Goal: Task Accomplishment & Management: Manage account settings

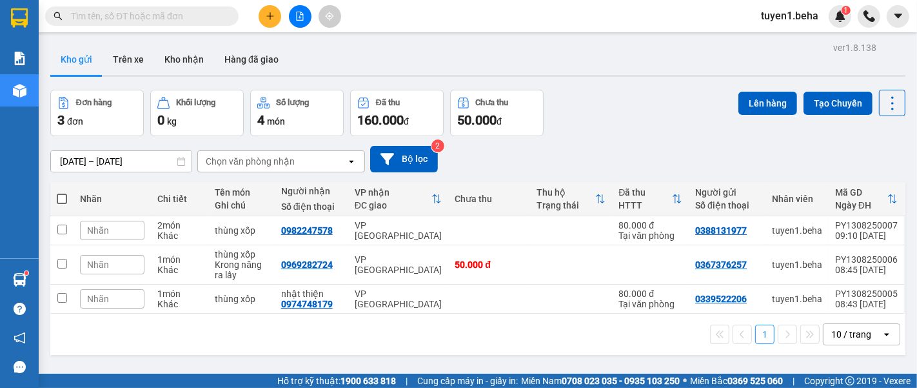
scroll to position [59, 0]
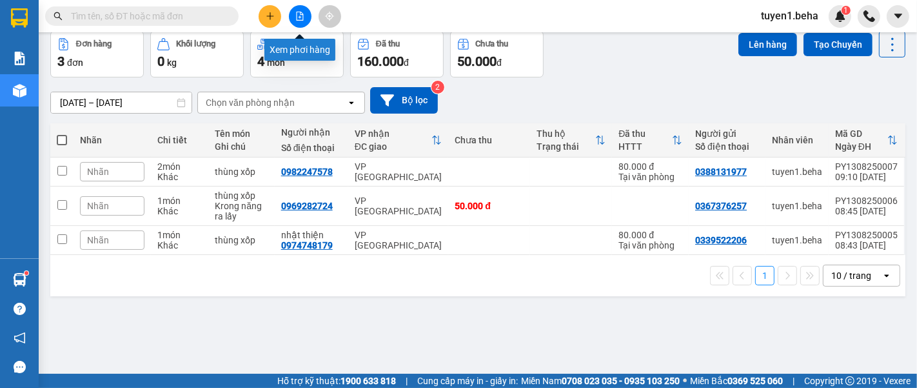
click at [301, 15] on icon "file-add" at bounding box center [299, 16] width 9 height 9
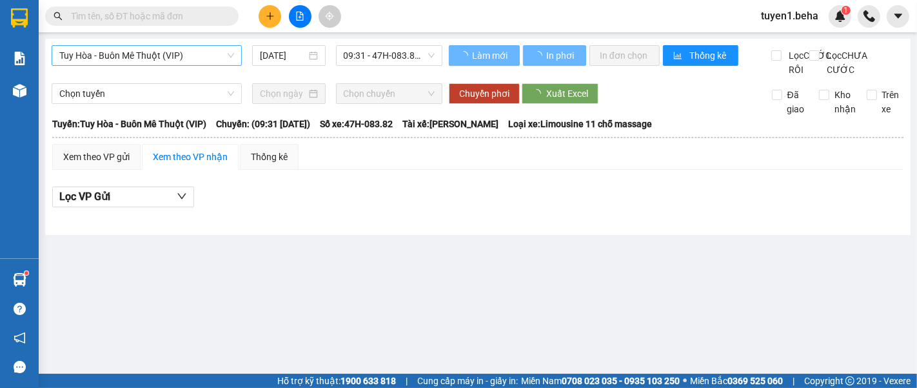
click at [175, 57] on span "Tuy Hòa - Buôn Mê Thuột (VIP)" at bounding box center [146, 55] width 175 height 19
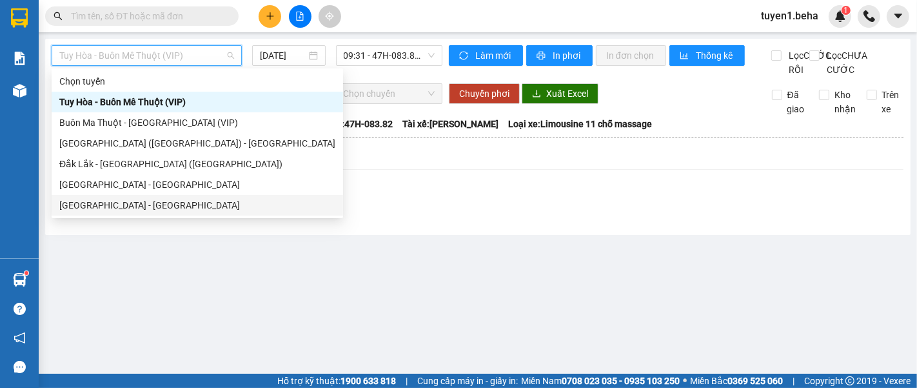
click at [132, 201] on div "[GEOGRAPHIC_DATA] - [GEOGRAPHIC_DATA]" at bounding box center [197, 205] width 276 height 14
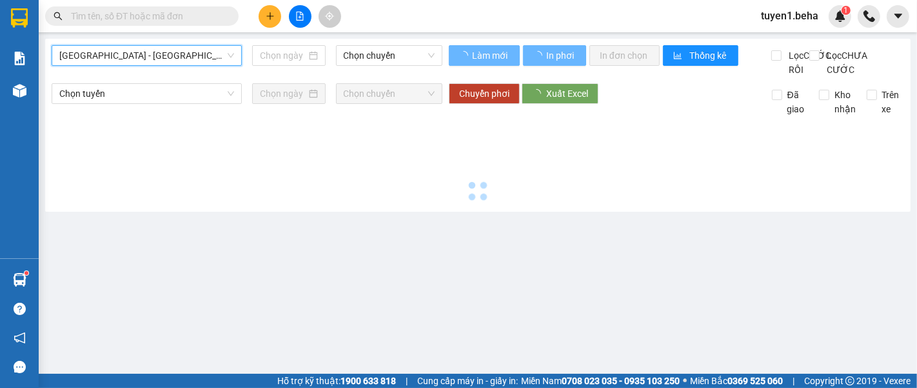
type input "[DATE]"
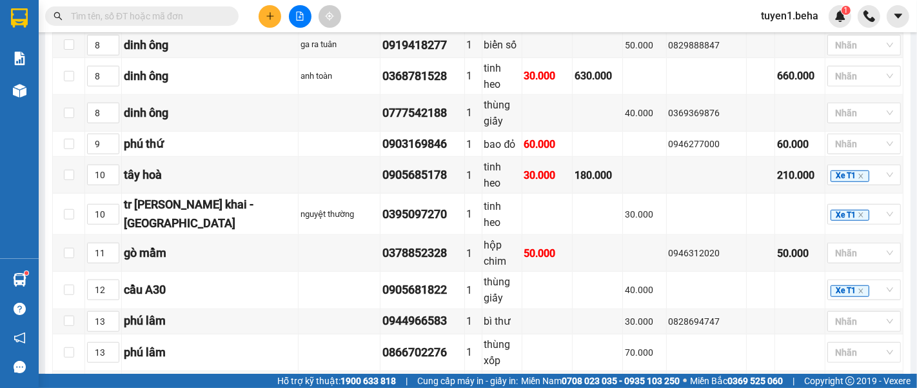
scroll to position [931, 0]
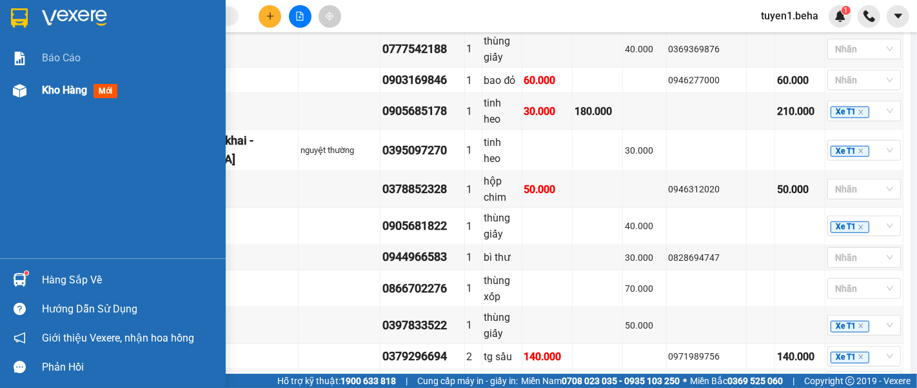
click at [66, 86] on span "Kho hàng" at bounding box center [64, 90] width 45 height 12
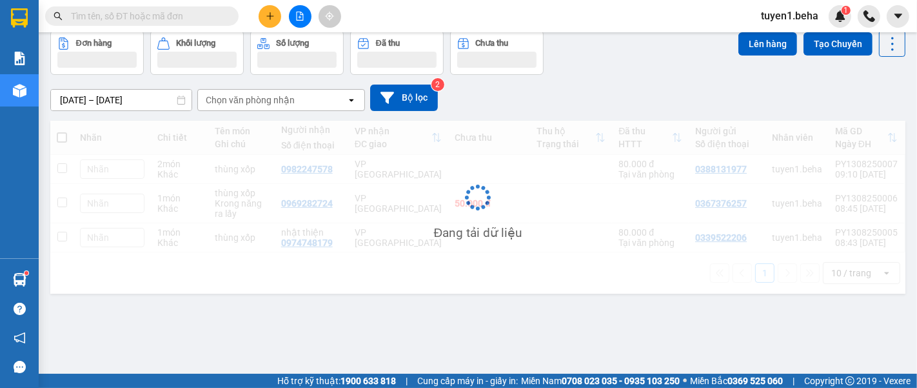
scroll to position [59, 0]
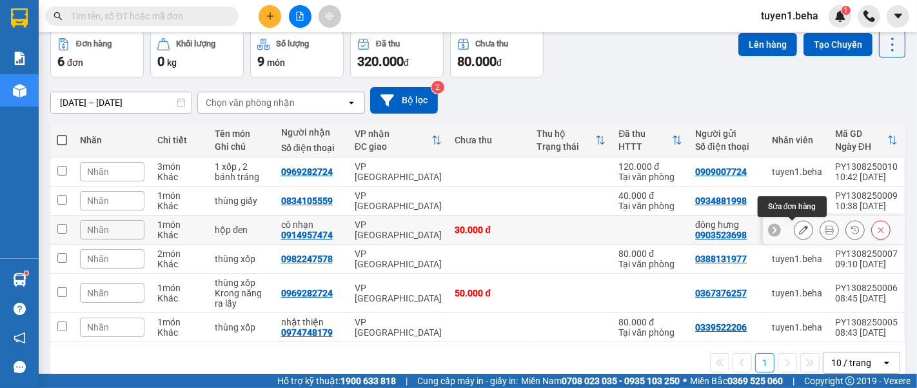
click at [799, 233] on icon at bounding box center [803, 229] width 9 height 9
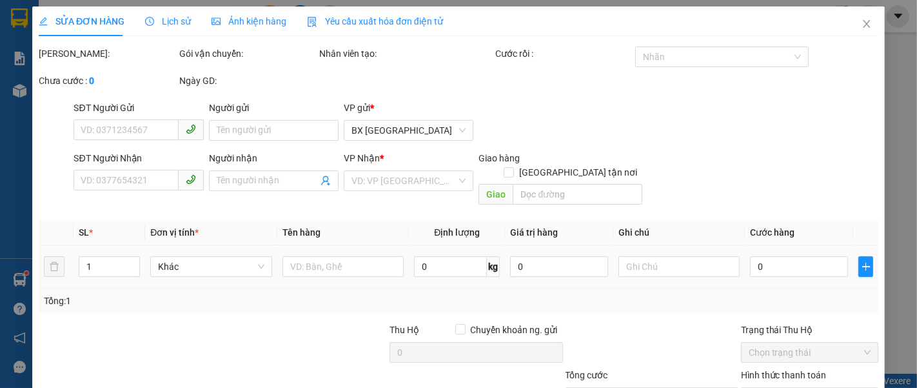
type input "0903523698"
type input "đông hưng"
type input "0914957474"
type input "cô nhạn"
type input "30.000"
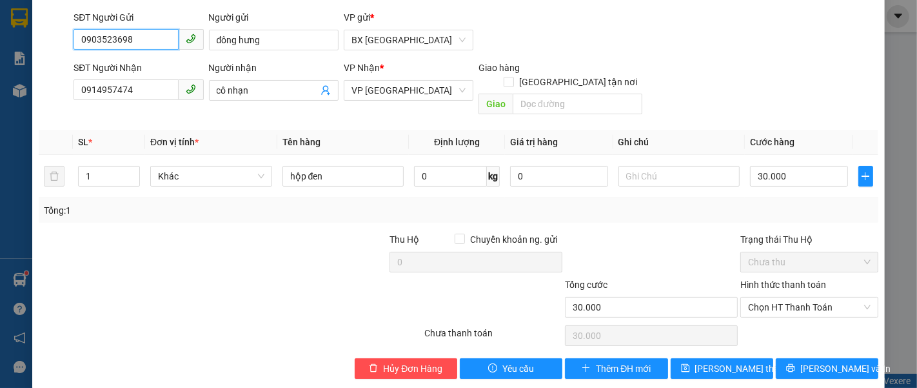
scroll to position [91, 0]
click at [789, 297] on span "Chọn HT Thanh Toán" at bounding box center [809, 306] width 123 height 19
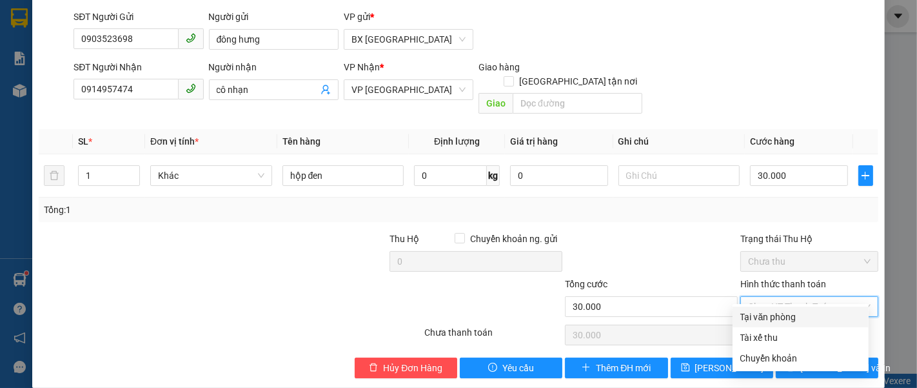
click at [764, 317] on div "Tại văn phòng" at bounding box center [800, 317] width 121 height 14
type input "0"
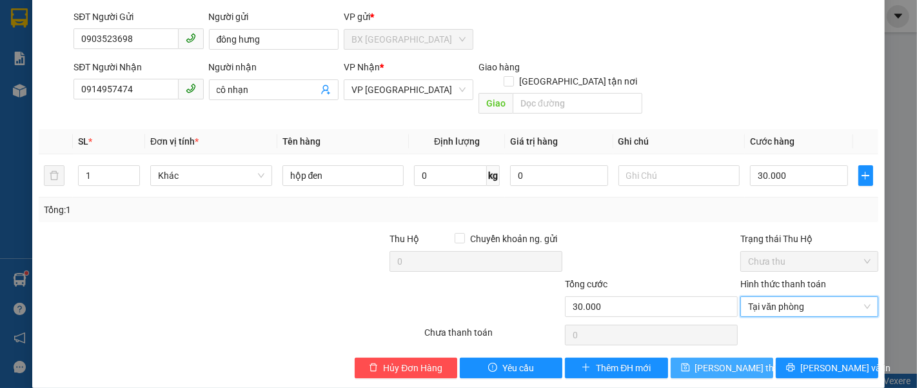
click at [708, 361] on span "[PERSON_NAME] thay đổi" at bounding box center [746, 368] width 103 height 14
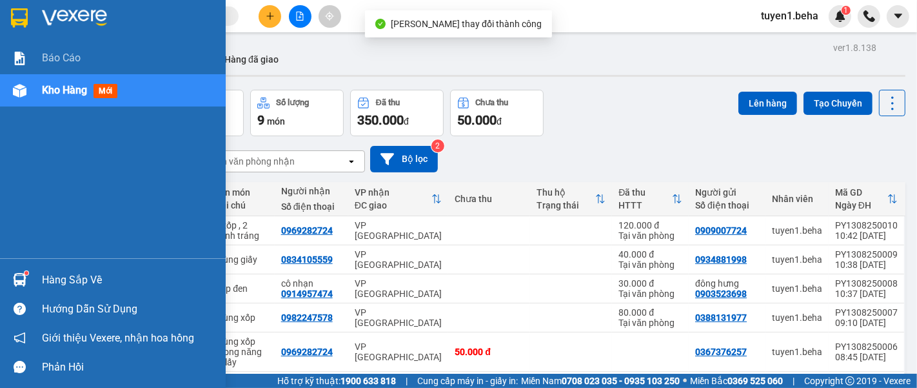
click at [48, 90] on span "Kho hàng" at bounding box center [64, 90] width 45 height 12
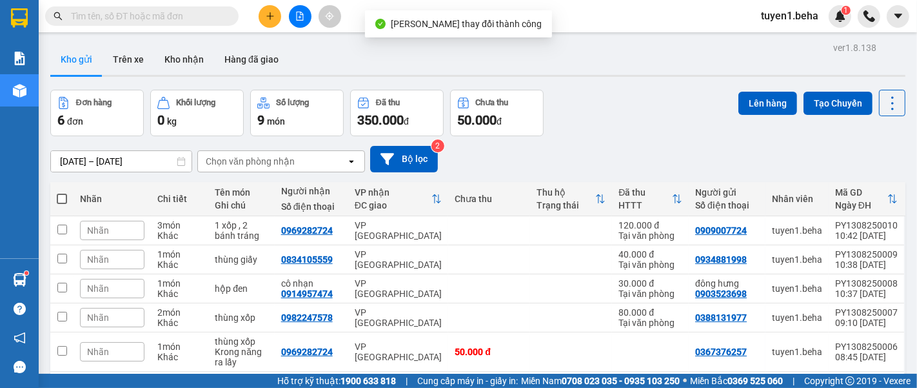
scroll to position [72, 0]
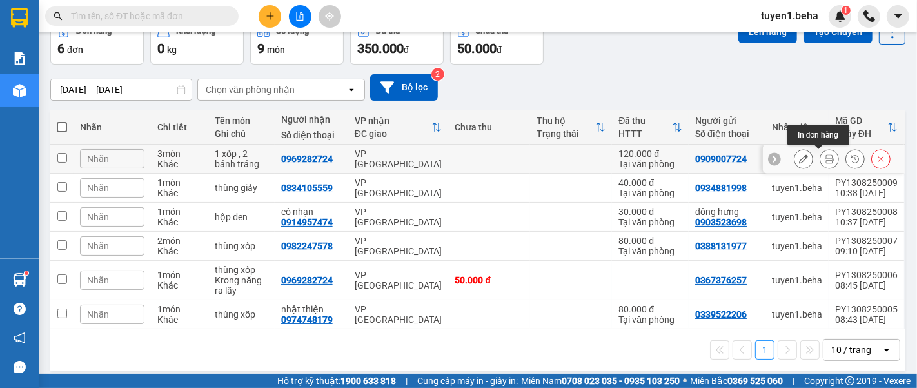
click at [825, 159] on icon at bounding box center [829, 158] width 9 height 9
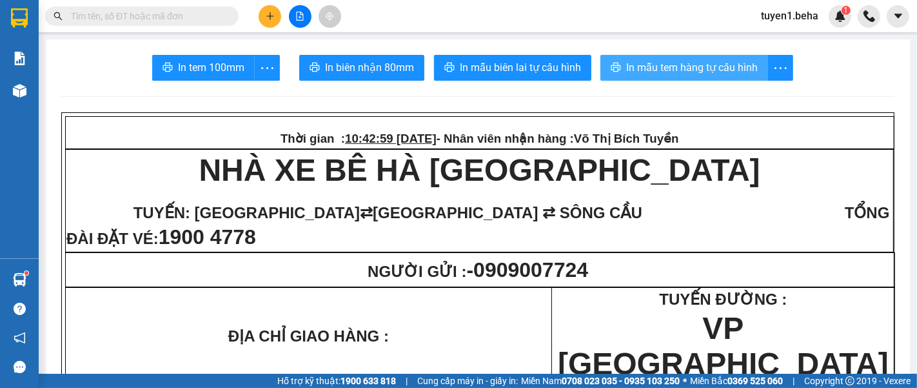
click at [669, 65] on span "In mẫu tem hàng tự cấu hình" at bounding box center [692, 67] width 132 height 16
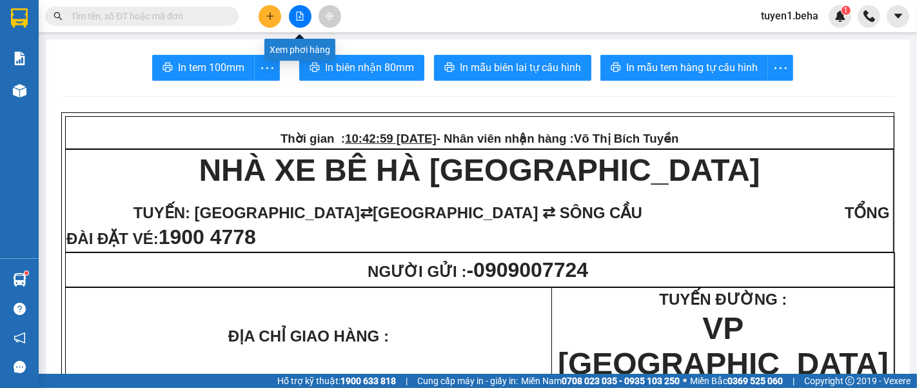
click at [304, 14] on icon "file-add" at bounding box center [299, 16] width 9 height 9
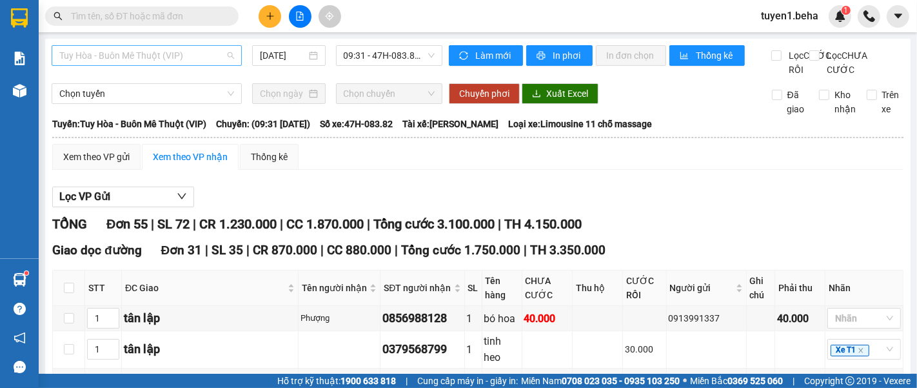
click at [186, 50] on span "Tuy Hòa - Buôn Mê Thuột (VIP)" at bounding box center [146, 55] width 175 height 19
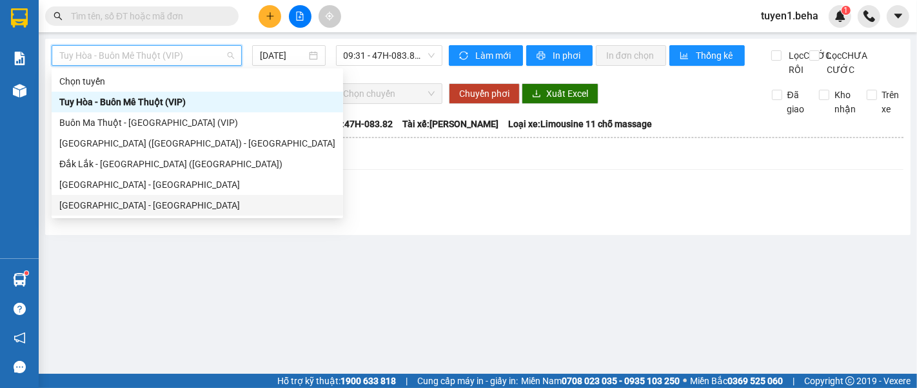
click at [132, 201] on div "[GEOGRAPHIC_DATA] - [GEOGRAPHIC_DATA]" at bounding box center [197, 205] width 276 height 14
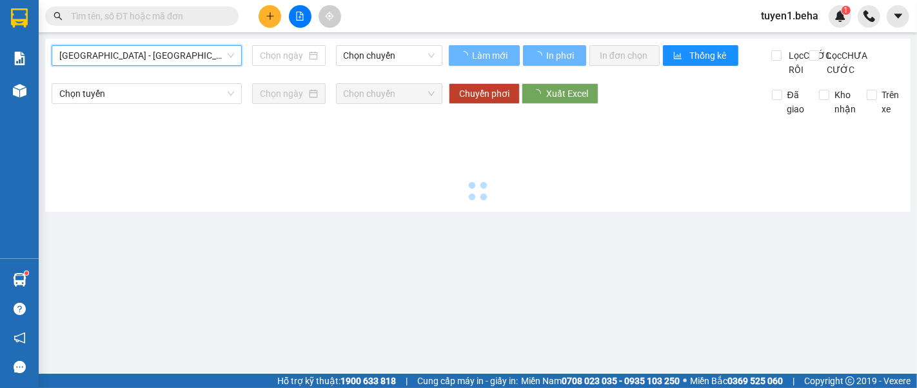
type input "[DATE]"
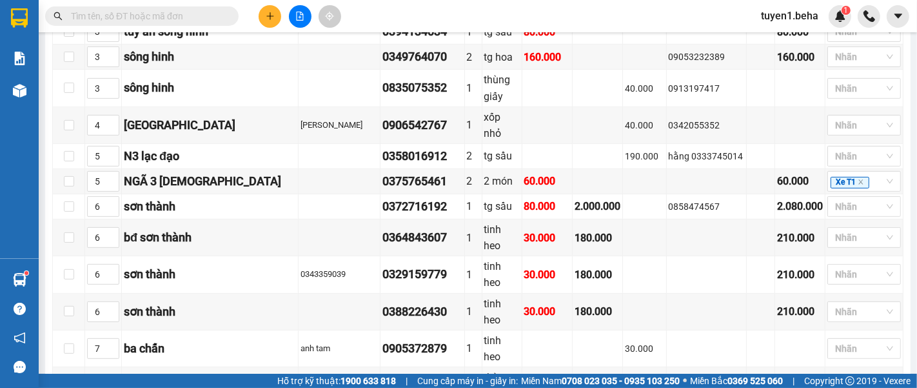
scroll to position [286, 0]
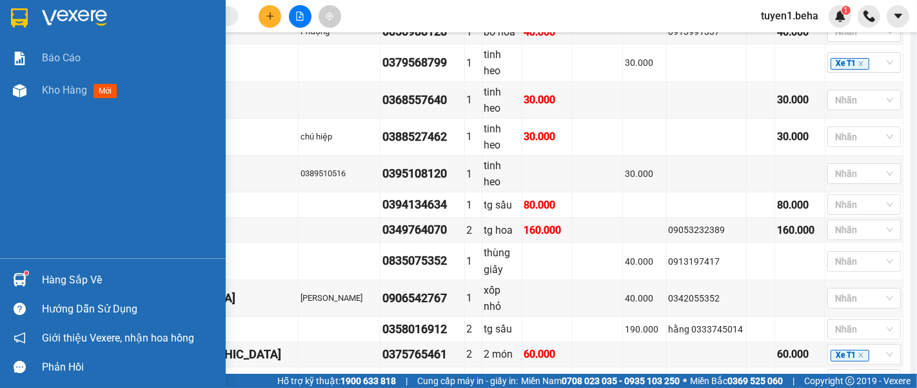
click at [25, 127] on div "Báo cáo Kho hàng mới" at bounding box center [113, 150] width 226 height 216
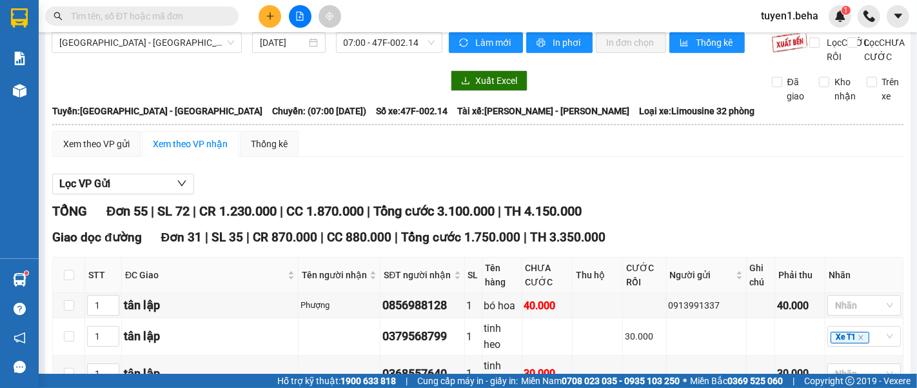
scroll to position [0, 0]
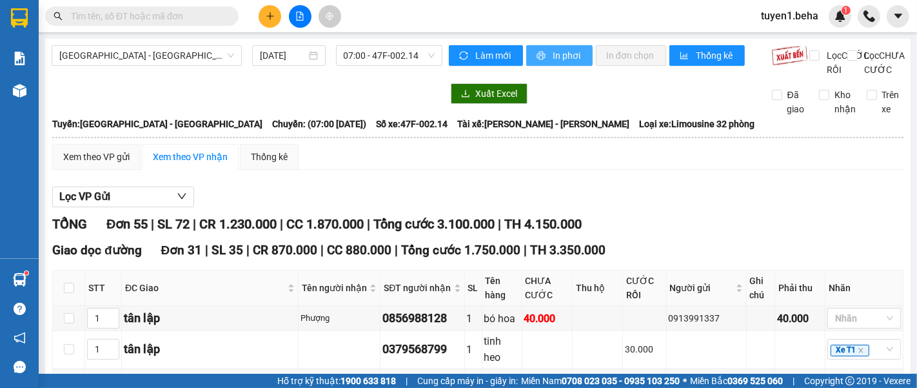
click at [543, 59] on button "In phơi" at bounding box center [559, 55] width 66 height 21
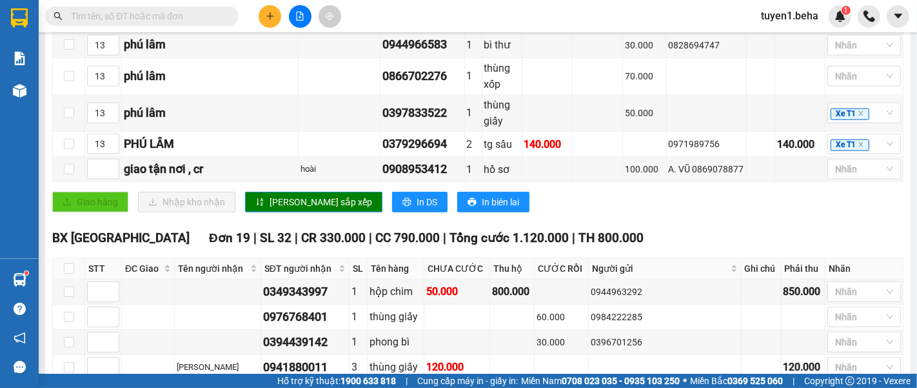
scroll to position [1146, 0]
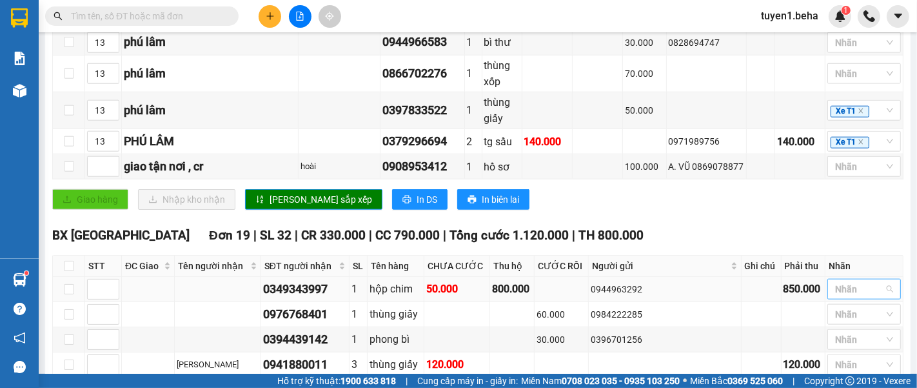
click at [860, 281] on div at bounding box center [858, 288] width 54 height 15
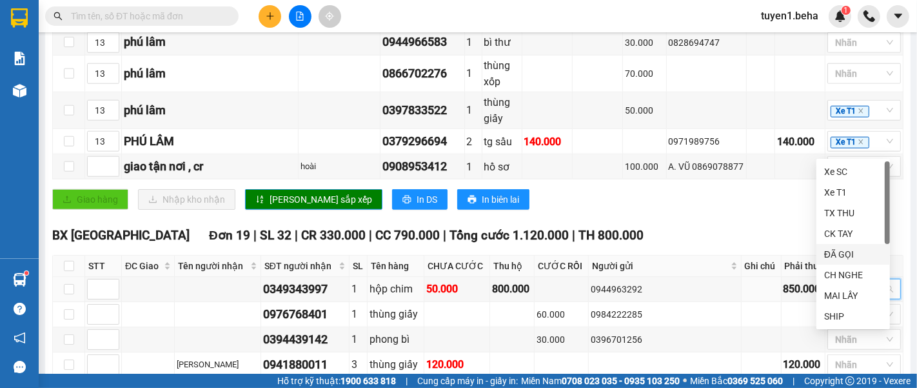
click at [844, 252] on div "ĐÃ GỌI" at bounding box center [853, 254] width 58 height 14
click at [746, 82] on div "TỔNG Đơn 55 | SL 72 | CR 1.230.000 | CC 1.870.000 | Tổng cước 3.100.000 | TH 4.…" at bounding box center [477, 46] width 851 height 1956
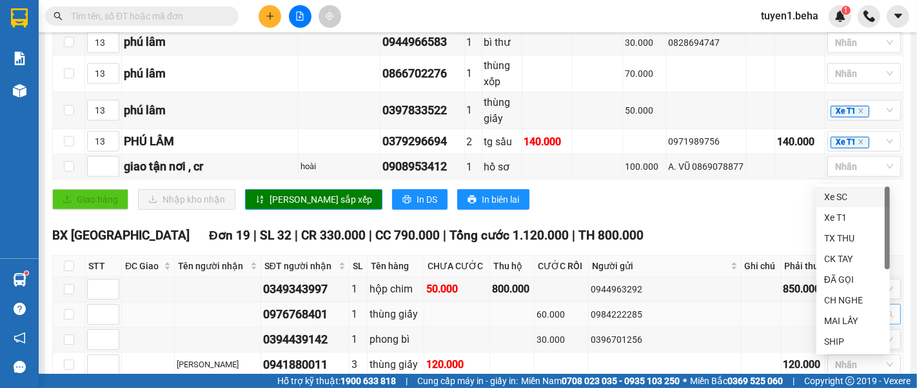
click at [838, 306] on div at bounding box center [858, 313] width 54 height 15
click at [839, 275] on div "ĐÃ GỌI" at bounding box center [853, 279] width 58 height 14
click at [804, 78] on div "TỔNG Đơn 55 | SL 72 | CR 1.230.000 | CC 1.870.000 | Tổng cước 3.100.000 | TH 4.…" at bounding box center [477, 46] width 851 height 1956
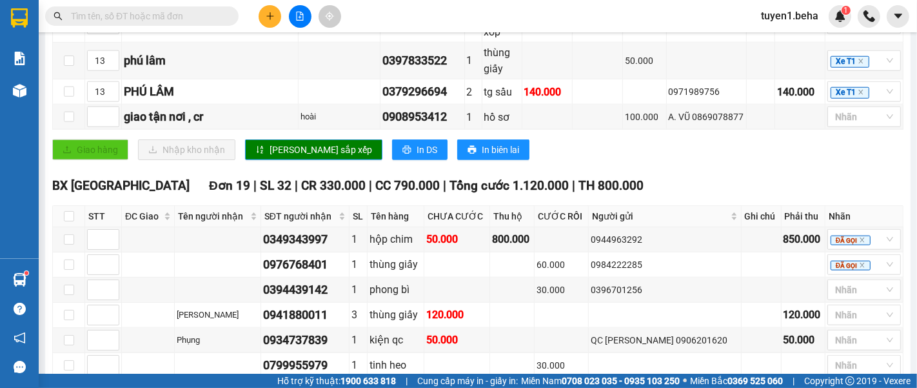
scroll to position [1218, 0]
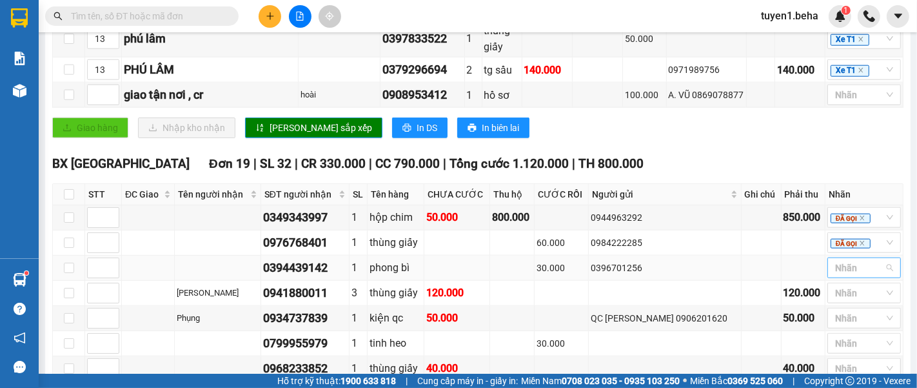
click at [835, 260] on div at bounding box center [858, 267] width 54 height 15
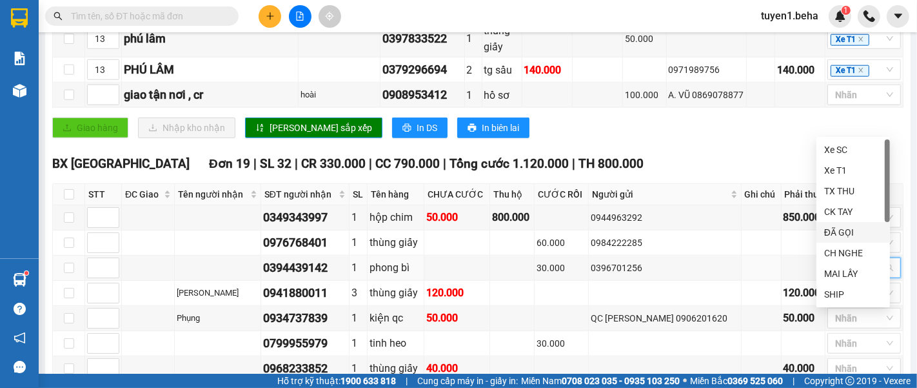
click at [841, 228] on div "ĐÃ GỌI" at bounding box center [853, 232] width 58 height 14
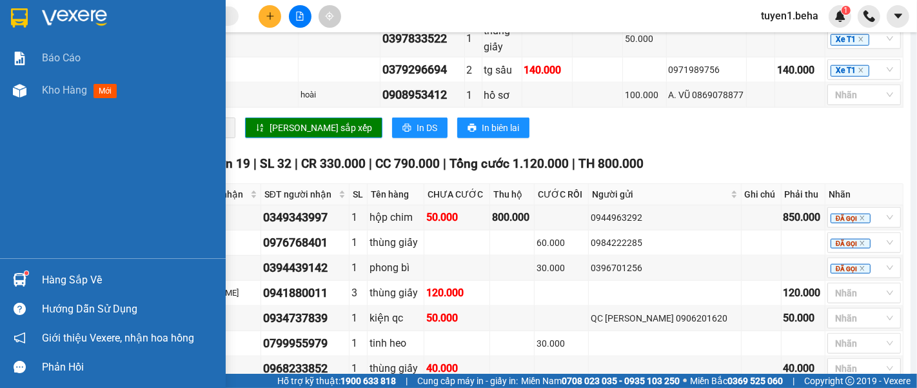
click at [44, 199] on div "Báo cáo Kho hàng mới" at bounding box center [113, 150] width 226 height 216
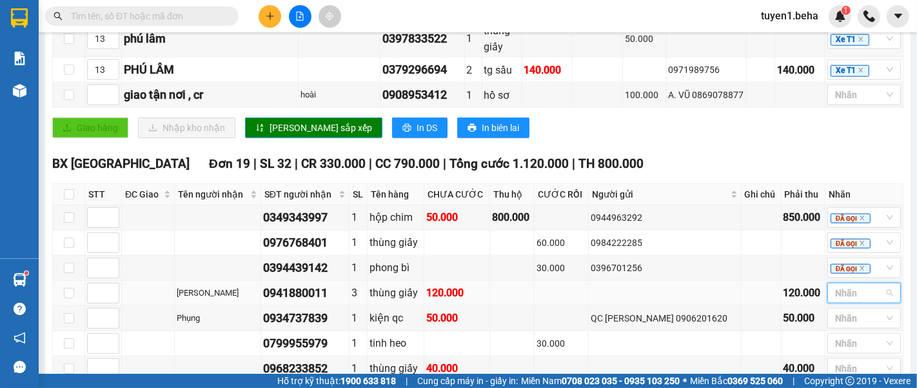
click at [835, 285] on input "search" at bounding box center [836, 292] width 3 height 15
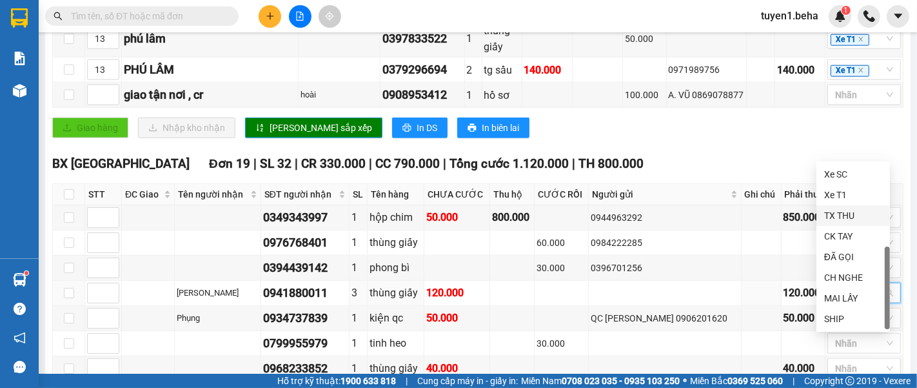
scroll to position [41, 0]
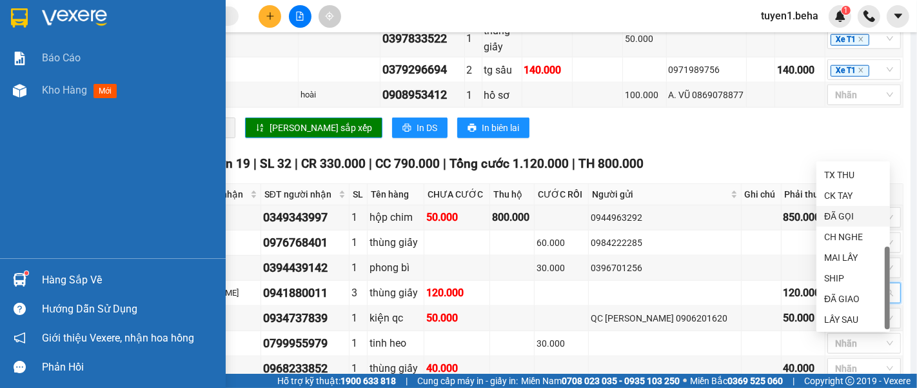
click at [43, 148] on div "Báo cáo Kho hàng mới" at bounding box center [113, 150] width 226 height 216
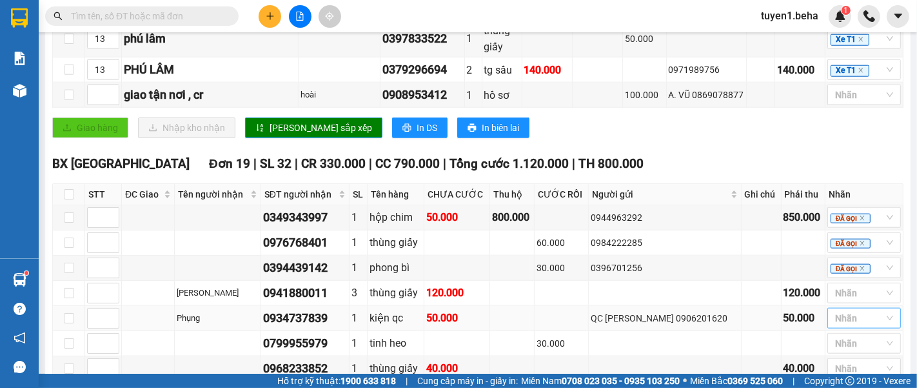
click at [842, 310] on div at bounding box center [858, 317] width 54 height 15
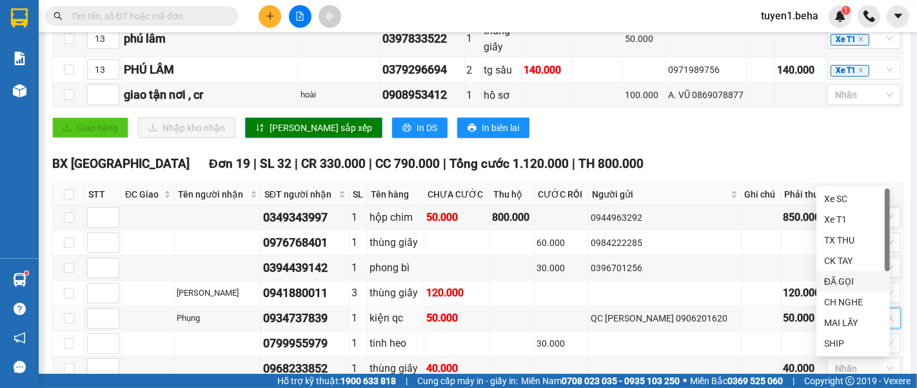
click at [842, 275] on div "ĐÃ GỌI" at bounding box center [853, 281] width 58 height 14
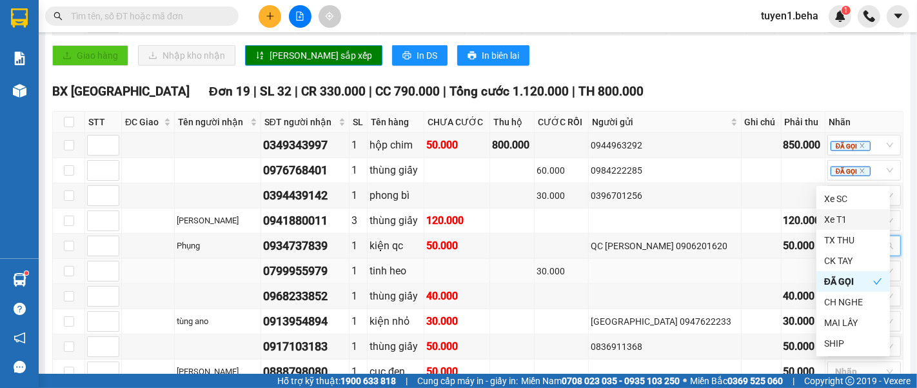
click at [841, 263] on div at bounding box center [858, 270] width 54 height 15
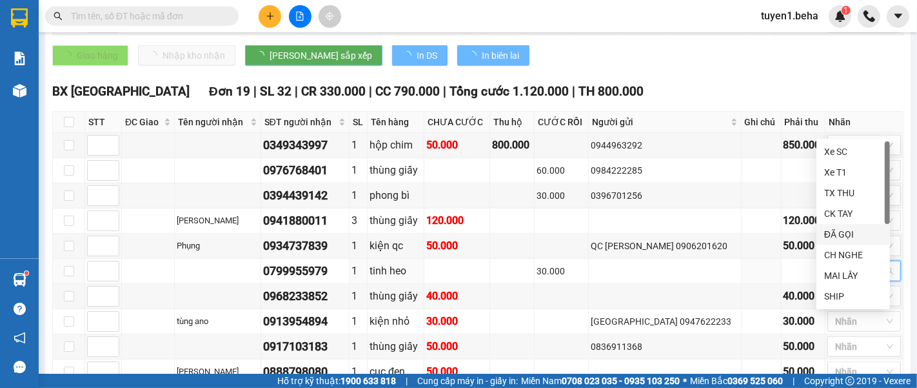
click at [839, 231] on div "ĐÃ GỌI" at bounding box center [853, 234] width 58 height 14
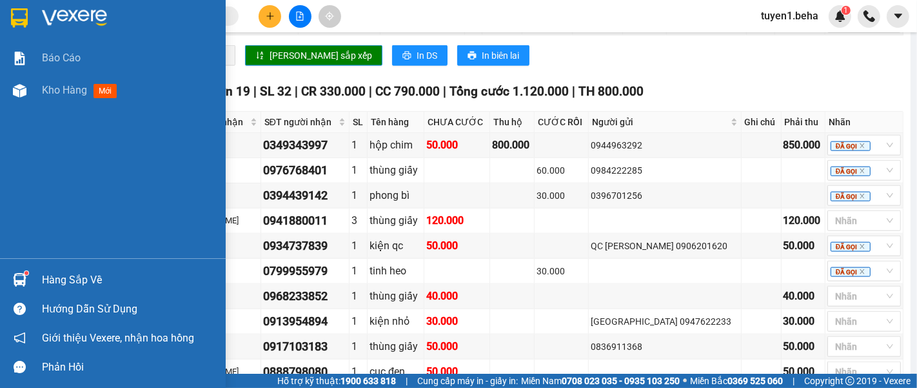
click at [50, 144] on div "Báo cáo Kho hàng mới" at bounding box center [113, 150] width 226 height 216
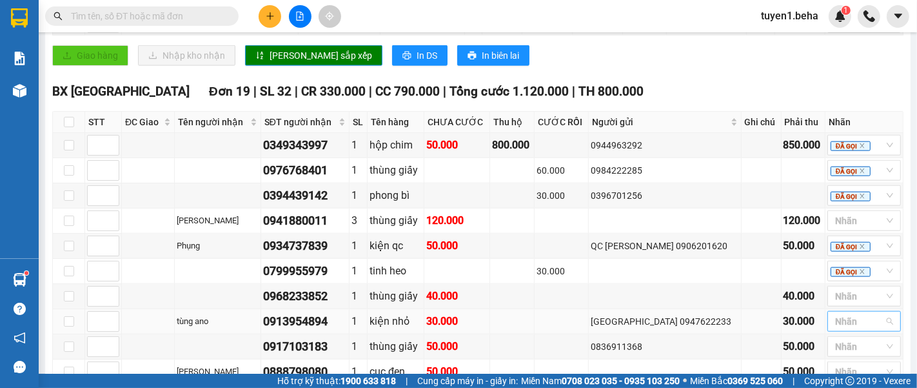
click at [859, 313] on div at bounding box center [858, 320] width 54 height 15
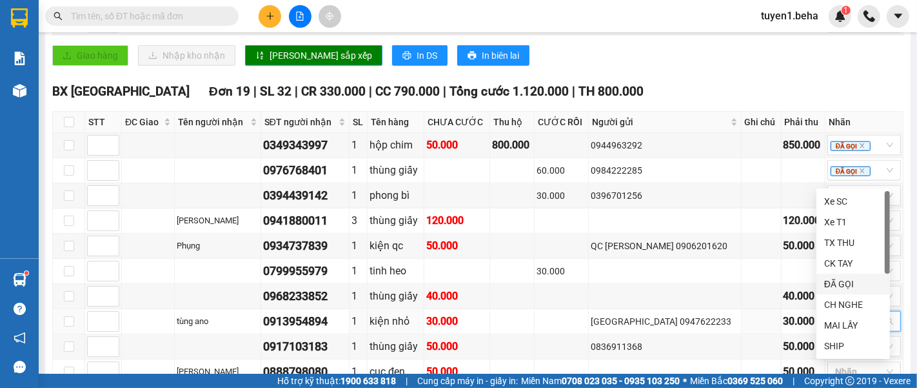
click at [841, 277] on div "ĐÃ GỌI" at bounding box center [853, 284] width 58 height 14
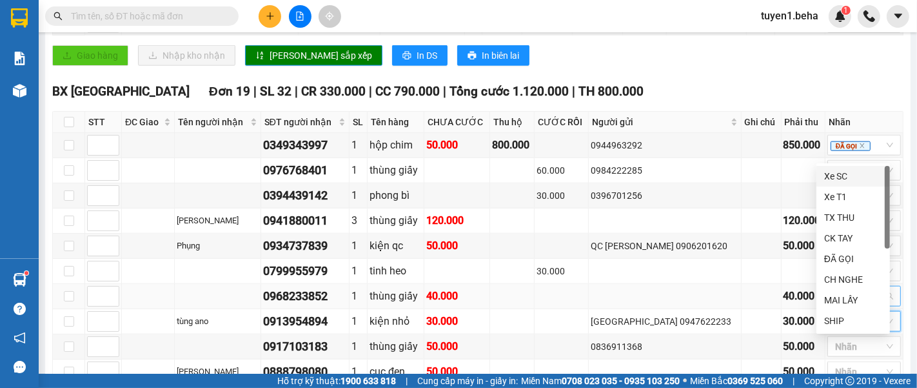
click at [831, 288] on div at bounding box center [834, 295] width 7 height 15
click at [839, 252] on div "ĐÃ GỌI" at bounding box center [853, 259] width 58 height 14
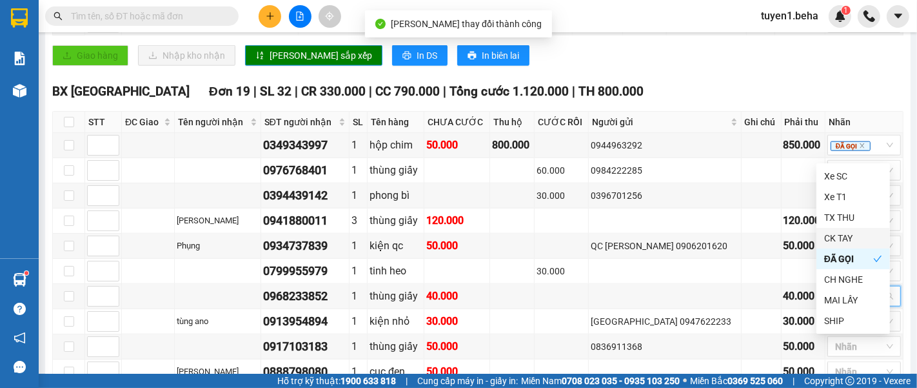
click at [610, 10] on div "Kết quả tìm kiếm ( 0 ) Bộ lọc No Data tuyen1.beha 1" at bounding box center [458, 16] width 917 height 32
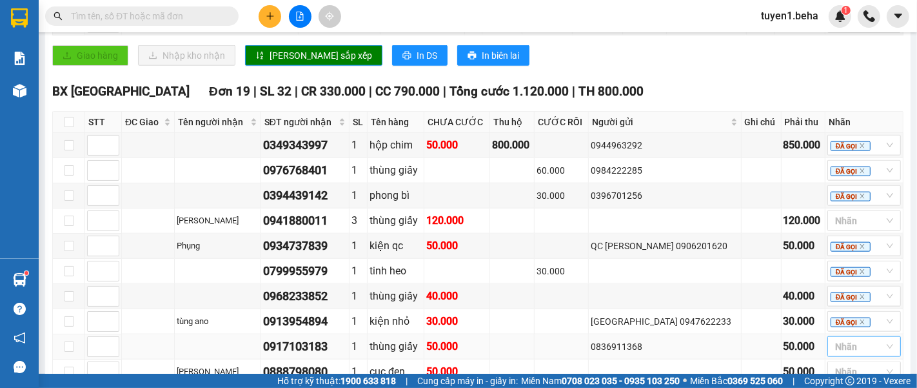
click at [846, 339] on div at bounding box center [858, 346] width 54 height 15
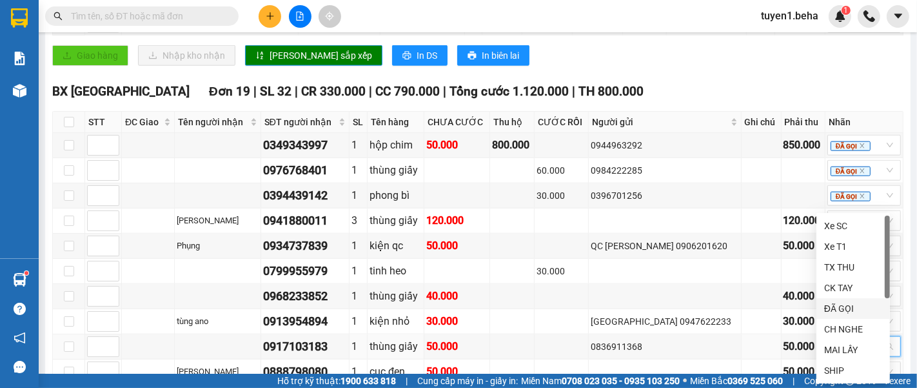
click at [842, 306] on div "ĐÃ GỌI" at bounding box center [853, 308] width 58 height 14
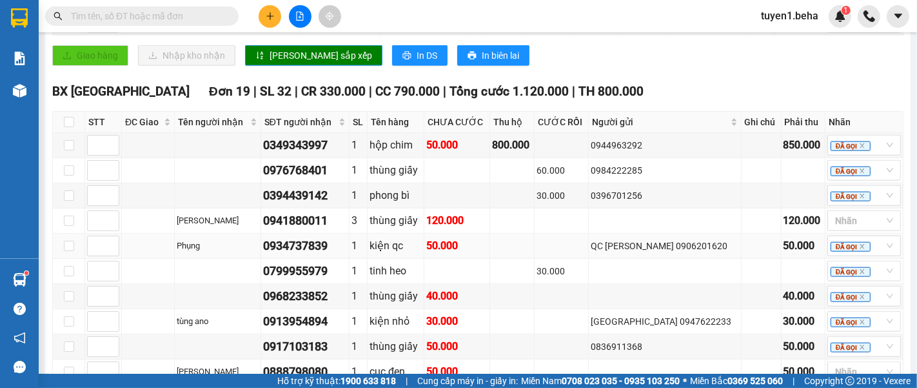
click at [141, 233] on td at bounding box center [148, 245] width 53 height 25
click at [835, 364] on div at bounding box center [858, 371] width 54 height 15
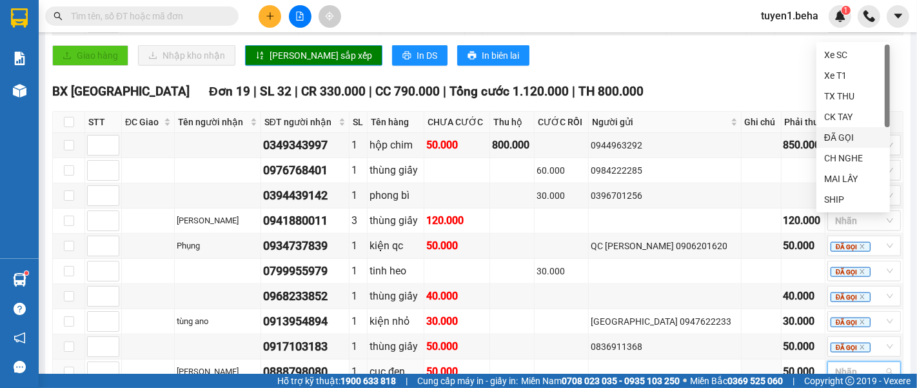
click at [851, 135] on div "ĐÃ GỌI" at bounding box center [853, 137] width 58 height 14
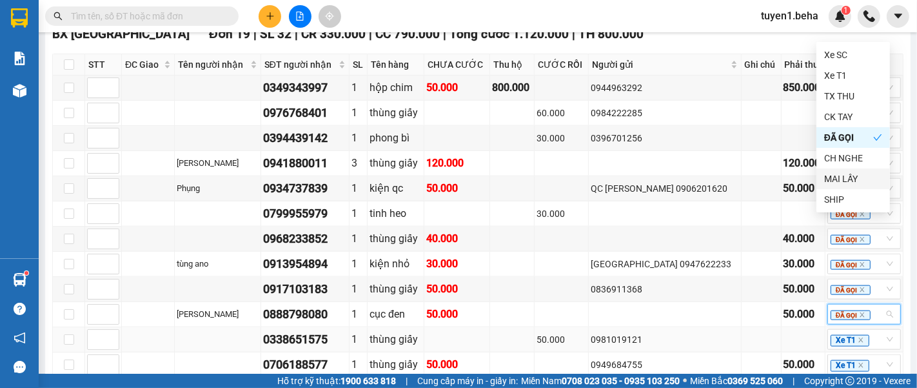
scroll to position [1362, 0]
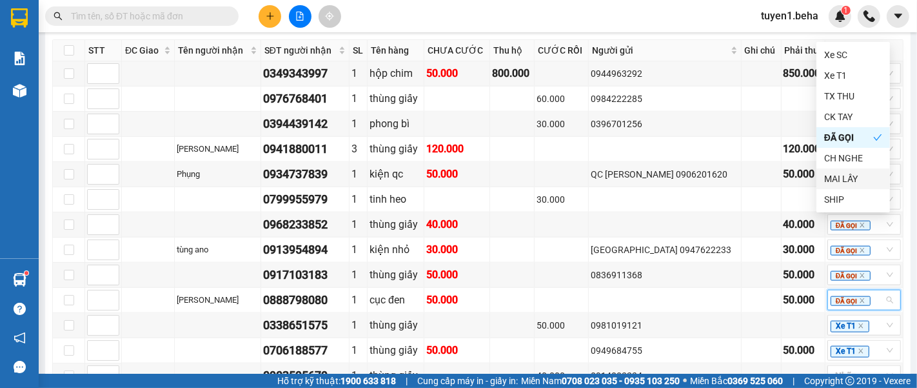
click at [680, 7] on div "Kết quả tìm kiếm ( 0 ) Bộ lọc No Data tuyen1.beha 1" at bounding box center [458, 16] width 917 height 32
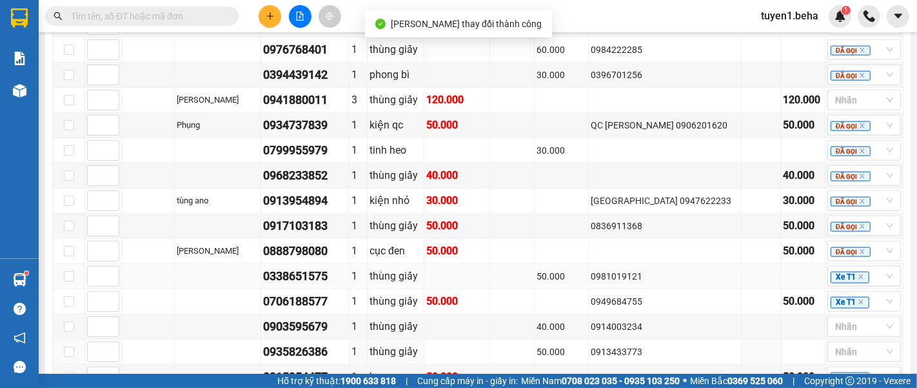
scroll to position [1433, 0]
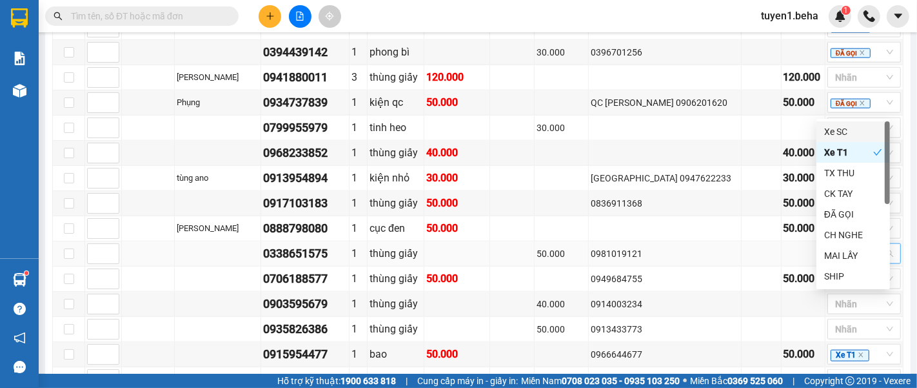
click at [858, 251] on icon "close" at bounding box center [861, 254] width 6 height 6
click at [140, 241] on td at bounding box center [148, 253] width 53 height 25
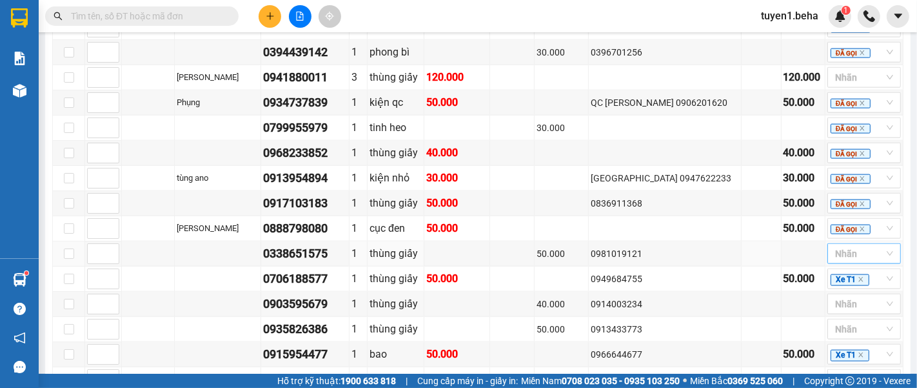
click at [835, 246] on div at bounding box center [858, 253] width 54 height 15
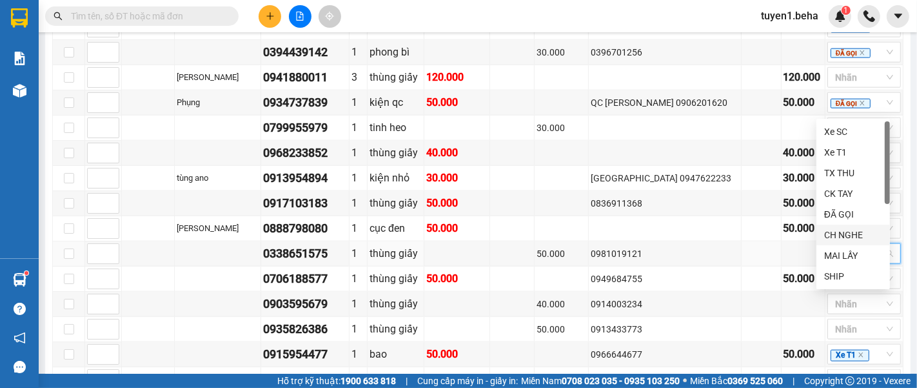
click at [848, 233] on div "CH NGHE" at bounding box center [853, 235] width 58 height 14
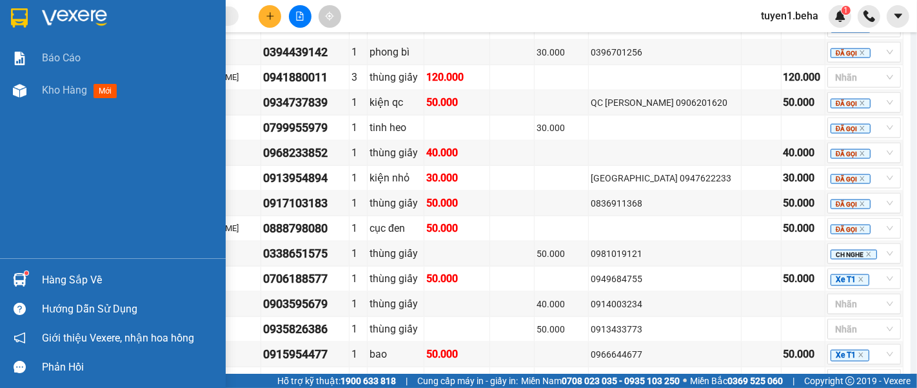
click at [27, 150] on div "Báo cáo Kho hàng mới" at bounding box center [113, 150] width 226 height 216
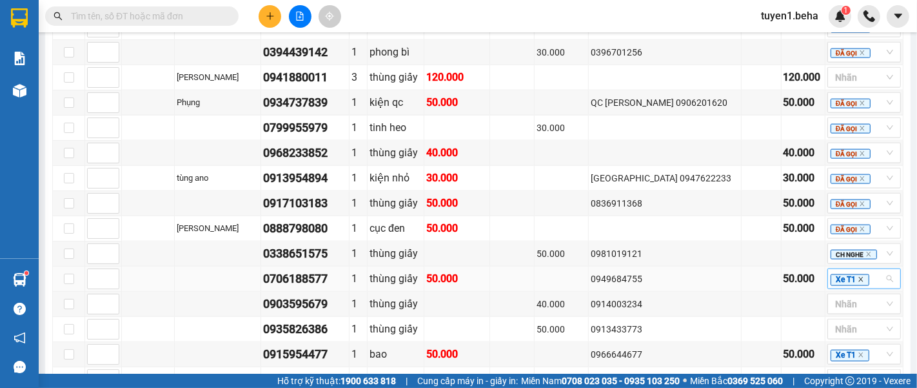
click at [858, 276] on icon "close" at bounding box center [861, 279] width 6 height 6
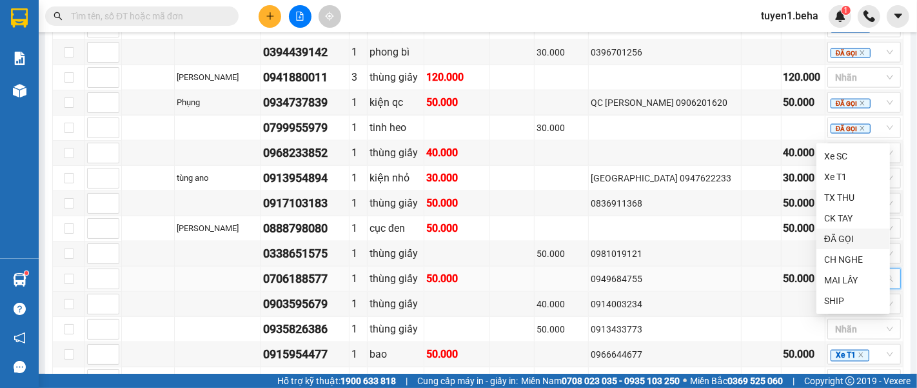
click at [851, 239] on div "ĐÃ GỌI" at bounding box center [853, 239] width 58 height 14
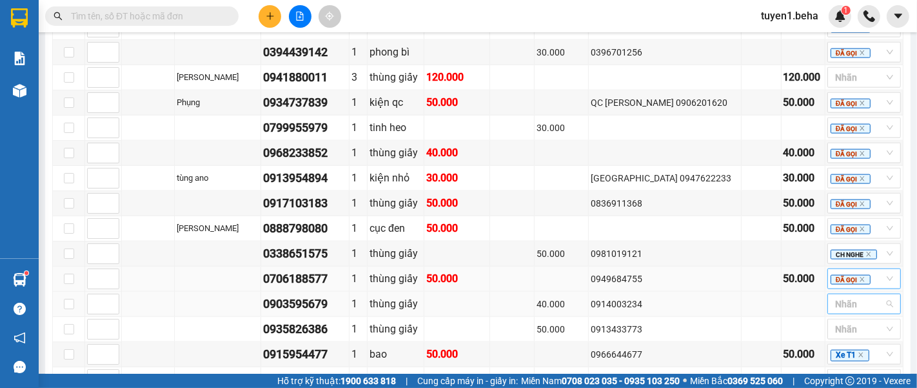
click at [839, 296] on div at bounding box center [858, 303] width 54 height 15
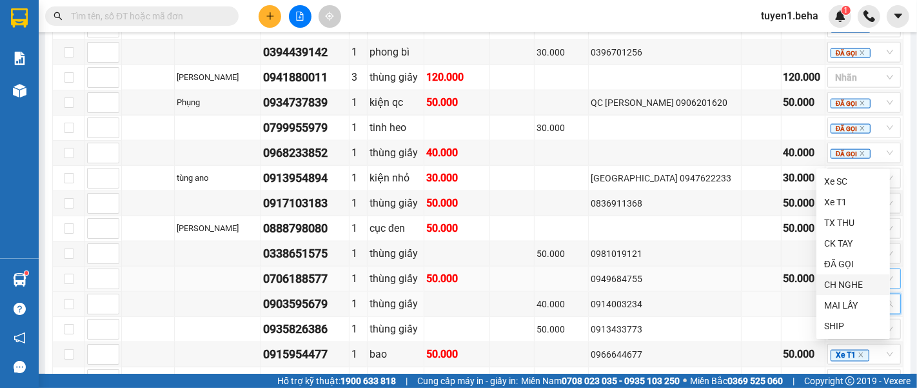
click at [834, 283] on div "CH NGHE" at bounding box center [853, 284] width 58 height 14
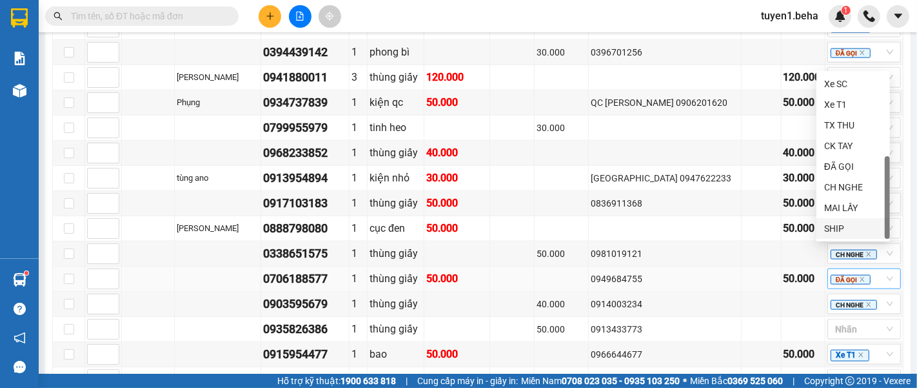
scroll to position [41, 0]
click at [853, 226] on div "LẤY SAU" at bounding box center [853, 229] width 58 height 14
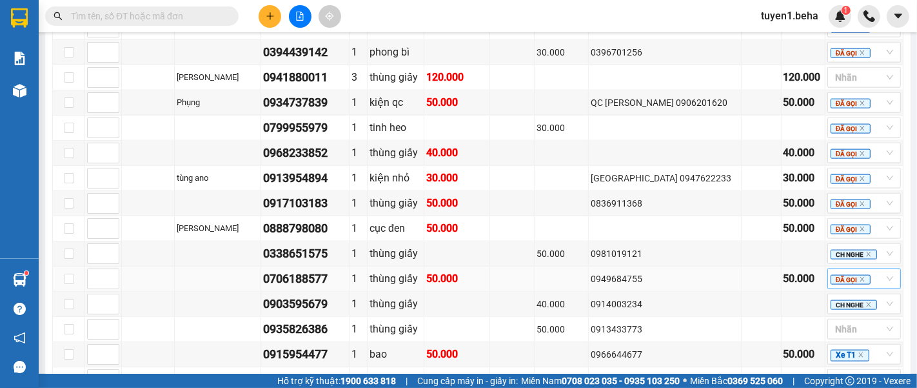
click at [153, 10] on input "text" at bounding box center [147, 16] width 152 height 14
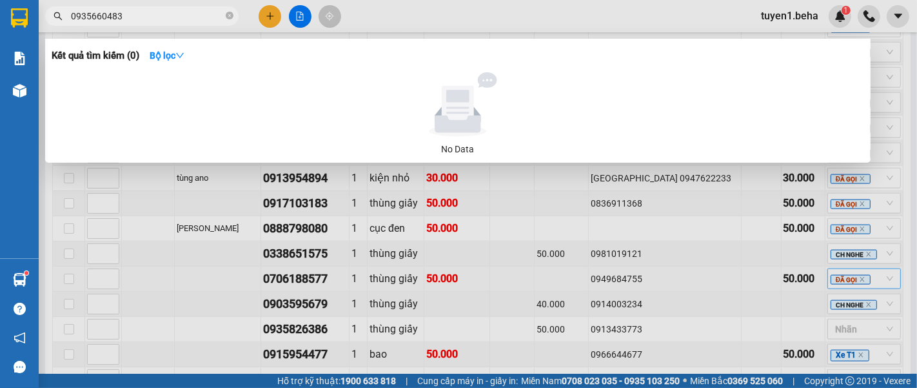
type input "0935660483"
drag, startPoint x: 677, startPoint y: 354, endPoint x: 682, endPoint y: 349, distance: 6.9
click at [677, 355] on div at bounding box center [458, 194] width 917 height 388
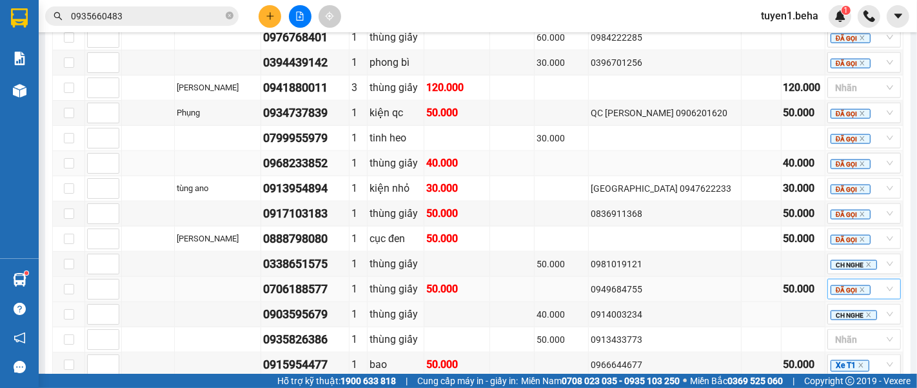
scroll to position [1505, 0]
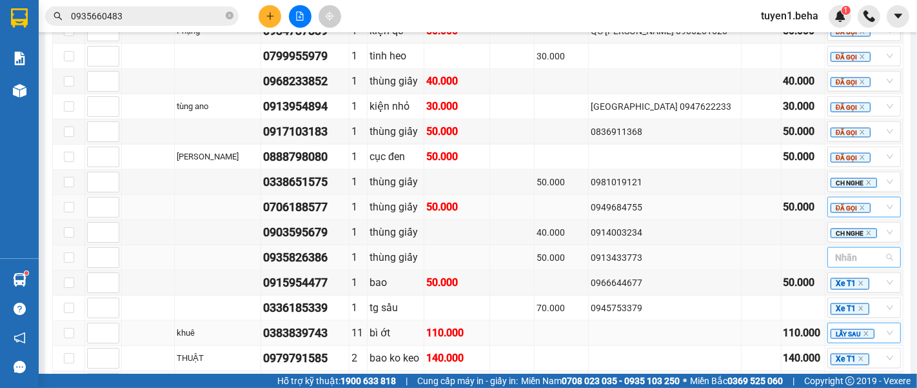
click at [831, 250] on div at bounding box center [858, 257] width 54 height 15
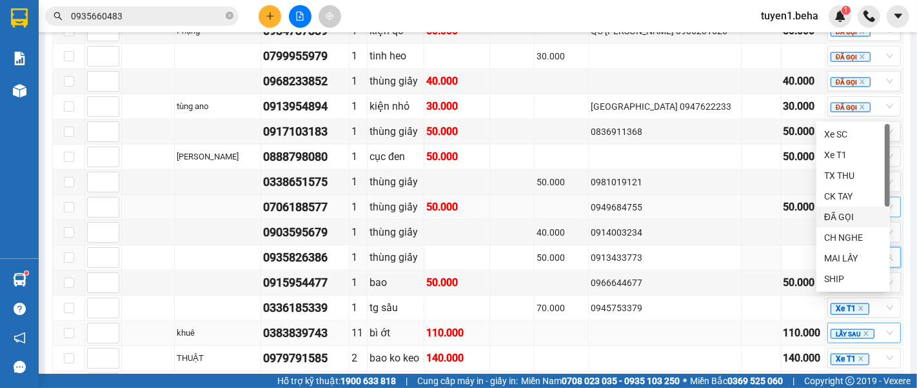
click at [851, 215] on div "ĐÃ GỌI" at bounding box center [853, 217] width 58 height 14
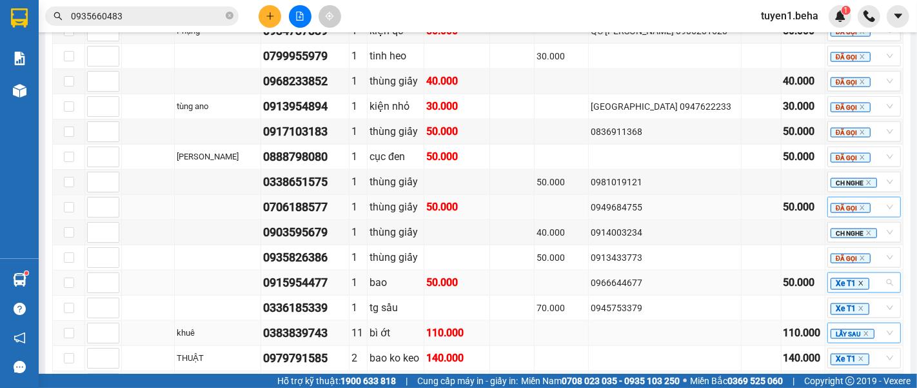
click at [858, 281] on icon "close" at bounding box center [860, 283] width 5 height 5
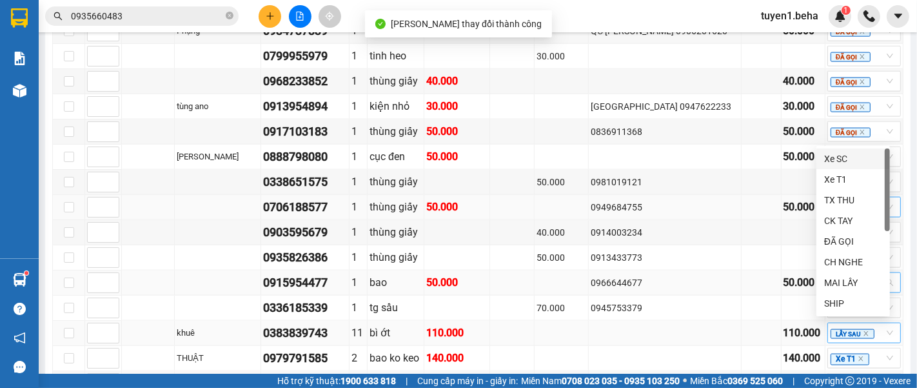
drag, startPoint x: 739, startPoint y: 270, endPoint x: 758, endPoint y: 262, distance: 21.1
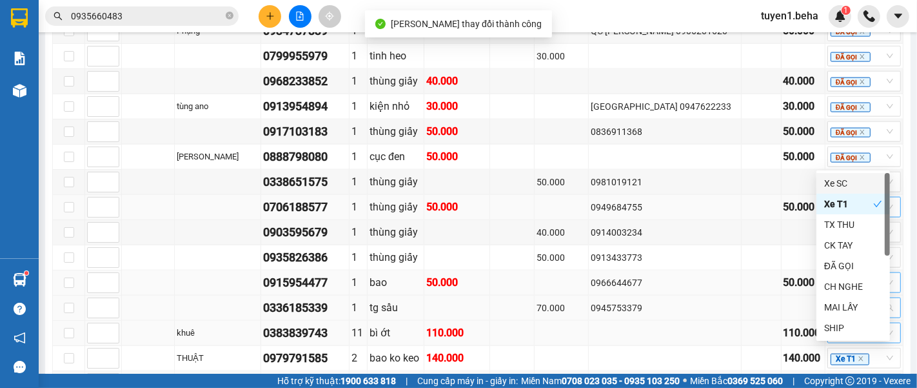
click at [858, 305] on icon "close" at bounding box center [861, 308] width 6 height 6
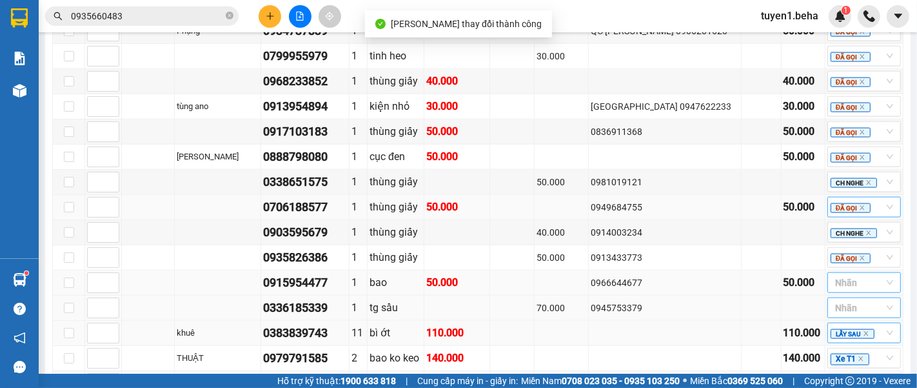
click at [863, 330] on icon "close" at bounding box center [866, 333] width 6 height 6
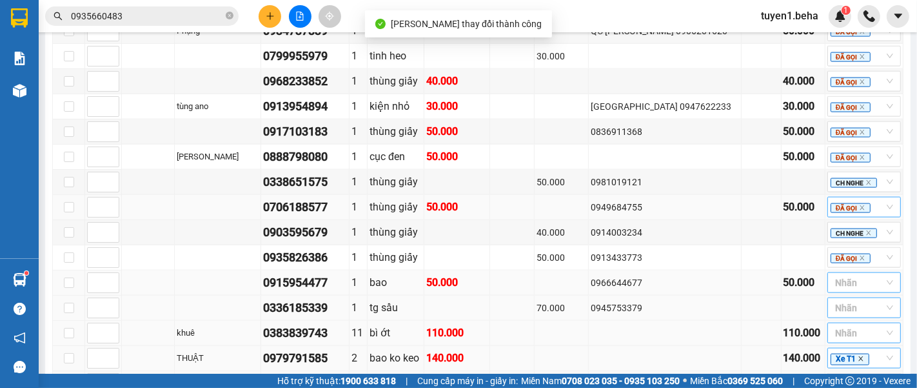
click at [858, 355] on icon "close" at bounding box center [861, 358] width 6 height 6
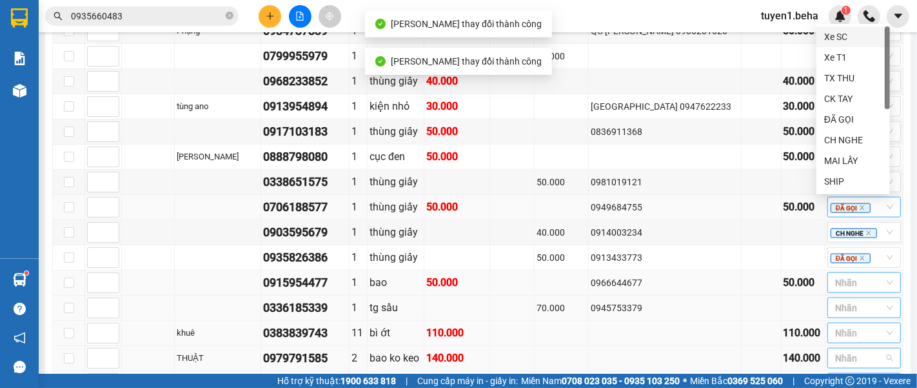
click at [858, 381] on icon "close" at bounding box center [861, 384] width 6 height 6
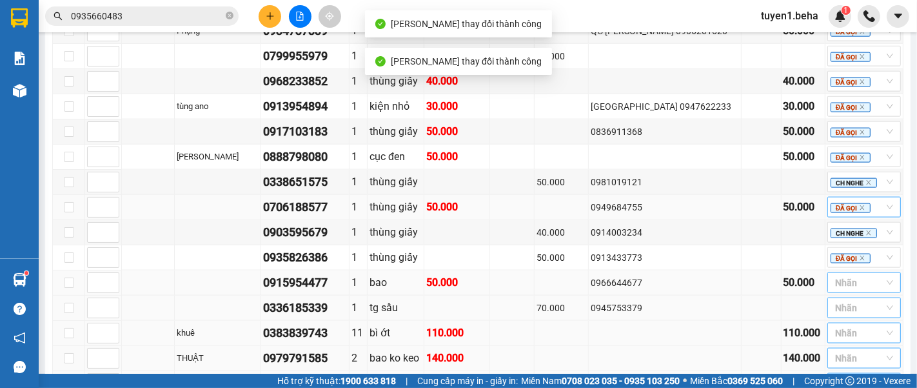
drag, startPoint x: 757, startPoint y: 261, endPoint x: 761, endPoint y: 251, distance: 10.7
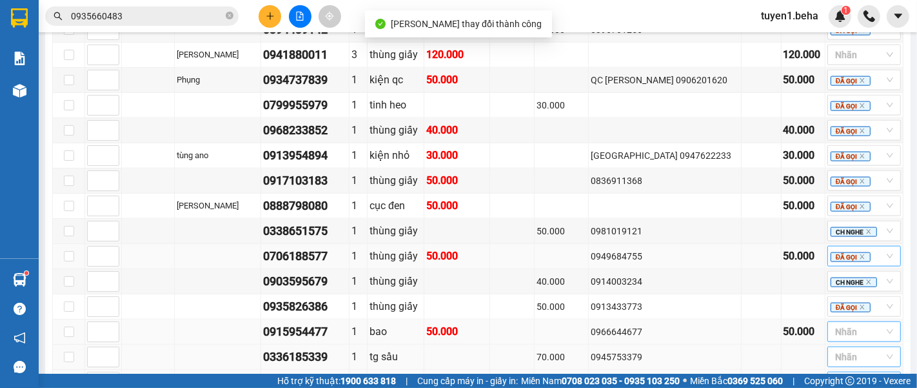
scroll to position [1433, 0]
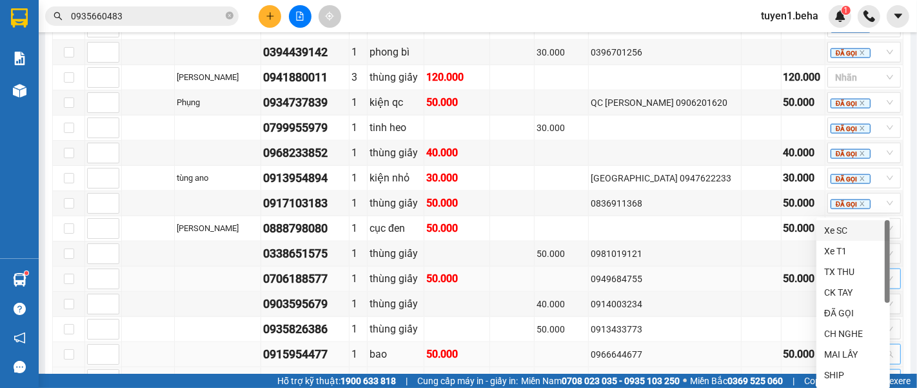
click at [831, 346] on div at bounding box center [858, 353] width 54 height 15
click at [835, 317] on div "ĐÃ GỌI" at bounding box center [853, 313] width 58 height 14
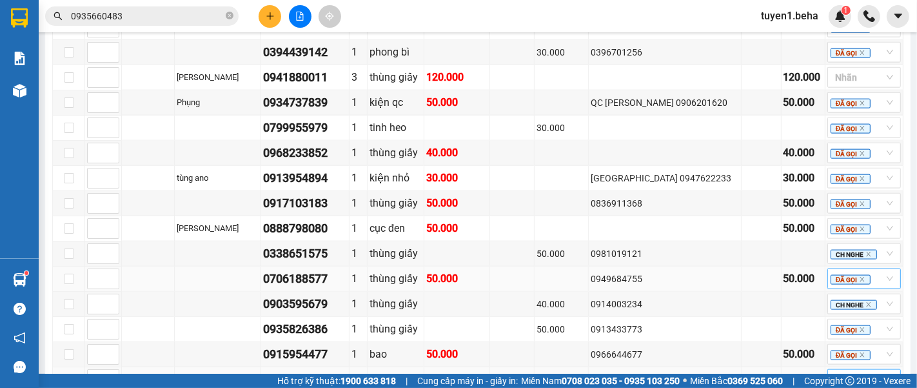
click at [835, 372] on div at bounding box center [858, 379] width 54 height 15
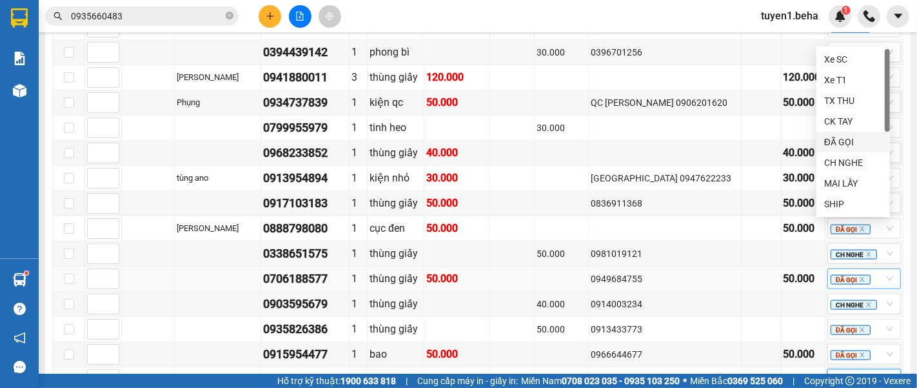
click at [855, 132] on div "ĐÃ GỌI" at bounding box center [854, 142] width 74 height 21
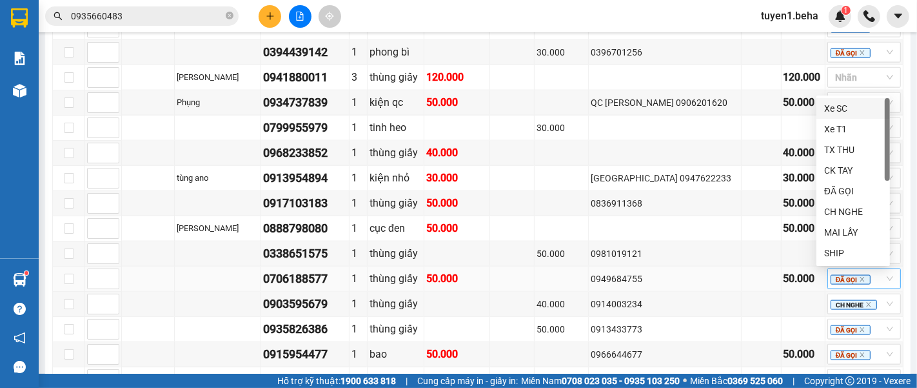
click at [851, 208] on div "CH NGHE" at bounding box center [853, 211] width 58 height 14
click at [713, 351] on div "BX PHÚ YÊN Đơn 19 | SL 32 | CR 330.000 | CC 790.000 | Tổng cước 1.120.000 | TH …" at bounding box center [477, 223] width 851 height 569
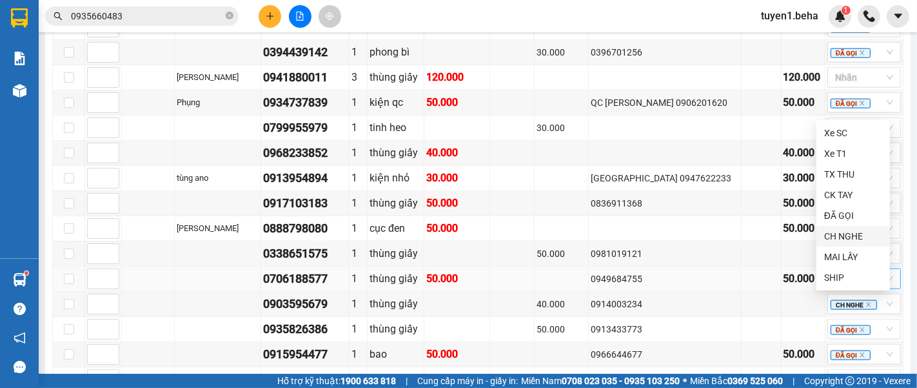
click at [848, 233] on div "CH NGHE" at bounding box center [853, 236] width 58 height 14
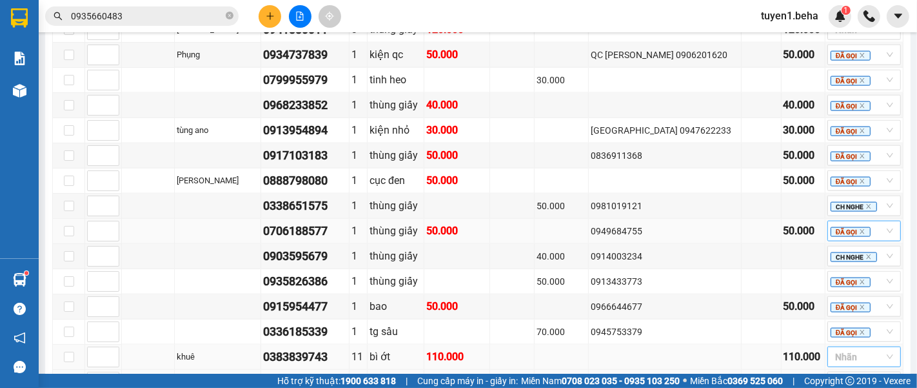
scroll to position [1447, 0]
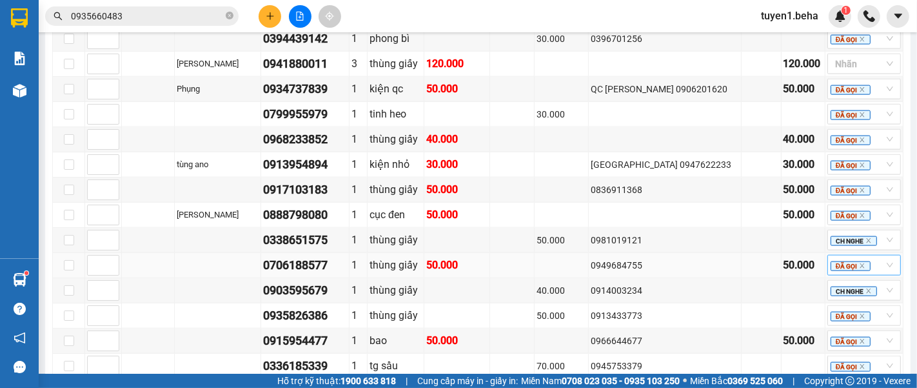
click at [835, 383] on div at bounding box center [858, 390] width 54 height 15
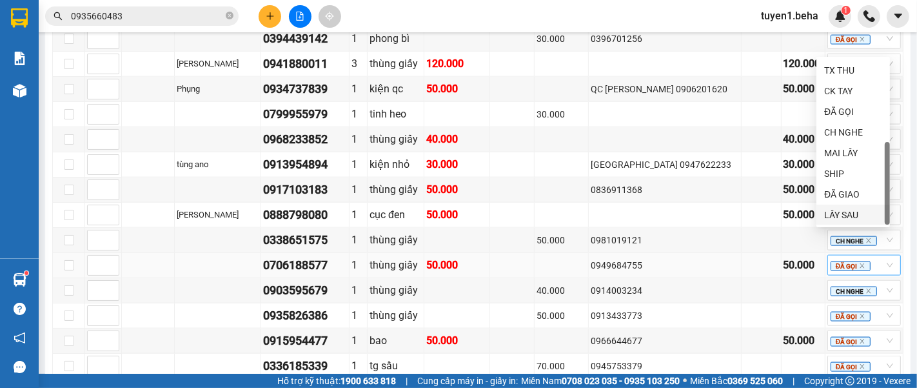
click at [851, 213] on div "LẤY SAU" at bounding box center [853, 215] width 58 height 14
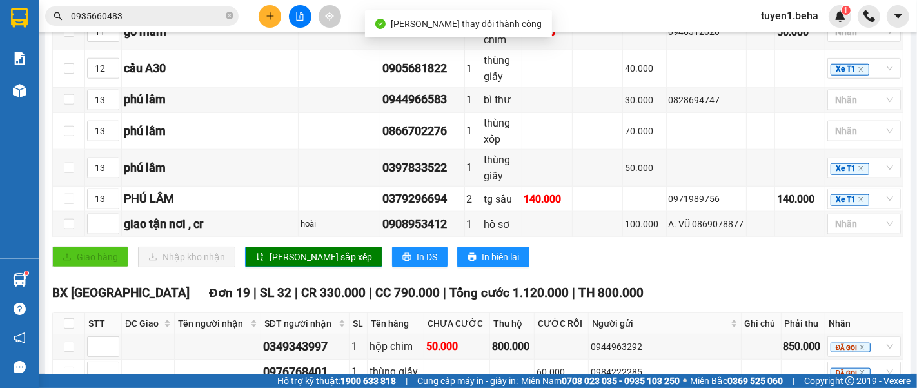
scroll to position [1089, 0]
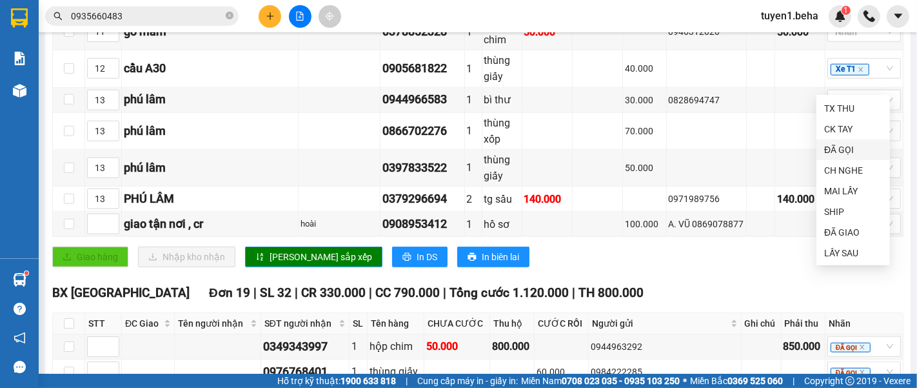
click at [852, 150] on div "ĐÃ GỌI" at bounding box center [853, 150] width 58 height 14
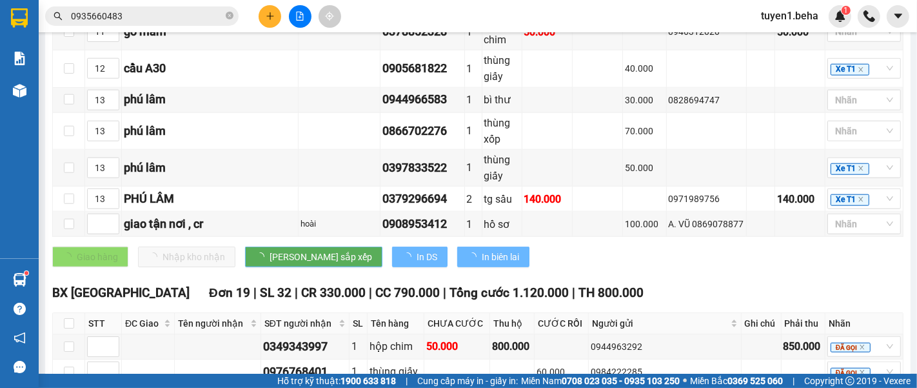
click at [669, 8] on div "Kết quả tìm kiếm ( 0 ) Bộ lọc No Data 0935660483 tuyen1.beha 1" at bounding box center [458, 16] width 917 height 32
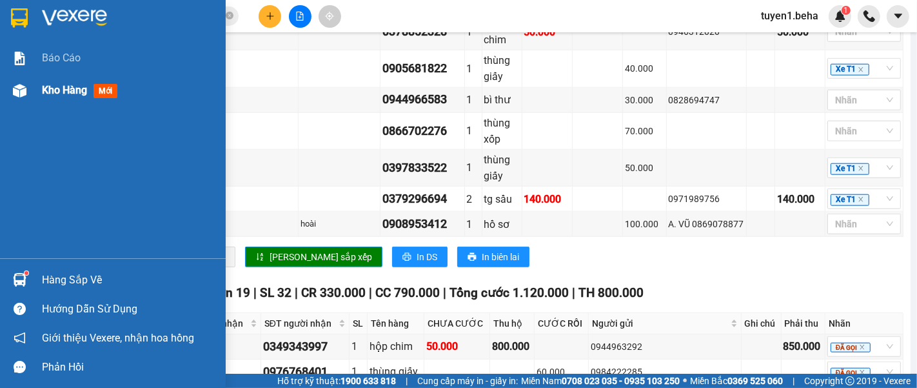
click at [48, 94] on span "Kho hàng" at bounding box center [64, 90] width 45 height 12
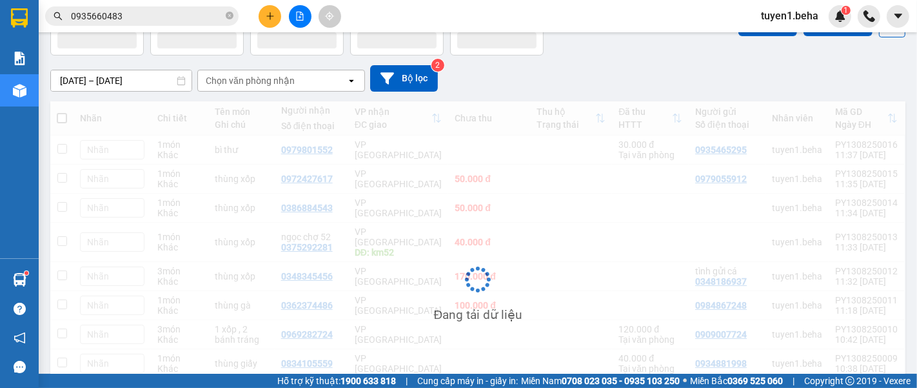
scroll to position [81, 0]
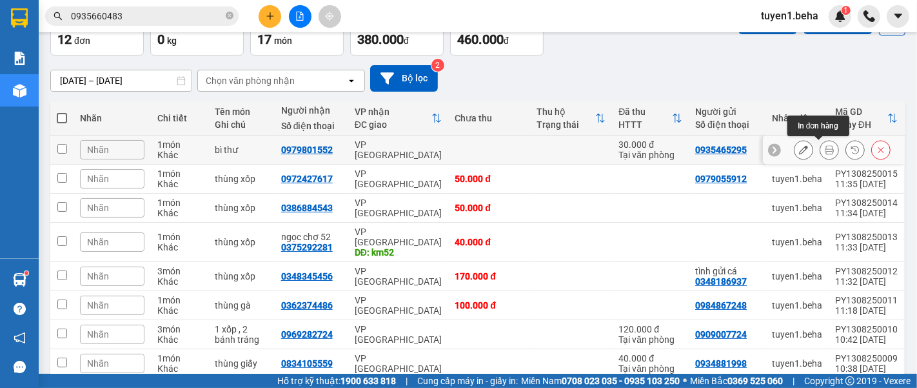
click at [820, 150] on button at bounding box center [829, 150] width 18 height 23
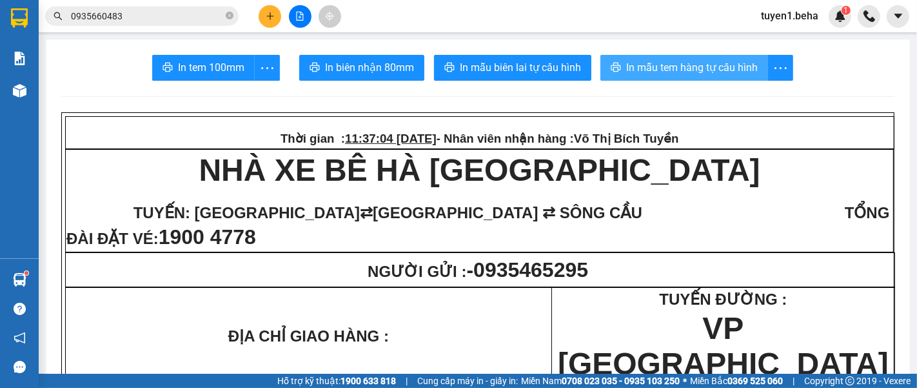
click at [658, 66] on span "In mẫu tem hàng tự cấu hình" at bounding box center [692, 67] width 132 height 16
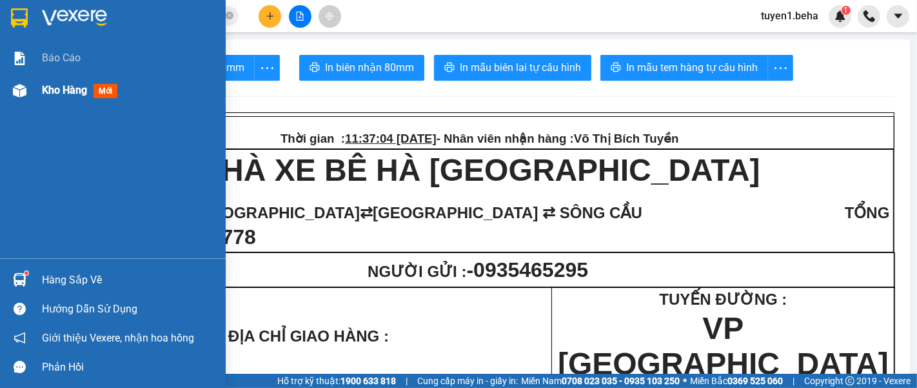
click at [65, 81] on div "Kho hàng mới" at bounding box center [129, 90] width 174 height 32
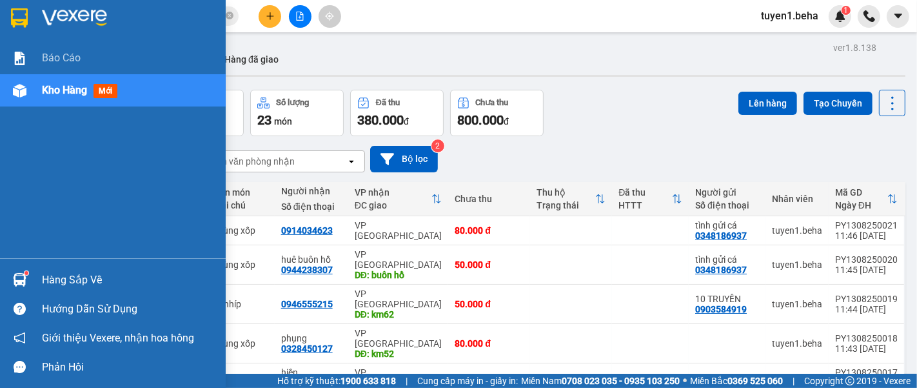
click at [61, 126] on div "Báo cáo Kho hàng mới" at bounding box center [113, 150] width 226 height 216
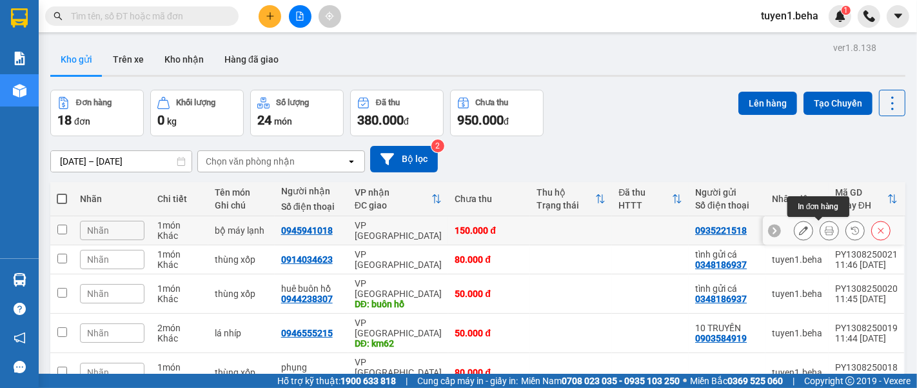
click at [825, 226] on icon at bounding box center [829, 230] width 9 height 9
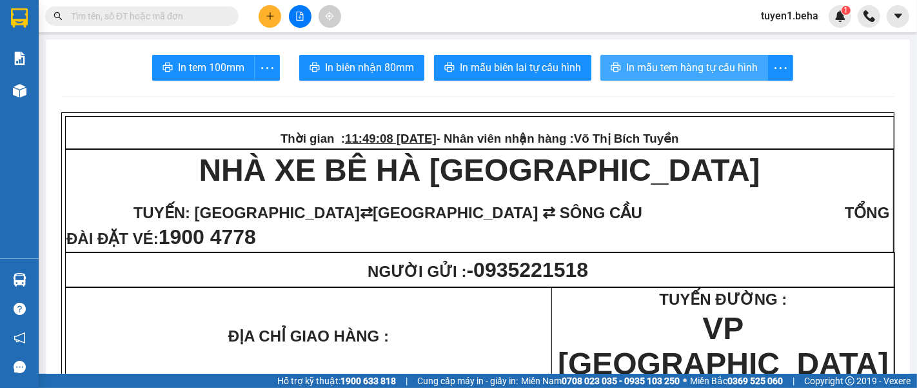
click at [693, 62] on span "In mẫu tem hàng tự cấu hình" at bounding box center [692, 67] width 132 height 16
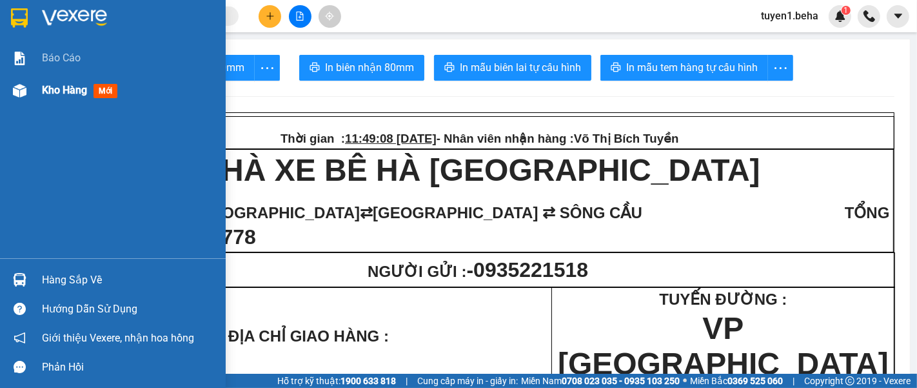
click at [60, 86] on span "Kho hàng" at bounding box center [64, 90] width 45 height 12
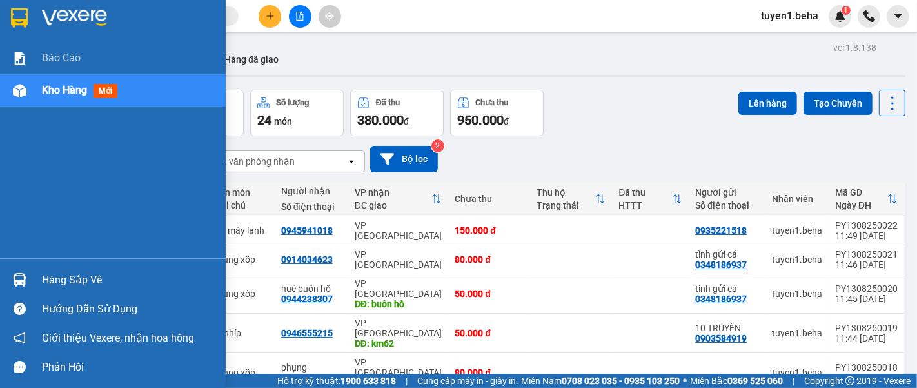
click at [69, 129] on div "Báo cáo Kho hàng mới" at bounding box center [113, 150] width 226 height 216
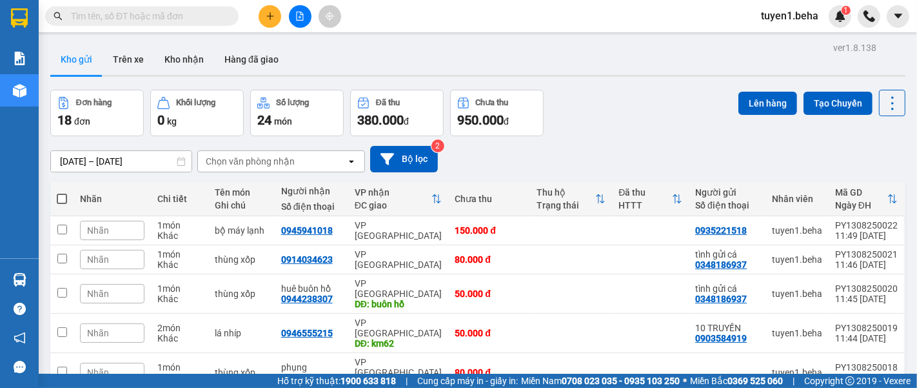
click at [134, 195] on div "Nhãn" at bounding box center [112, 199] width 65 height 10
click at [63, 194] on span at bounding box center [62, 199] width 10 height 10
click at [62, 192] on input "checkbox" at bounding box center [62, 192] width 0 height 0
checkbox input "true"
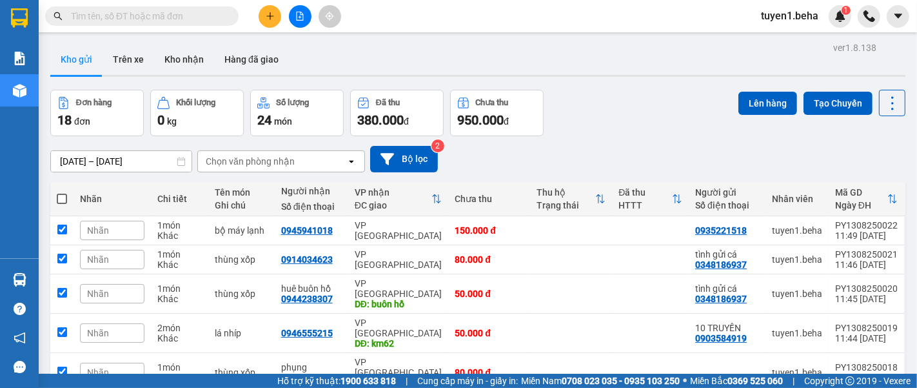
checkbox input "true"
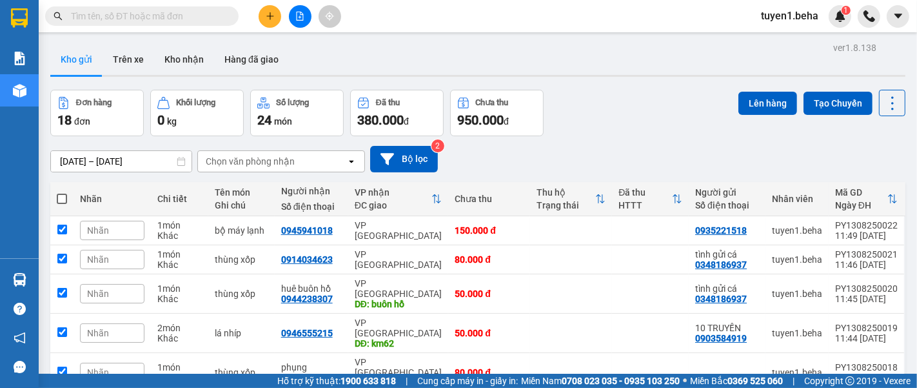
checkbox input "true"
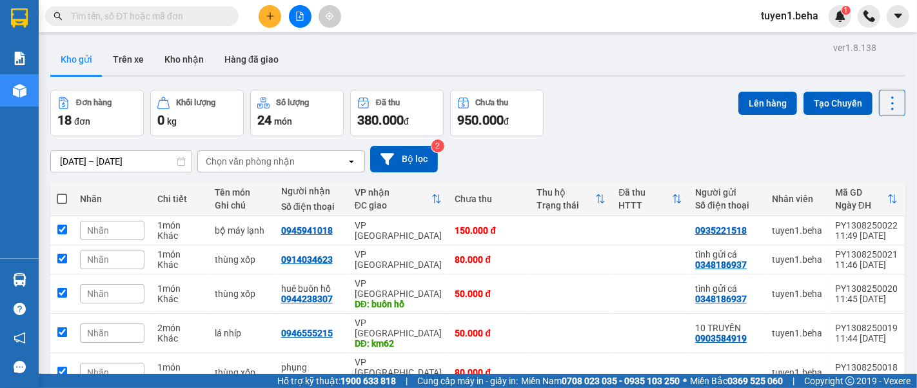
checkbox input "true"
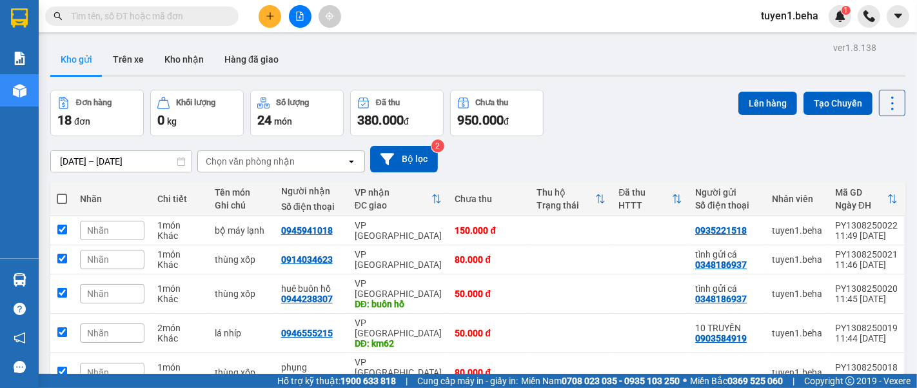
checkbox input "true"
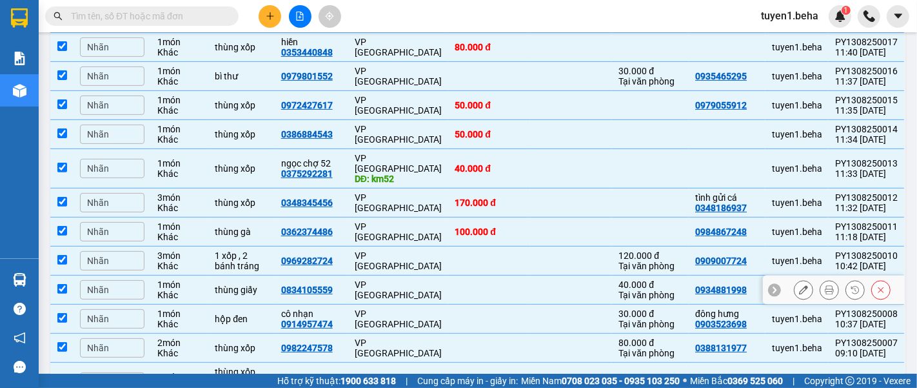
scroll to position [433, 0]
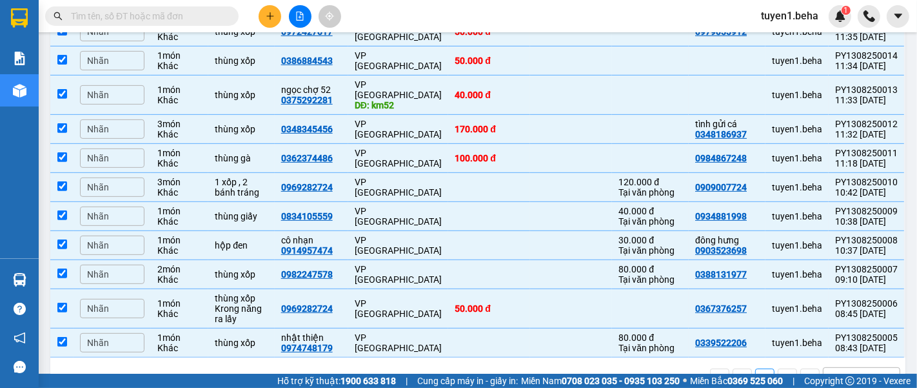
click at [846, 372] on div "100 / trang" at bounding box center [853, 378] width 45 height 13
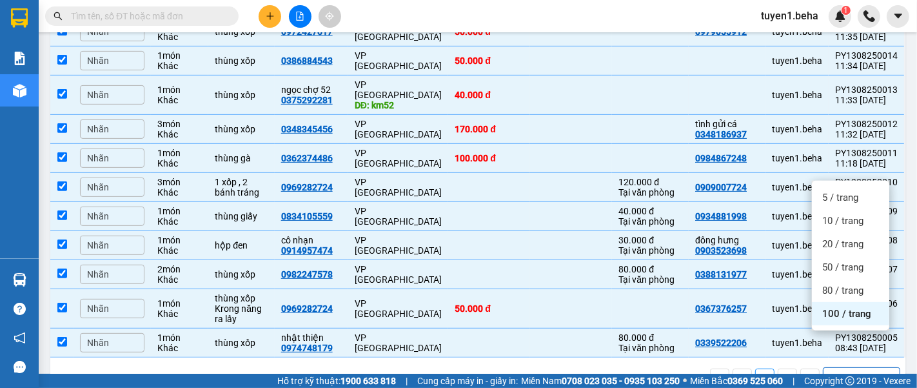
click at [839, 314] on span "100 / trang" at bounding box center [846, 313] width 49 height 13
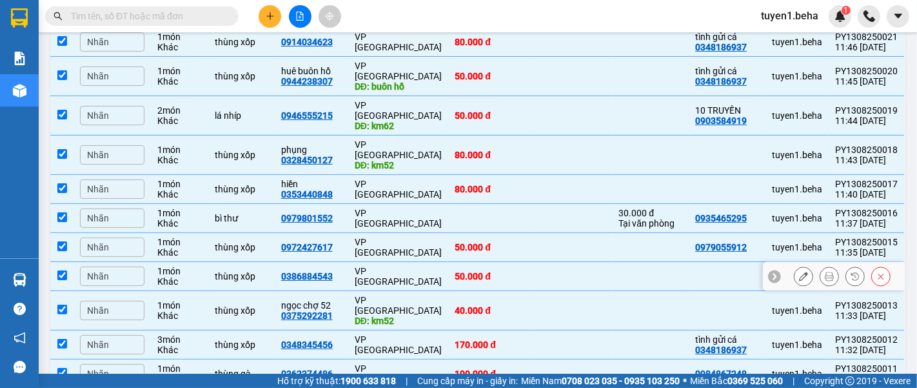
scroll to position [0, 0]
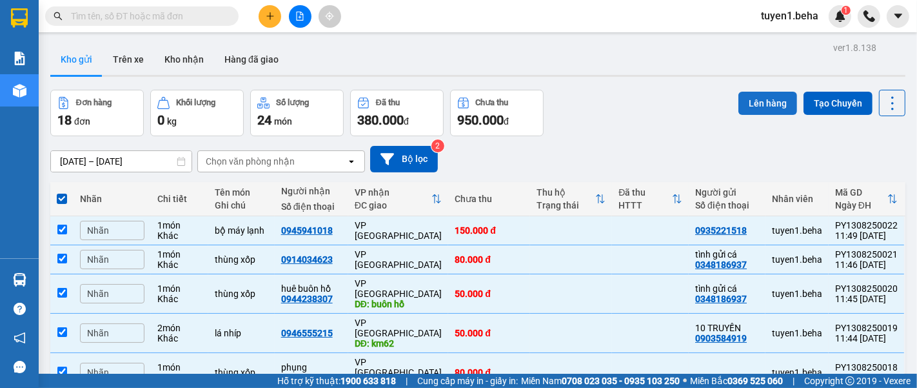
click at [747, 99] on button "Lên hàng" at bounding box center [768, 103] width 59 height 23
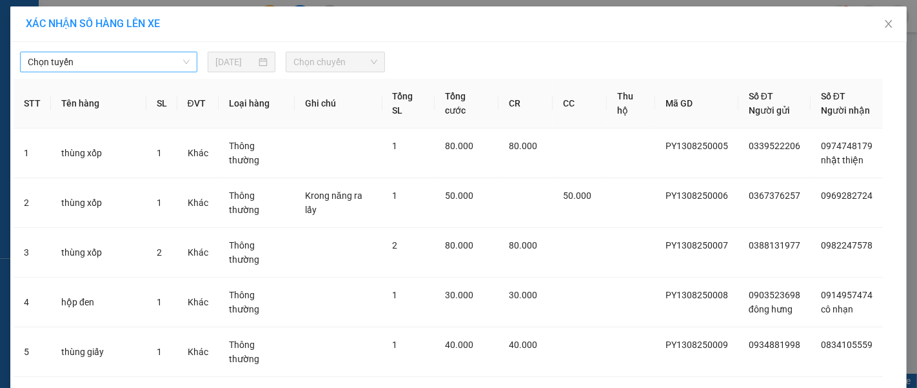
click at [103, 61] on span "Chọn tuyến" at bounding box center [109, 61] width 162 height 19
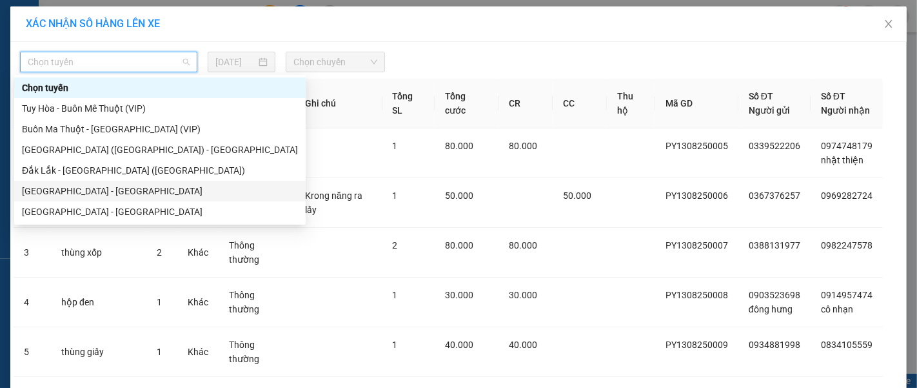
click at [84, 188] on div "[GEOGRAPHIC_DATA] - [GEOGRAPHIC_DATA]" at bounding box center [160, 191] width 276 height 14
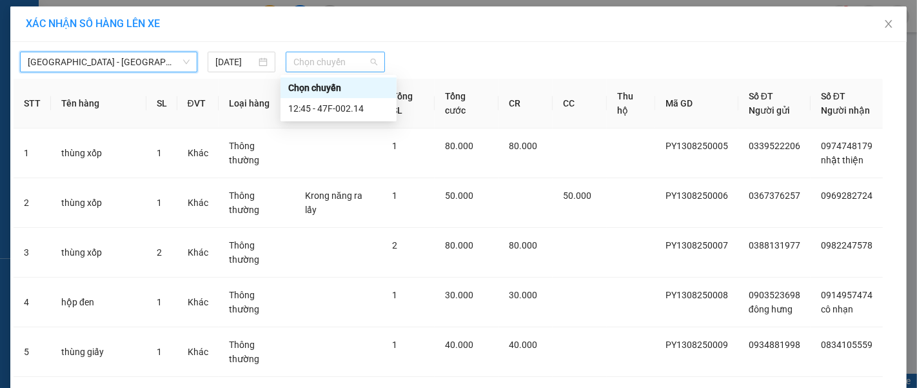
click at [323, 55] on span "Chọn chuyến" at bounding box center [335, 61] width 84 height 19
click at [330, 110] on div "12:45 - 47F-002.14" at bounding box center [338, 108] width 101 height 14
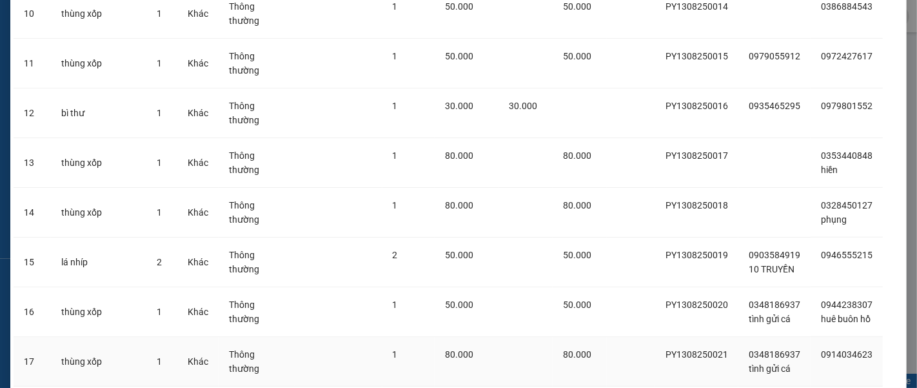
scroll to position [615, 0]
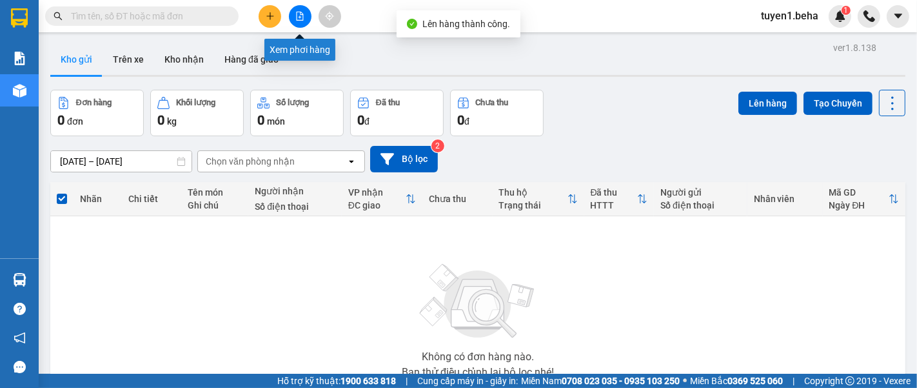
click at [300, 23] on button at bounding box center [300, 16] width 23 height 23
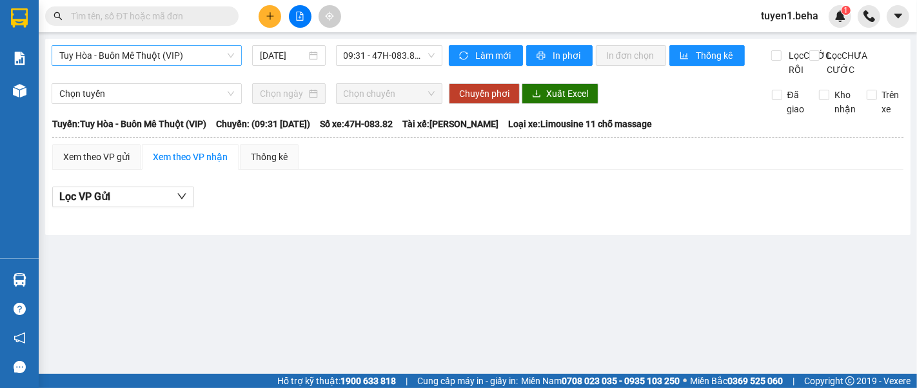
drag, startPoint x: 221, startPoint y: 54, endPoint x: 208, endPoint y: 63, distance: 14.8
click at [221, 54] on span "Tuy Hòa - Buôn Mê Thuột (VIP)" at bounding box center [146, 55] width 175 height 19
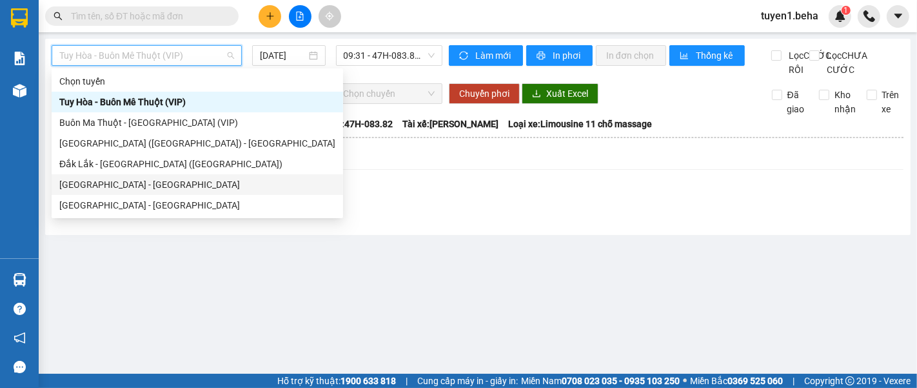
click at [126, 184] on div "[GEOGRAPHIC_DATA] - [GEOGRAPHIC_DATA]" at bounding box center [197, 184] width 276 height 14
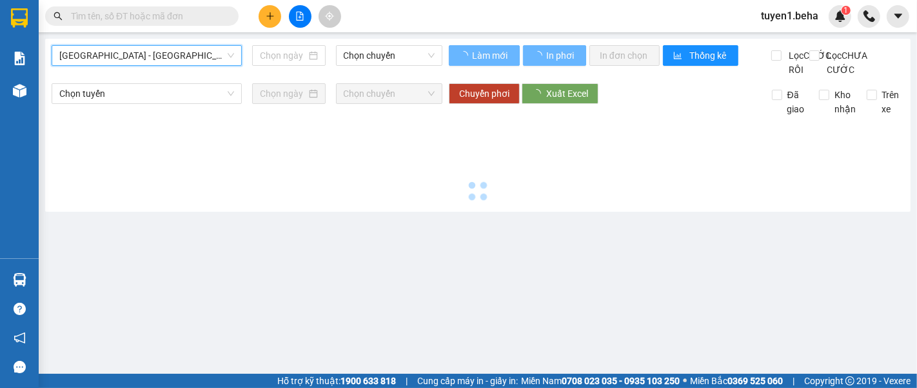
type input "[DATE]"
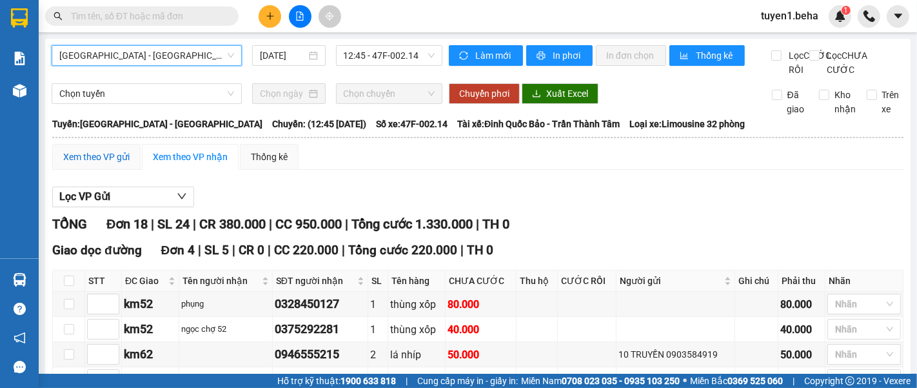
drag, startPoint x: 116, startPoint y: 168, endPoint x: 192, endPoint y: 184, distance: 77.3
click at [115, 164] on div "Xem theo VP gửi" at bounding box center [96, 157] width 66 height 14
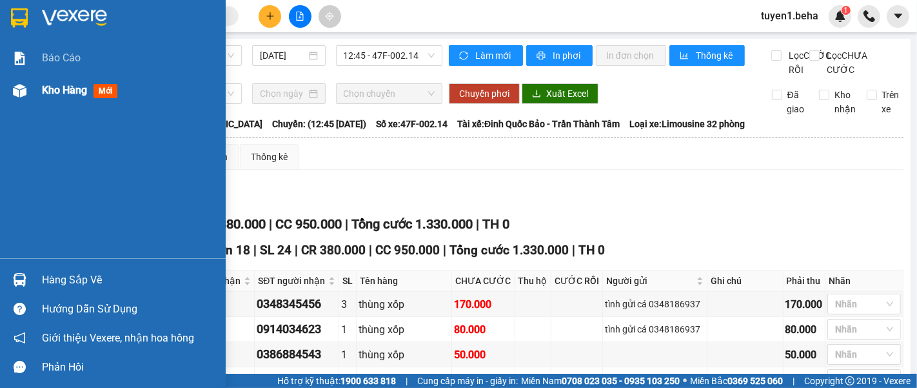
click at [65, 92] on span "Kho hàng" at bounding box center [64, 90] width 45 height 12
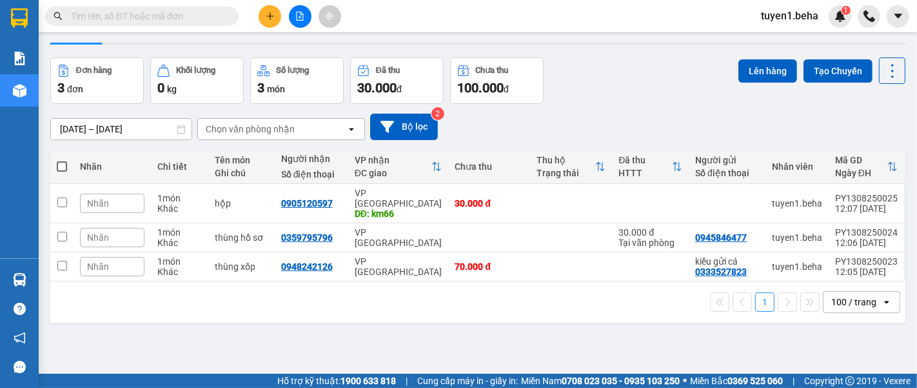
scroll to position [59, 0]
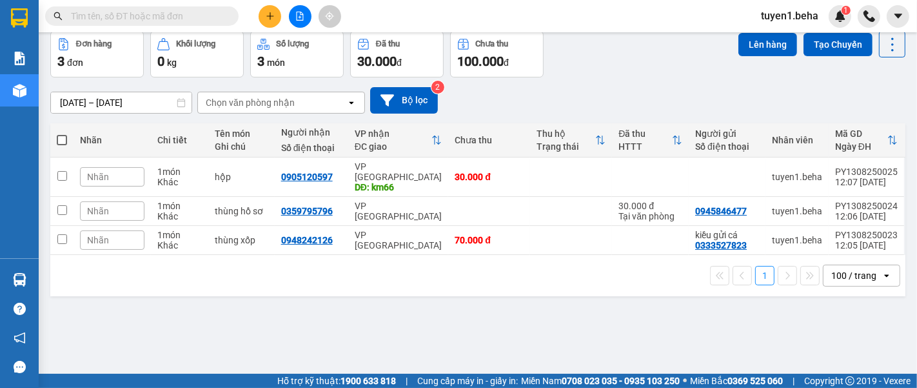
click at [61, 136] on span at bounding box center [62, 140] width 10 height 10
click at [62, 134] on input "checkbox" at bounding box center [62, 134] width 0 height 0
checkbox input "true"
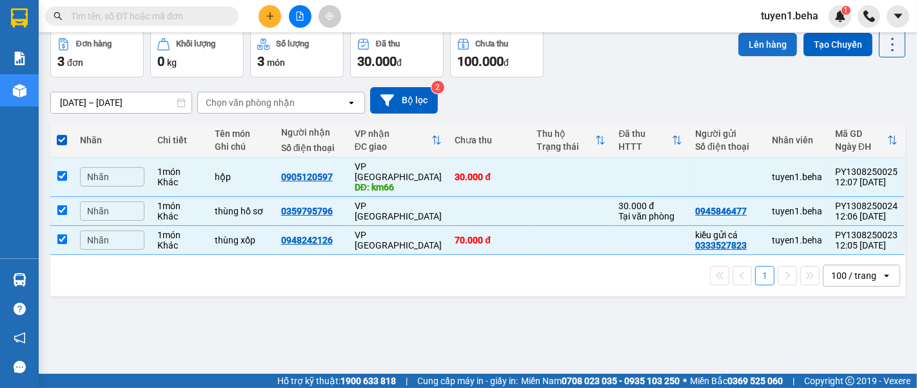
click at [764, 43] on button "Lên hàng" at bounding box center [768, 44] width 59 height 23
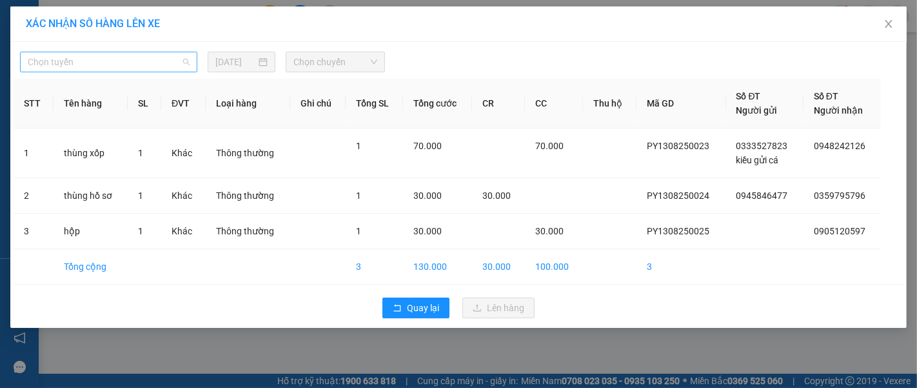
click at [150, 55] on span "Chọn tuyến" at bounding box center [109, 61] width 162 height 19
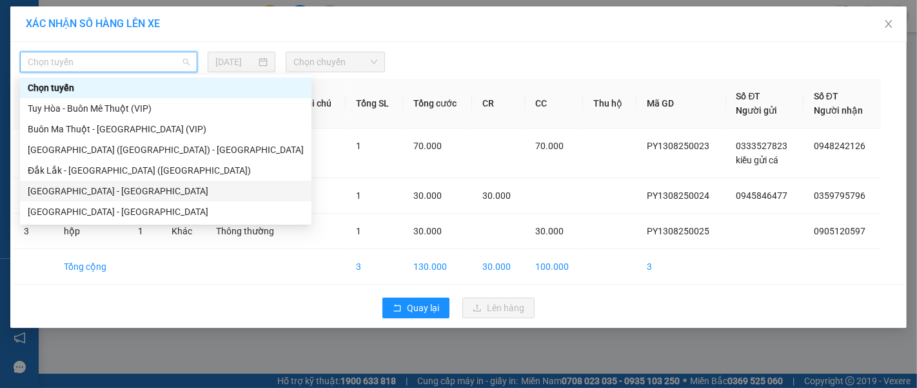
drag, startPoint x: 97, startPoint y: 190, endPoint x: 346, endPoint y: 108, distance: 262.3
click at [97, 190] on div "[GEOGRAPHIC_DATA] - [GEOGRAPHIC_DATA]" at bounding box center [166, 191] width 276 height 14
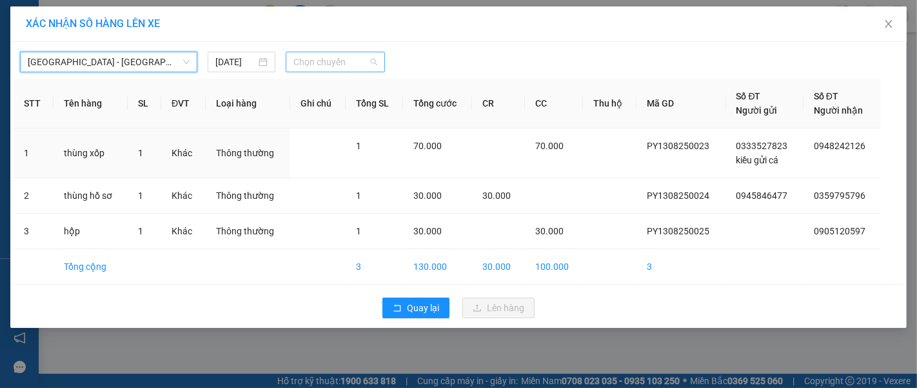
click at [335, 57] on span "Chọn chuyến" at bounding box center [335, 61] width 84 height 19
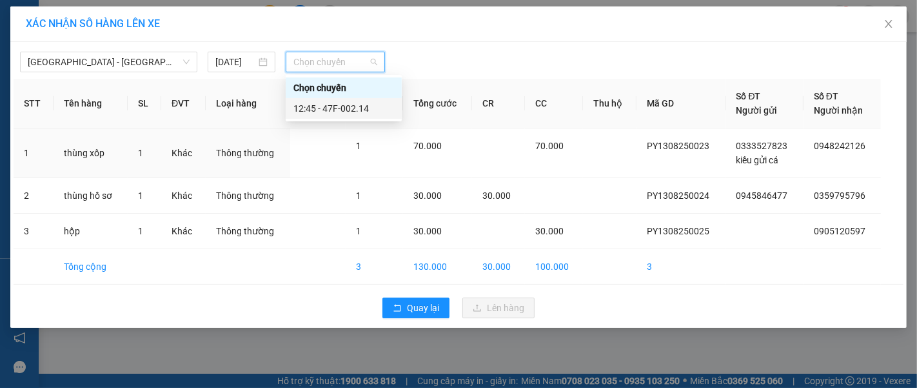
click at [352, 107] on div "12:45 - 47F-002.14" at bounding box center [343, 108] width 101 height 14
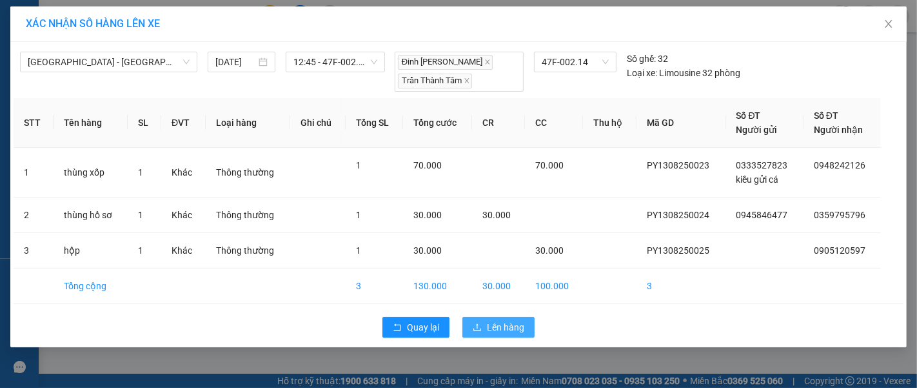
click at [491, 330] on span "Lên hàng" at bounding box center [505, 327] width 37 height 14
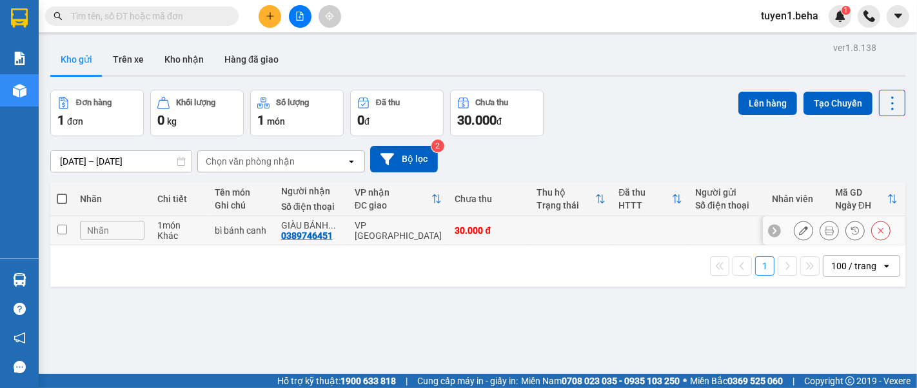
click at [66, 224] on input "checkbox" at bounding box center [62, 229] width 10 height 10
checkbox input "true"
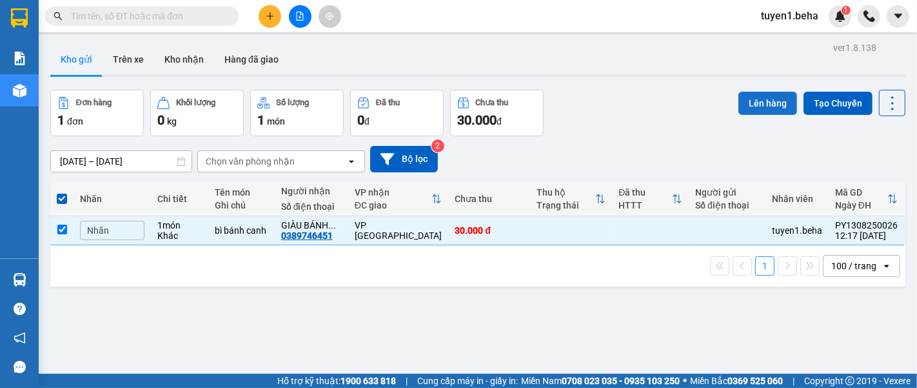
click at [748, 99] on button "Lên hàng" at bounding box center [768, 103] width 59 height 23
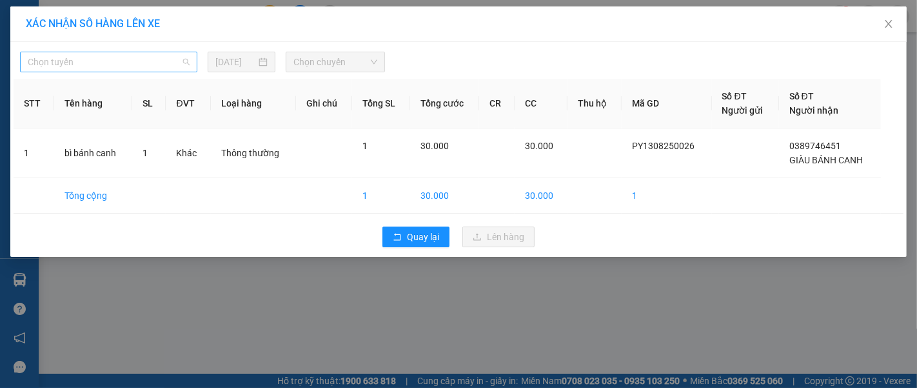
click at [123, 63] on span "Chọn tuyến" at bounding box center [109, 61] width 162 height 19
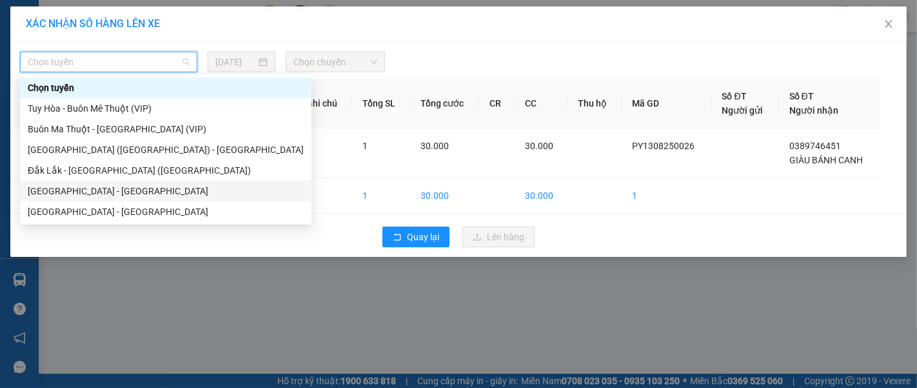
click at [83, 191] on div "[GEOGRAPHIC_DATA] - [GEOGRAPHIC_DATA]" at bounding box center [166, 191] width 276 height 14
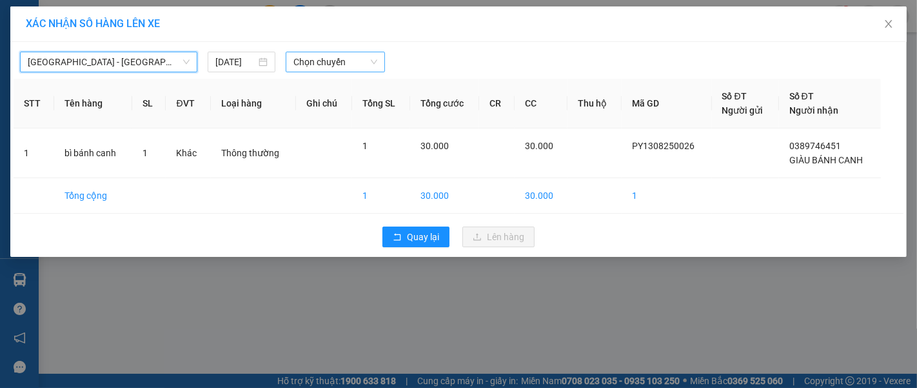
click at [303, 61] on span "Chọn chuyến" at bounding box center [335, 61] width 84 height 19
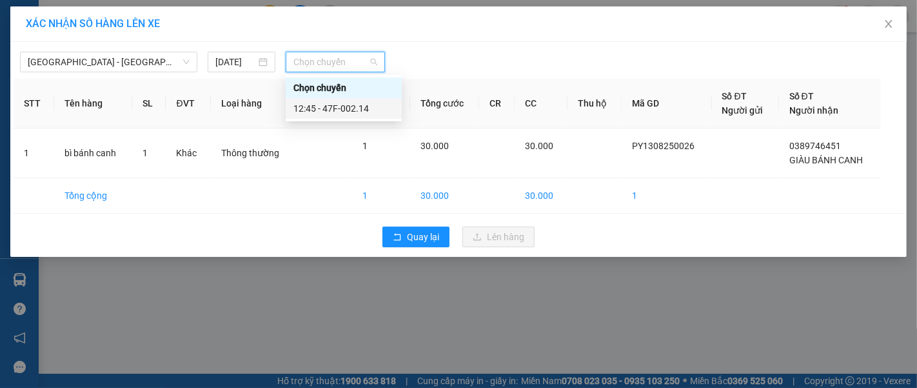
click at [360, 107] on div "12:45 - 47F-002.14" at bounding box center [343, 108] width 101 height 14
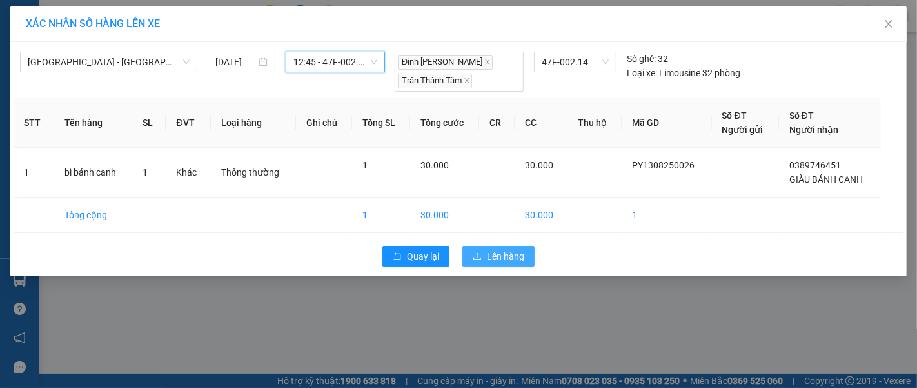
click at [486, 253] on button "Lên hàng" at bounding box center [498, 256] width 72 height 21
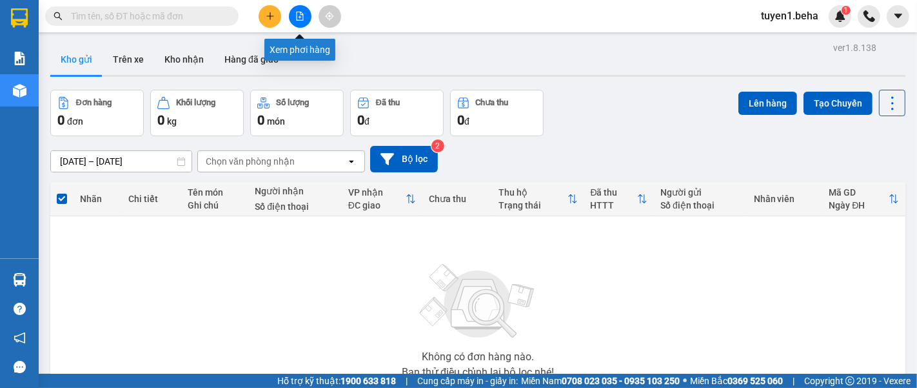
click at [290, 14] on button at bounding box center [300, 16] width 23 height 23
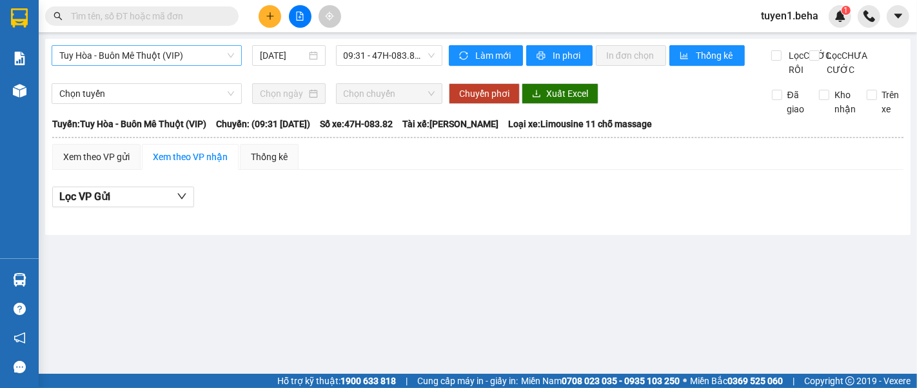
click at [139, 63] on span "Tuy Hòa - Buôn Mê Thuột (VIP)" at bounding box center [146, 55] width 175 height 19
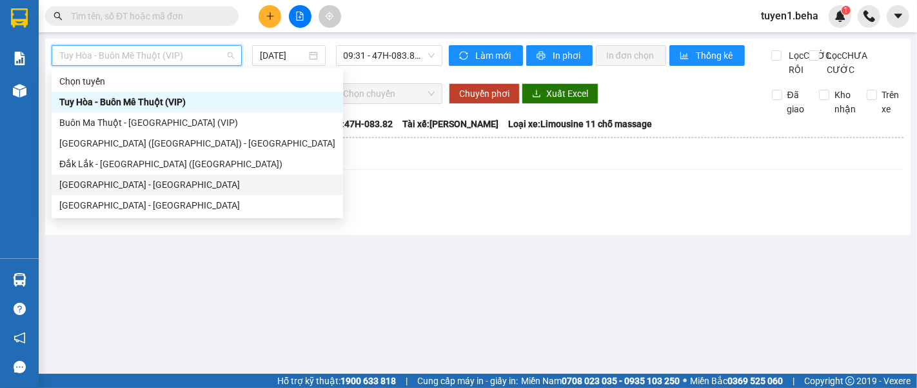
click at [116, 185] on div "[GEOGRAPHIC_DATA] - [GEOGRAPHIC_DATA]" at bounding box center [197, 184] width 276 height 14
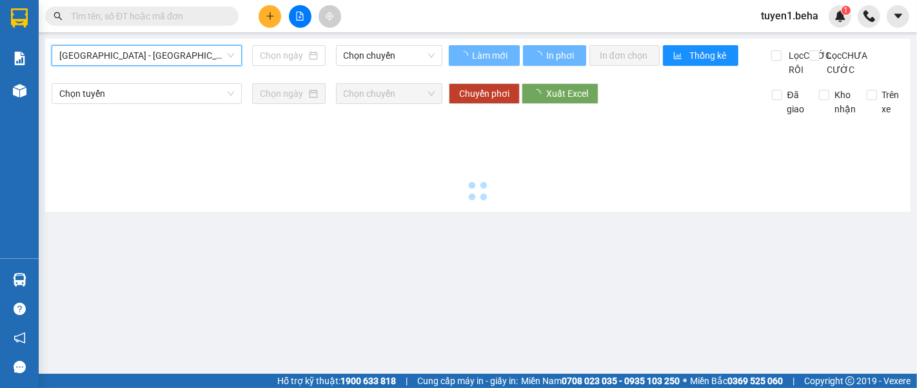
type input "[DATE]"
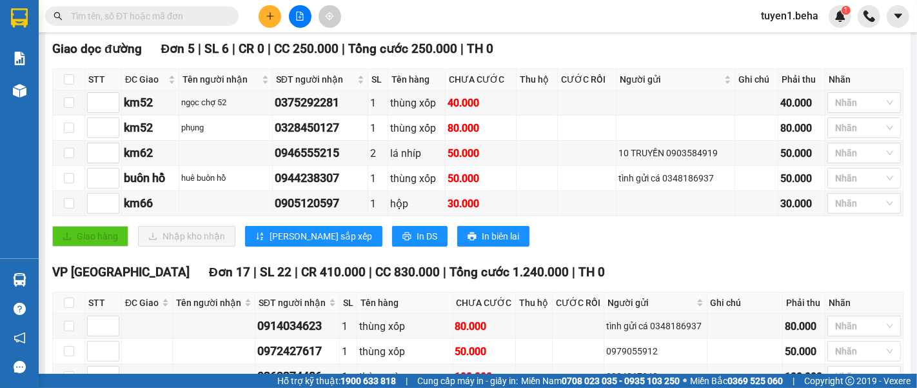
scroll to position [215, 0]
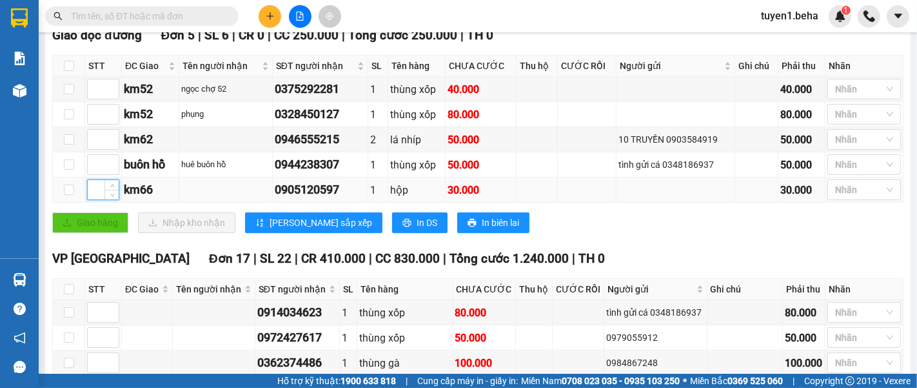
click at [90, 199] on input at bounding box center [103, 189] width 31 height 19
type input "1"
click at [101, 149] on input at bounding box center [103, 139] width 31 height 19
type input "2"
click at [94, 99] on input at bounding box center [103, 88] width 31 height 19
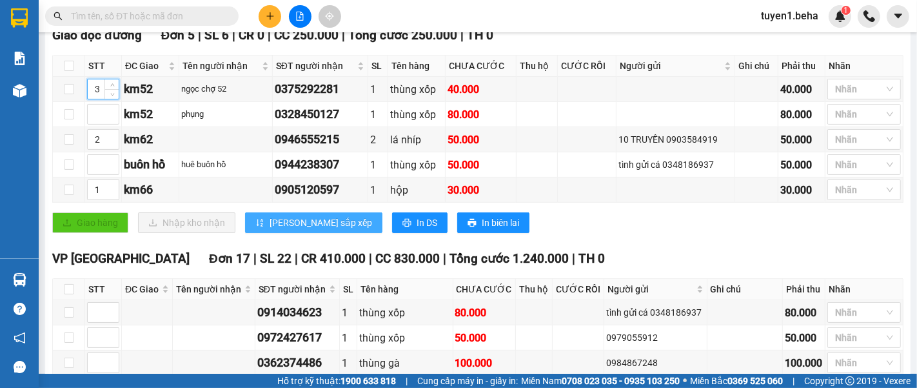
type input "3"
click at [263, 232] on button "[PERSON_NAME] sắp xếp" at bounding box center [313, 222] width 137 height 21
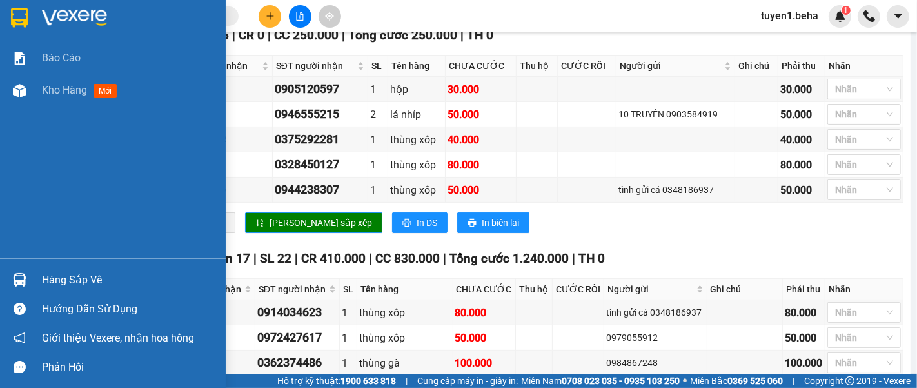
click at [27, 173] on div "Báo cáo Kho hàng mới" at bounding box center [113, 150] width 226 height 216
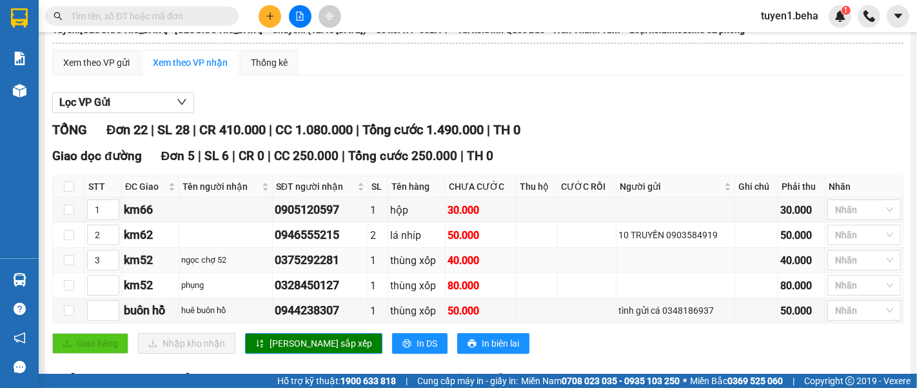
scroll to position [0, 0]
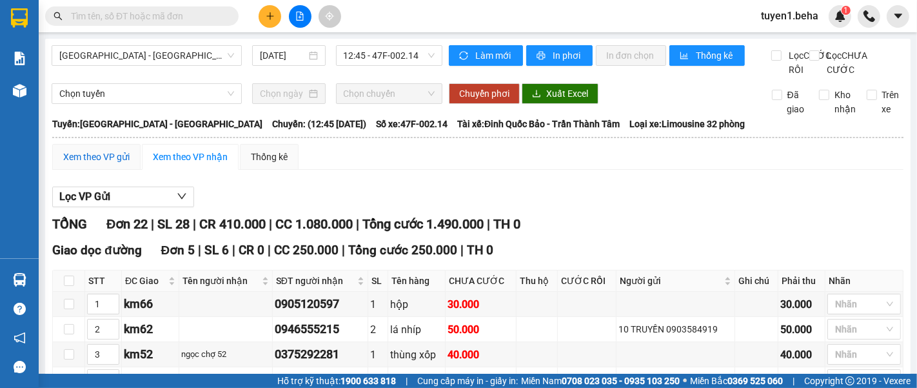
click at [95, 164] on div "Xem theo VP gửi" at bounding box center [96, 157] width 66 height 14
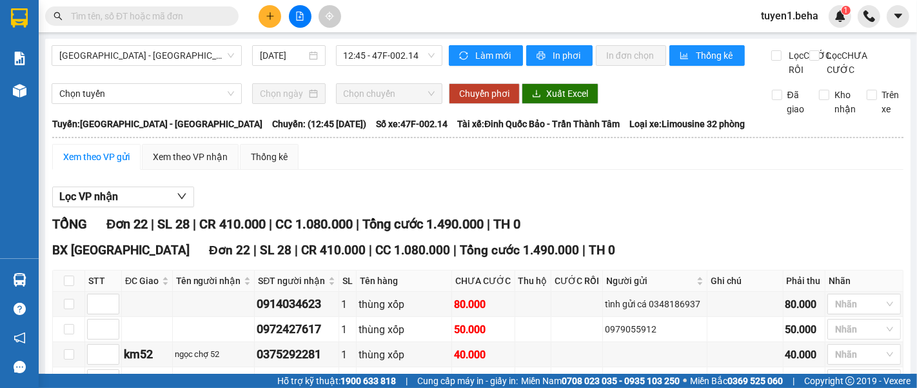
click at [448, 3] on div "Kết quả tìm kiếm ( 0 ) Bộ lọc No Data tuyen1.beha 1" at bounding box center [458, 16] width 917 height 32
click at [184, 50] on span "[GEOGRAPHIC_DATA] - [GEOGRAPHIC_DATA]" at bounding box center [146, 55] width 175 height 19
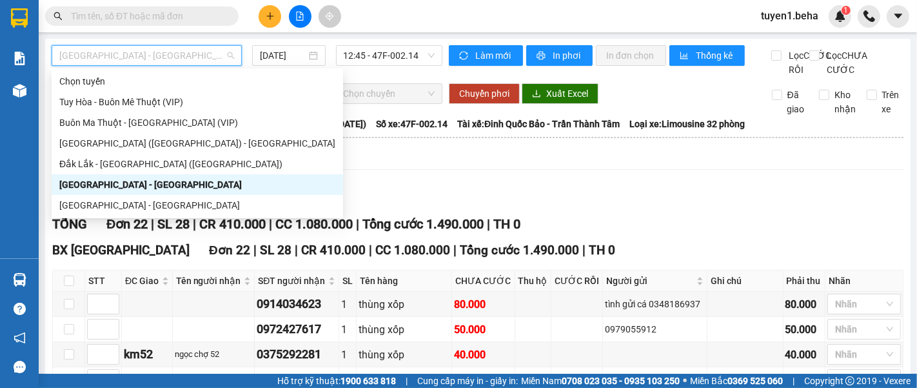
click at [134, 183] on div "[GEOGRAPHIC_DATA] - [GEOGRAPHIC_DATA]" at bounding box center [197, 184] width 276 height 14
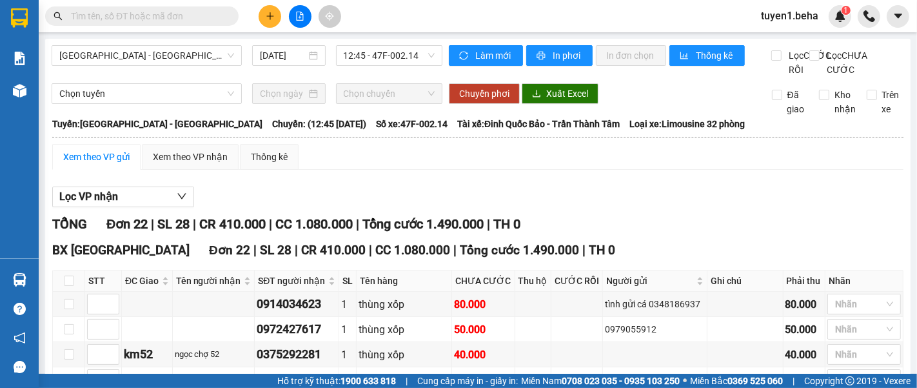
click at [108, 163] on div "Xem theo VP gửi" at bounding box center [96, 157] width 66 height 14
click at [108, 164] on div "Xem theo VP gửi" at bounding box center [96, 157] width 66 height 14
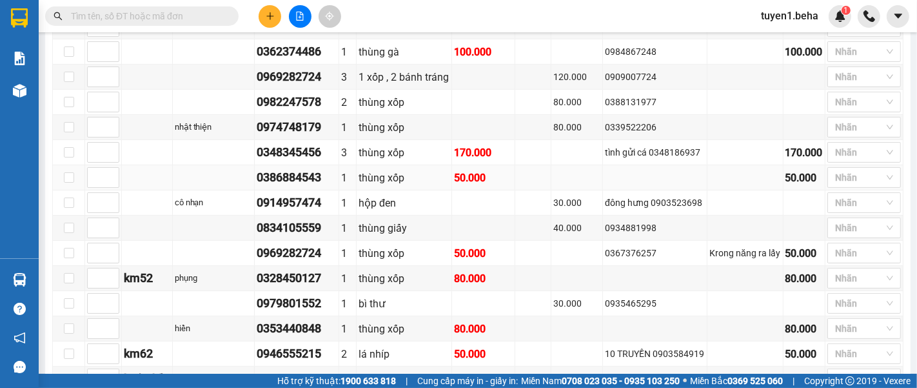
scroll to position [358, 0]
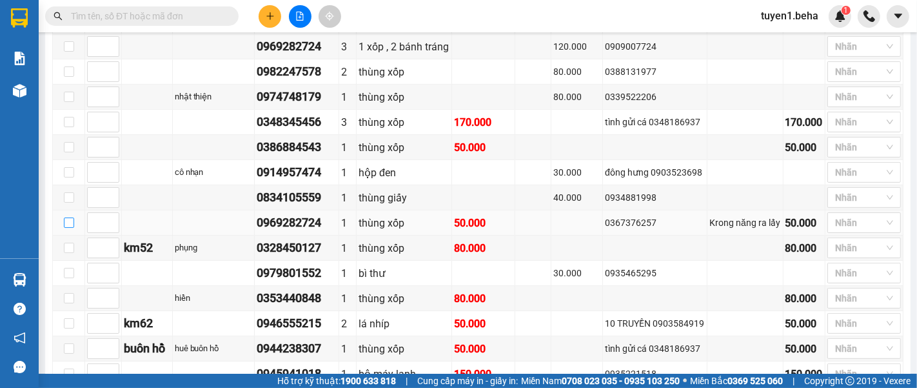
click at [67, 228] on input "checkbox" at bounding box center [69, 222] width 10 height 10
checkbox input "true"
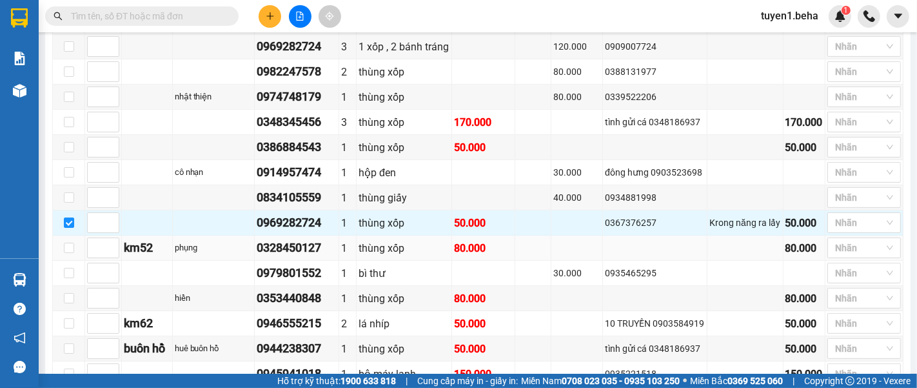
scroll to position [286, 0]
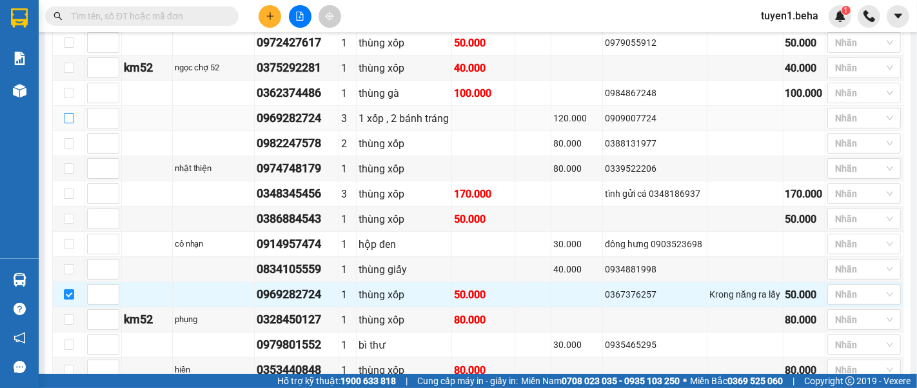
click at [66, 123] on input "checkbox" at bounding box center [69, 118] width 10 height 10
checkbox input "true"
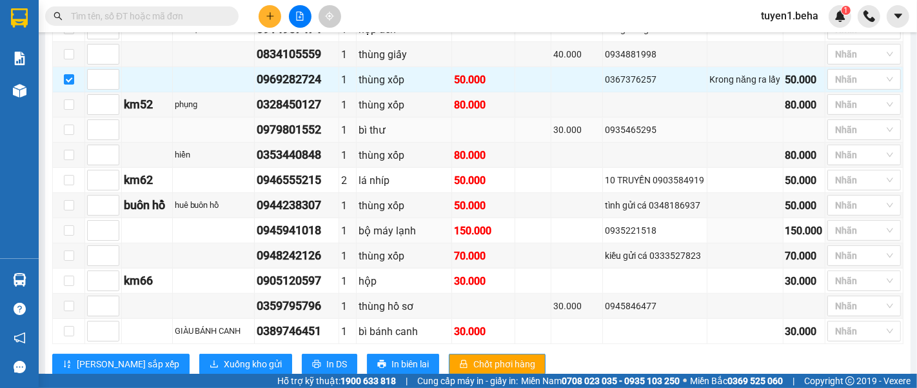
scroll to position [540, 0]
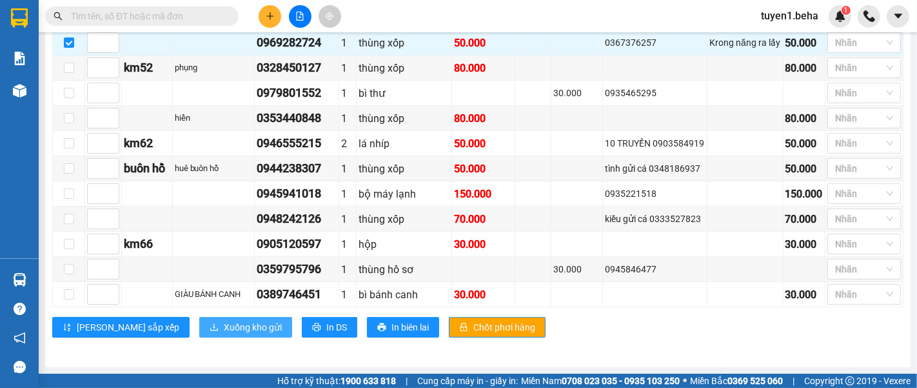
click at [224, 328] on span "Xuống kho gửi" at bounding box center [253, 327] width 58 height 14
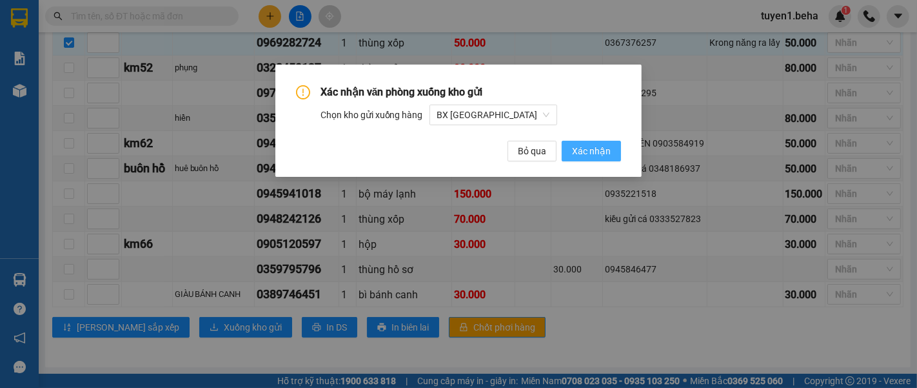
click at [600, 151] on span "Xác nhận" at bounding box center [591, 151] width 39 height 14
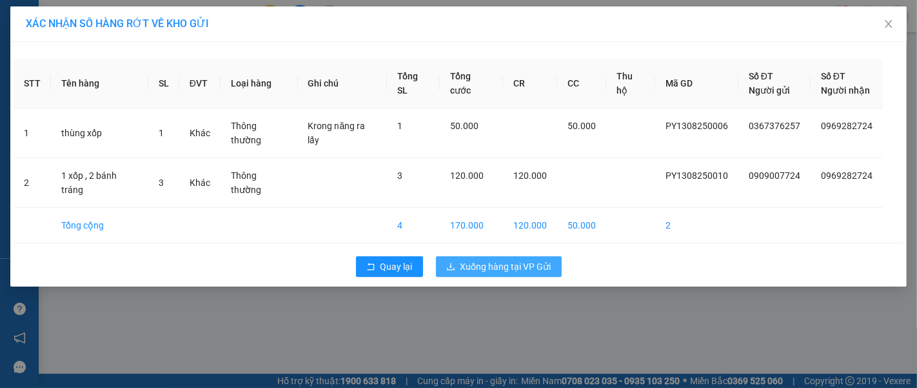
click at [504, 259] on span "Xuống hàng tại VP Gửi" at bounding box center [506, 266] width 91 height 14
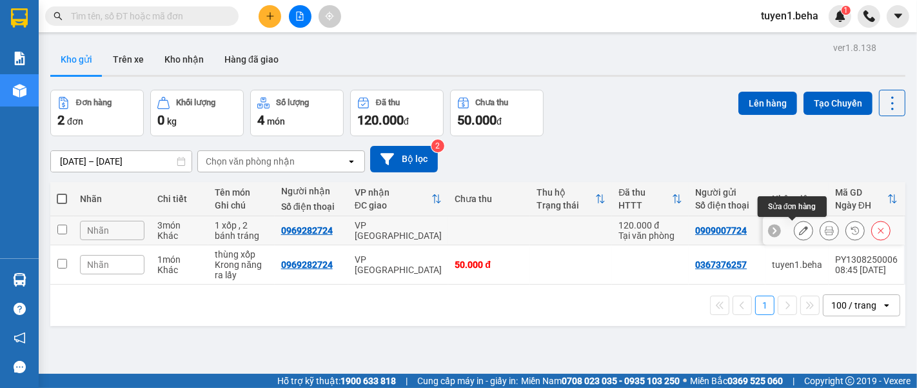
click at [797, 235] on button at bounding box center [804, 230] width 18 height 23
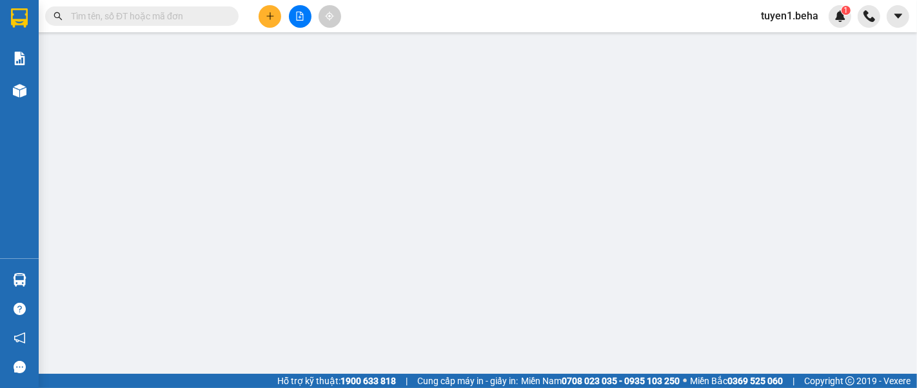
type input "0909007724"
type input "0969282724"
type input "120.000"
type input "0"
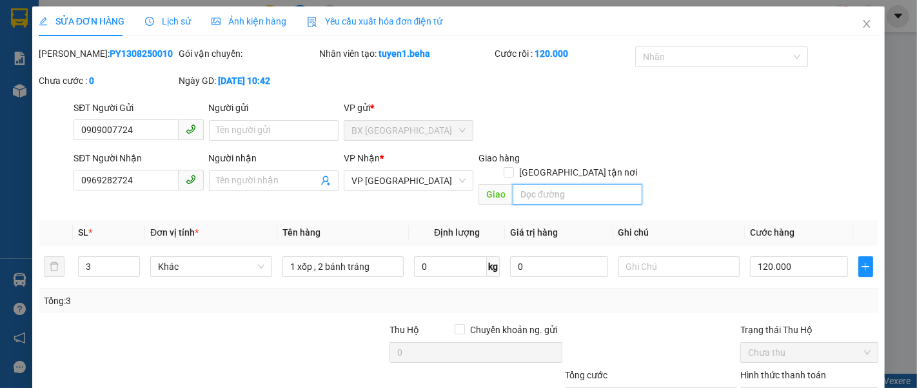
click at [562, 184] on input "search" at bounding box center [578, 194] width 130 height 21
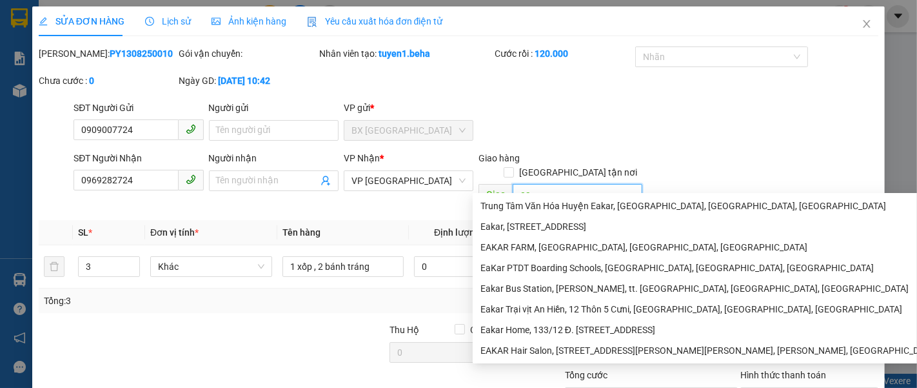
type input "e"
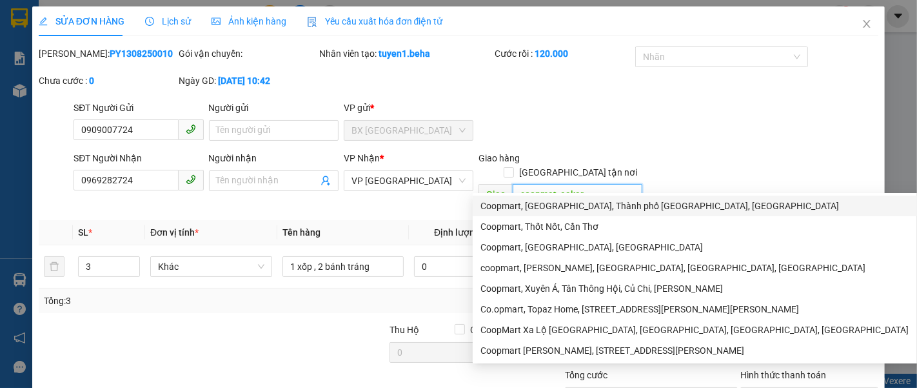
type input "coopmat ,eakar"
click at [744, 144] on div "SĐT Người Gửi 0909007724 Người gửi Tên người gửi VP gửi * BX [GEOGRAPHIC_DATA]" at bounding box center [476, 123] width 810 height 45
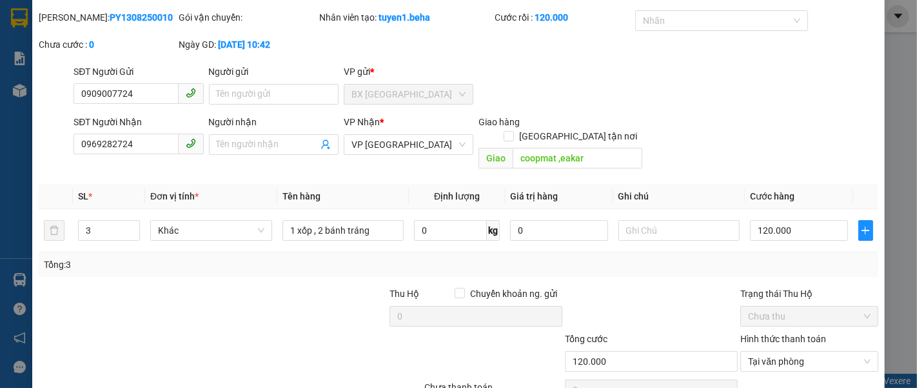
scroll to position [91, 0]
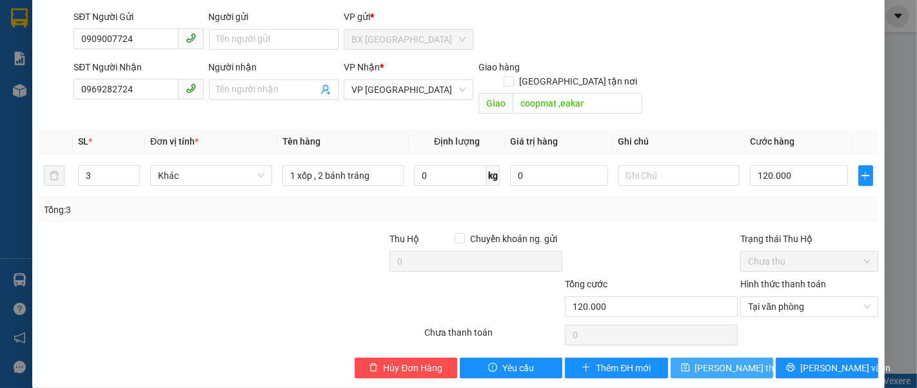
click at [709, 361] on span "[PERSON_NAME] thay đổi" at bounding box center [746, 368] width 103 height 14
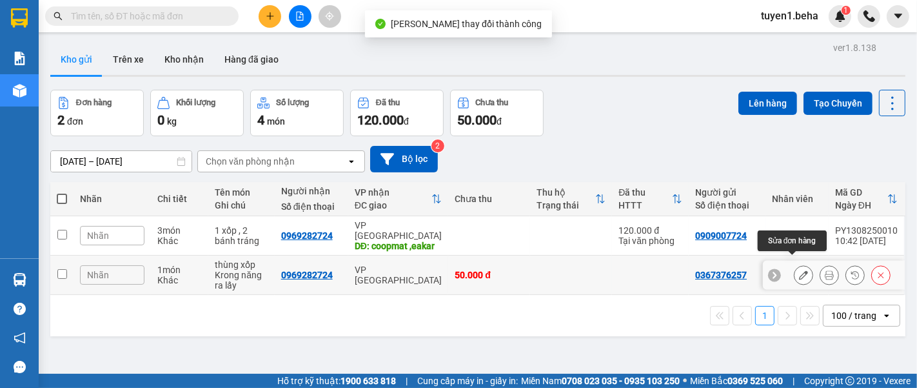
click at [799, 270] on icon at bounding box center [803, 274] width 9 height 9
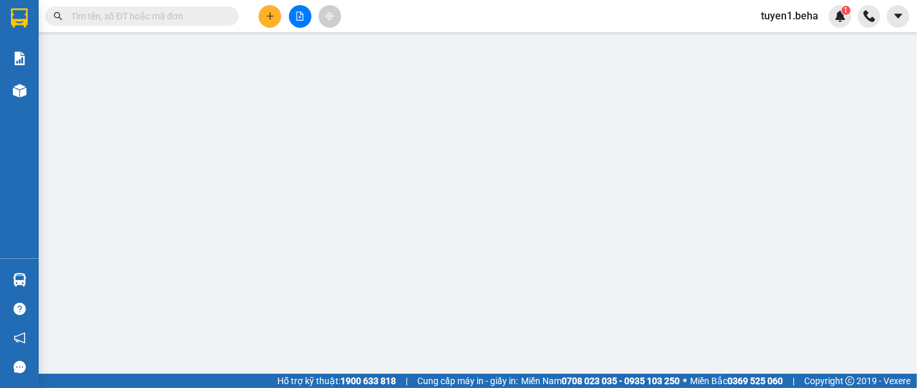
type input "0367376257"
type input "0969282724"
type input "50.000"
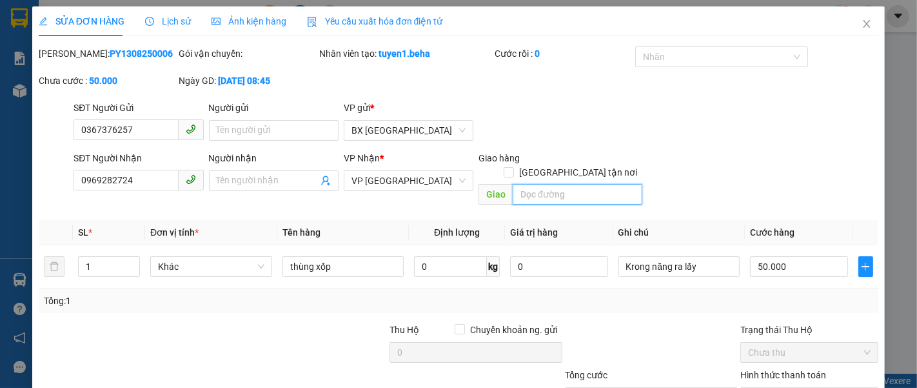
click at [570, 184] on input "search" at bounding box center [578, 194] width 130 height 21
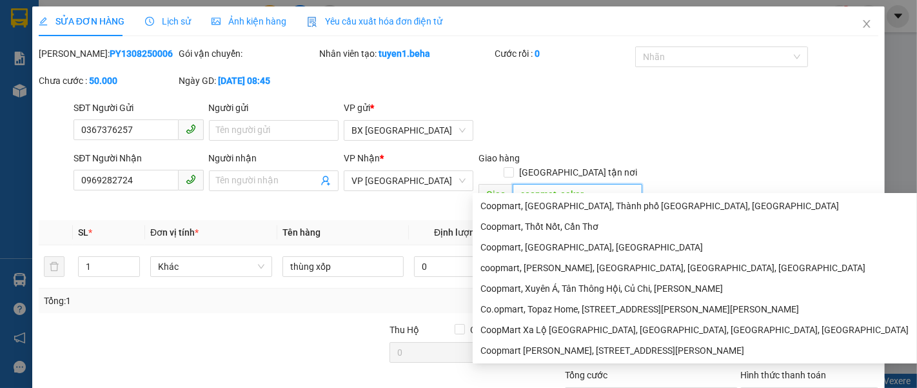
type input "coopmat ,eakar"
click at [759, 120] on div "SĐT Người Gửi 0367376257 Người gửi Tên người gửi VP gửi * BX [GEOGRAPHIC_DATA]" at bounding box center [476, 123] width 810 height 45
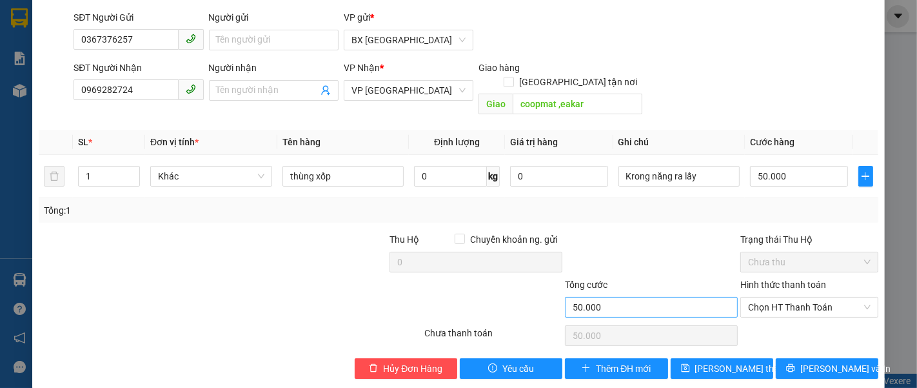
scroll to position [91, 0]
click at [702, 361] on span "[PERSON_NAME] thay đổi" at bounding box center [746, 368] width 103 height 14
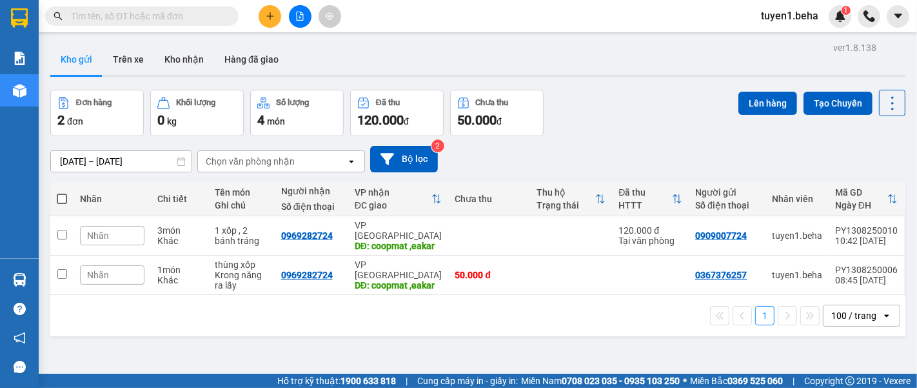
click at [63, 196] on span at bounding box center [62, 199] width 10 height 10
click at [62, 192] on input "checkbox" at bounding box center [62, 192] width 0 height 0
checkbox input "true"
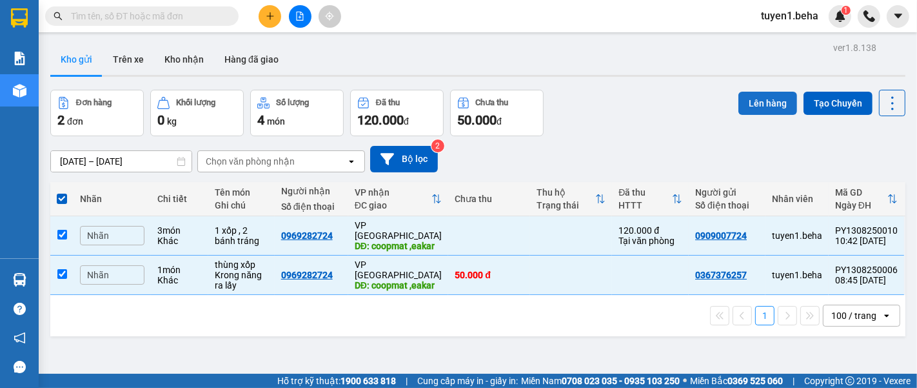
click at [765, 104] on button "Lên hàng" at bounding box center [768, 103] width 59 height 23
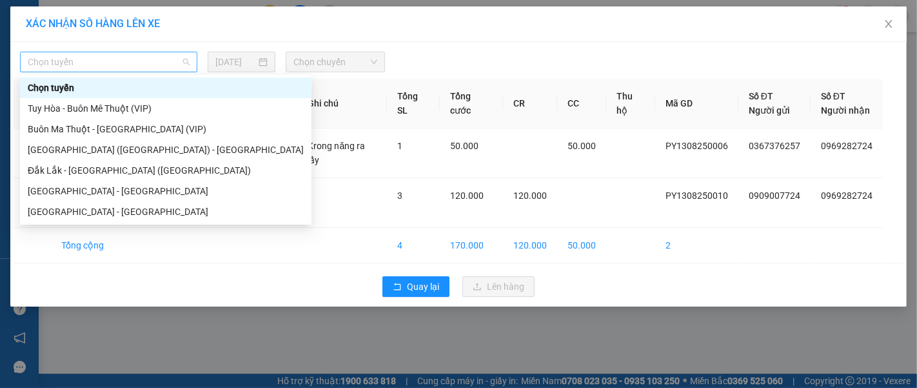
click at [123, 69] on span "Chọn tuyến" at bounding box center [109, 61] width 162 height 19
drag, startPoint x: 83, startPoint y: 190, endPoint x: 469, endPoint y: 51, distance: 410.7
click at [83, 190] on div "[GEOGRAPHIC_DATA] - [GEOGRAPHIC_DATA]" at bounding box center [166, 191] width 276 height 14
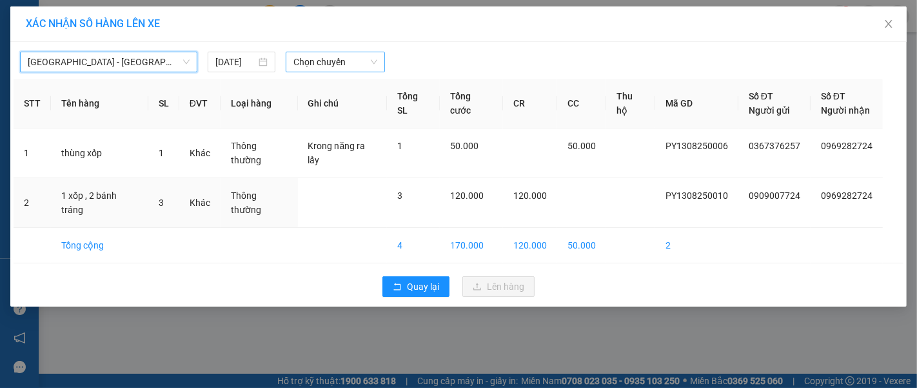
click at [337, 61] on span "Chọn chuyến" at bounding box center [335, 61] width 84 height 19
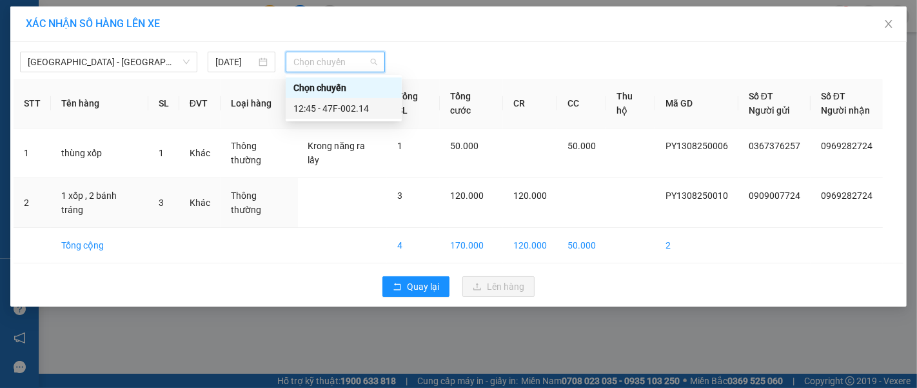
click at [368, 110] on div "12:45 - 47F-002.14" at bounding box center [343, 108] width 101 height 14
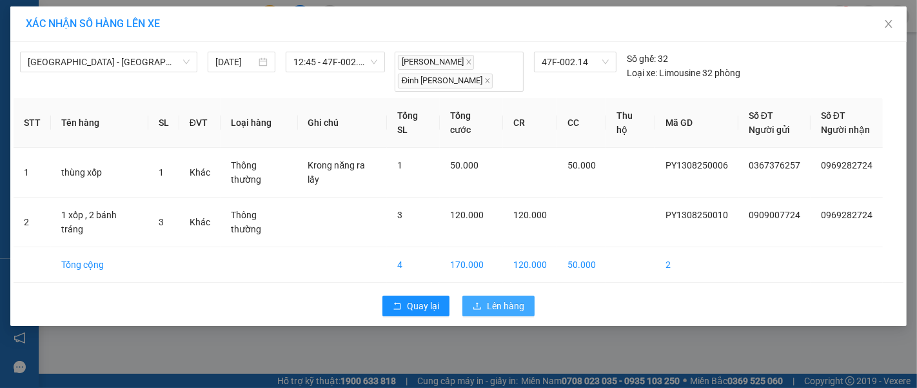
drag, startPoint x: 491, startPoint y: 275, endPoint x: 493, endPoint y: 262, distance: 13.7
click at [491, 299] on span "Lên hàng" at bounding box center [505, 306] width 37 height 14
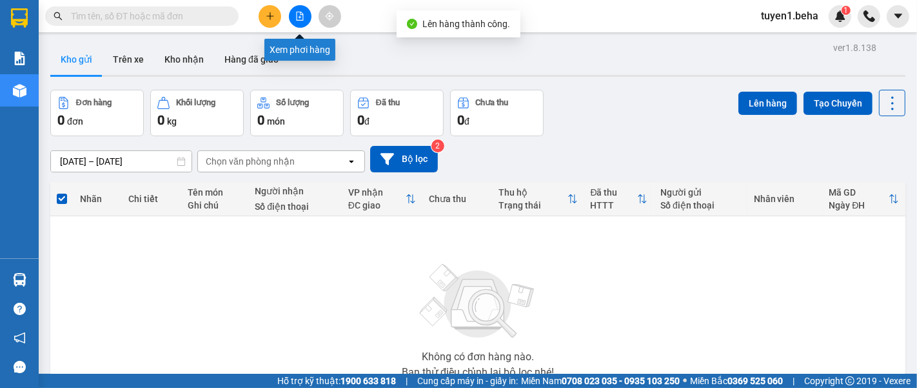
click at [291, 22] on button at bounding box center [300, 16] width 23 height 23
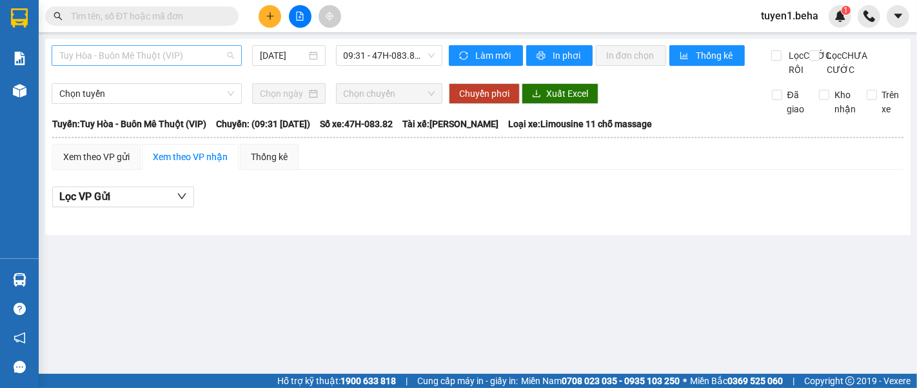
click at [153, 52] on span "Tuy Hòa - Buôn Mê Thuột (VIP)" at bounding box center [146, 55] width 175 height 19
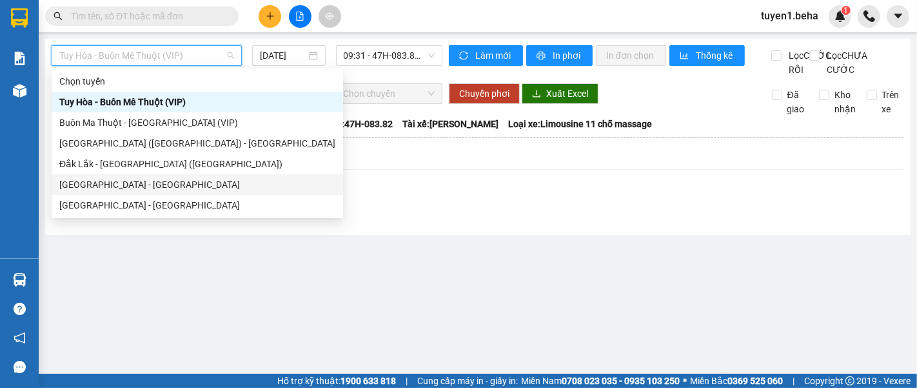
click at [143, 181] on div "[GEOGRAPHIC_DATA] - [GEOGRAPHIC_DATA]" at bounding box center [197, 184] width 276 height 14
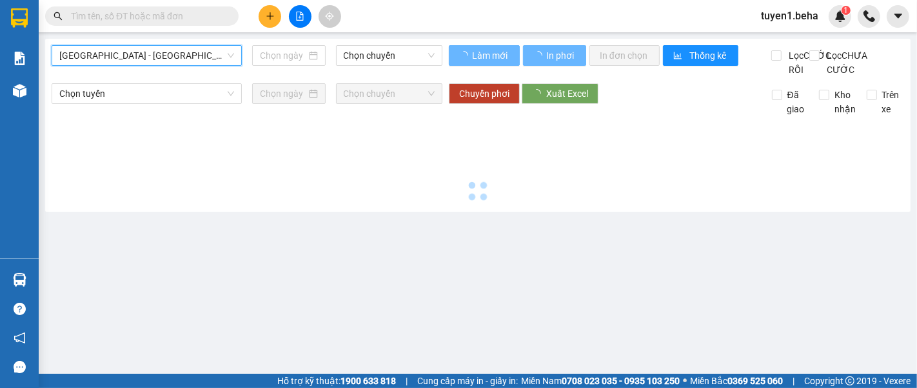
type input "[DATE]"
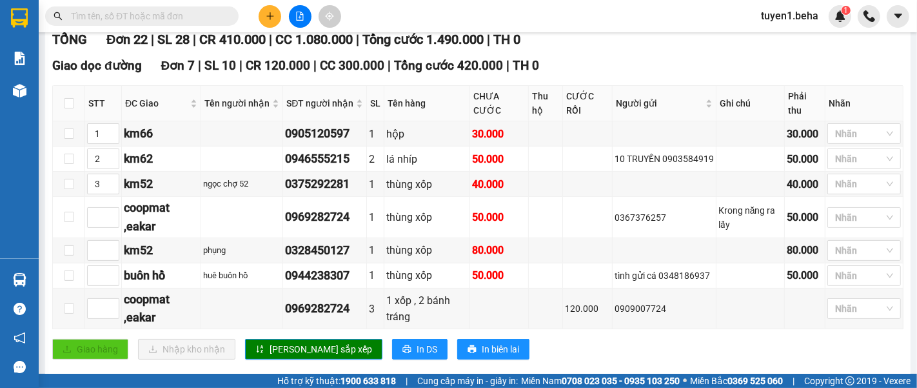
scroll to position [215, 0]
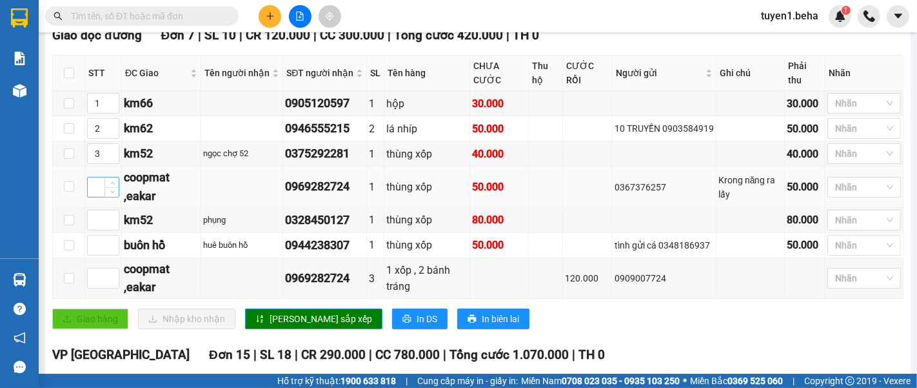
click at [99, 197] on input at bounding box center [103, 186] width 31 height 19
type input "3"
click at [104, 222] on span "Increase Value" at bounding box center [111, 216] width 14 height 12
click at [112, 221] on span "up" at bounding box center [112, 217] width 8 height 8
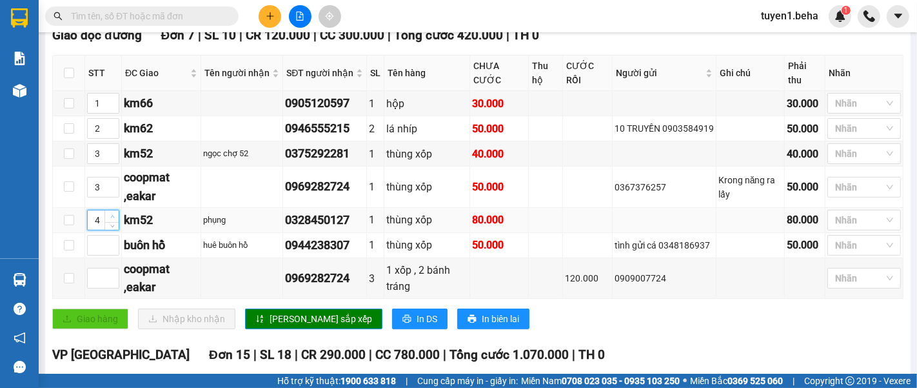
click at [112, 221] on span "up" at bounding box center [112, 217] width 8 height 8
type input "3"
click at [114, 226] on icon "down" at bounding box center [112, 224] width 5 height 5
drag, startPoint x: 92, startPoint y: 290, endPoint x: 92, endPoint y: 281, distance: 9.7
click at [92, 288] on input at bounding box center [103, 277] width 31 height 19
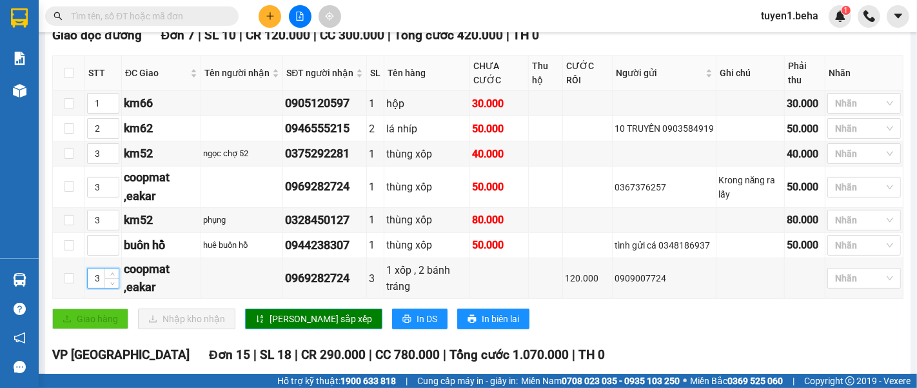
type input "3"
click at [280, 325] on span "[PERSON_NAME] sắp xếp" at bounding box center [321, 319] width 103 height 14
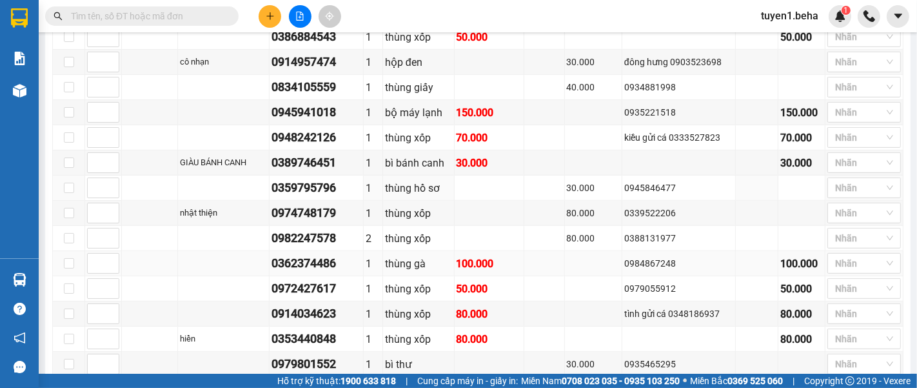
scroll to position [683, 0]
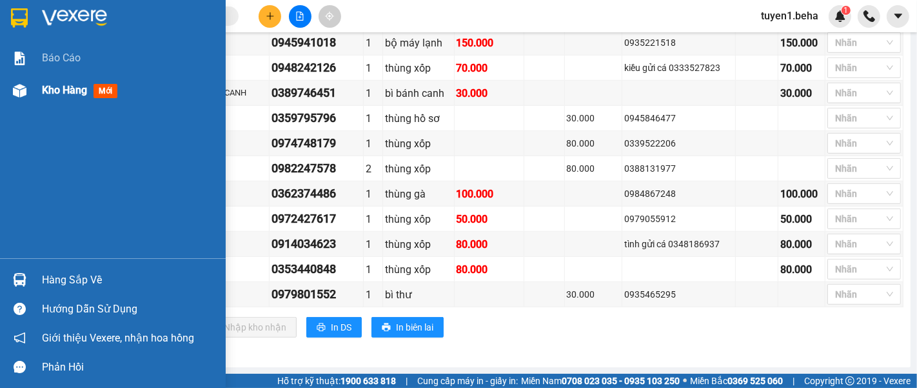
click at [61, 94] on span "Kho hàng" at bounding box center [64, 90] width 45 height 12
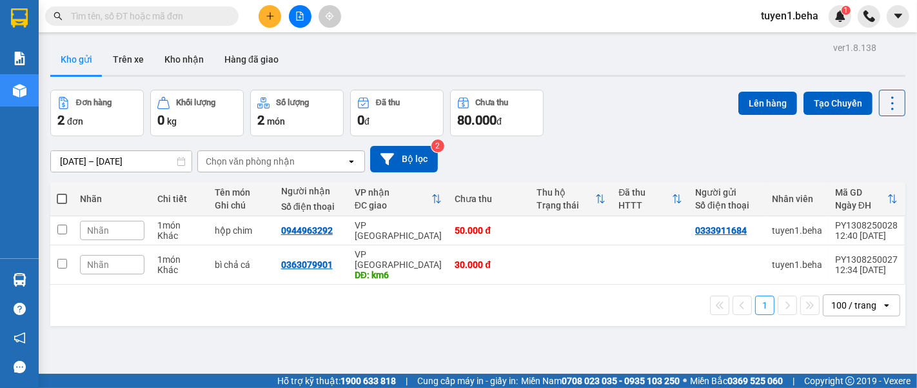
click at [140, 324] on div "ver 1.8.138 Kho gửi Trên xe Kho nhận Hàng đã giao Đơn hàng 2 đơn Khối lượng 0 k…" at bounding box center [478, 233] width 866 height 388
click at [61, 196] on span at bounding box center [62, 199] width 10 height 10
click at [62, 192] on input "checkbox" at bounding box center [62, 192] width 0 height 0
checkbox input "true"
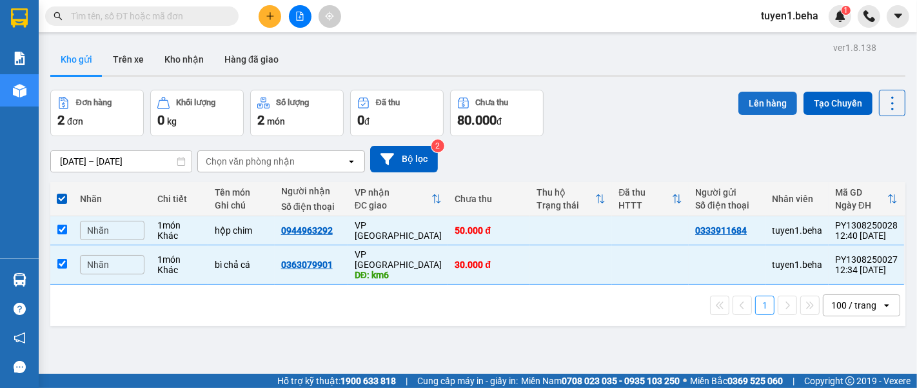
click at [755, 102] on button "Lên hàng" at bounding box center [768, 103] width 59 height 23
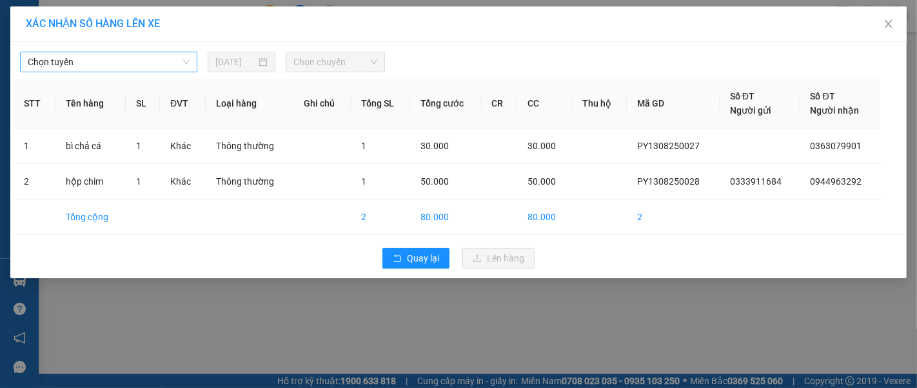
click at [92, 57] on span "Chọn tuyến" at bounding box center [109, 61] width 162 height 19
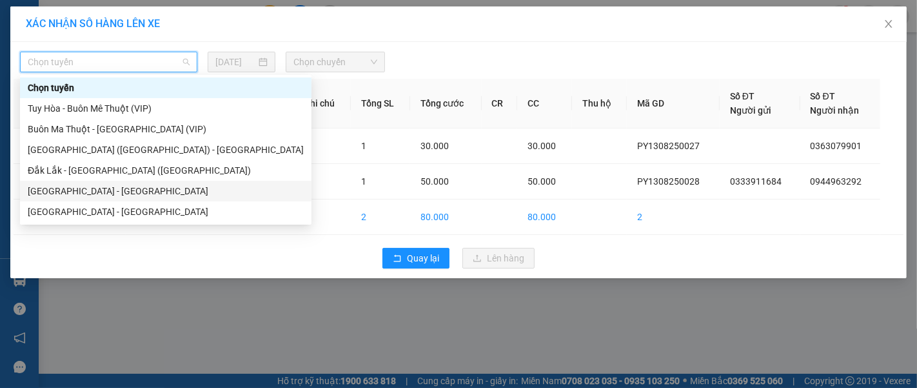
click at [72, 192] on div "[GEOGRAPHIC_DATA] - [GEOGRAPHIC_DATA]" at bounding box center [166, 191] width 276 height 14
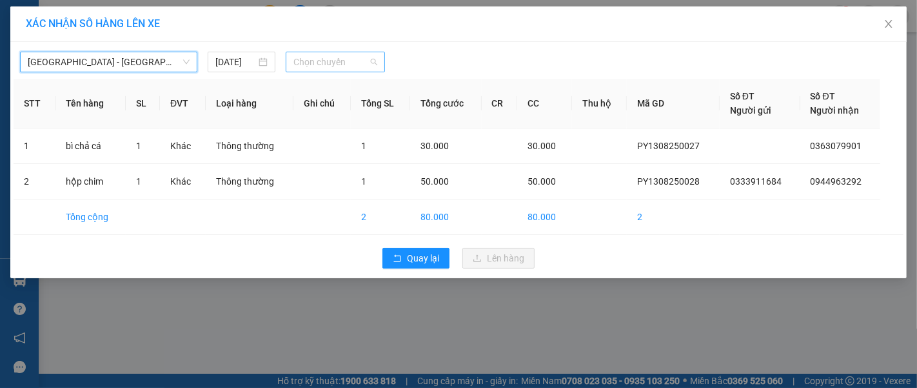
click at [332, 61] on span "Chọn chuyến" at bounding box center [335, 61] width 84 height 19
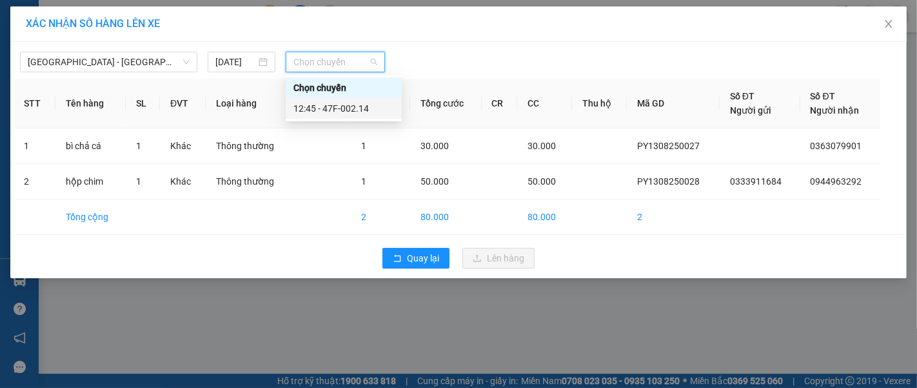
click at [342, 106] on div "12:45 - 47F-002.14" at bounding box center [343, 108] width 101 height 14
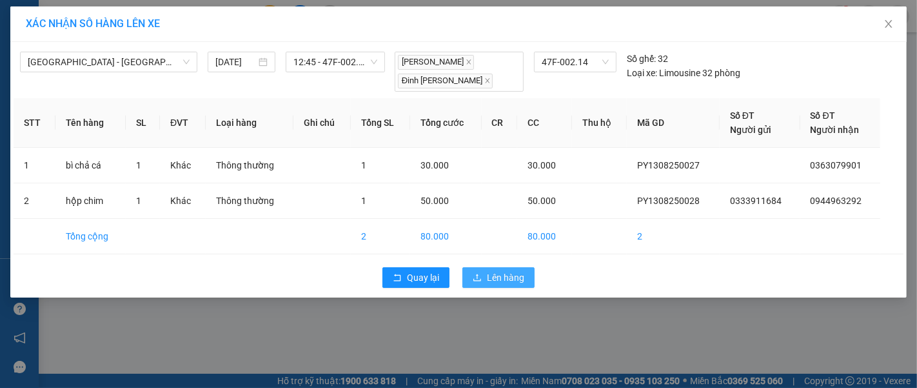
click at [491, 279] on span "Lên hàng" at bounding box center [505, 277] width 37 height 14
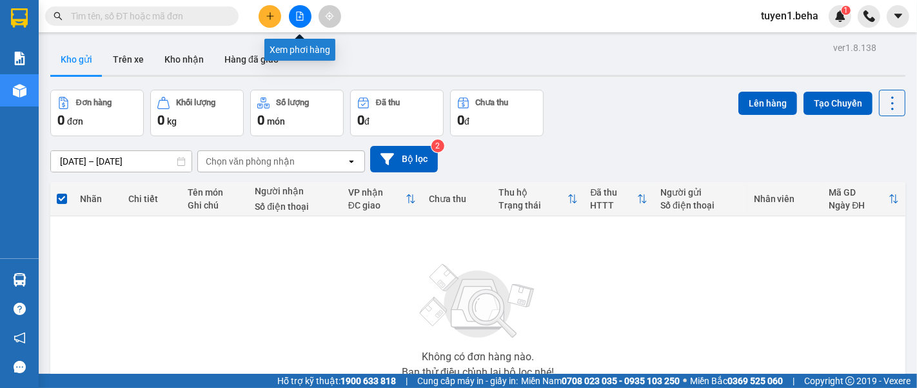
click at [296, 12] on icon "file-add" at bounding box center [299, 16] width 9 height 9
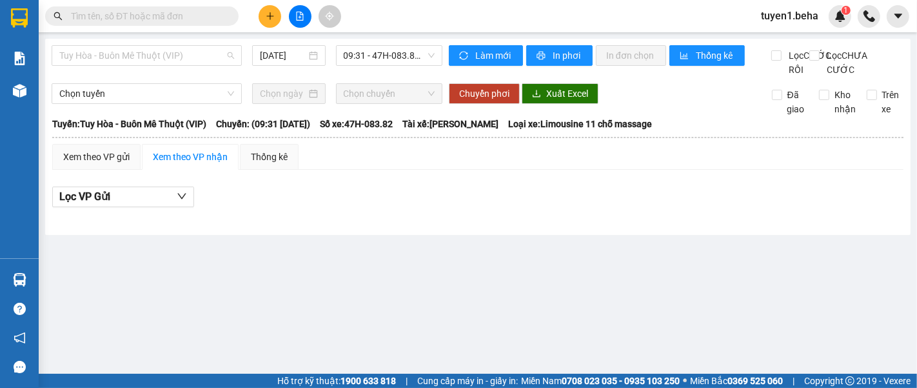
drag, startPoint x: 174, startPoint y: 59, endPoint x: 168, endPoint y: 124, distance: 64.8
click at [173, 59] on span "Tuy Hòa - Buôn Mê Thuột (VIP)" at bounding box center [146, 55] width 175 height 19
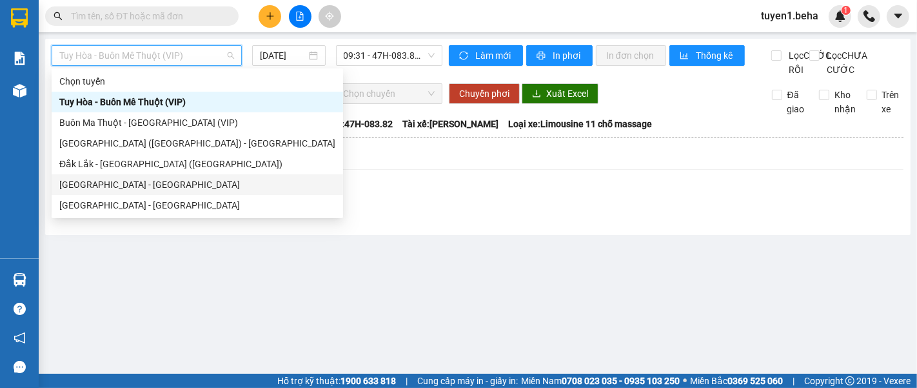
click at [133, 185] on div "[GEOGRAPHIC_DATA] - [GEOGRAPHIC_DATA]" at bounding box center [197, 184] width 276 height 14
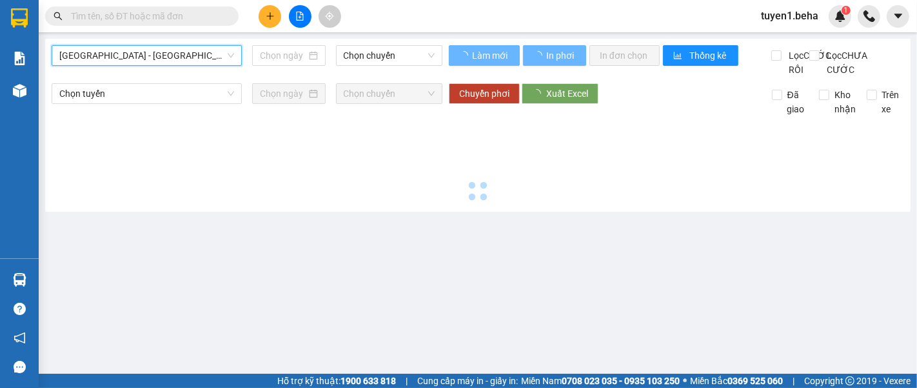
type input "[DATE]"
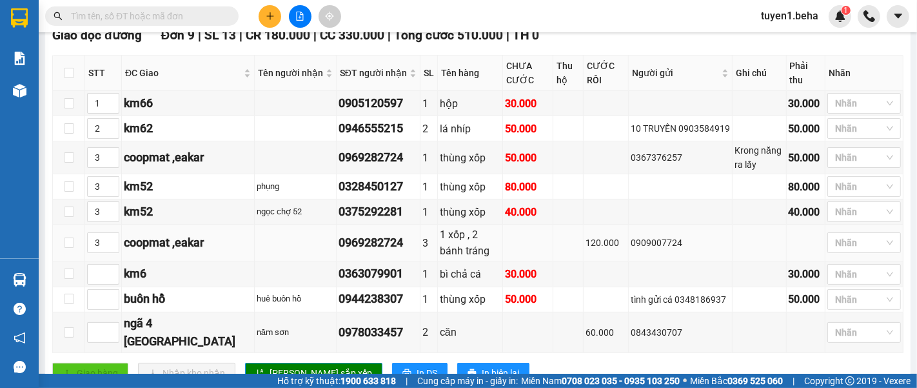
scroll to position [358, 0]
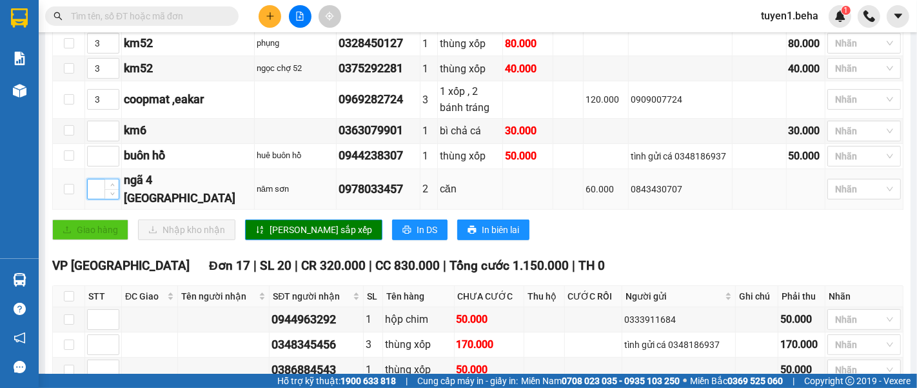
click at [94, 191] on input at bounding box center [103, 188] width 31 height 19
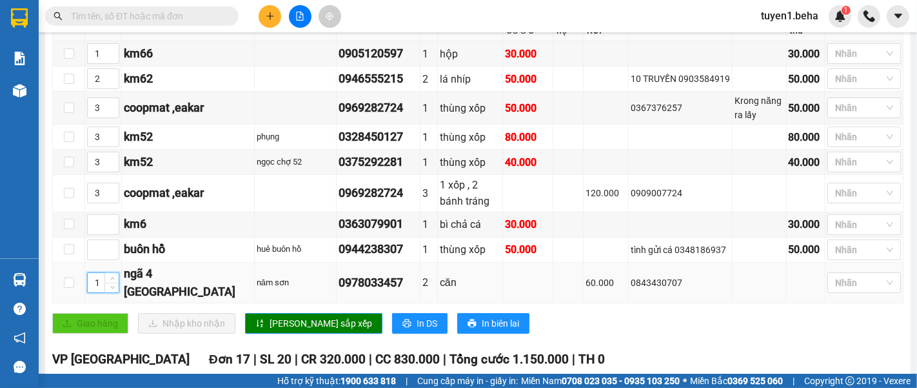
scroll to position [286, 0]
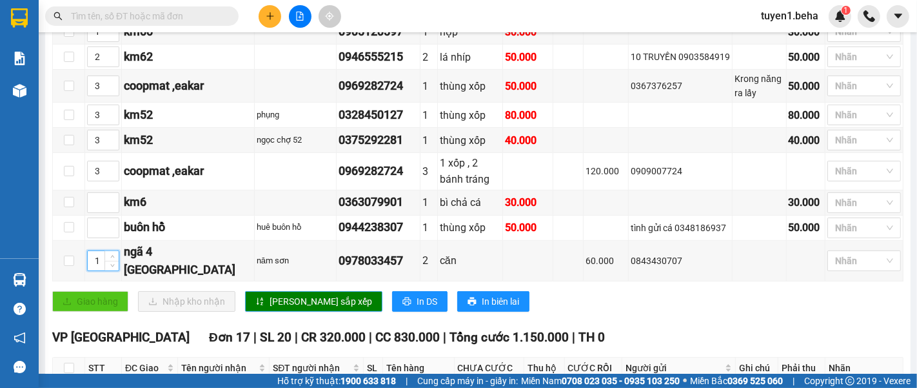
type input "1"
drag, startPoint x: 284, startPoint y: 310, endPoint x: 284, endPoint y: 279, distance: 31.0
click at [284, 301] on button "[PERSON_NAME] sắp xếp" at bounding box center [313, 301] width 137 height 21
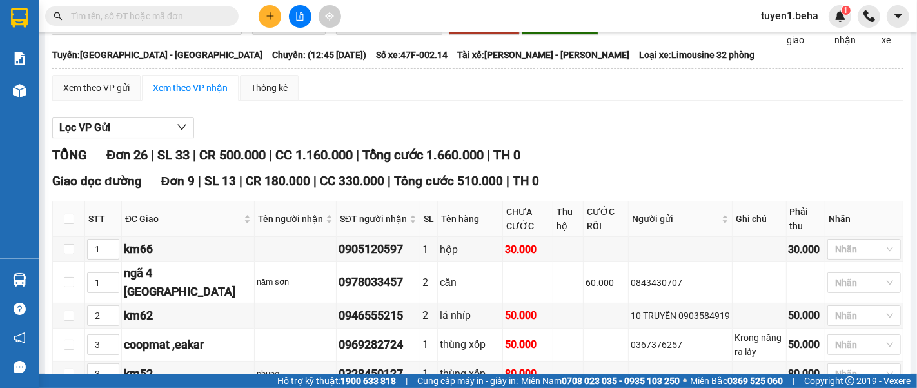
scroll to position [0, 0]
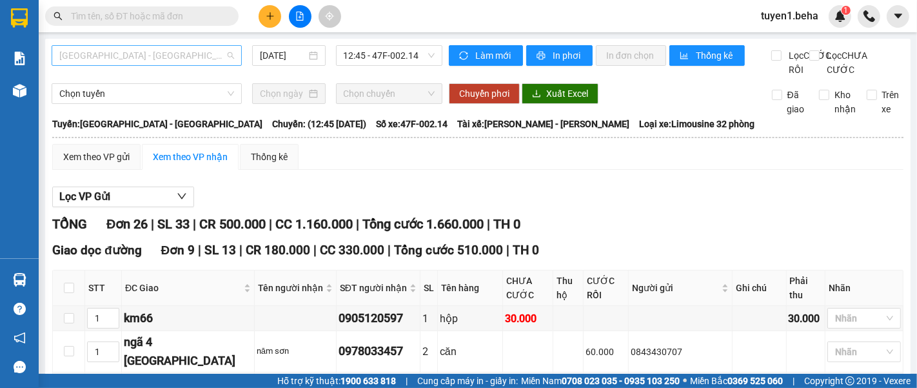
click at [149, 57] on span "[GEOGRAPHIC_DATA] - [GEOGRAPHIC_DATA]" at bounding box center [146, 55] width 175 height 19
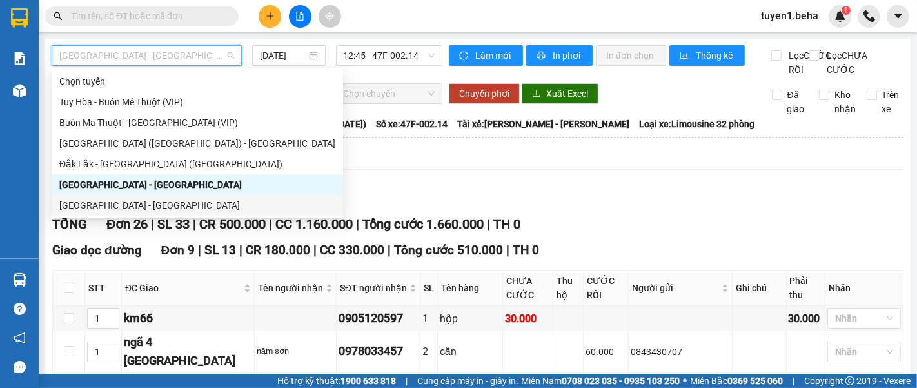
click at [153, 201] on div "[GEOGRAPHIC_DATA] - [GEOGRAPHIC_DATA]" at bounding box center [197, 205] width 276 height 14
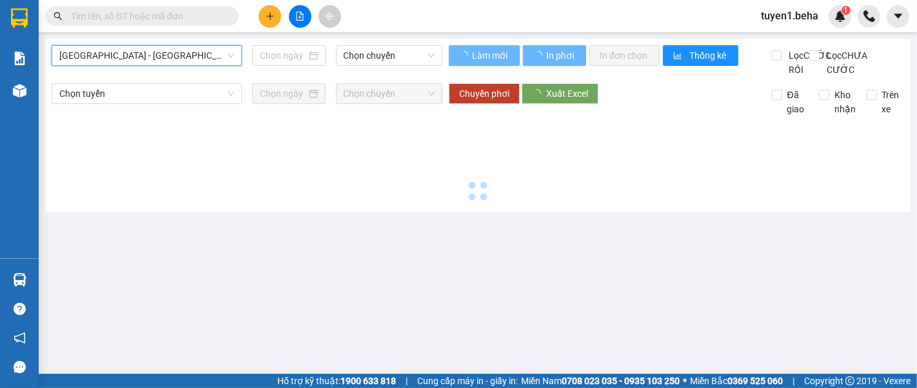
type input "[DATE]"
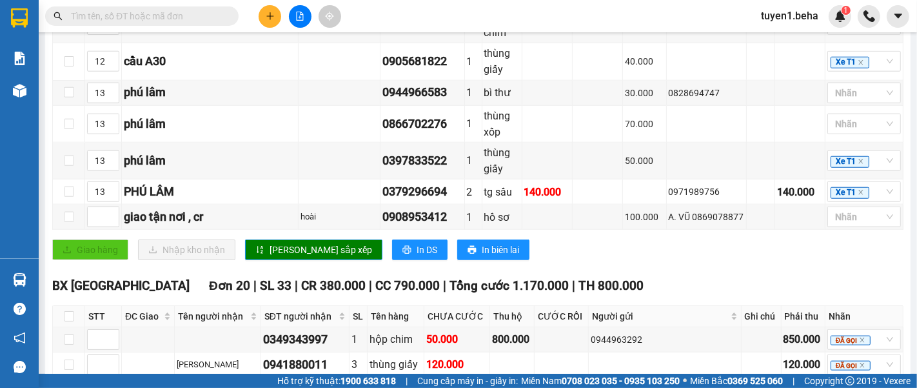
scroll to position [1146, 0]
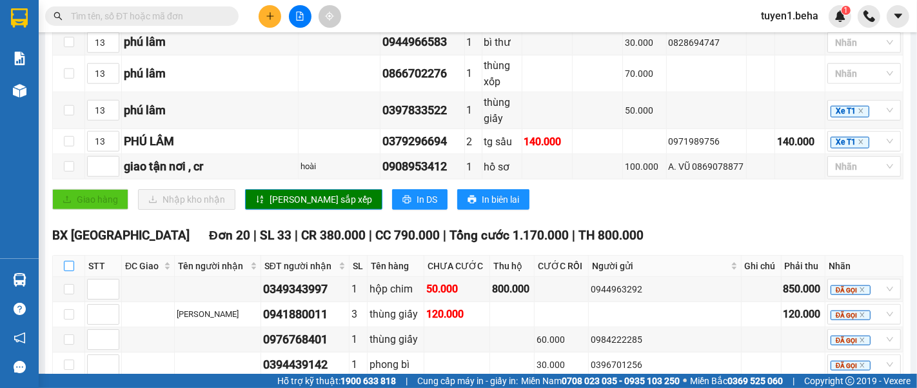
click at [66, 261] on input "checkbox" at bounding box center [69, 266] width 10 height 10
checkbox input "true"
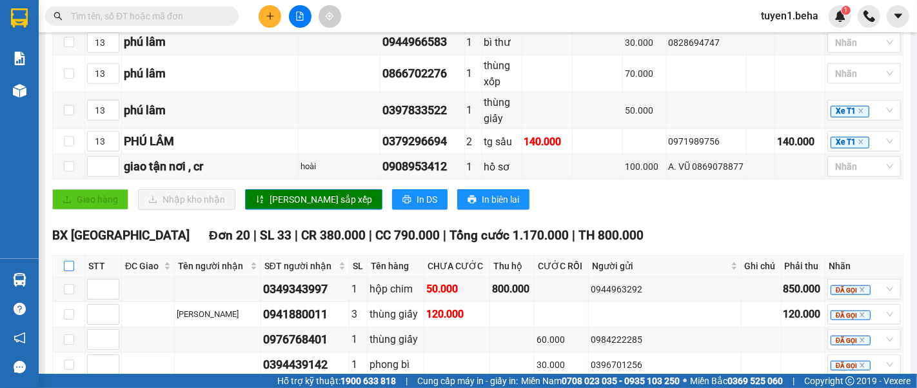
checkbox input "true"
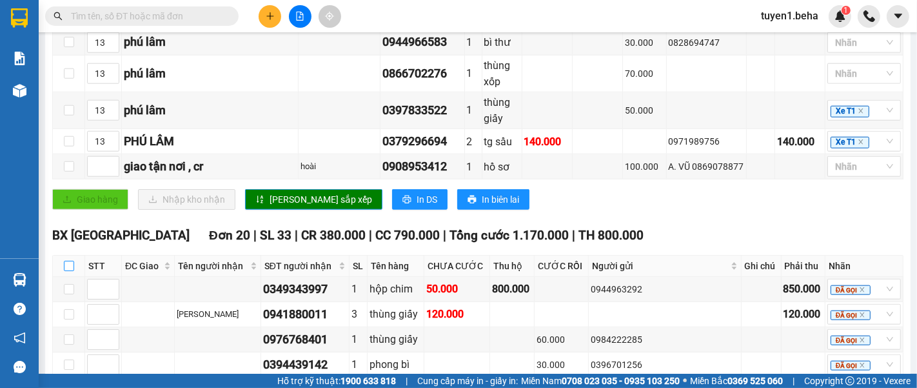
checkbox input "true"
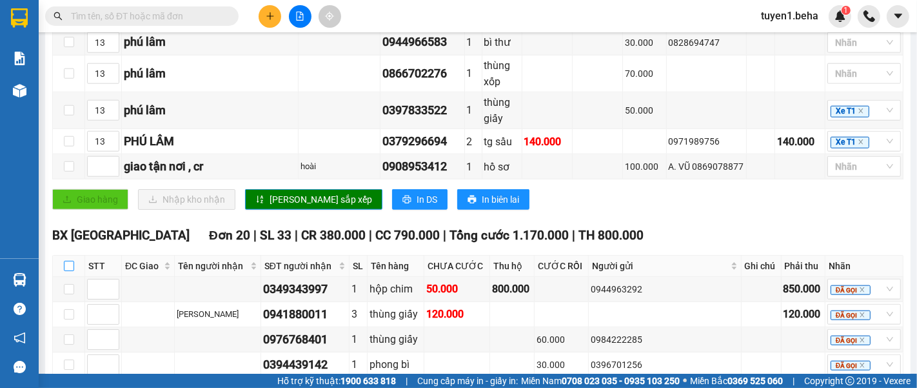
checkbox input "true"
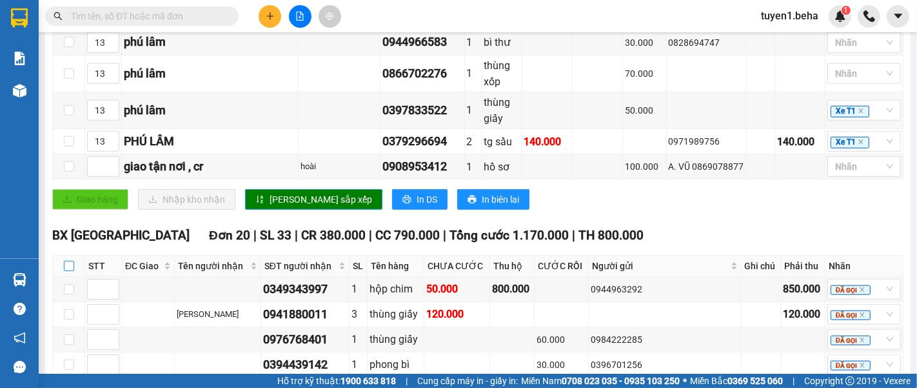
checkbox input "true"
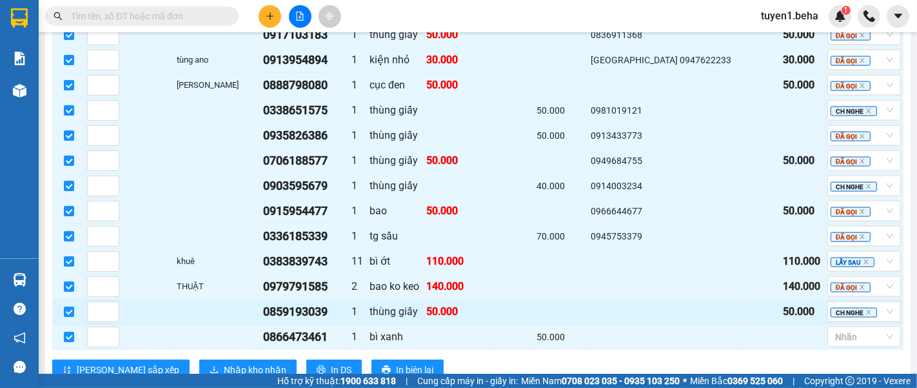
scroll to position [1648, 0]
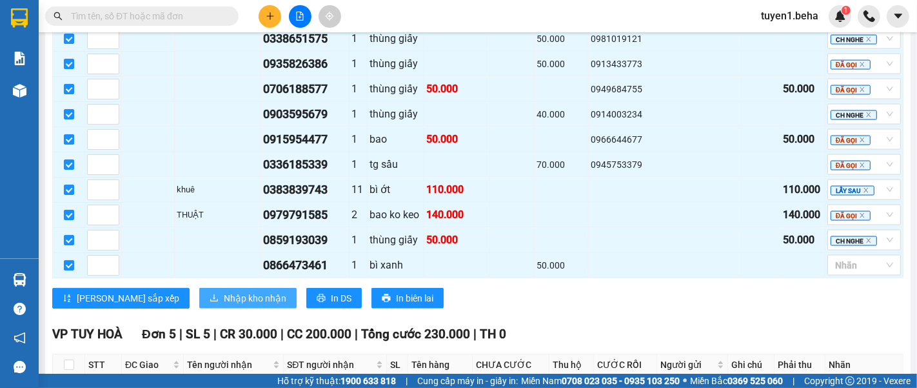
click at [224, 291] on span "Nhập kho nhận" at bounding box center [255, 298] width 63 height 14
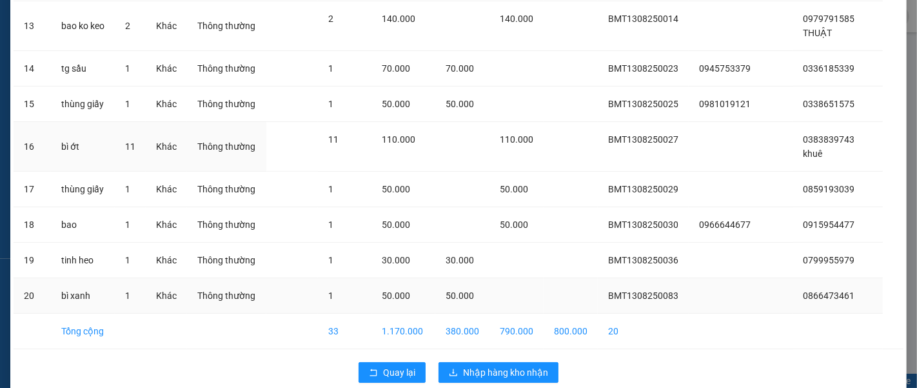
scroll to position [605, 0]
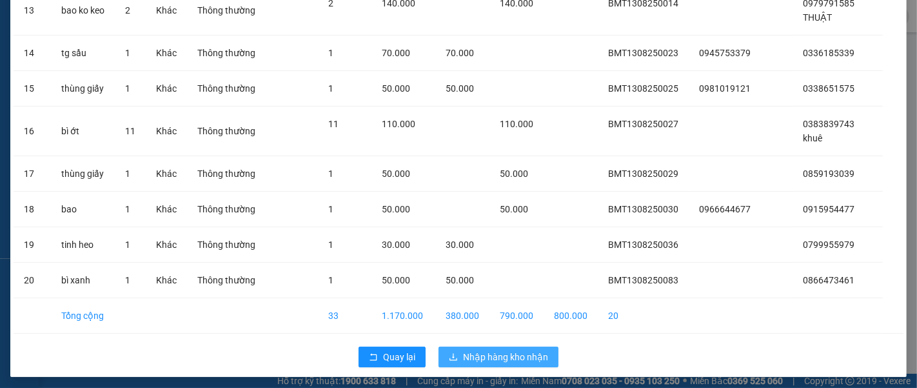
click at [492, 350] on span "Nhập hàng kho nhận" at bounding box center [505, 357] width 85 height 14
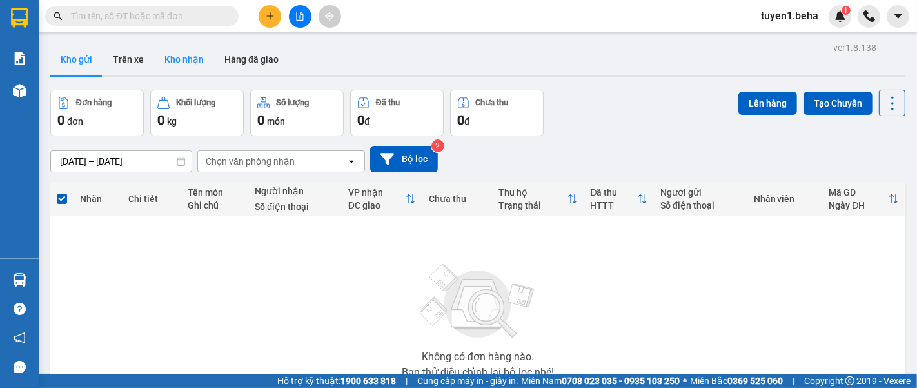
click at [191, 57] on button "Kho nhận" at bounding box center [184, 59] width 60 height 31
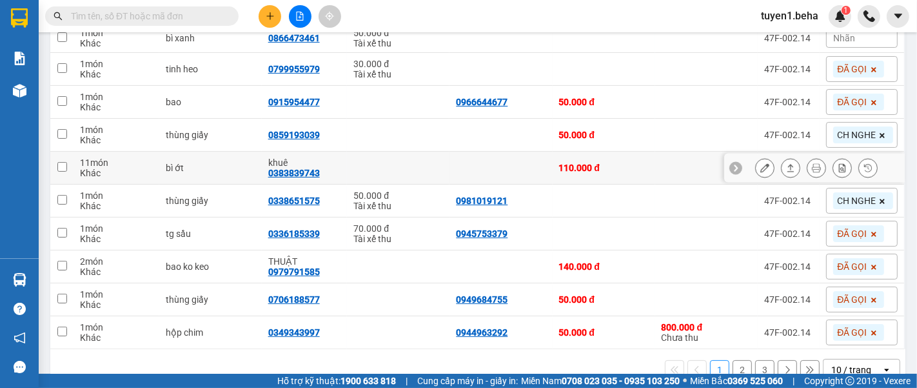
scroll to position [215, 0]
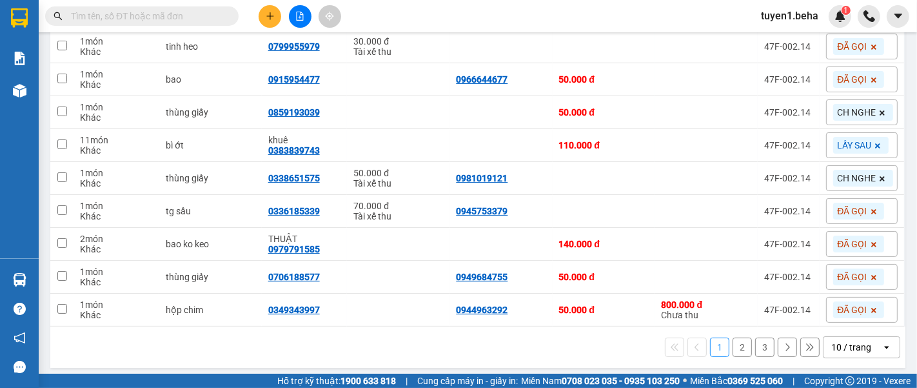
click at [861, 343] on div "10 / trang" at bounding box center [853, 347] width 58 height 21
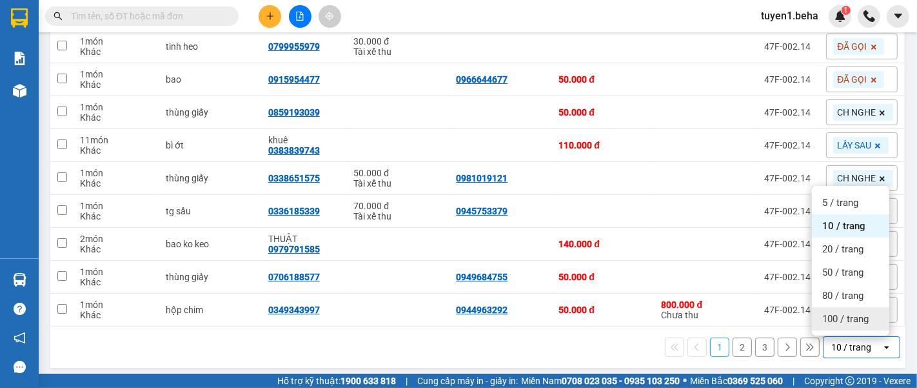
click at [857, 321] on span "100 / trang" at bounding box center [845, 318] width 46 height 13
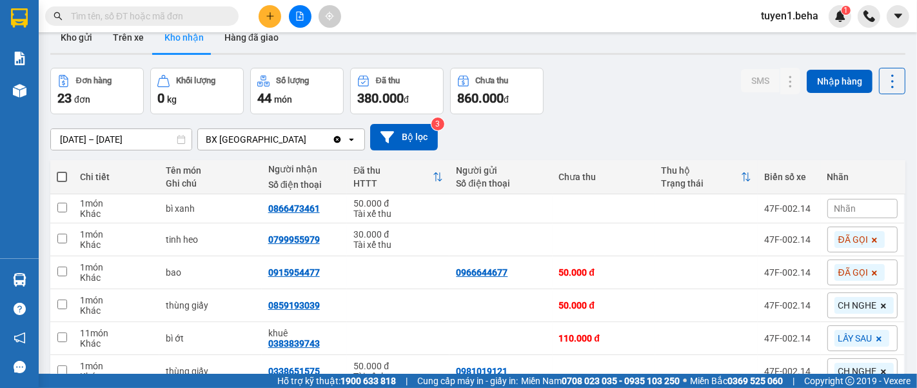
scroll to position [0, 0]
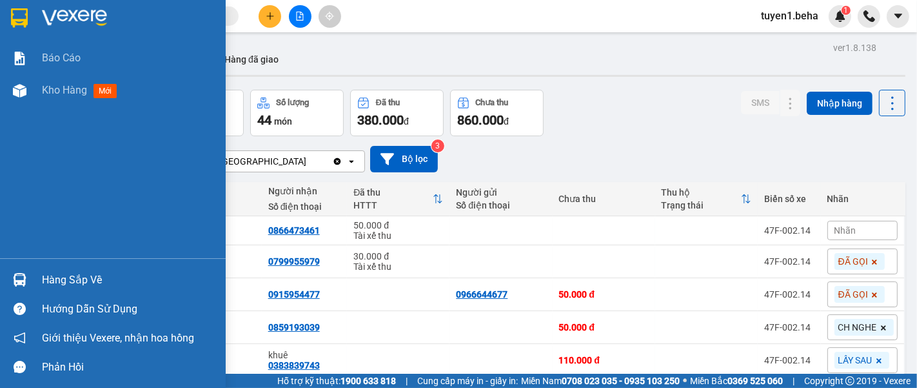
click at [25, 132] on div "Báo cáo Kho hàng mới" at bounding box center [113, 150] width 226 height 216
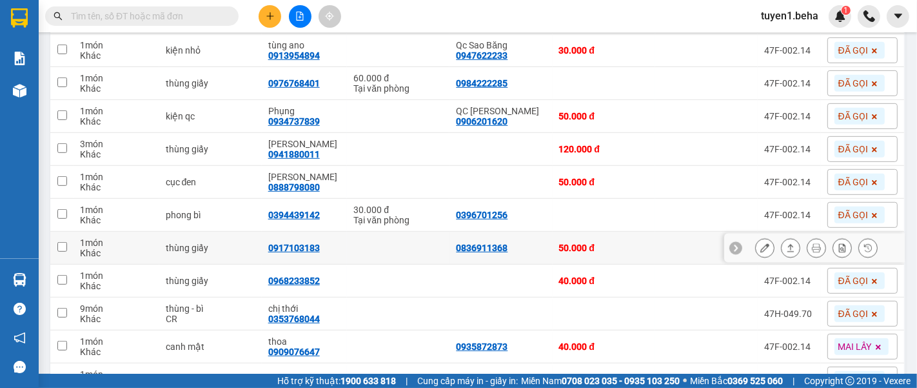
scroll to position [646, 0]
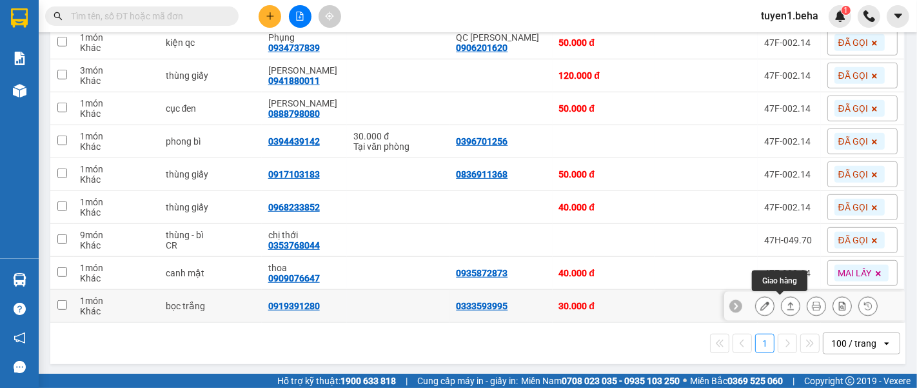
click at [786, 303] on icon at bounding box center [790, 305] width 9 height 9
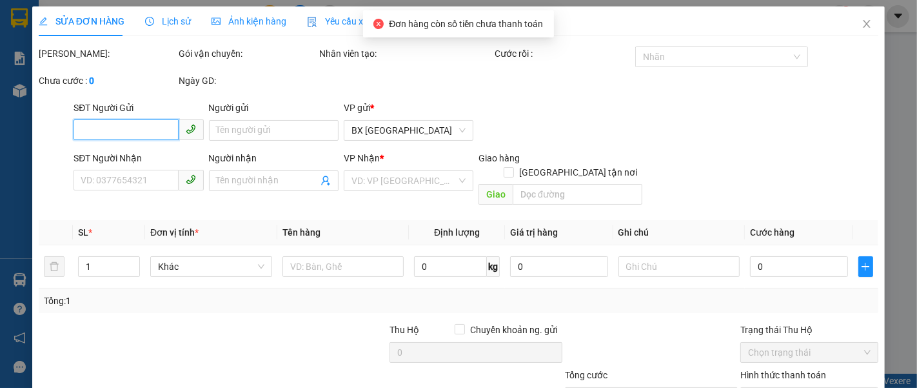
type input "0333593995"
type input "0919391280"
type input "30.000"
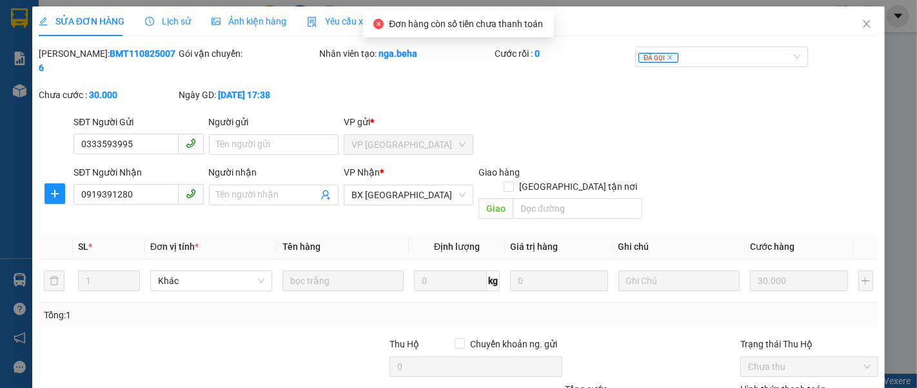
scroll to position [91, 0]
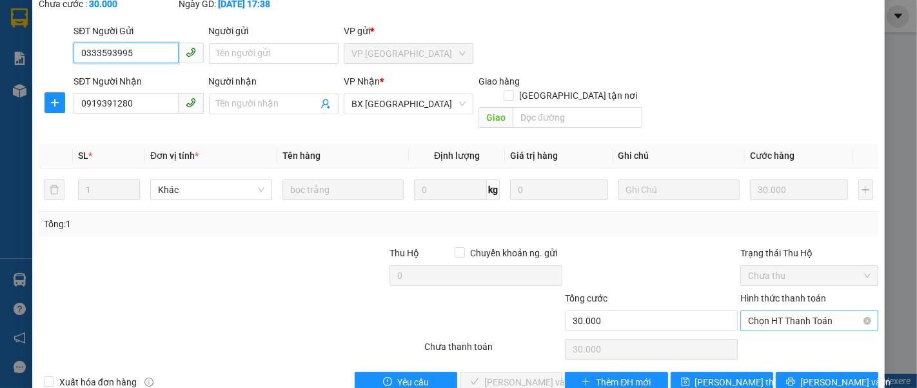
click at [781, 311] on span "Chọn HT Thanh Toán" at bounding box center [809, 320] width 123 height 19
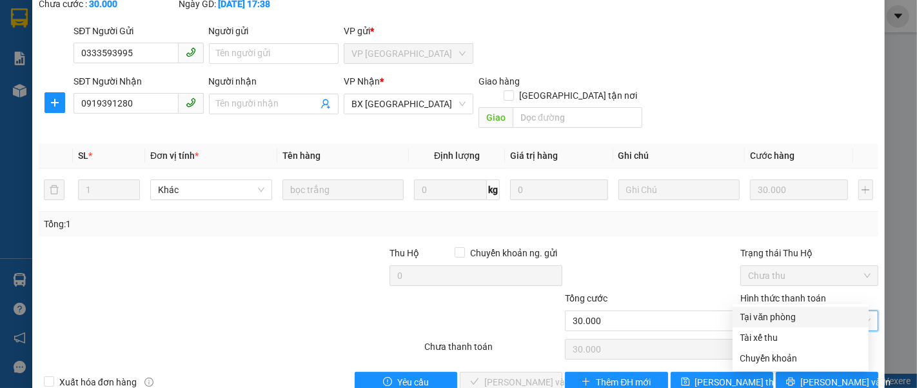
click at [784, 323] on div "Tại văn phòng" at bounding box center [800, 317] width 121 height 14
type input "0"
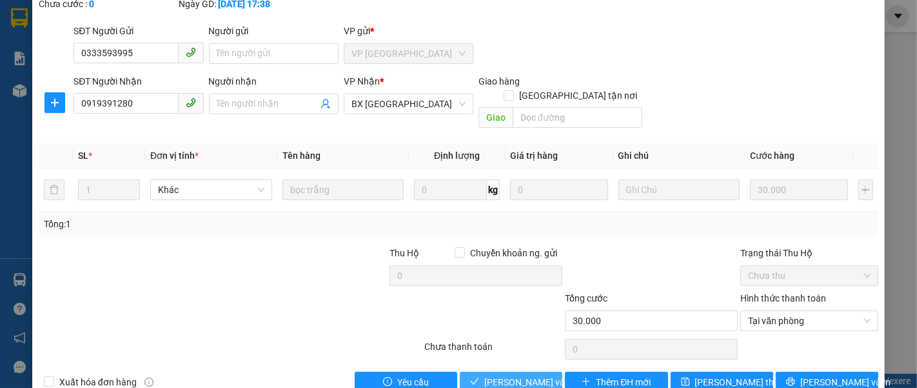
drag, startPoint x: 536, startPoint y: 355, endPoint x: 530, endPoint y: 329, distance: 26.4
click at [532, 340] on div "Total Paid Fee 0 Total UnPaid Fee 30.000 Cash Collection Total Fee Mã ĐH: BMT11…" at bounding box center [459, 173] width 840 height 437
click at [490, 375] on span "[PERSON_NAME] và Giao hàng" at bounding box center [546, 382] width 124 height 14
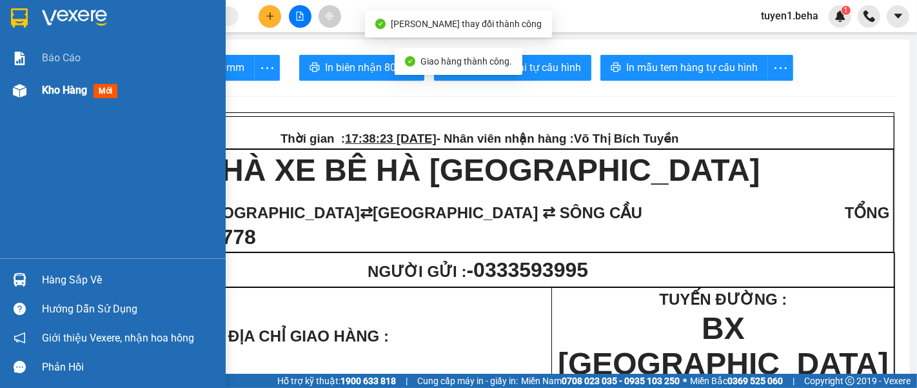
click at [65, 84] on span "Kho hàng" at bounding box center [64, 90] width 45 height 12
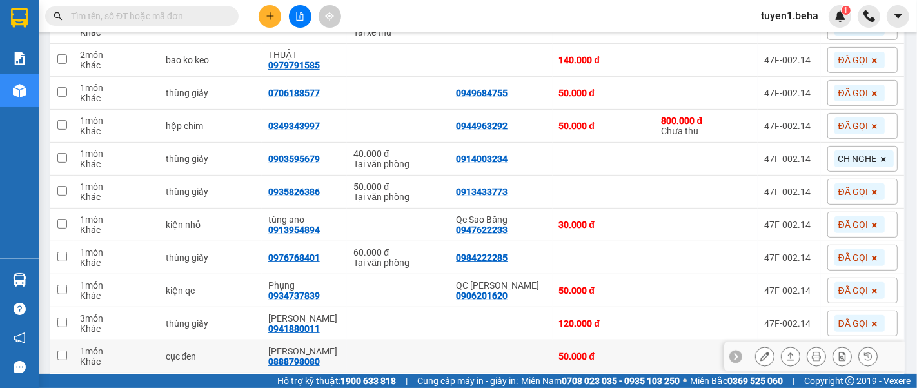
scroll to position [327, 0]
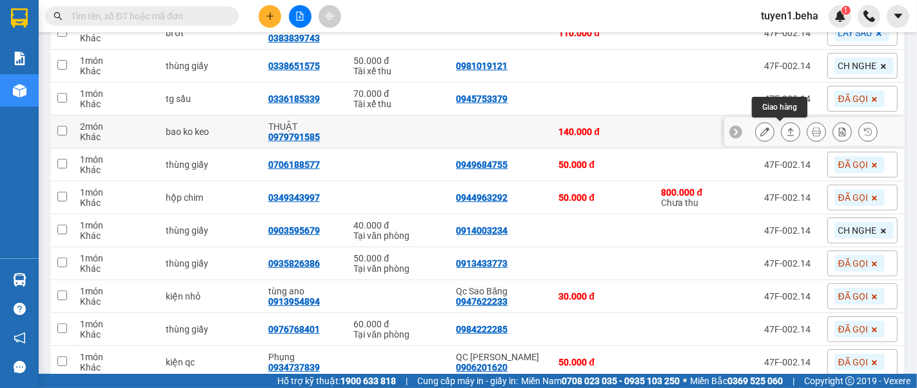
click at [786, 131] on icon at bounding box center [790, 131] width 9 height 9
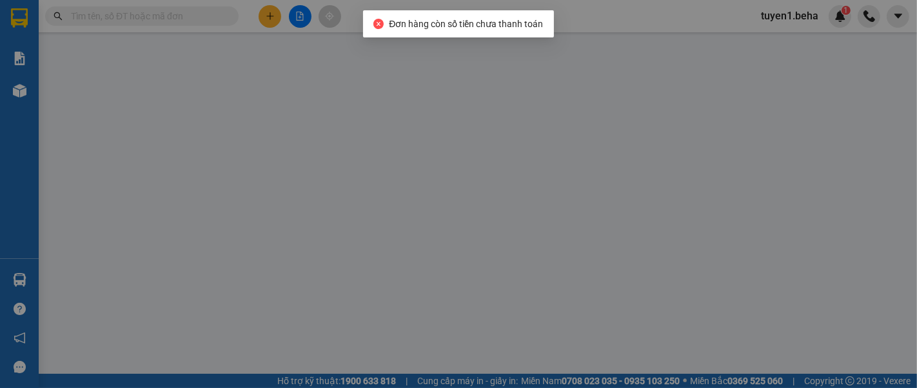
type input "0979791585"
type input "THUẬT"
type input "140.000"
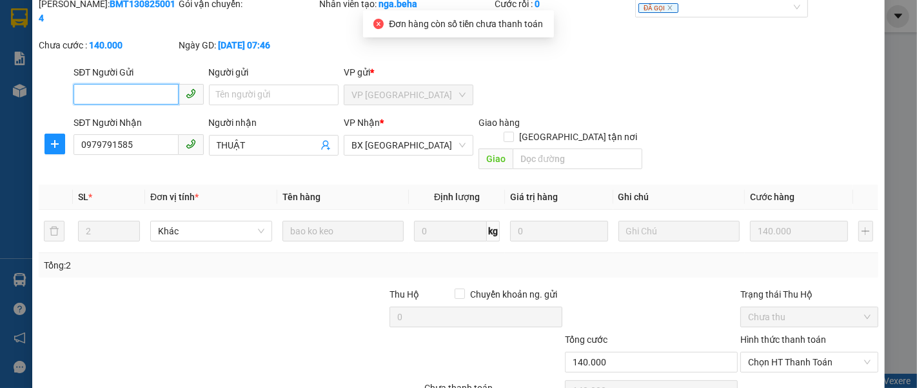
scroll to position [91, 0]
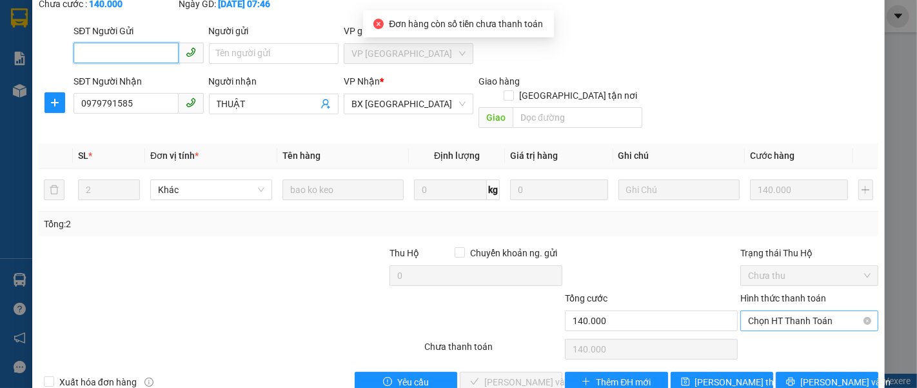
click at [761, 311] on span "Chọn HT Thanh Toán" at bounding box center [809, 320] width 123 height 19
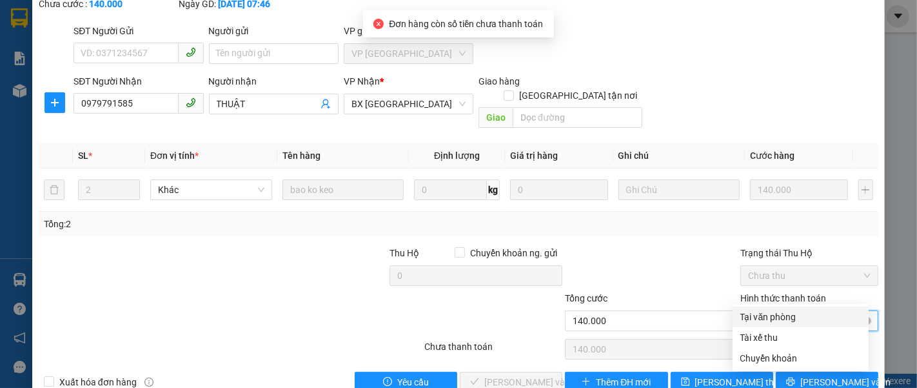
click at [762, 315] on div "Tại văn phòng" at bounding box center [800, 317] width 121 height 14
type input "0"
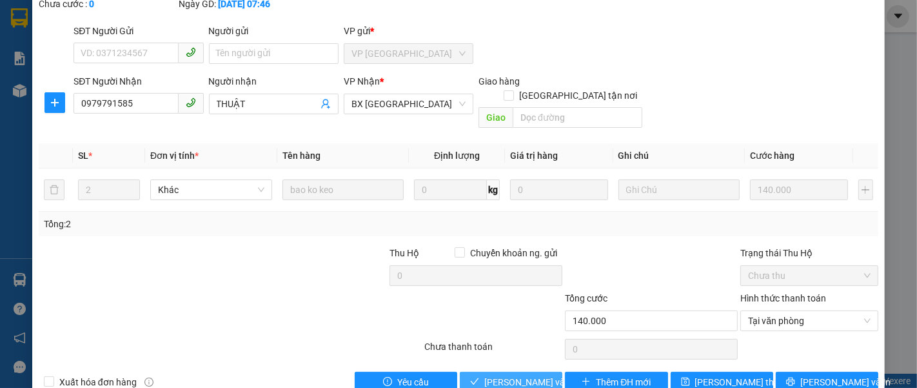
drag, startPoint x: 530, startPoint y: 344, endPoint x: 506, endPoint y: 320, distance: 33.3
click at [530, 372] on button "[PERSON_NAME] và Giao hàng" at bounding box center [511, 382] width 103 height 21
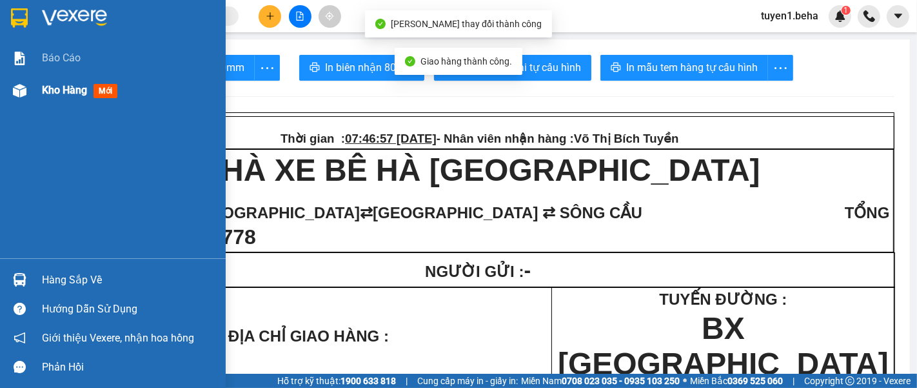
click at [49, 91] on span "Kho hàng" at bounding box center [64, 90] width 45 height 12
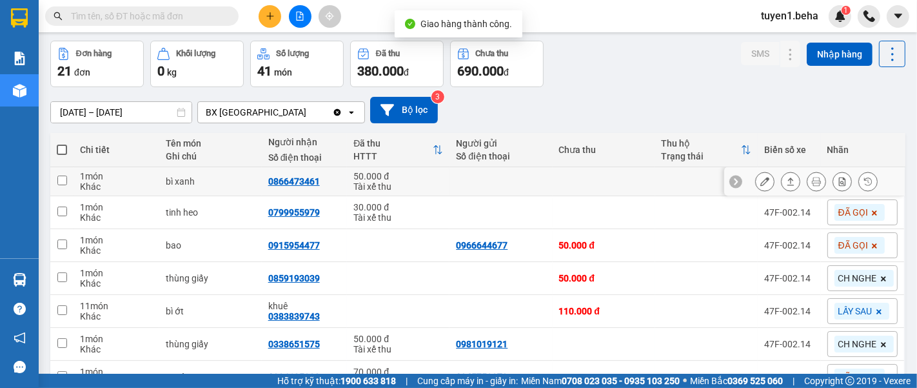
scroll to position [72, 0]
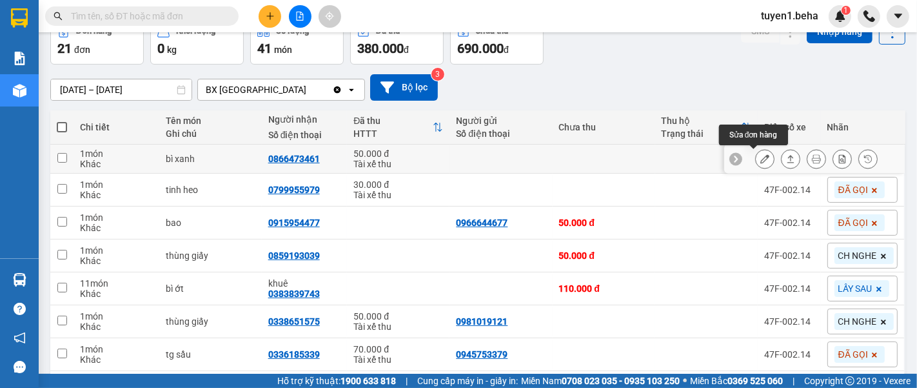
click at [760, 159] on icon at bounding box center [764, 158] width 9 height 9
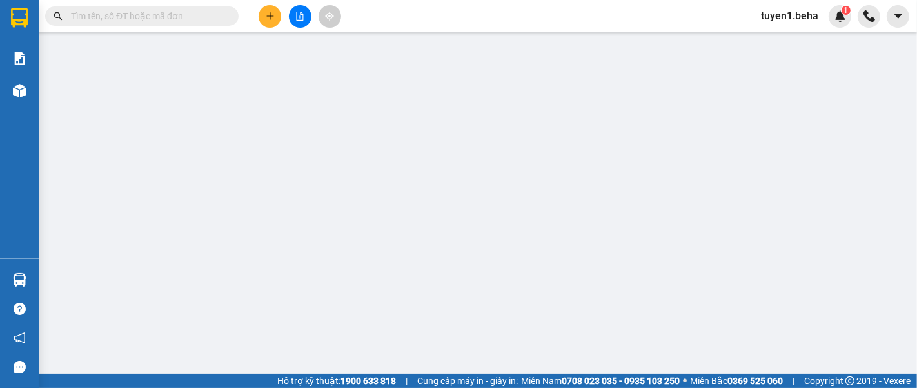
type input "0866473461"
type input "50.000"
type input "0"
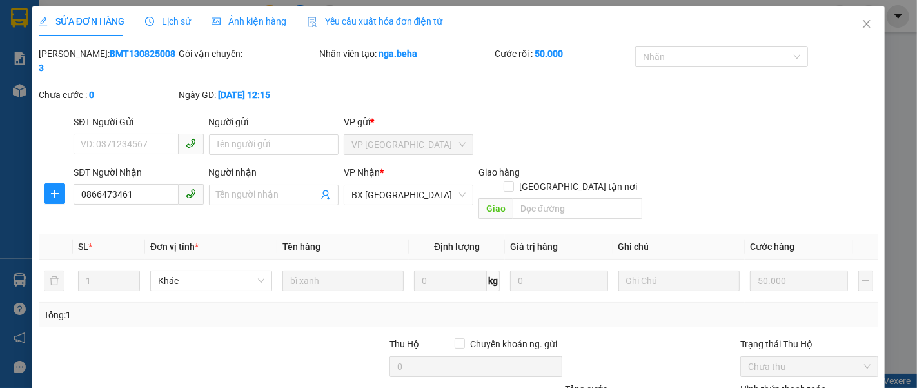
click at [236, 19] on span "Ảnh kiện hàng" at bounding box center [249, 21] width 75 height 10
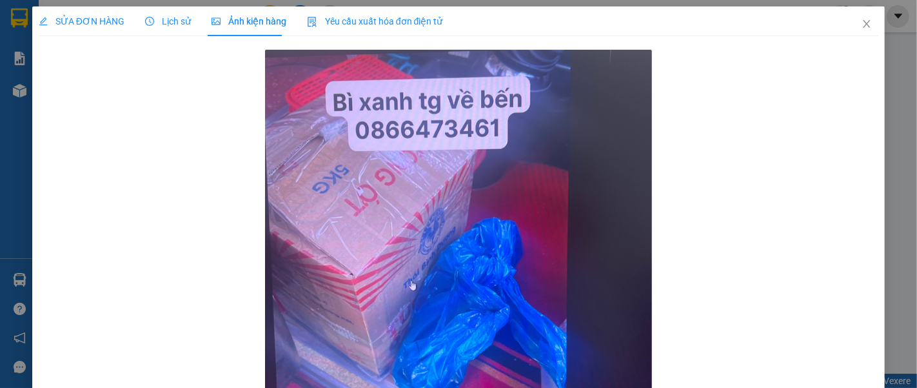
click at [75, 16] on span "SỬA ĐƠN HÀNG" at bounding box center [82, 21] width 86 height 10
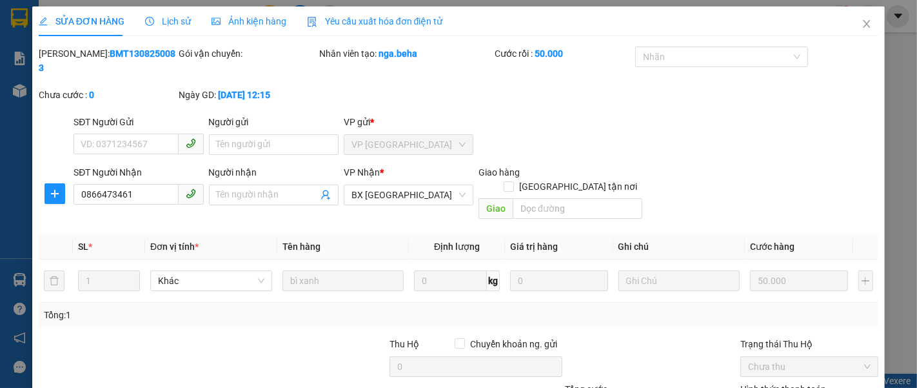
scroll to position [91, 0]
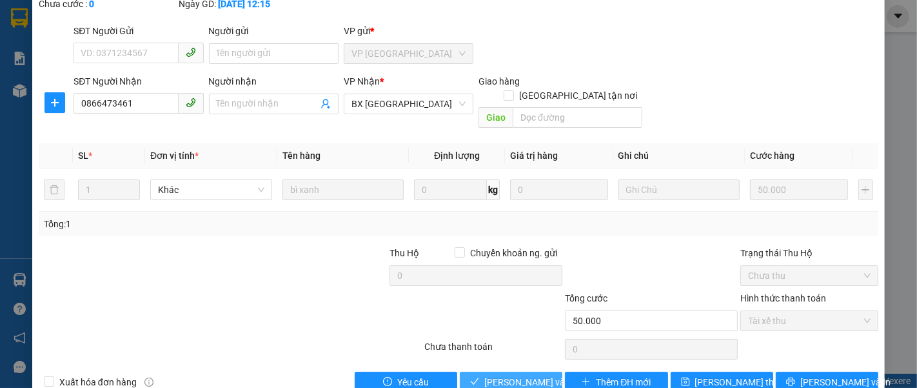
drag, startPoint x: 527, startPoint y: 348, endPoint x: 522, endPoint y: 338, distance: 11.3
click at [525, 372] on button "[PERSON_NAME] và Giao hàng" at bounding box center [511, 382] width 103 height 21
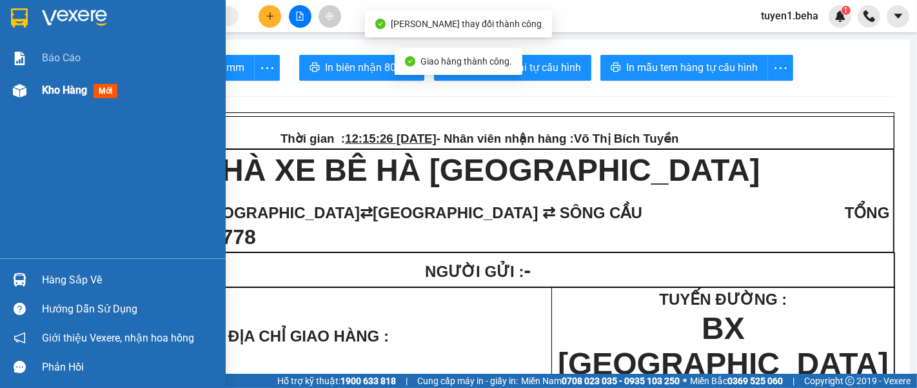
click at [63, 93] on span "Kho hàng" at bounding box center [64, 90] width 45 height 12
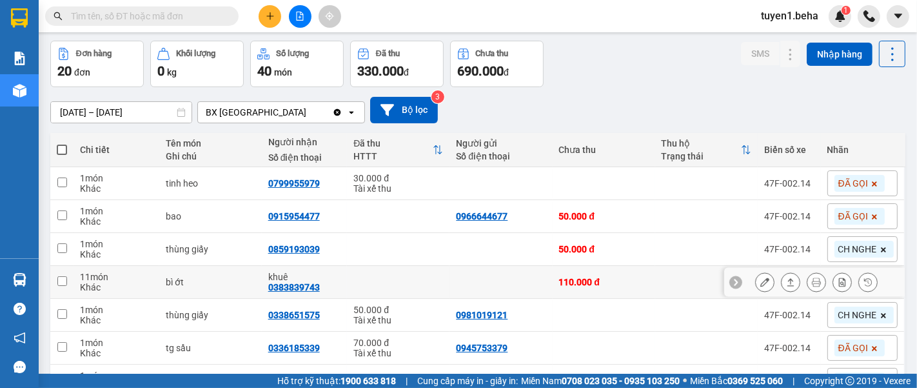
scroll to position [72, 0]
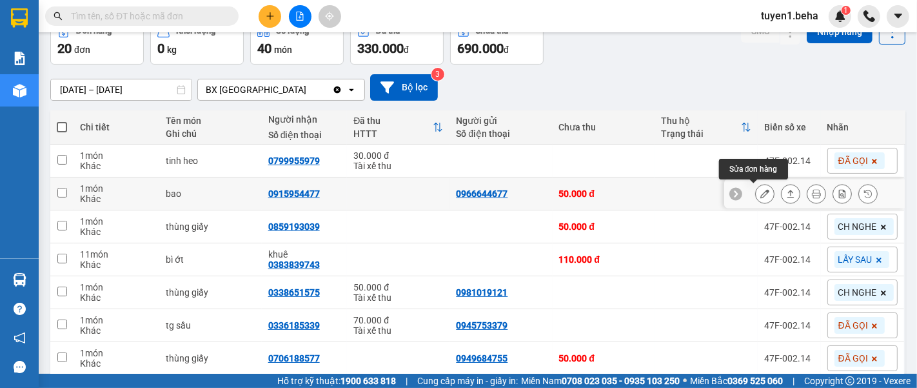
click at [760, 193] on icon at bounding box center [764, 193] width 9 height 9
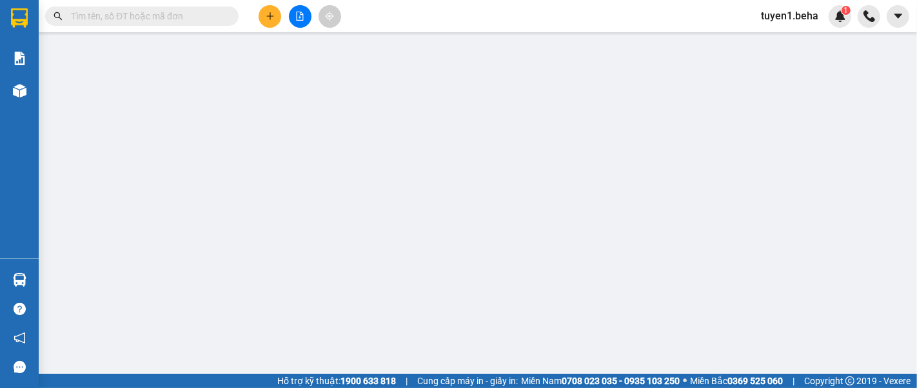
type input "0966644677"
type input "0915954477"
type input "50.000"
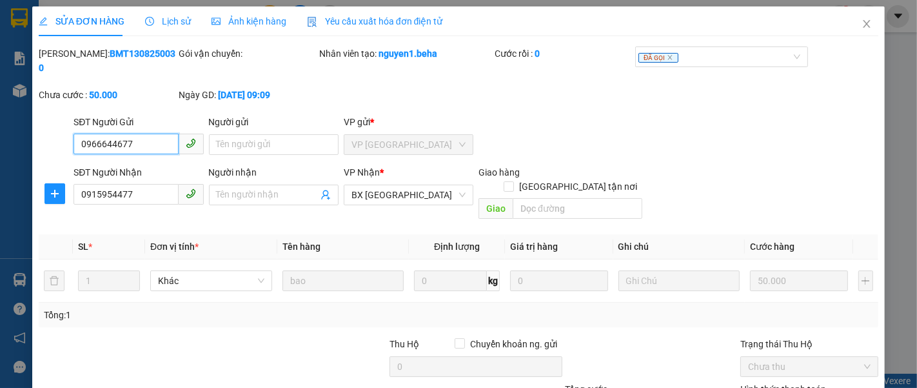
scroll to position [91, 0]
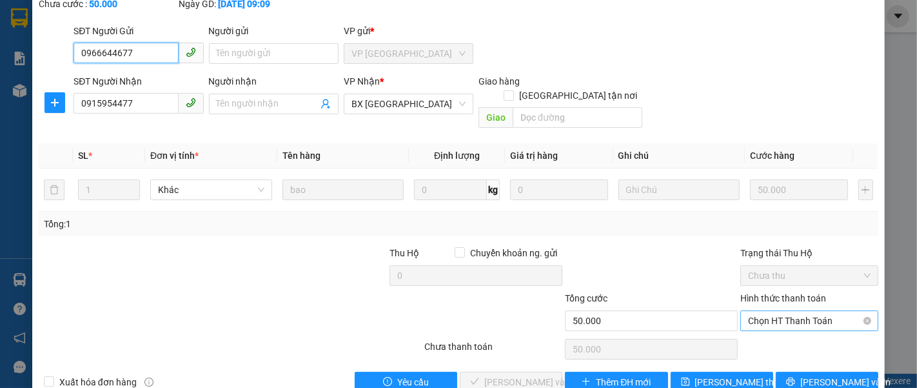
click at [776, 311] on span "Chọn HT Thanh Toán" at bounding box center [809, 320] width 123 height 19
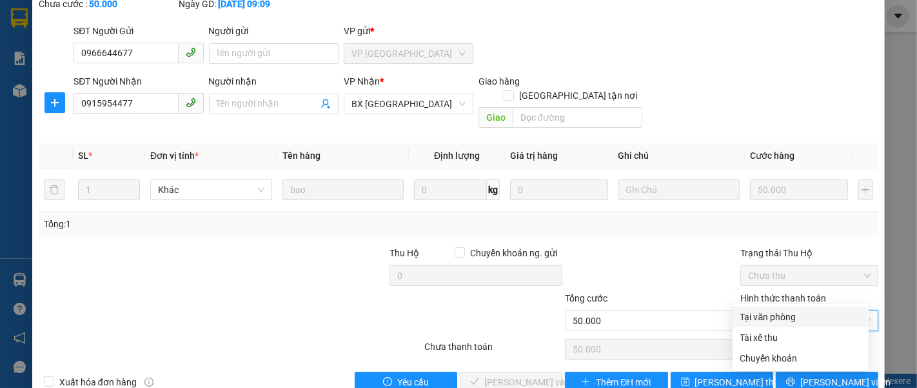
drag, startPoint x: 759, startPoint y: 321, endPoint x: 717, endPoint y: 326, distance: 41.6
click at [759, 319] on div "Tại văn phòng" at bounding box center [800, 317] width 121 height 14
type input "0"
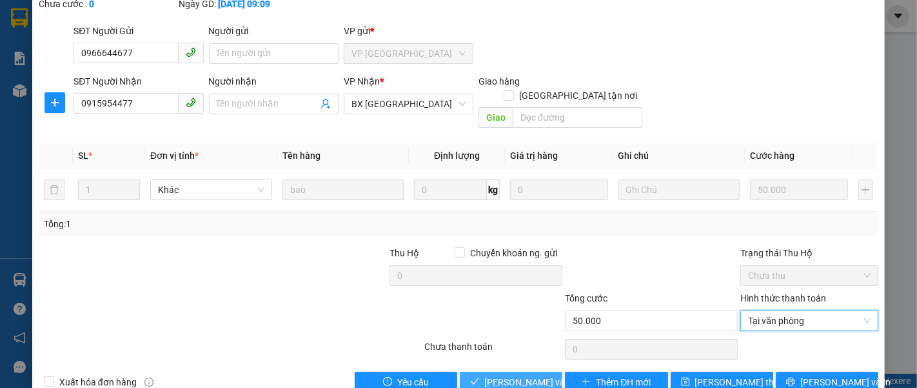
click at [484, 375] on span "[PERSON_NAME] và Giao hàng" at bounding box center [546, 382] width 124 height 14
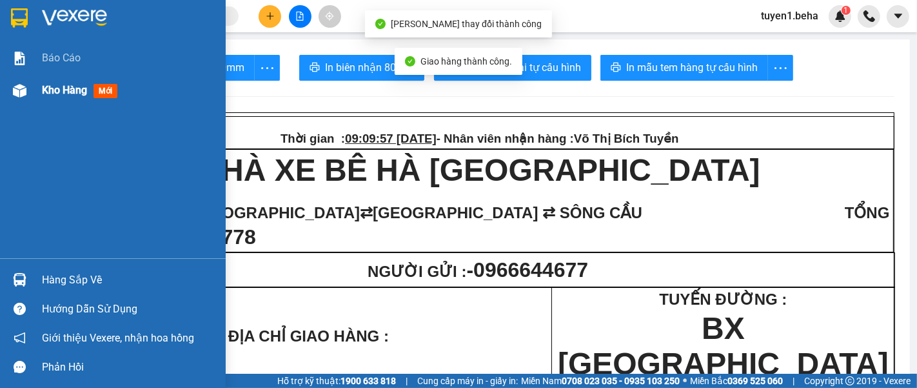
click at [51, 85] on span "Kho hàng" at bounding box center [64, 90] width 45 height 12
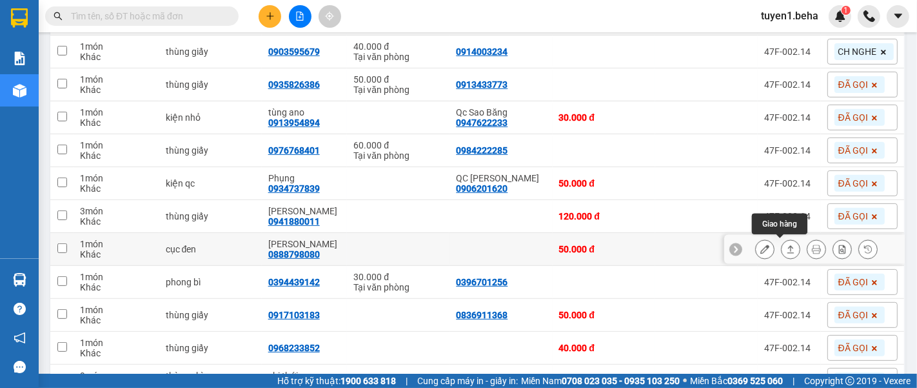
scroll to position [430, 0]
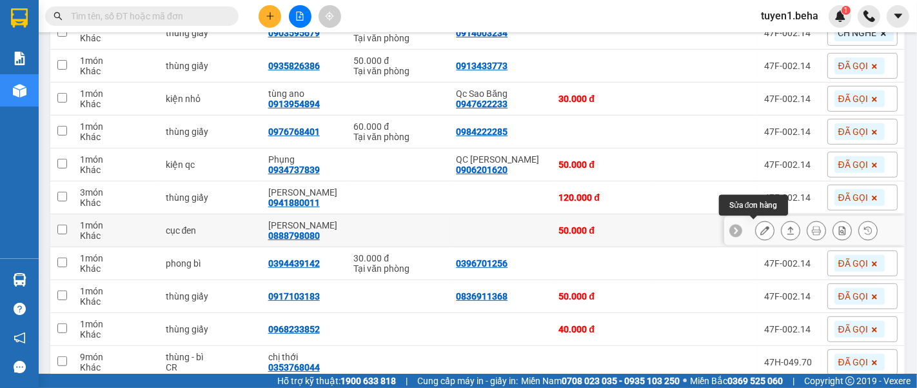
click at [760, 232] on icon at bounding box center [764, 230] width 9 height 9
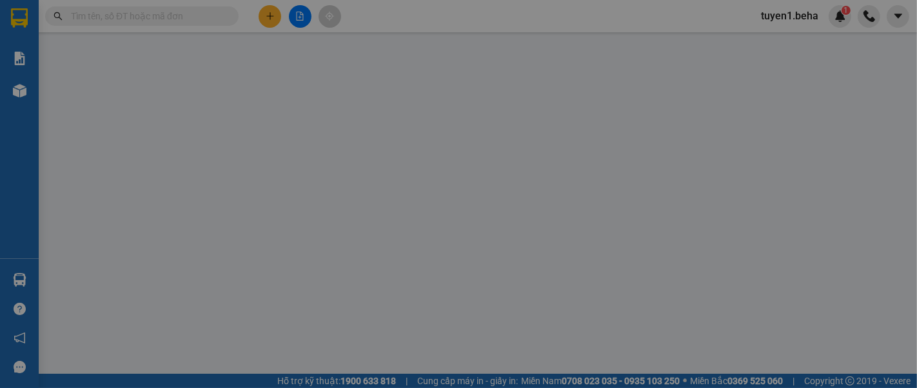
type input "0888798080"
type input "[PERSON_NAME]"
type input "50.000"
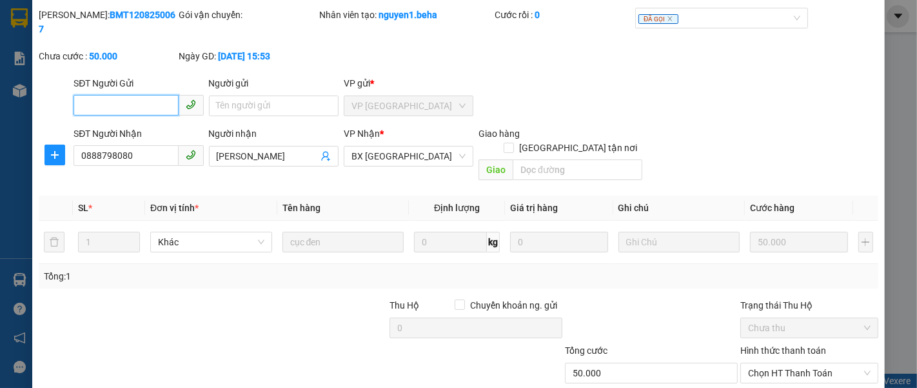
scroll to position [91, 0]
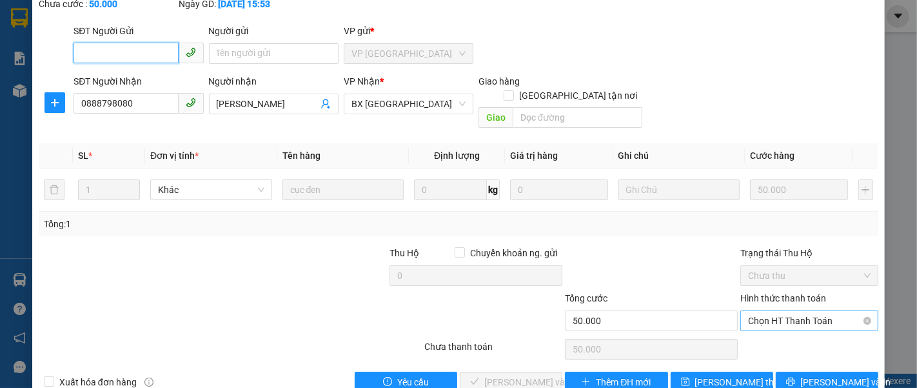
click at [767, 311] on span "Chọn HT Thanh Toán" at bounding box center [809, 320] width 123 height 19
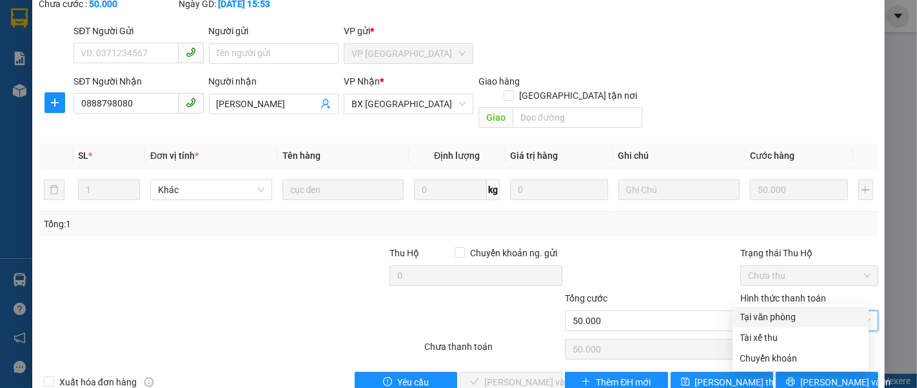
click at [760, 318] on div "Tại văn phòng" at bounding box center [800, 317] width 121 height 14
type input "0"
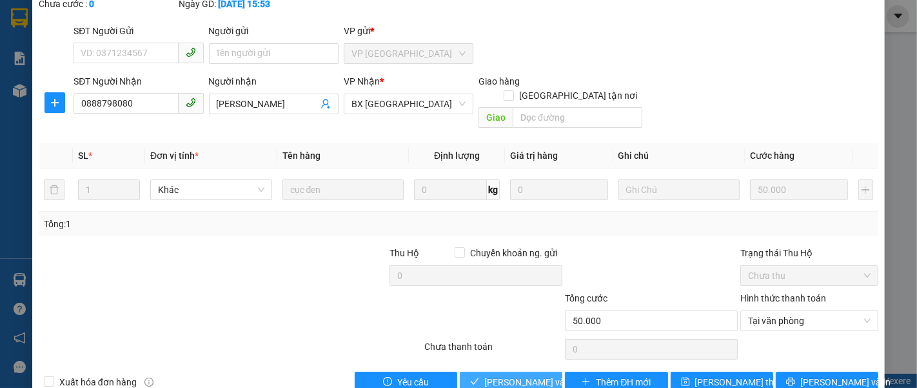
click at [519, 375] on span "[PERSON_NAME] và Giao hàng" at bounding box center [546, 382] width 124 height 14
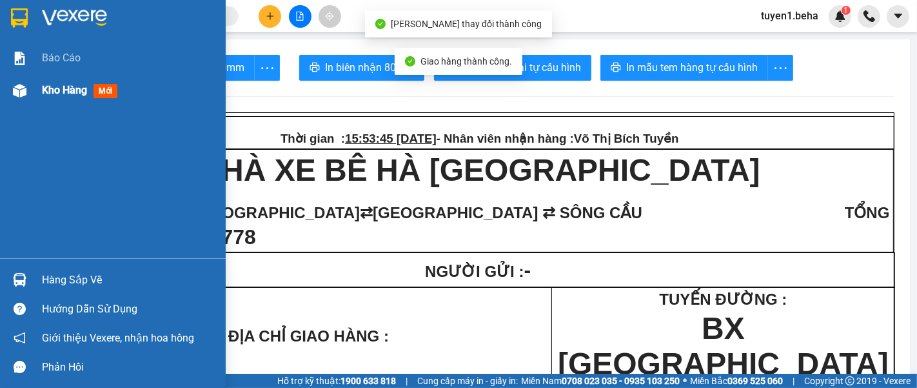
click at [68, 90] on span "Kho hàng" at bounding box center [64, 90] width 45 height 12
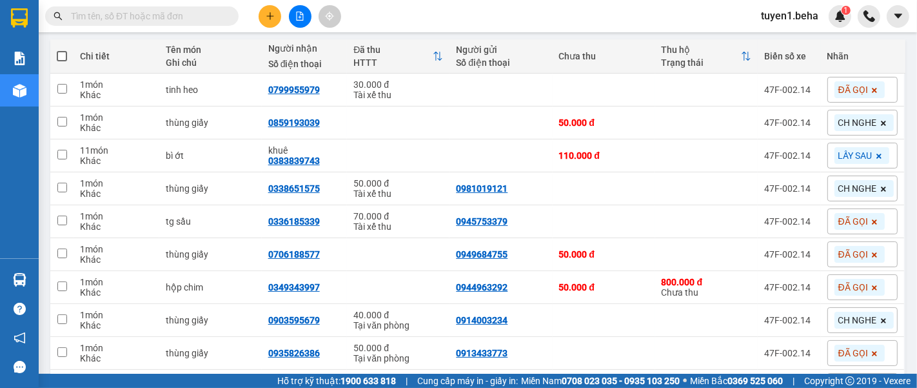
scroll to position [143, 0]
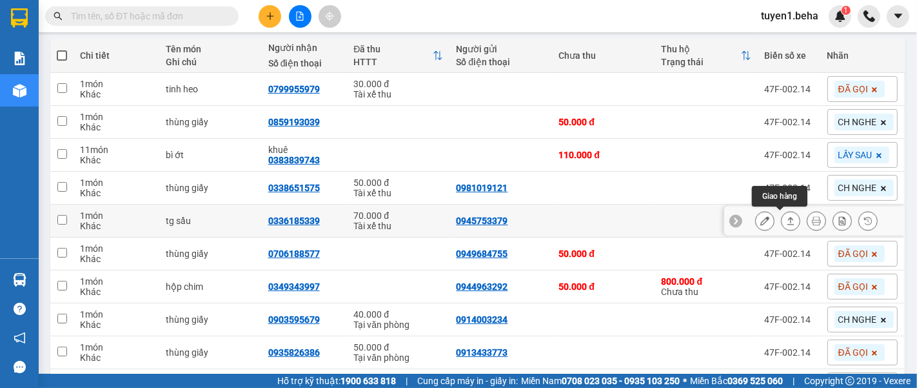
click at [786, 217] on icon at bounding box center [790, 220] width 9 height 9
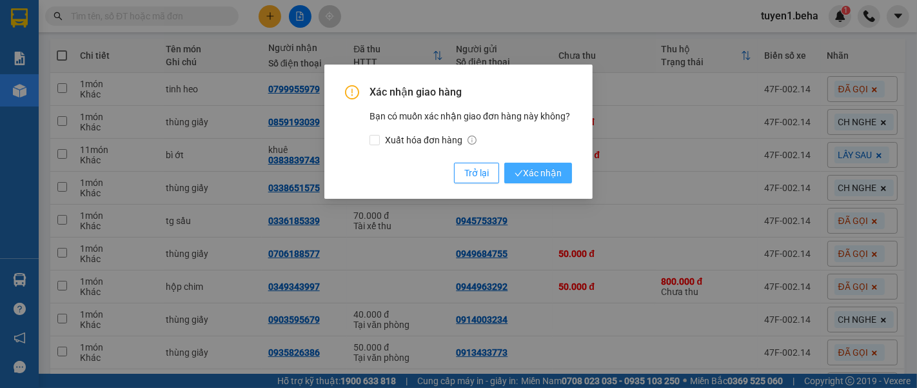
click at [542, 174] on span "Xác nhận" at bounding box center [538, 173] width 47 height 14
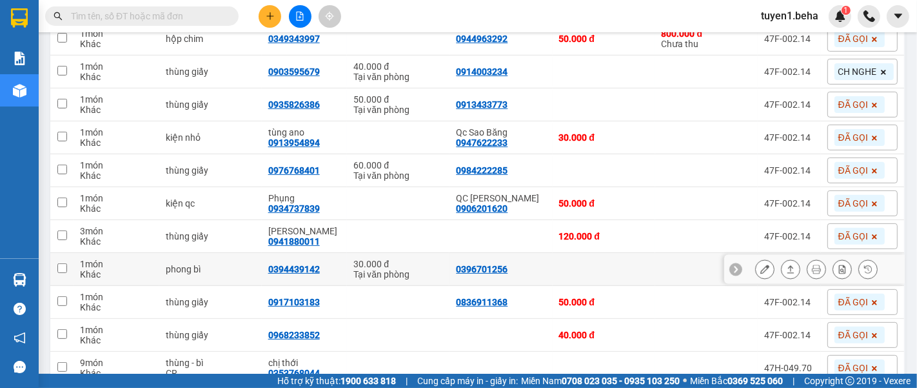
scroll to position [430, 0]
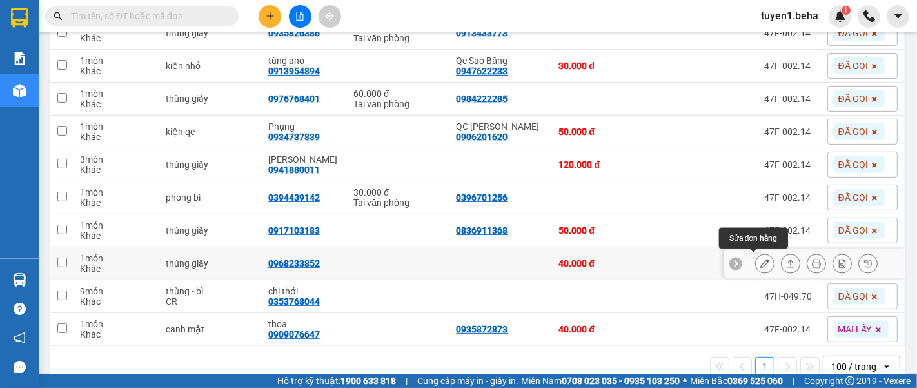
click at [756, 263] on button at bounding box center [765, 263] width 18 height 23
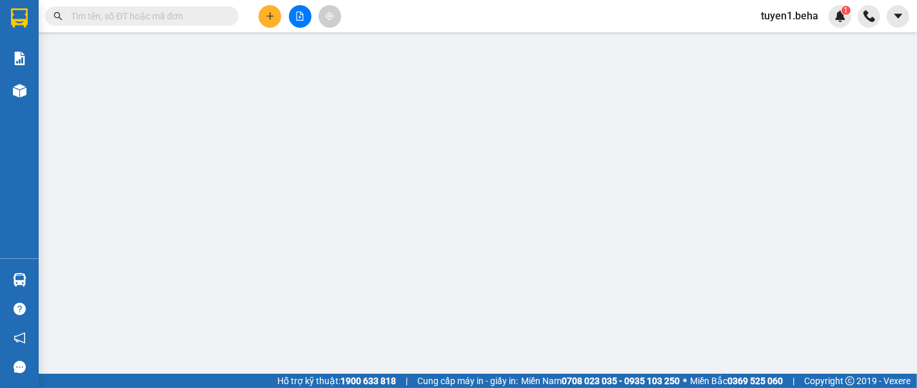
type input "0968233852"
type input "40.000"
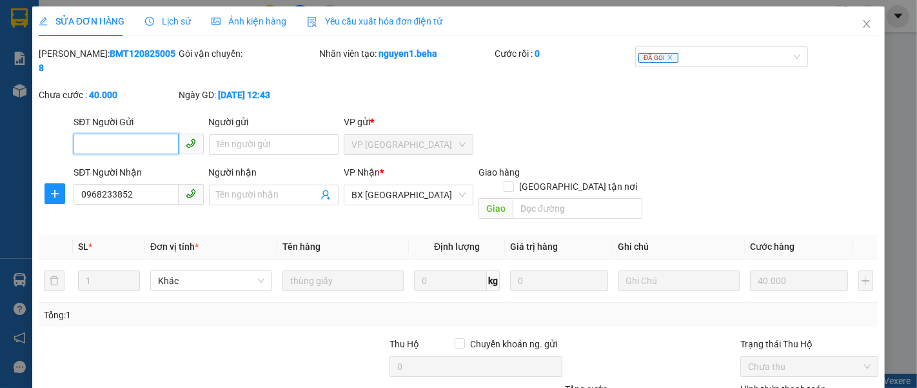
scroll to position [91, 0]
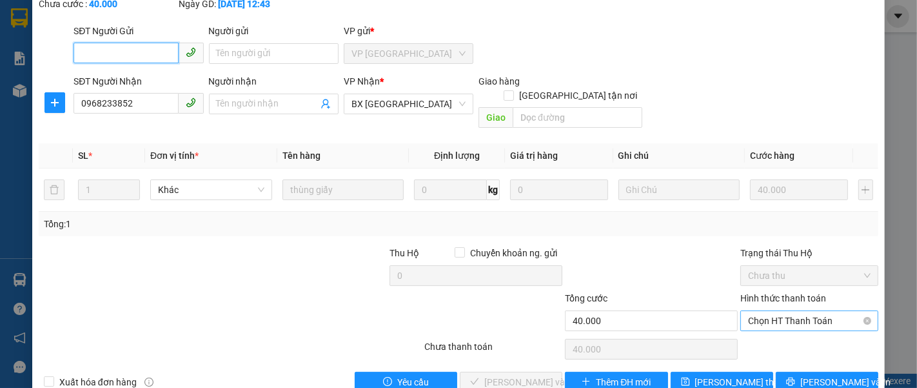
click at [783, 311] on span "Chọn HT Thanh Toán" at bounding box center [809, 320] width 123 height 19
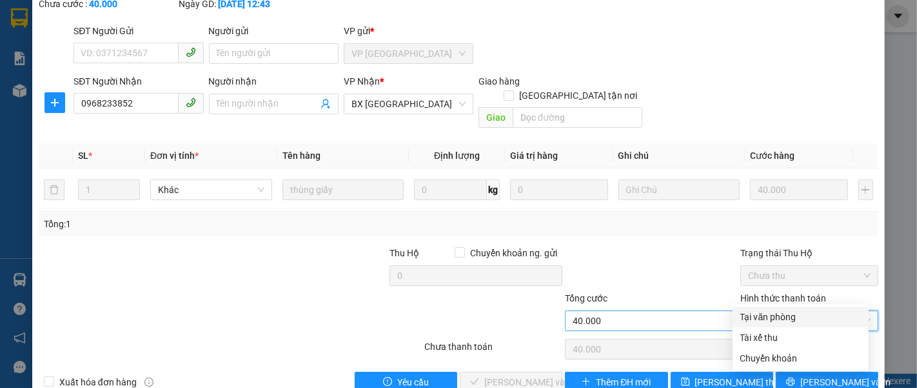
drag, startPoint x: 760, startPoint y: 312, endPoint x: 632, endPoint y: 290, distance: 129.6
click at [758, 312] on div "Tại văn phòng" at bounding box center [800, 317] width 121 height 14
type input "0"
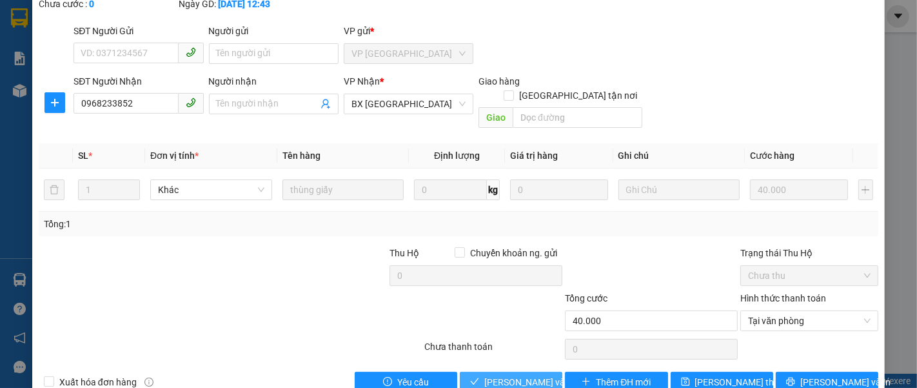
drag, startPoint x: 486, startPoint y: 345, endPoint x: 490, endPoint y: 330, distance: 15.3
click at [486, 372] on button "[PERSON_NAME] và Giao hàng" at bounding box center [511, 382] width 103 height 21
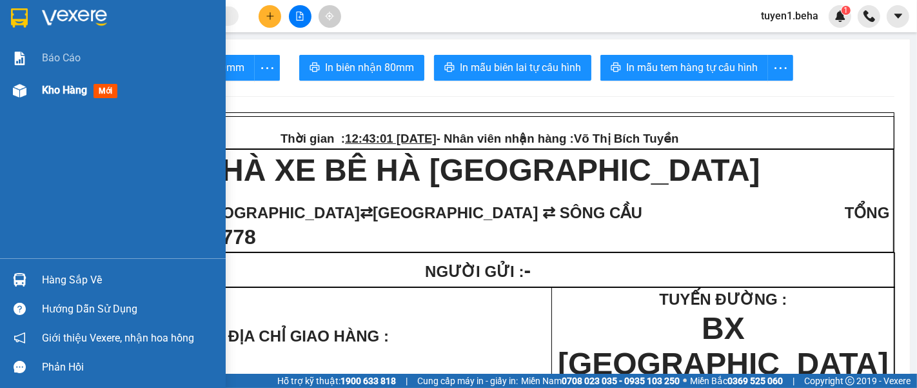
click at [53, 95] on span "Kho hàng" at bounding box center [64, 90] width 45 height 12
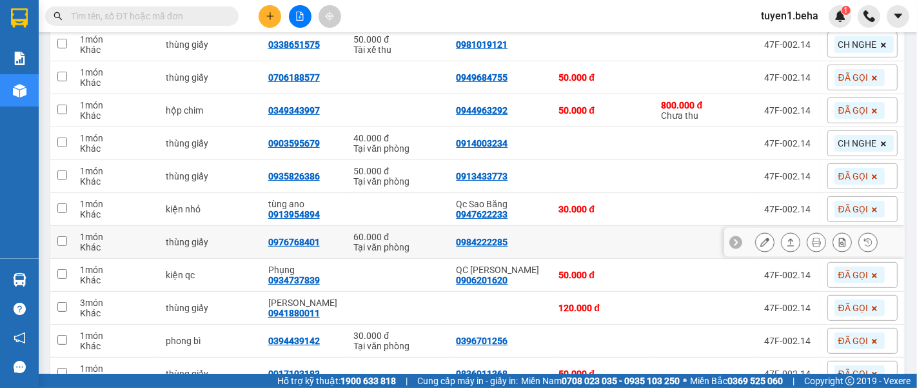
scroll to position [358, 0]
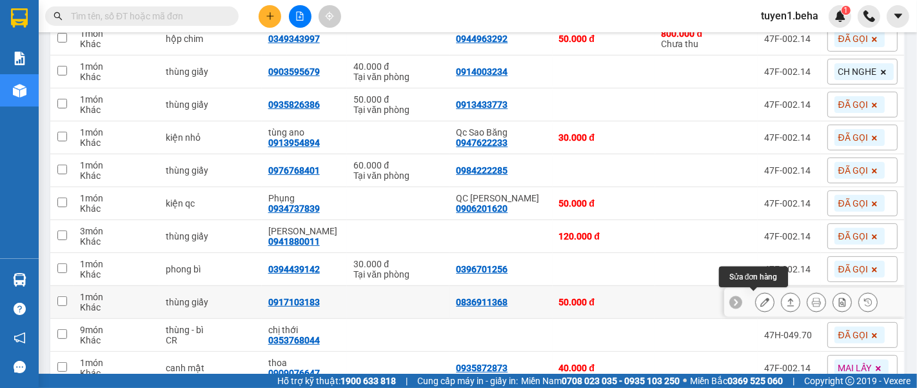
click at [760, 298] on icon at bounding box center [764, 301] width 9 height 9
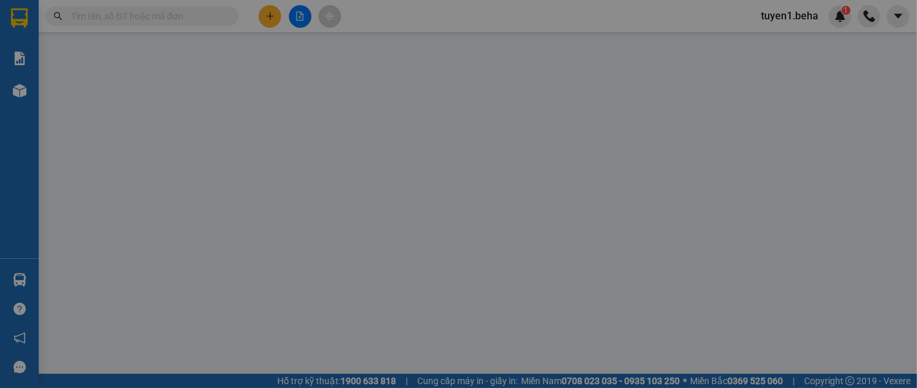
type input "0836911368"
type input "0917103183"
type input "50.000"
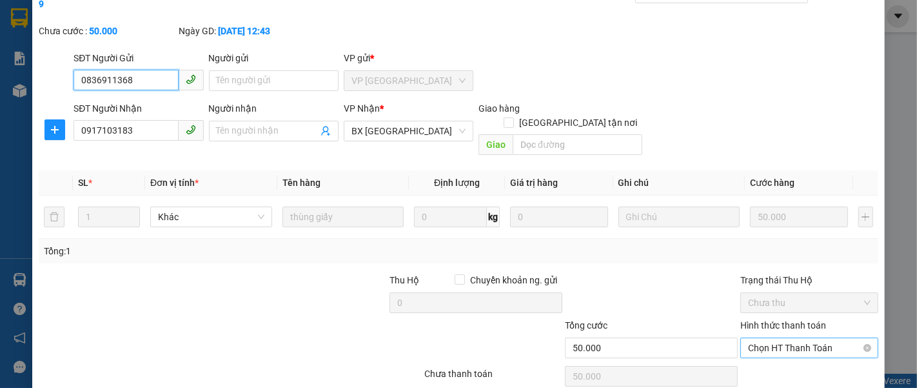
scroll to position [91, 0]
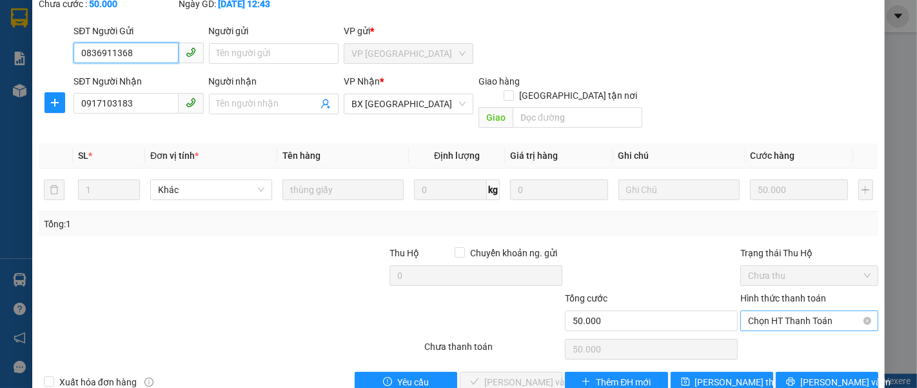
click at [768, 311] on span "Chọn HT Thanh Toán" at bounding box center [809, 320] width 123 height 19
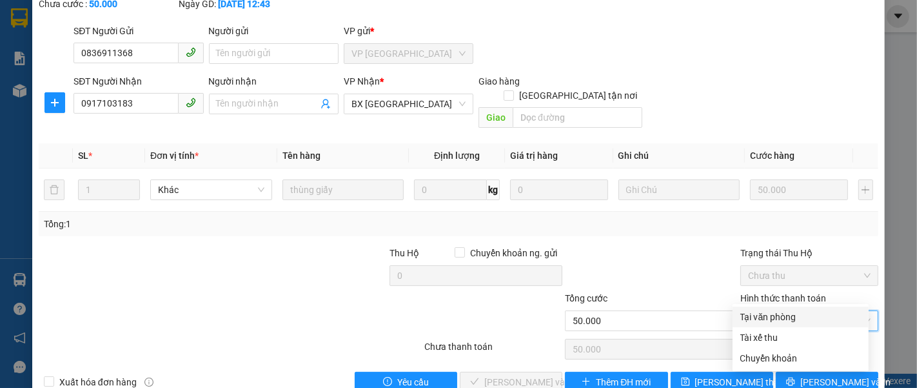
drag, startPoint x: 773, startPoint y: 317, endPoint x: 693, endPoint y: 303, distance: 81.2
click at [771, 317] on div "Tại văn phòng" at bounding box center [800, 317] width 121 height 14
type input "0"
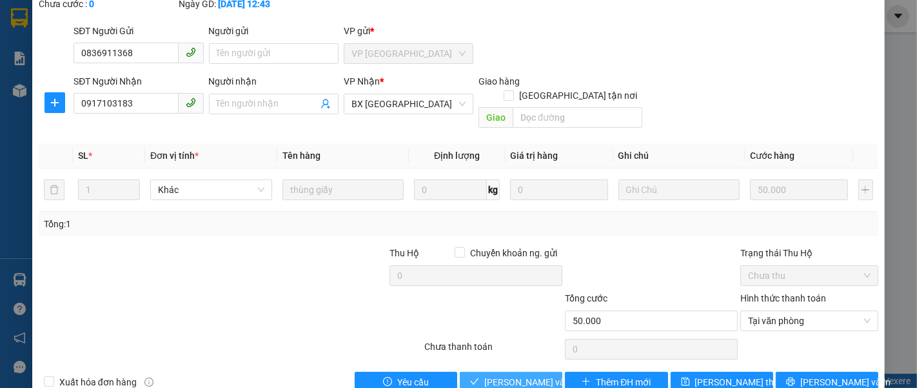
drag, startPoint x: 495, startPoint y: 349, endPoint x: 497, endPoint y: 335, distance: 14.4
click at [495, 375] on span "[PERSON_NAME] và Giao hàng" at bounding box center [546, 382] width 124 height 14
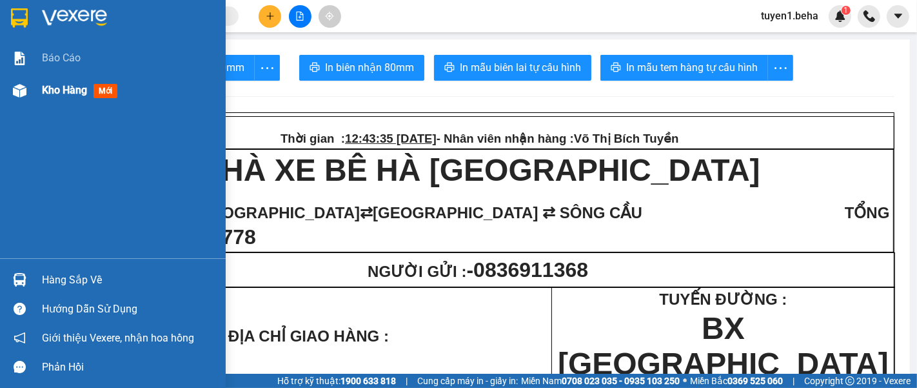
click at [66, 93] on span "Kho hàng" at bounding box center [64, 90] width 45 height 12
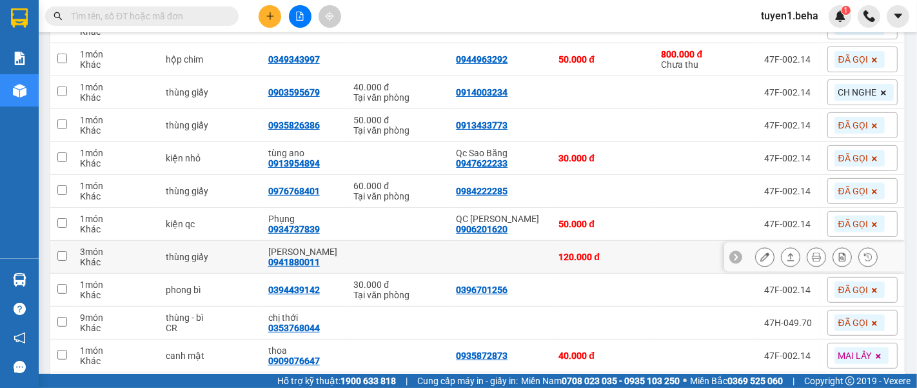
scroll to position [315, 0]
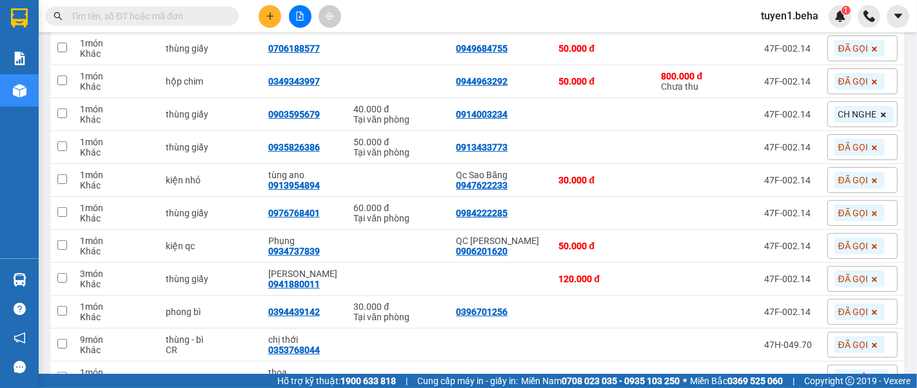
click at [880, 112] on icon at bounding box center [884, 115] width 8 height 8
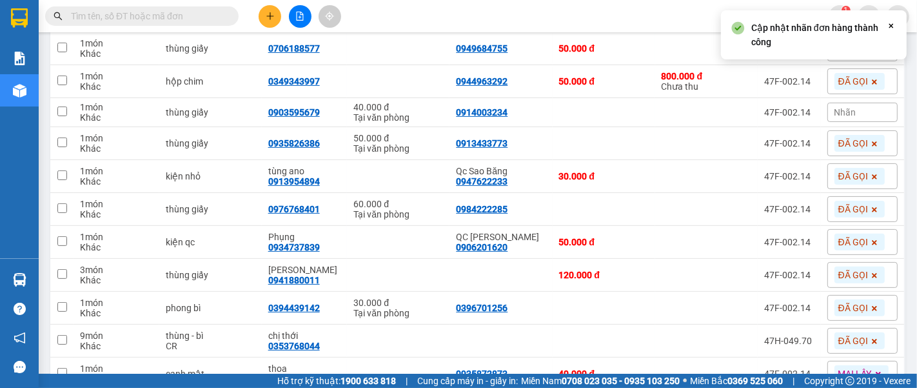
click at [839, 108] on span "Nhãn" at bounding box center [846, 112] width 22 height 10
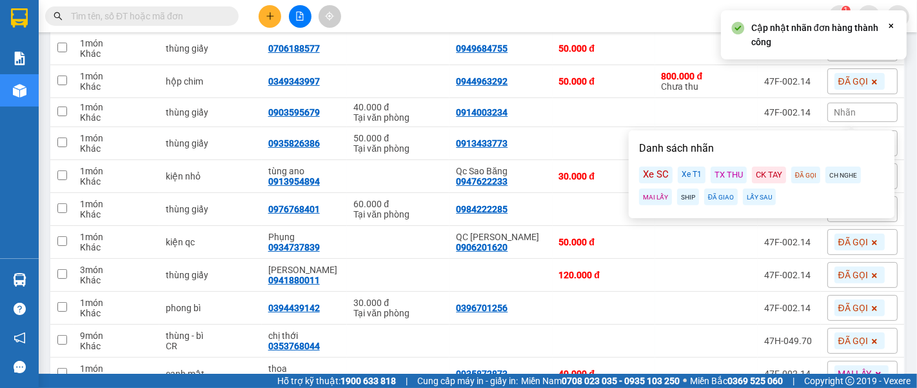
click at [807, 177] on div "ĐÃ GỌI" at bounding box center [805, 174] width 29 height 17
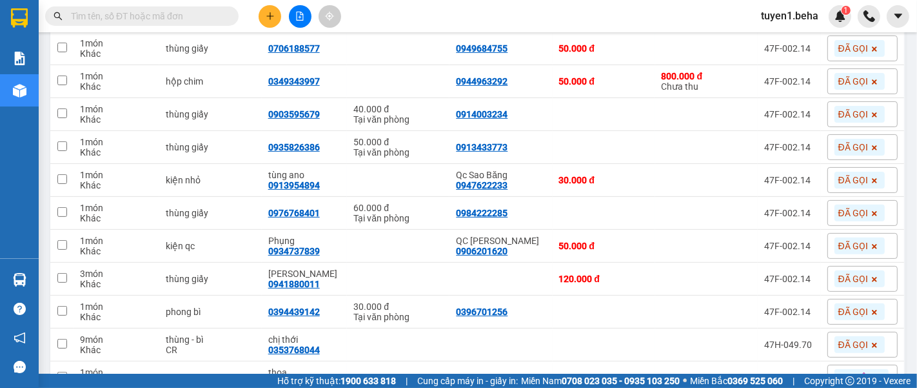
click at [648, 17] on div "Kết quả tìm kiếm ( 0 ) Bộ lọc No Data tuyen1.beha 1" at bounding box center [458, 16] width 917 height 32
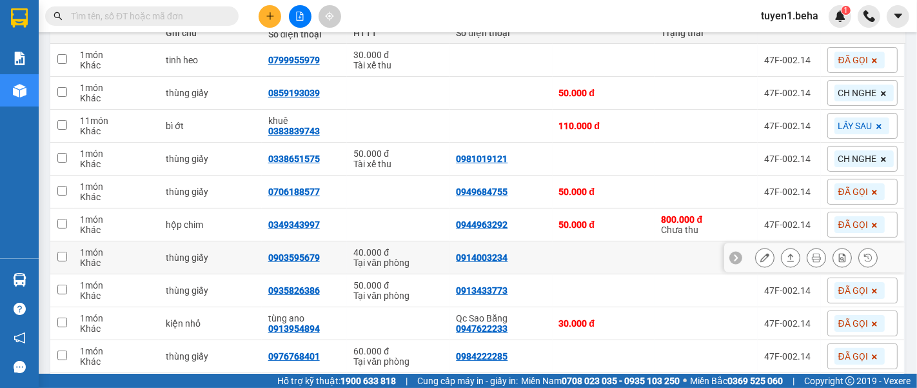
scroll to position [101, 0]
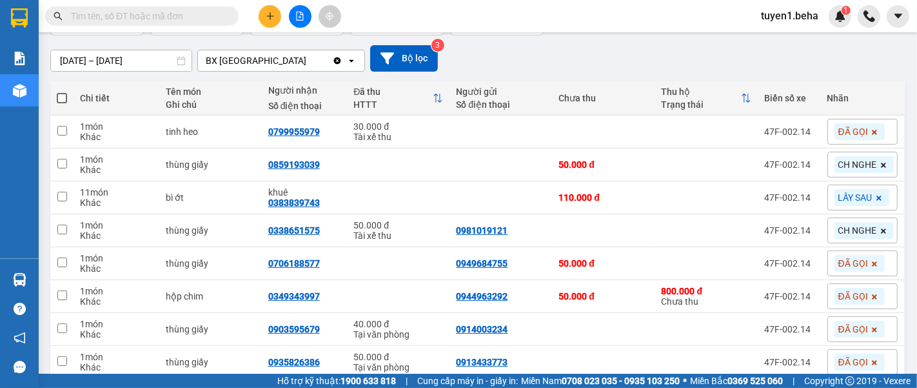
click at [881, 228] on icon at bounding box center [883, 230] width 5 height 5
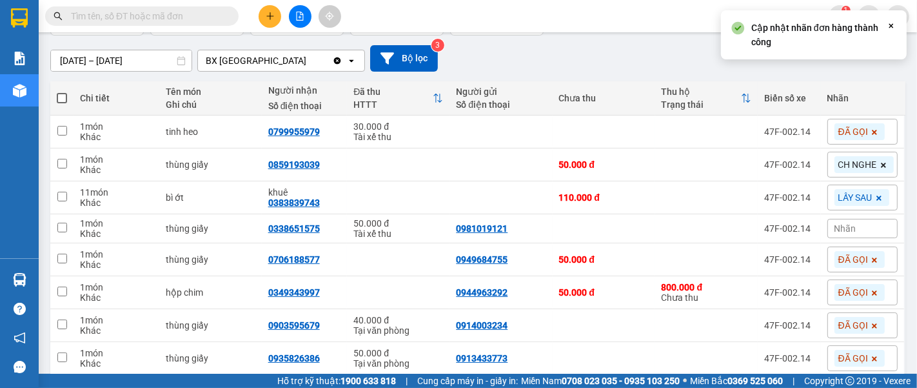
click at [853, 226] on div "Nhãn" at bounding box center [863, 228] width 70 height 19
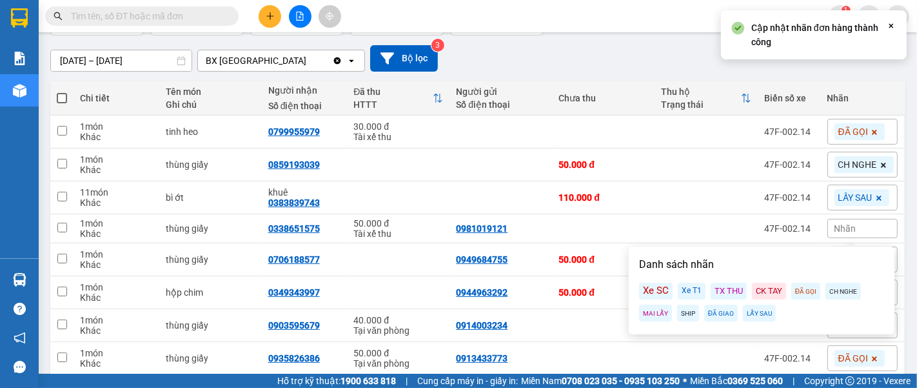
click at [808, 292] on div "ĐÃ GỌI" at bounding box center [805, 291] width 29 height 17
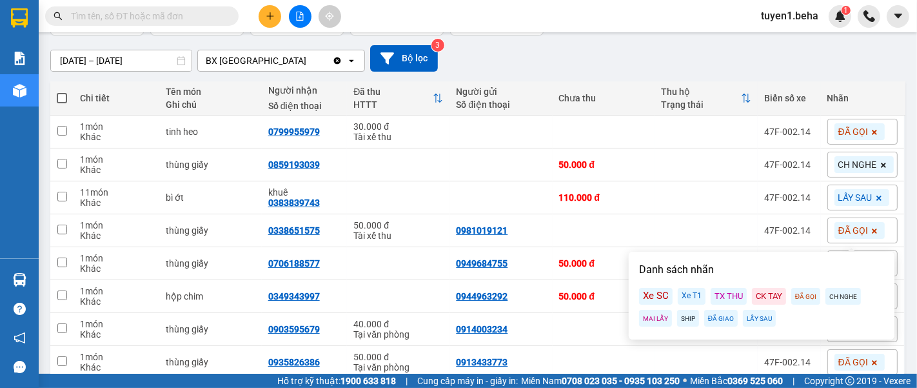
click at [606, 59] on div "[DATE] – [DATE] Press the down arrow key to interact with the calendar and sele…" at bounding box center [477, 58] width 855 height 26
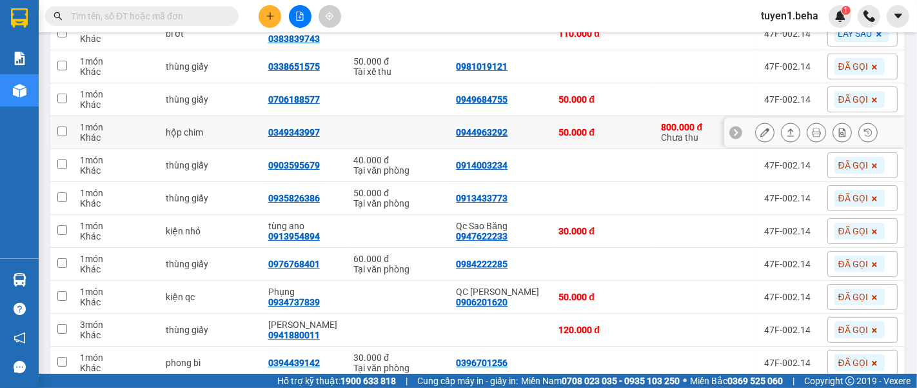
scroll to position [286, 0]
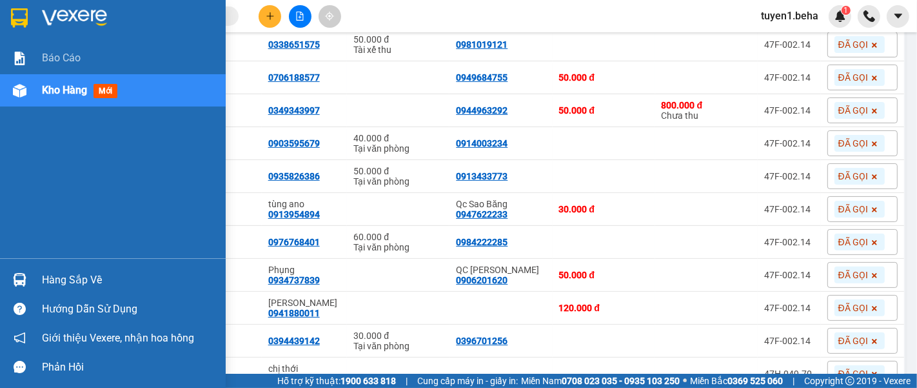
drag, startPoint x: 39, startPoint y: 121, endPoint x: 470, endPoint y: 182, distance: 435.8
click at [39, 121] on div "Báo cáo Kho hàng mới" at bounding box center [113, 150] width 226 height 216
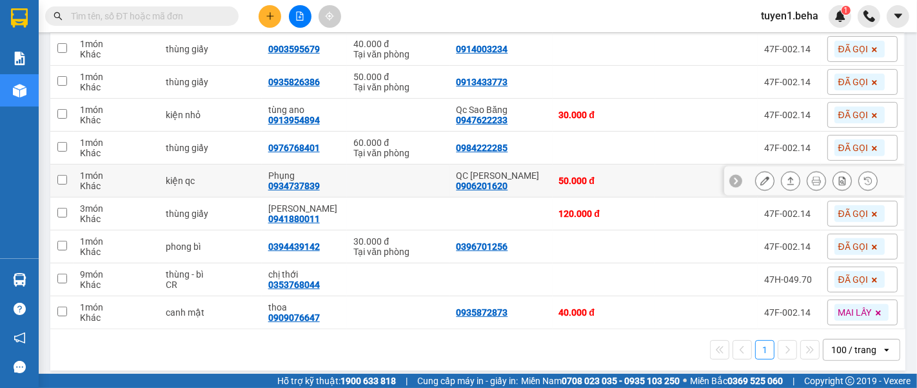
scroll to position [387, 0]
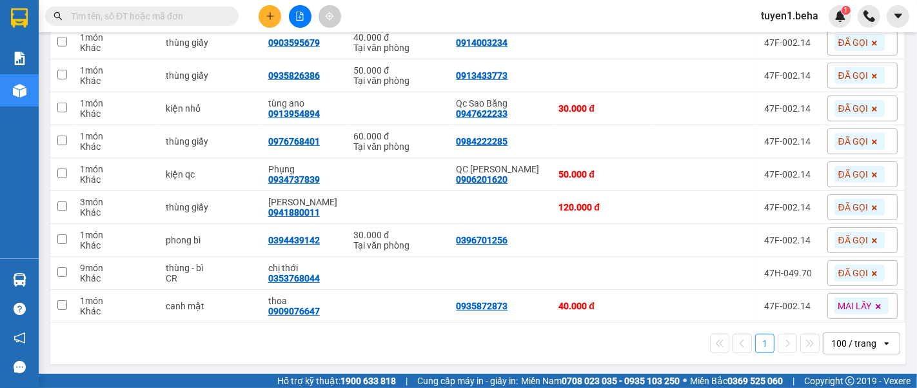
click at [145, 342] on div "1 100 / trang open" at bounding box center [477, 343] width 845 height 22
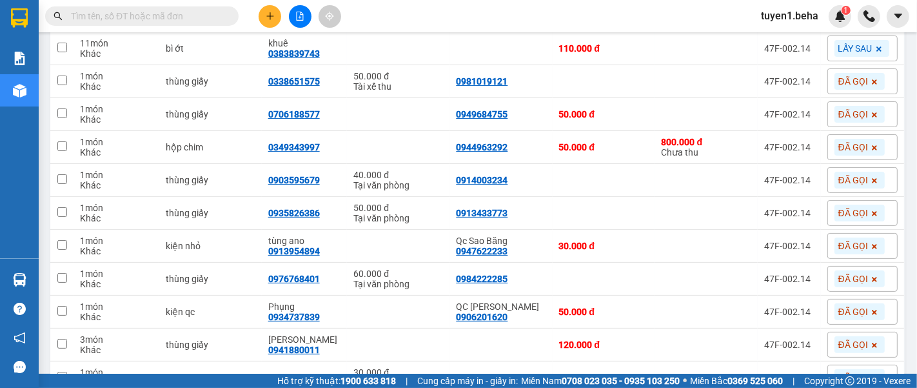
scroll to position [244, 0]
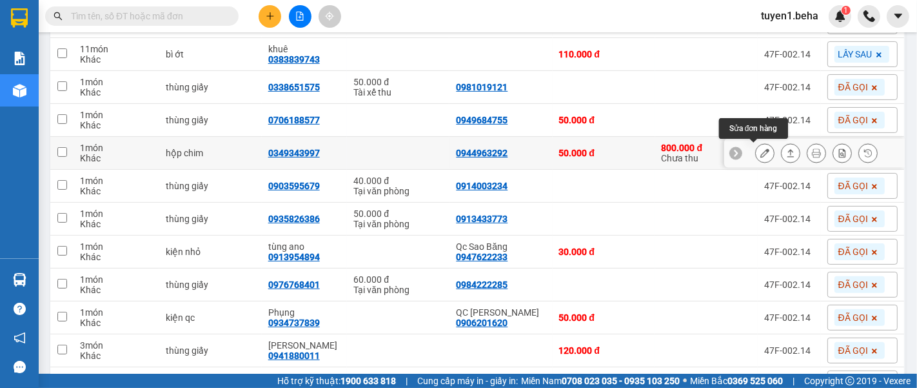
click at [760, 155] on icon at bounding box center [764, 152] width 9 height 9
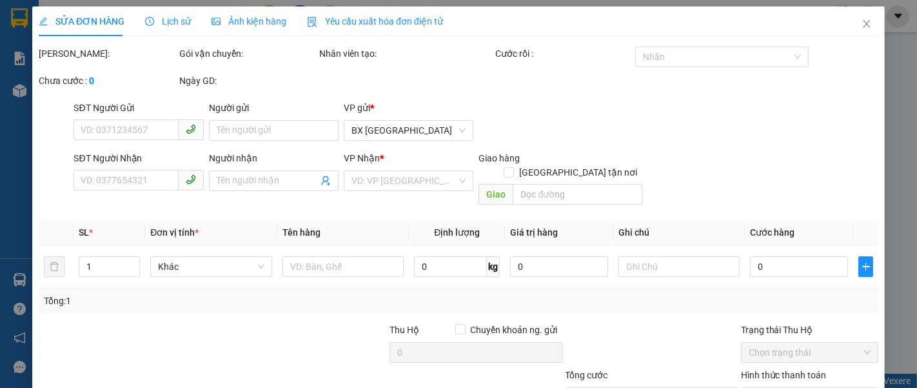
type input "0944963292"
type input "0349343997"
type input "50.000"
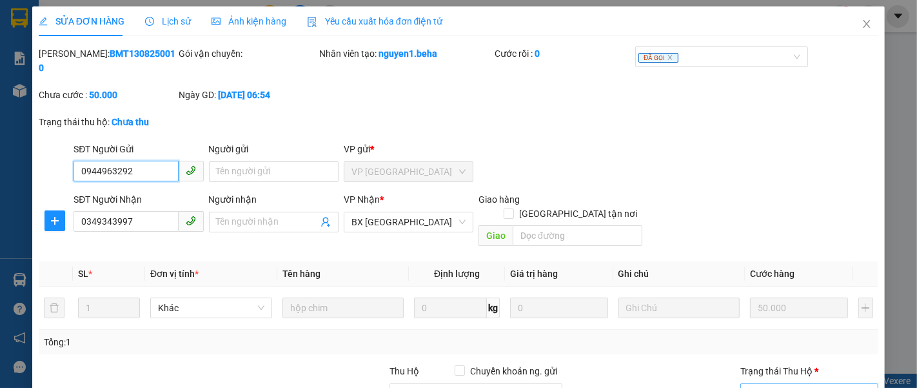
scroll to position [117, 0]
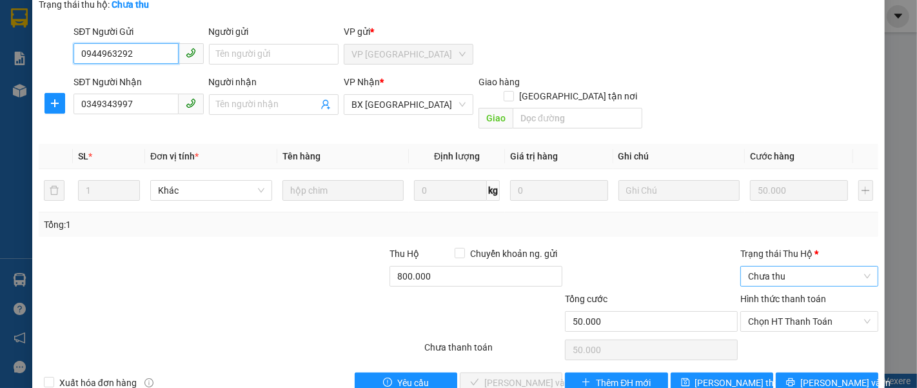
click at [770, 266] on span "Chưa thu" at bounding box center [809, 275] width 123 height 19
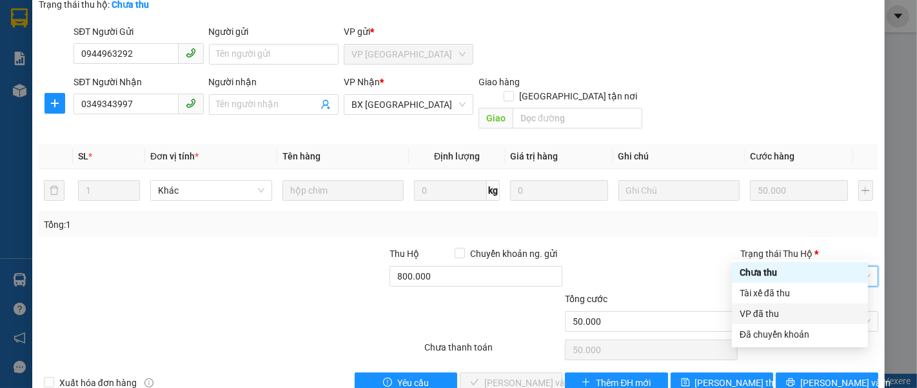
click at [762, 310] on div "VP đã thu" at bounding box center [800, 313] width 121 height 14
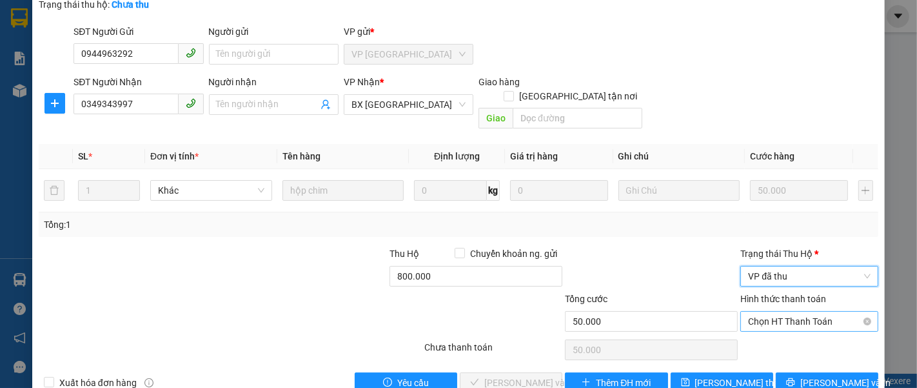
drag, startPoint x: 799, startPoint y: 290, endPoint x: 793, endPoint y: 293, distance: 6.6
click at [799, 312] on span "Chọn HT Thanh Toán" at bounding box center [809, 321] width 123 height 19
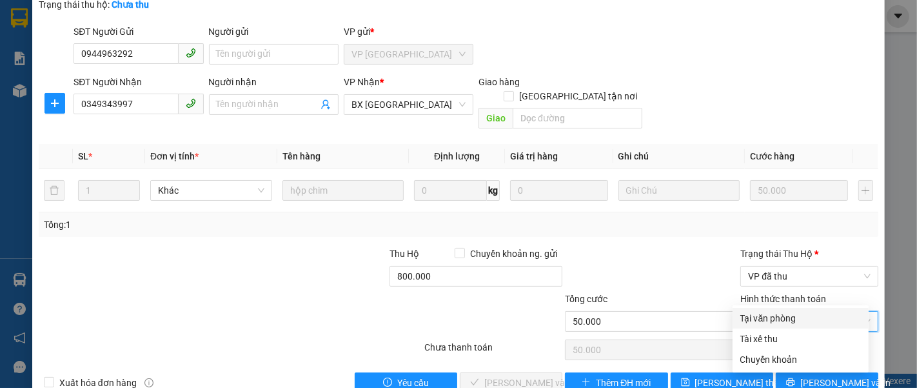
drag, startPoint x: 773, startPoint y: 313, endPoint x: 722, endPoint y: 304, distance: 51.1
click at [771, 313] on div "Tại văn phòng" at bounding box center [800, 318] width 121 height 14
type input "0"
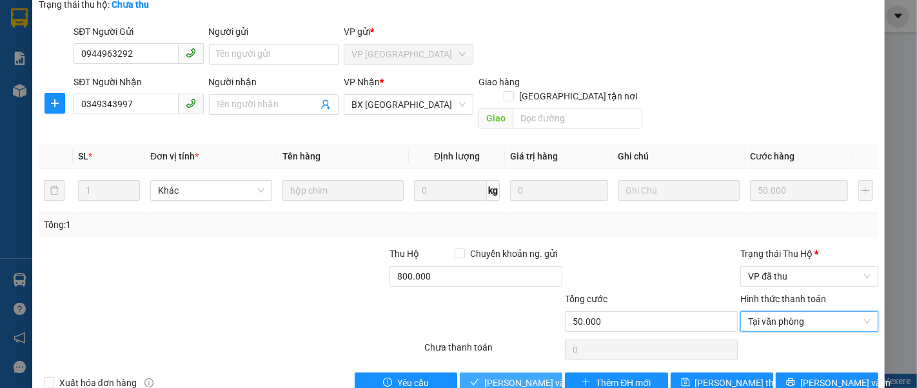
click at [513, 375] on span "[PERSON_NAME] và Giao hàng" at bounding box center [546, 382] width 124 height 14
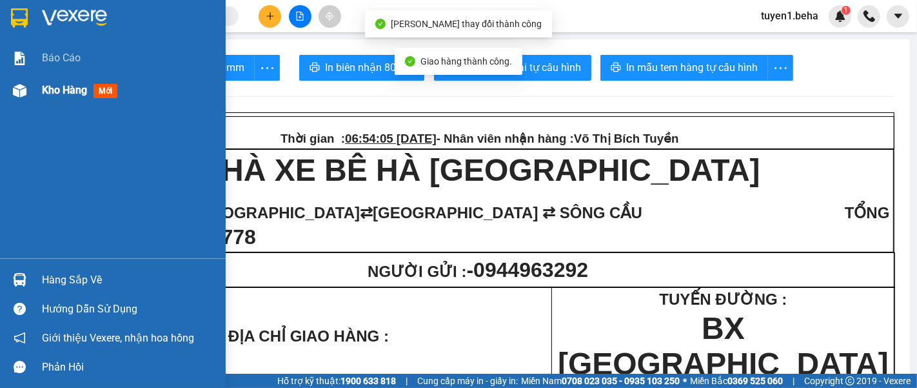
click at [59, 85] on span "Kho hàng" at bounding box center [64, 90] width 45 height 12
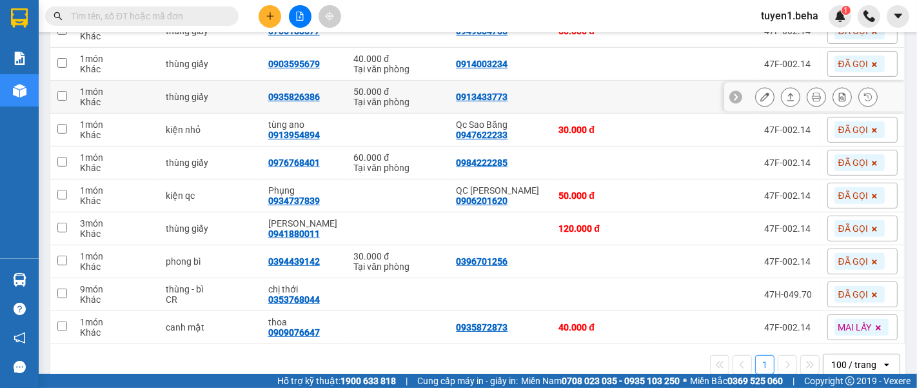
scroll to position [354, 0]
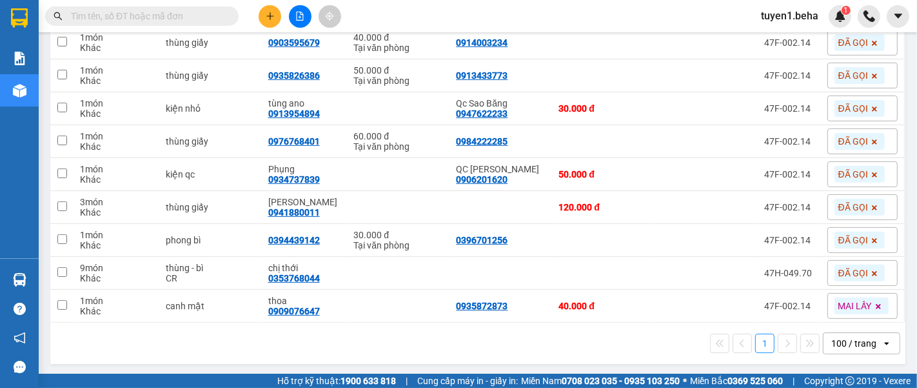
click at [156, 351] on div "1 100 / trang open" at bounding box center [477, 343] width 845 height 22
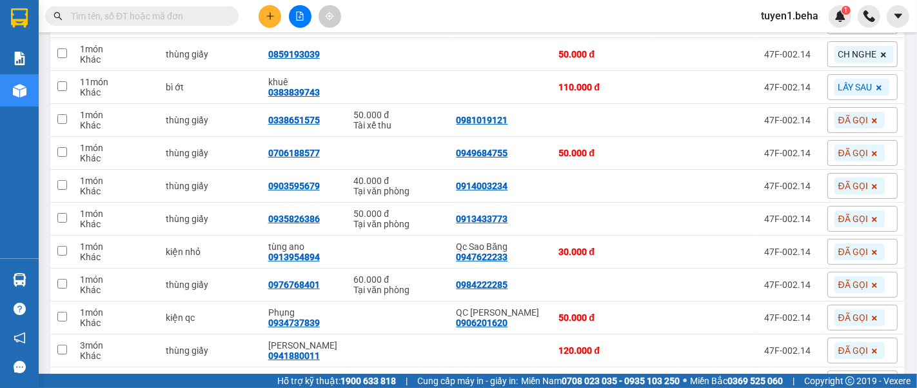
scroll to position [139, 0]
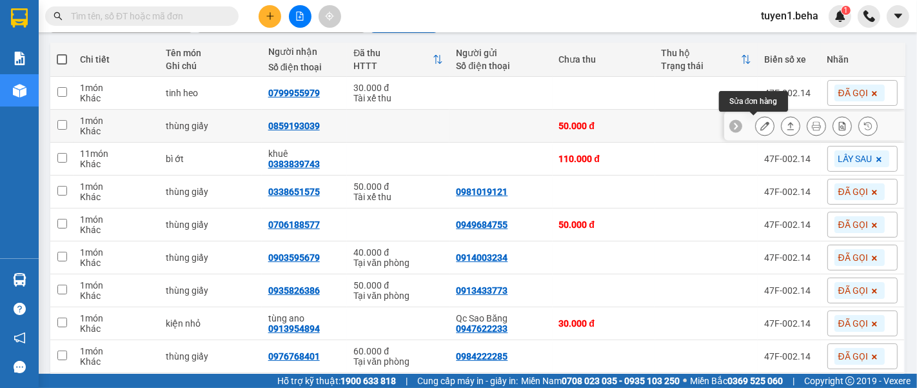
click at [760, 123] on icon at bounding box center [764, 125] width 9 height 9
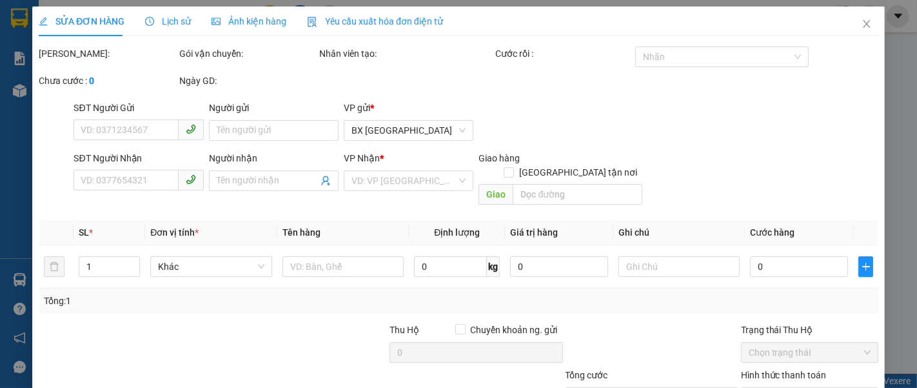
type input "0859193039"
type input "50.000"
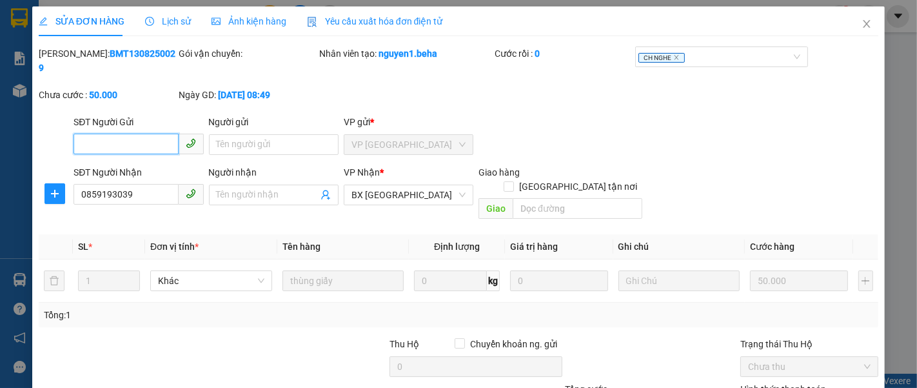
click at [117, 134] on input "SĐT Người Gửi" at bounding box center [126, 144] width 104 height 21
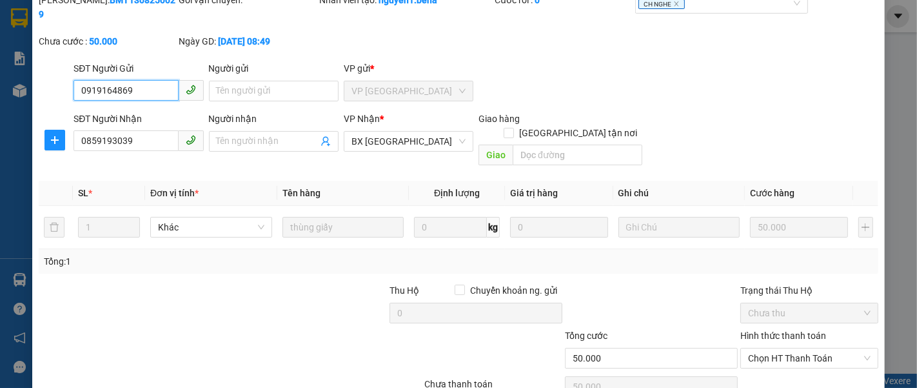
scroll to position [91, 0]
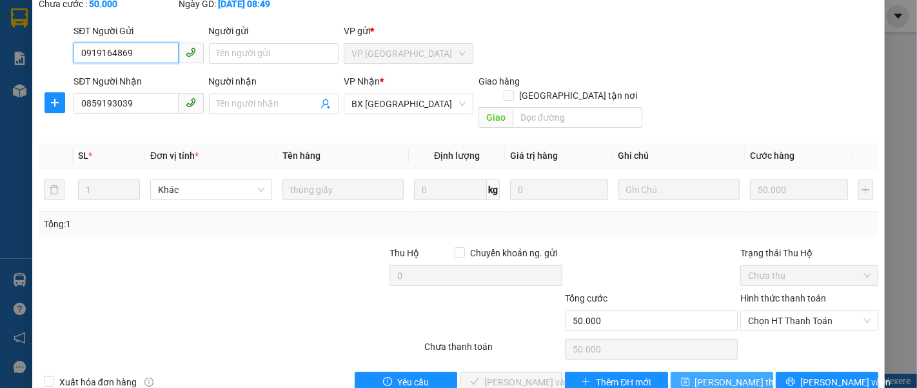
type input "0919164869"
click at [704, 375] on span "[PERSON_NAME] thay đổi" at bounding box center [746, 382] width 103 height 14
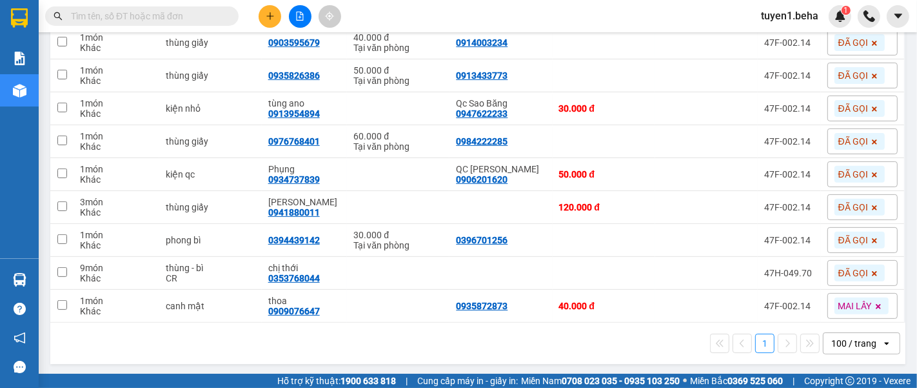
scroll to position [211, 0]
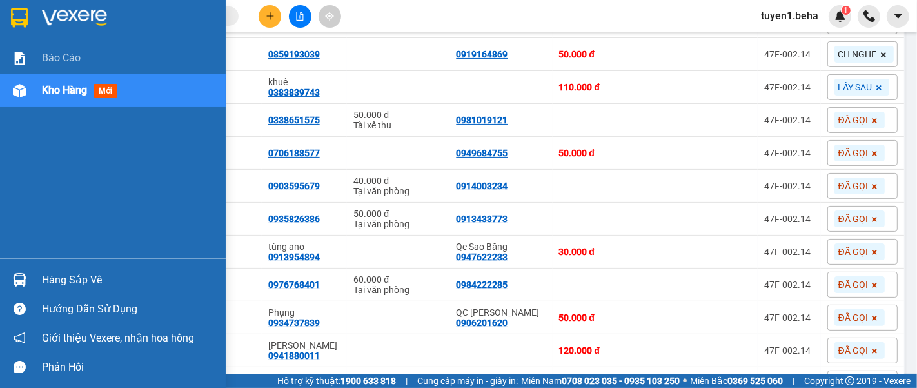
click at [45, 182] on div "Báo cáo Kho hàng mới" at bounding box center [113, 150] width 226 height 216
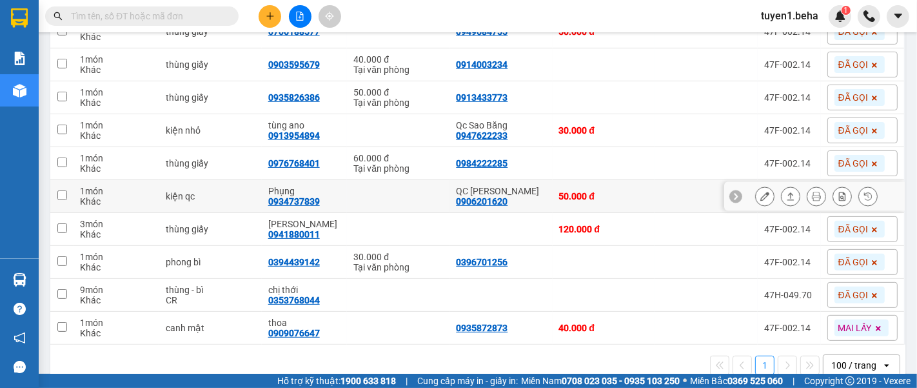
scroll to position [354, 0]
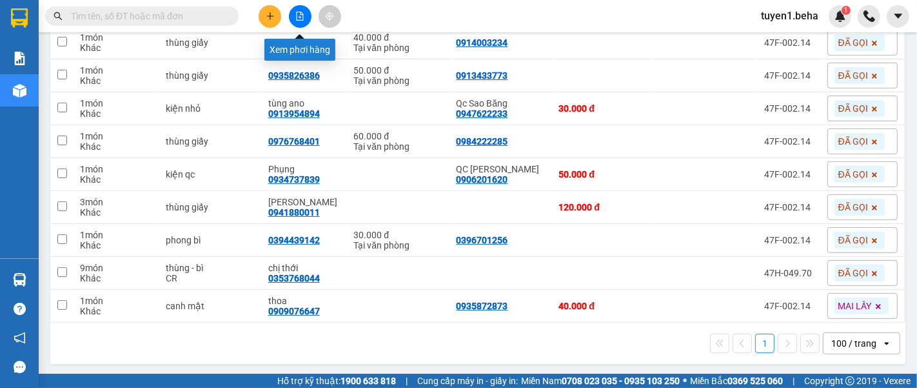
click at [306, 15] on button at bounding box center [300, 16] width 23 height 23
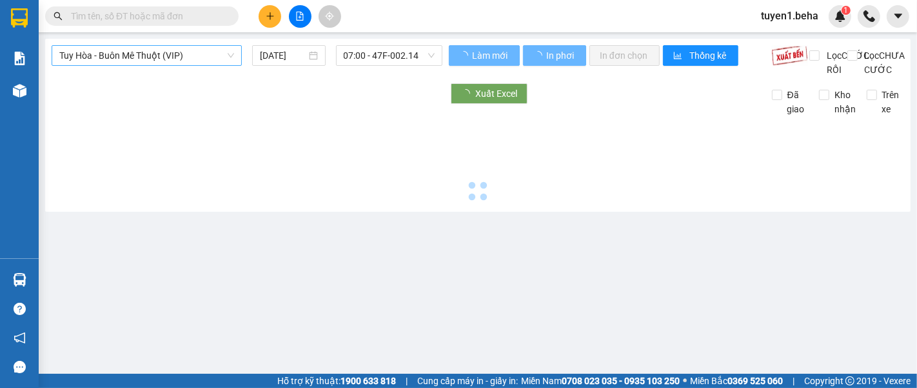
click at [186, 57] on span "Tuy Hòa - Buôn Mê Thuột (VIP)" at bounding box center [146, 55] width 175 height 19
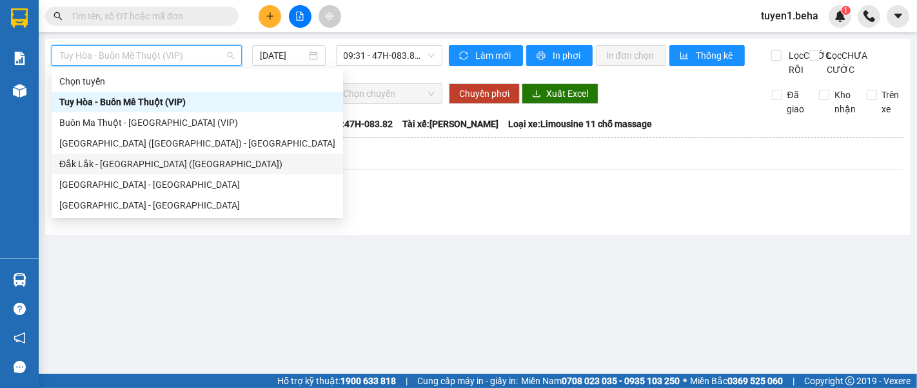
click at [121, 160] on div "Đắk Lắk - [GEOGRAPHIC_DATA] ([GEOGRAPHIC_DATA])" at bounding box center [197, 164] width 276 height 14
type input "[DATE]"
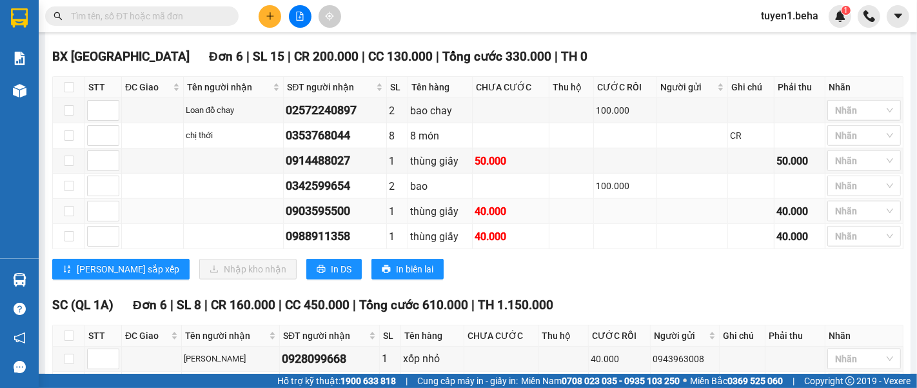
scroll to position [1039, 0]
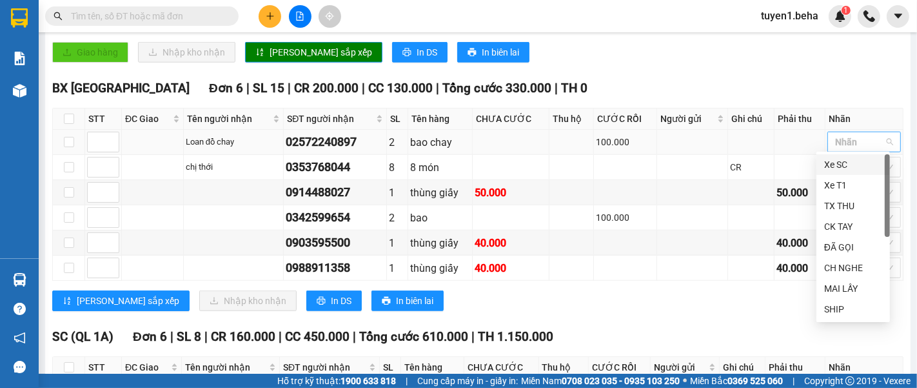
click at [848, 139] on div at bounding box center [858, 141] width 54 height 15
click at [836, 312] on div "SHIP" at bounding box center [853, 309] width 58 height 14
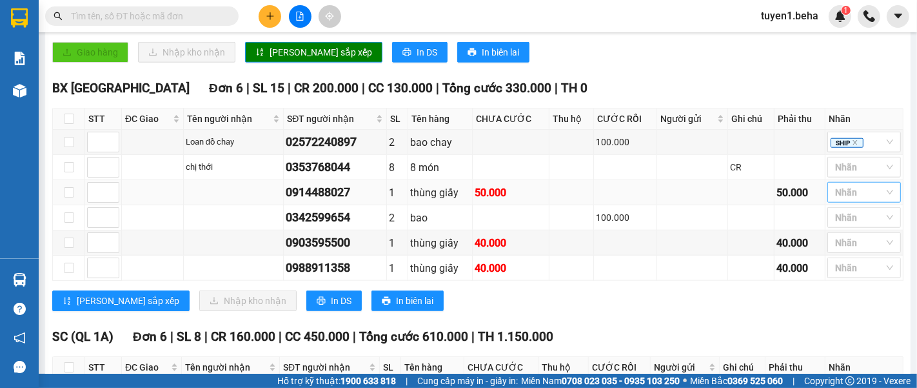
click at [831, 194] on div at bounding box center [858, 191] width 54 height 15
click at [846, 297] on div "ĐÃ GỌI" at bounding box center [853, 296] width 58 height 14
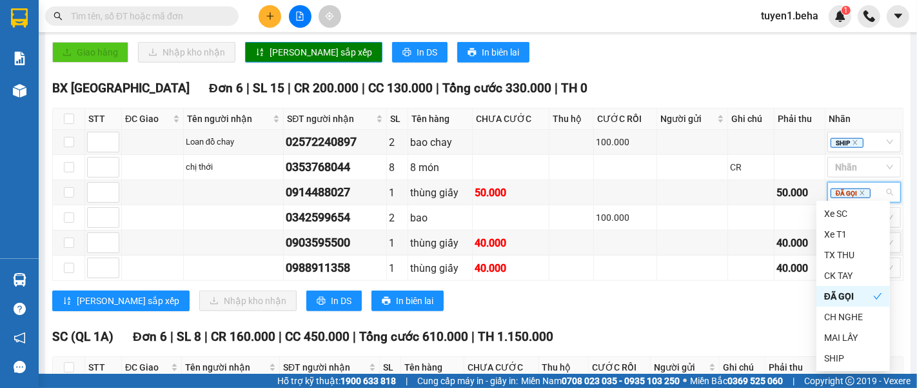
click at [654, 307] on div "BX [GEOGRAPHIC_DATA] 6 | SL 15 | CR 200.000 | CC 130.000 | Tổng cước 330.000 | …" at bounding box center [477, 200] width 851 height 242
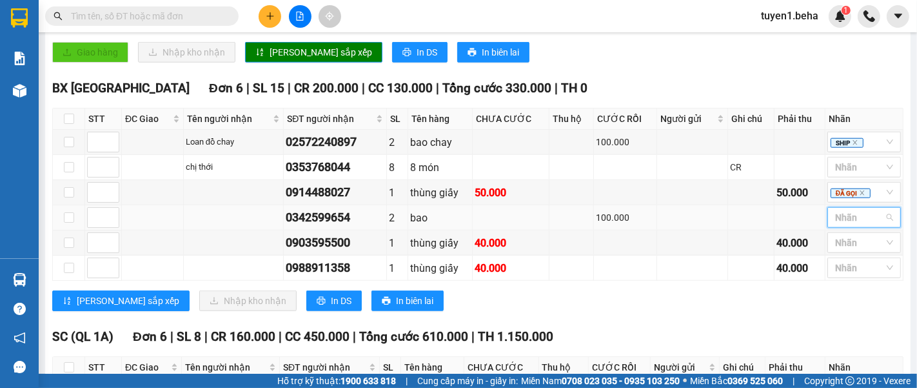
click at [835, 216] on input "search" at bounding box center [836, 217] width 3 height 15
click at [839, 120] on div "ĐÃ GỌI" at bounding box center [853, 125] width 58 height 14
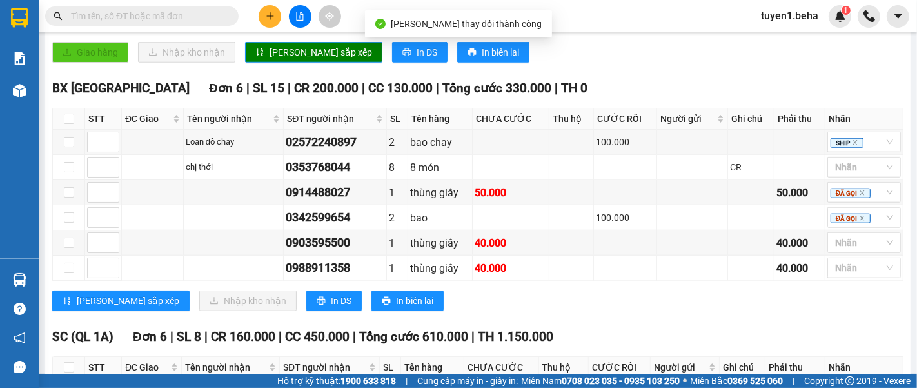
scroll to position [1111, 0]
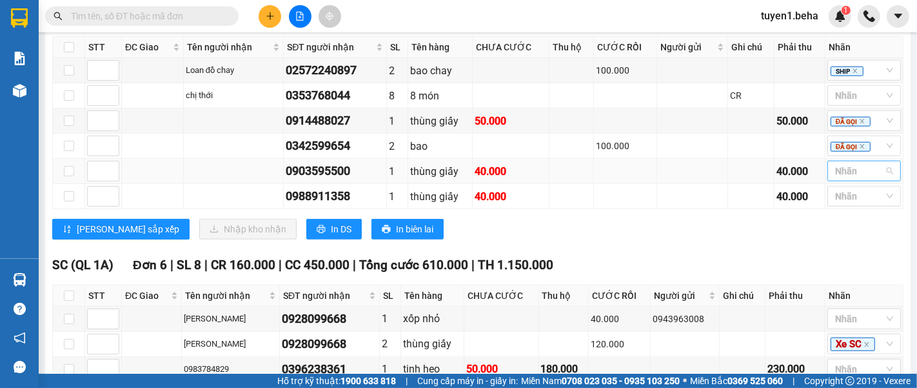
click at [853, 166] on div at bounding box center [858, 170] width 54 height 15
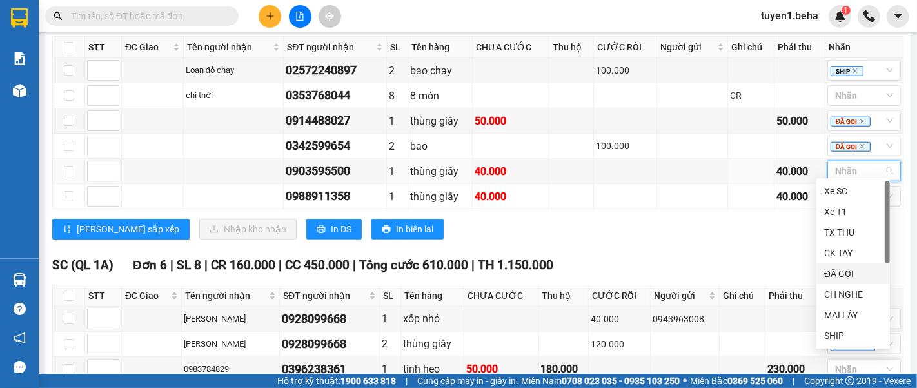
click at [833, 277] on div "ĐÃ GỌI" at bounding box center [853, 273] width 58 height 14
click at [596, 235] on div "BX [GEOGRAPHIC_DATA] 6 | SL 15 | CR 200.000 | CC 130.000 | Tổng cước 330.000 | …" at bounding box center [477, 128] width 851 height 242
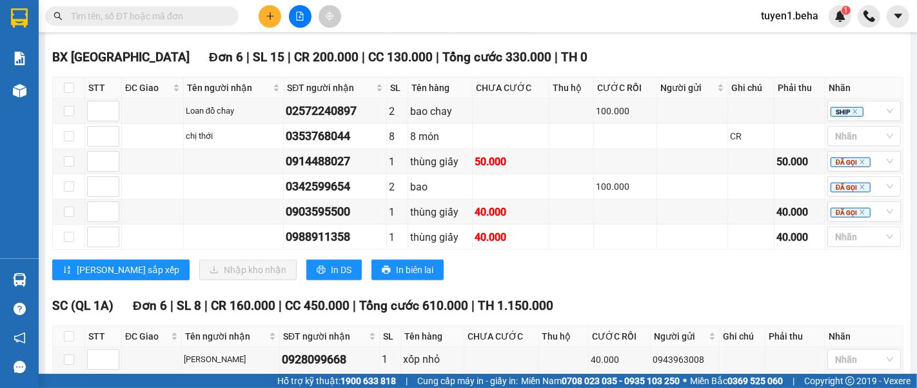
scroll to position [1039, 0]
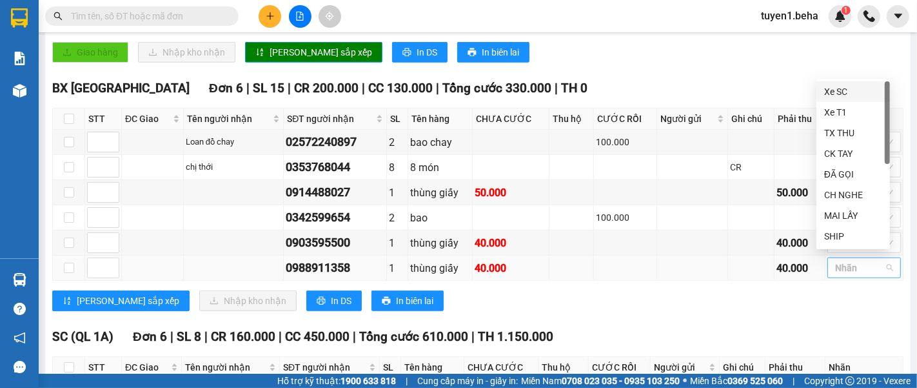
click at [831, 260] on div at bounding box center [858, 267] width 54 height 15
click at [849, 173] on div "ĐÃ GỌI" at bounding box center [853, 174] width 58 height 14
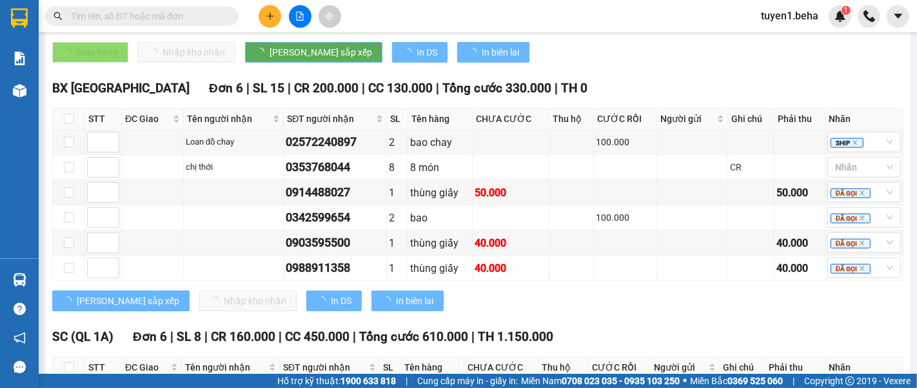
click at [610, 292] on div "[PERSON_NAME] sắp xếp Nhập kho nhận In DS In biên lai" at bounding box center [477, 300] width 851 height 21
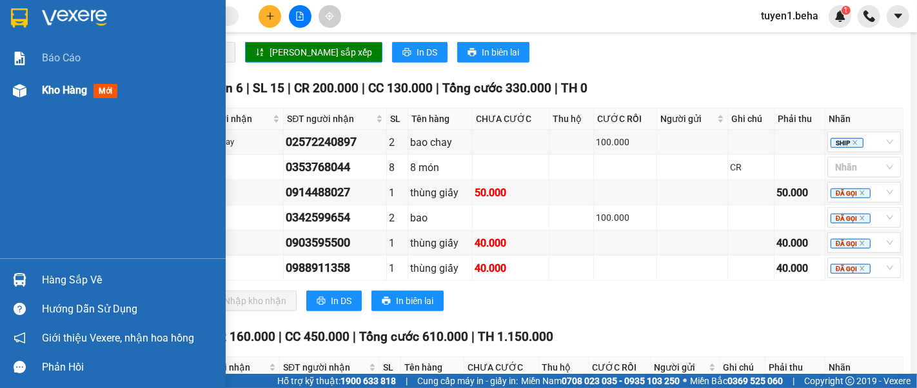
click at [57, 92] on span "Kho hàng" at bounding box center [64, 90] width 45 height 12
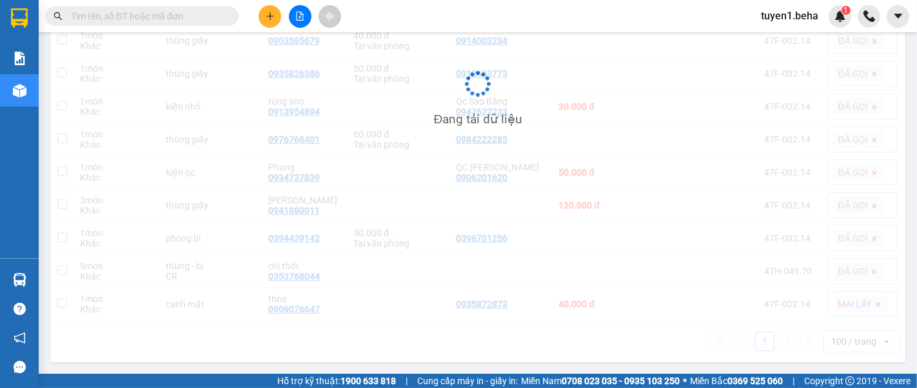
scroll to position [305, 0]
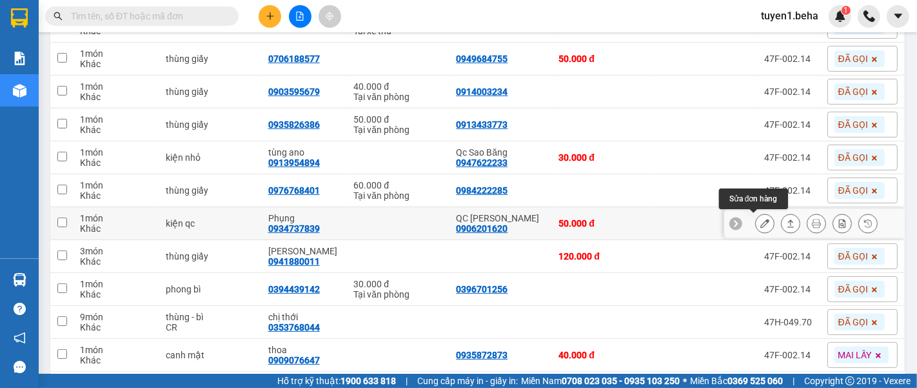
click at [760, 222] on icon at bounding box center [764, 223] width 9 height 9
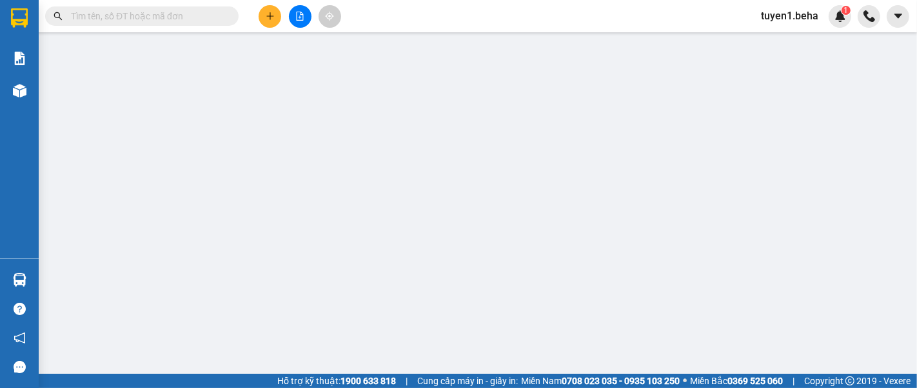
type input "0906201620"
type input "QC [PERSON_NAME]"
type input "0934737839"
type input "Phụng"
type input "50.000"
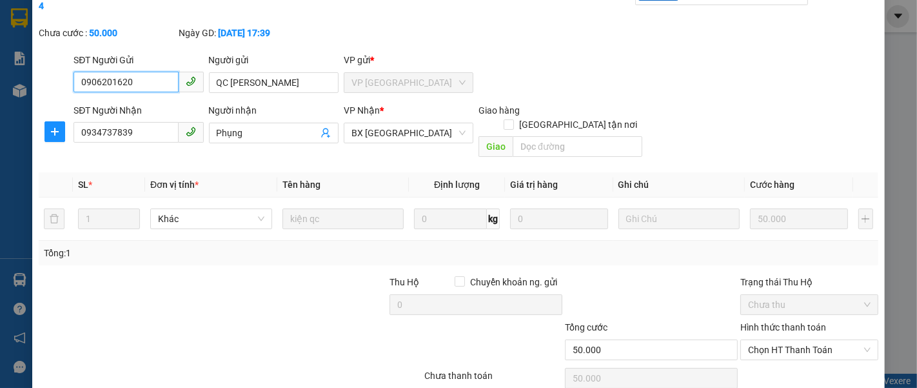
scroll to position [91, 0]
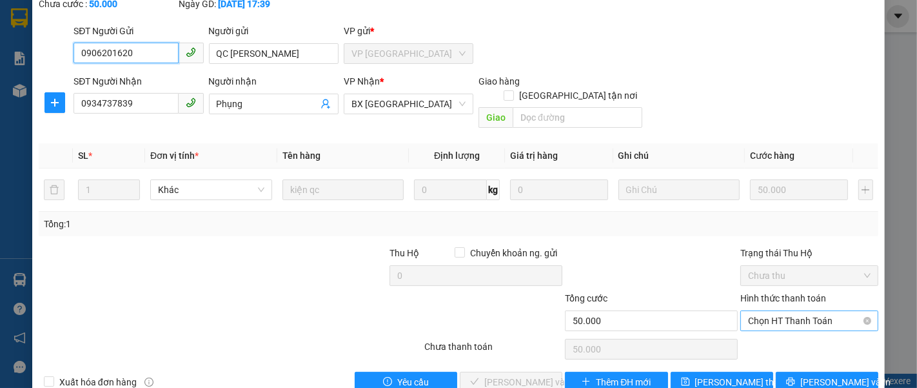
click at [748, 311] on span "Chọn HT Thanh Toán" at bounding box center [809, 320] width 123 height 19
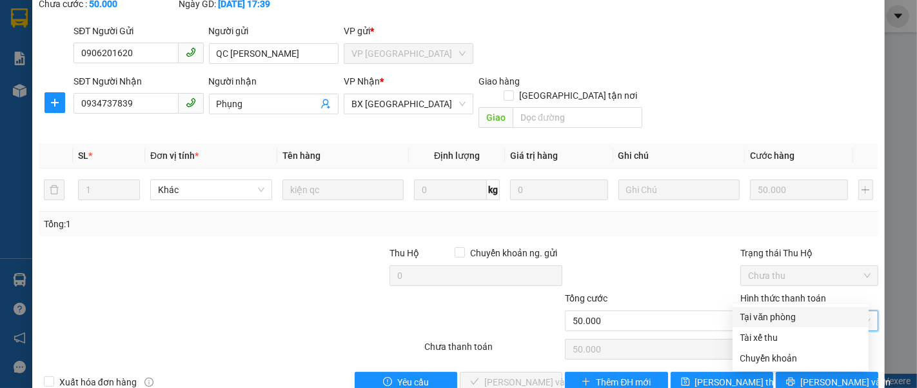
click at [780, 315] on div "Tại văn phòng" at bounding box center [800, 317] width 121 height 14
type input "0"
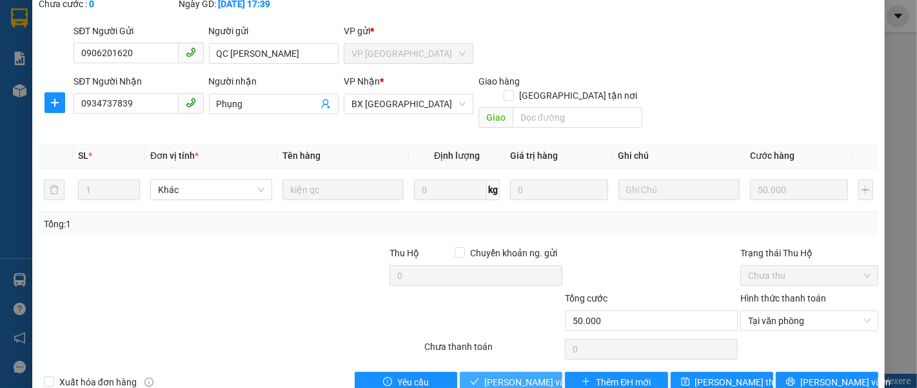
click at [522, 375] on span "[PERSON_NAME] và Giao hàng" at bounding box center [546, 382] width 124 height 14
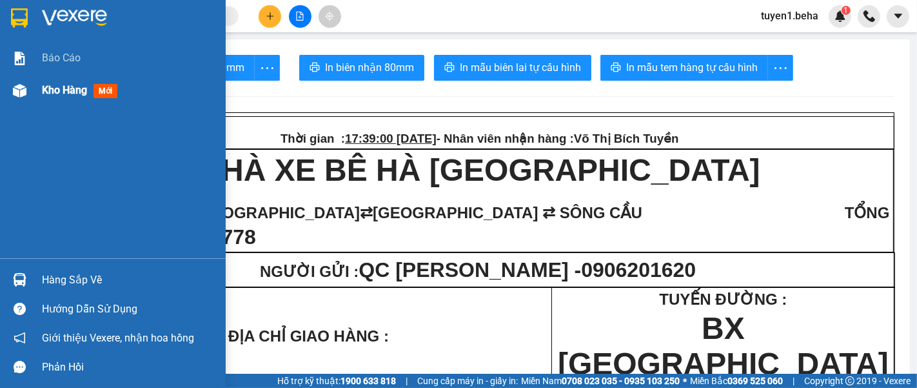
click at [55, 84] on span "Kho hàng" at bounding box center [64, 90] width 45 height 12
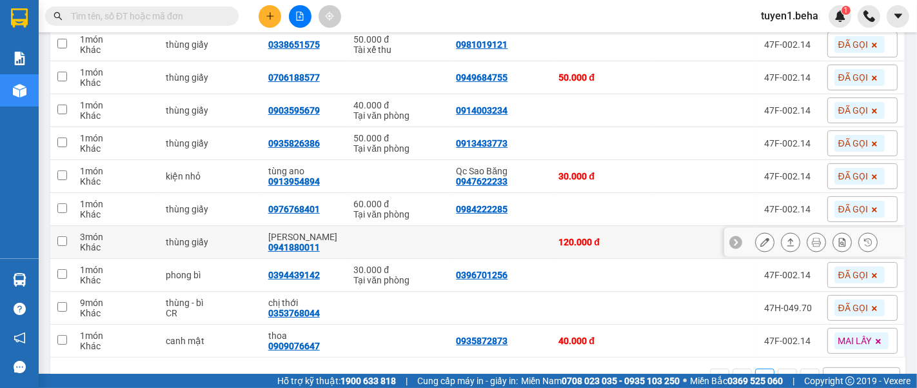
scroll to position [321, 0]
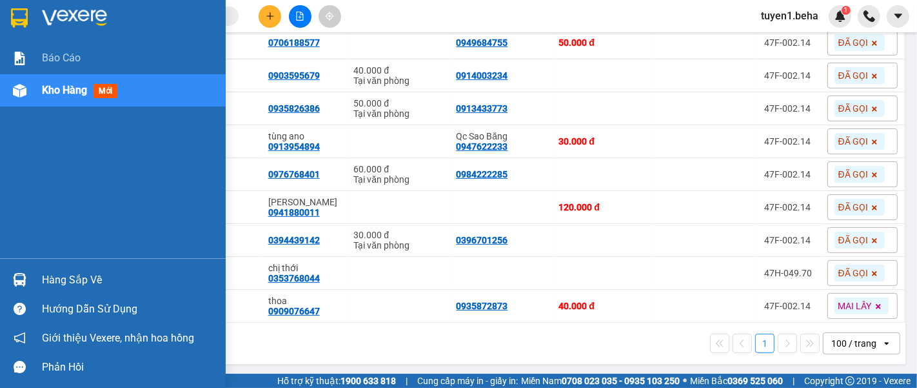
click at [31, 135] on div "Báo cáo Kho hàng mới" at bounding box center [113, 150] width 226 height 216
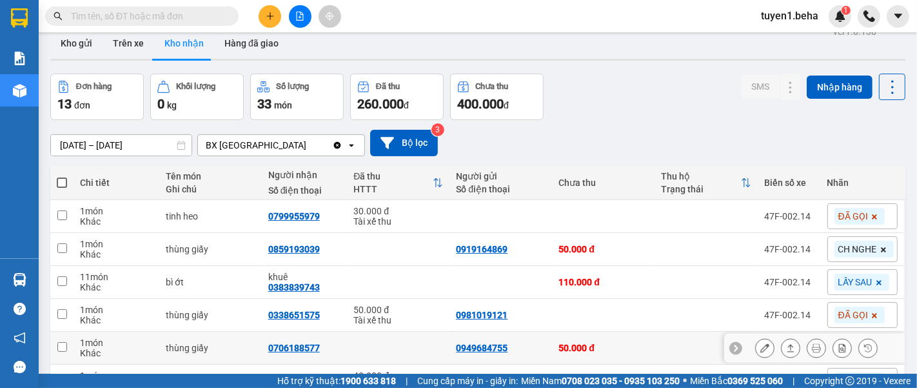
scroll to position [0, 0]
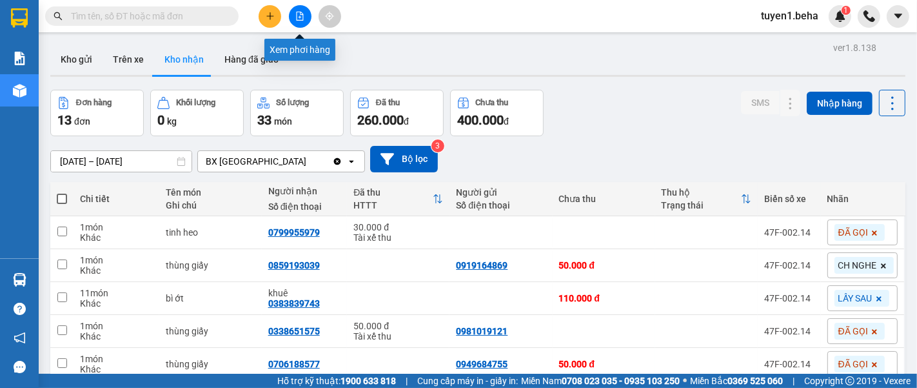
click at [296, 19] on icon "file-add" at bounding box center [299, 16] width 9 height 9
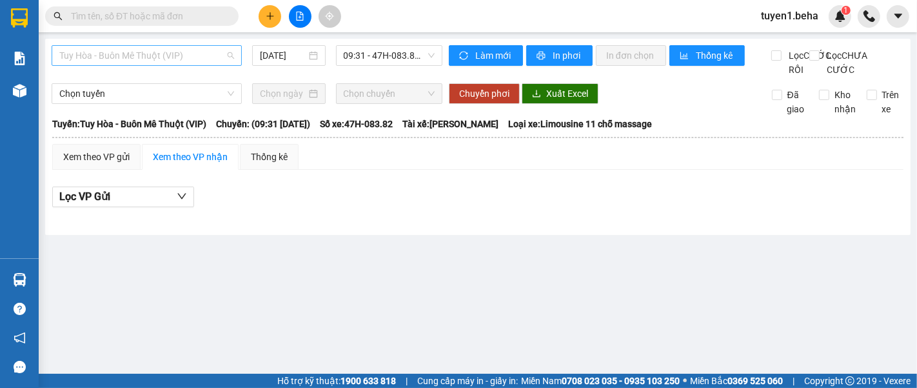
click at [186, 50] on span "Tuy Hòa - Buôn Mê Thuột (VIP)" at bounding box center [146, 55] width 175 height 19
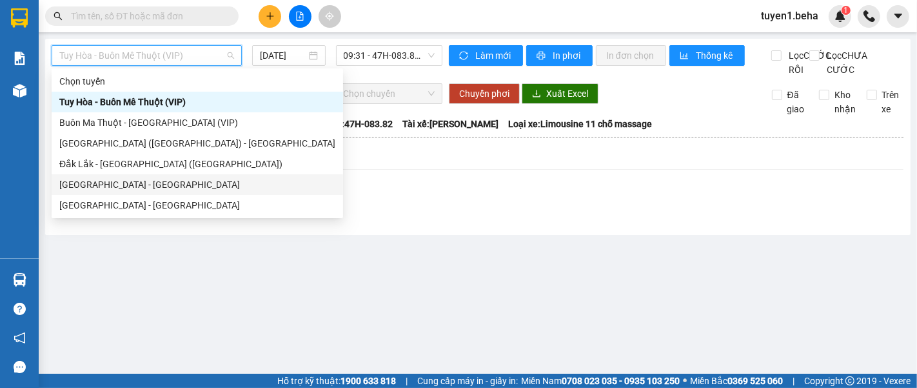
click at [148, 179] on div "[GEOGRAPHIC_DATA] - [GEOGRAPHIC_DATA]" at bounding box center [197, 184] width 276 height 14
type input "[DATE]"
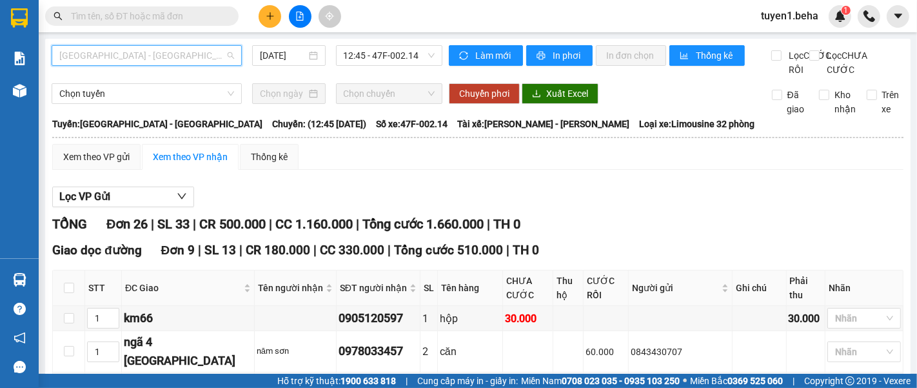
click at [154, 61] on span "[GEOGRAPHIC_DATA] - [GEOGRAPHIC_DATA]" at bounding box center [146, 55] width 175 height 19
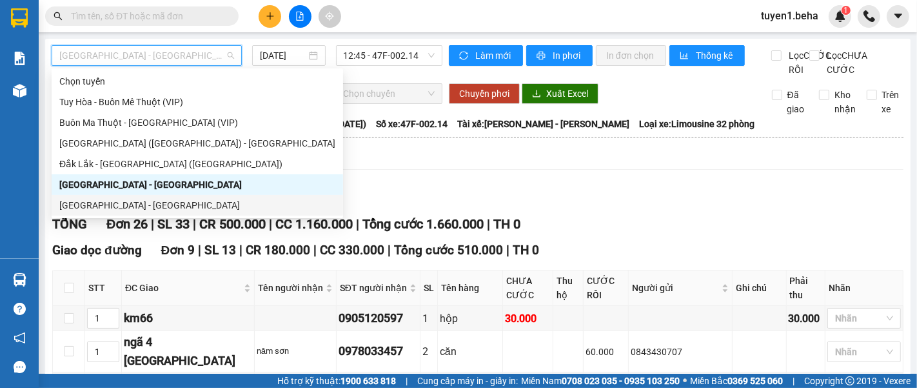
click at [110, 200] on div "[GEOGRAPHIC_DATA] - [GEOGRAPHIC_DATA]" at bounding box center [197, 205] width 276 height 14
type input "[DATE]"
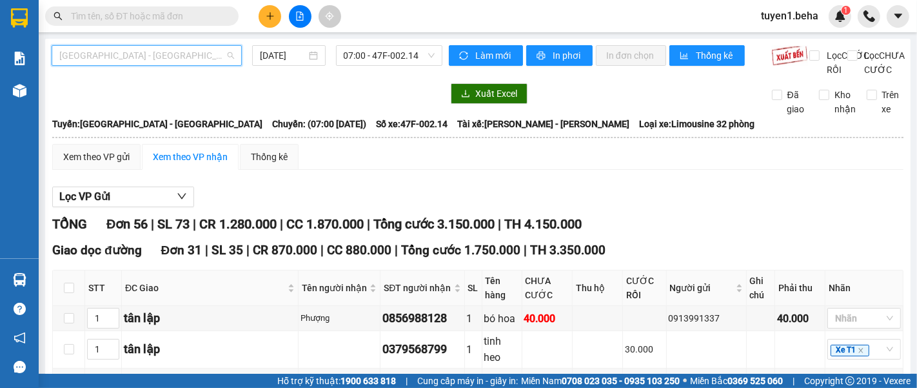
click at [157, 54] on span "[GEOGRAPHIC_DATA] - [GEOGRAPHIC_DATA]" at bounding box center [146, 55] width 175 height 19
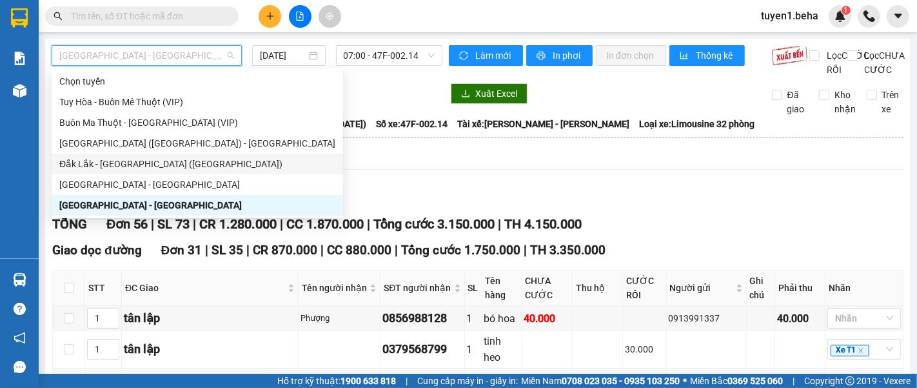
click at [162, 158] on div "Đắk Lắk - [GEOGRAPHIC_DATA] ([GEOGRAPHIC_DATA])" at bounding box center [197, 164] width 276 height 14
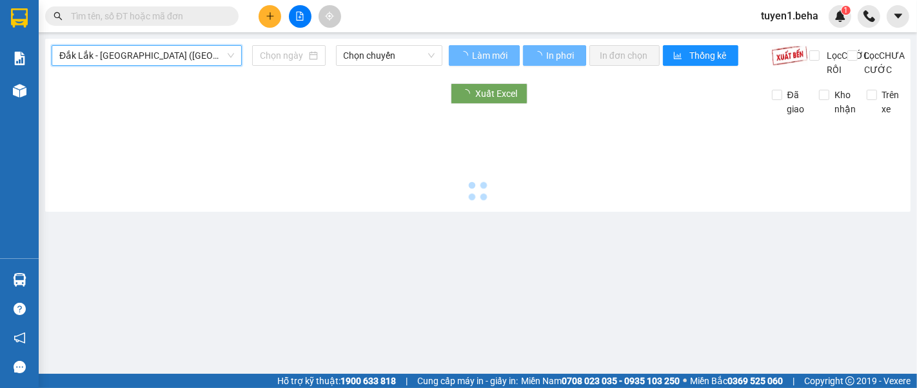
type input "[DATE]"
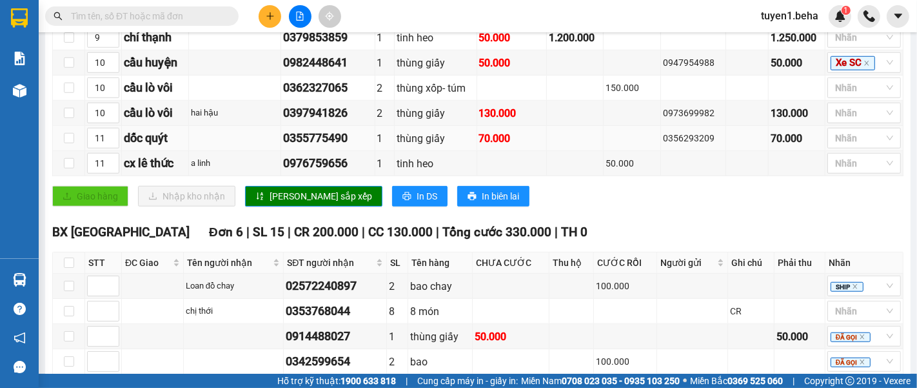
scroll to position [1075, 0]
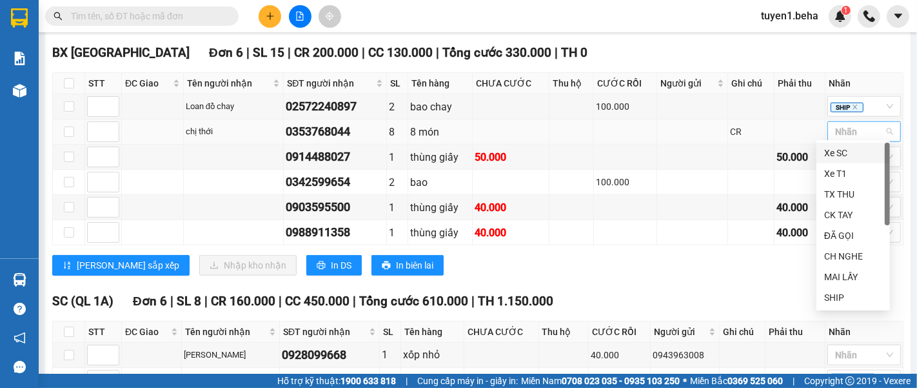
click at [835, 124] on div at bounding box center [858, 131] width 54 height 15
click at [826, 240] on div "ĐÃ GỌI" at bounding box center [853, 235] width 58 height 14
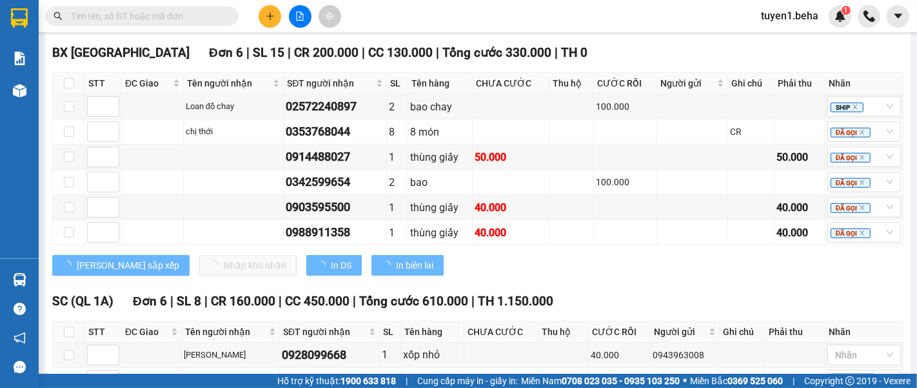
click at [726, 275] on div "BX [GEOGRAPHIC_DATA] 6 | SL 15 | CR 200.000 | CC 130.000 | Tổng cước 330.000 | …" at bounding box center [477, 164] width 851 height 242
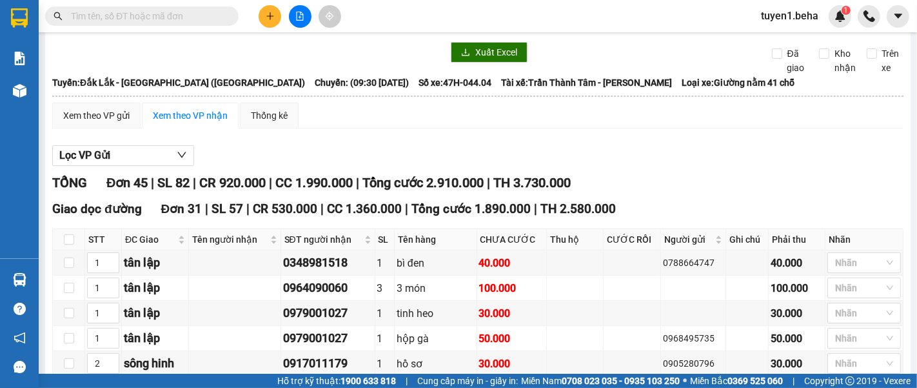
scroll to position [0, 0]
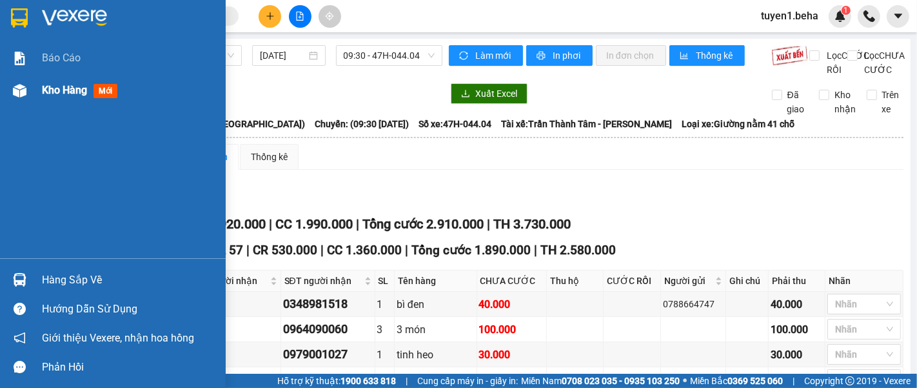
click at [61, 81] on div "Kho hàng mới" at bounding box center [129, 90] width 174 height 32
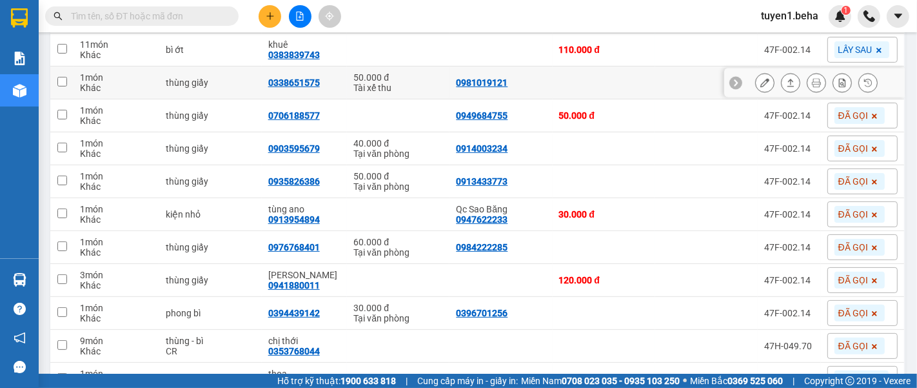
scroll to position [250, 0]
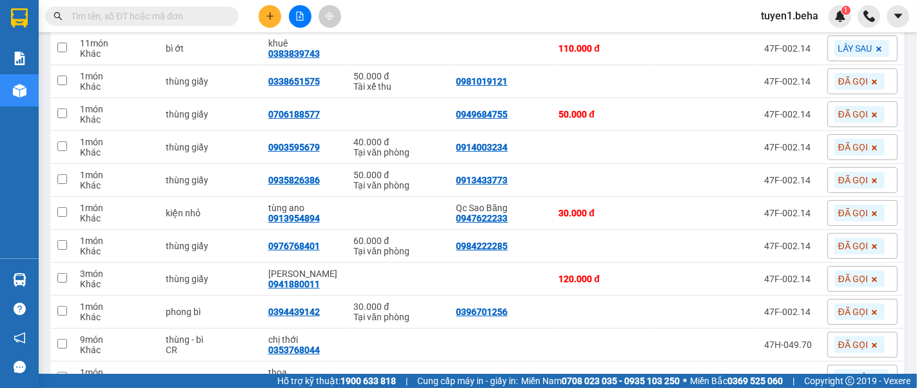
click at [154, 17] on input "text" at bounding box center [147, 16] width 152 height 14
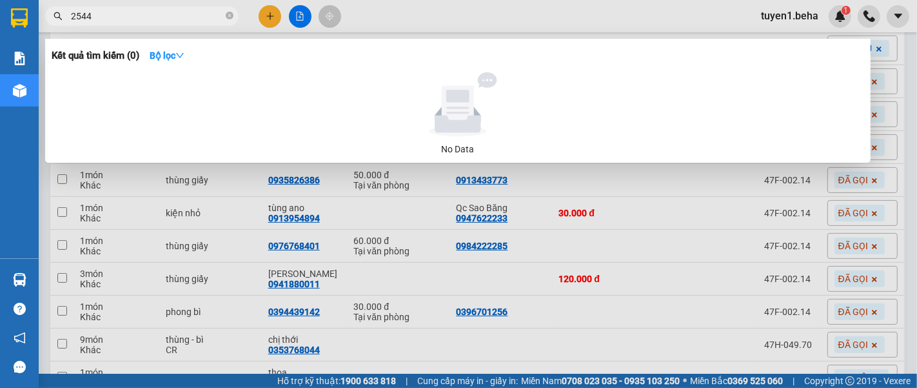
click at [140, 22] on span "2544" at bounding box center [142, 15] width 194 height 19
click at [136, 20] on input "2544" at bounding box center [147, 16] width 152 height 14
type input "2"
type input "55166"
click at [228, 16] on icon "close-circle" at bounding box center [230, 16] width 8 height 8
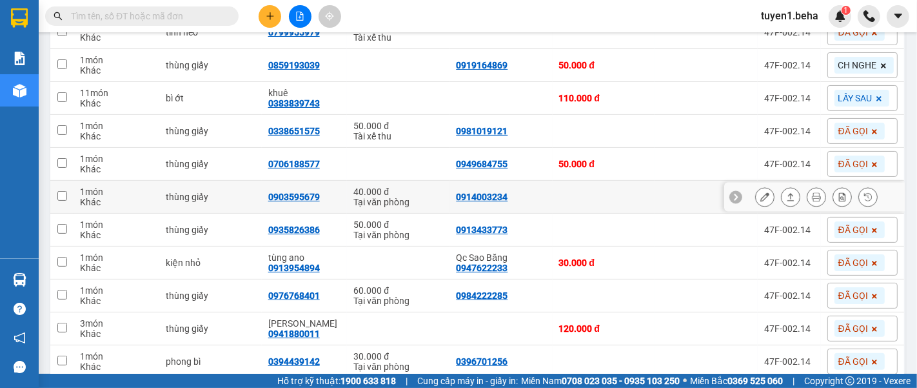
scroll to position [178, 0]
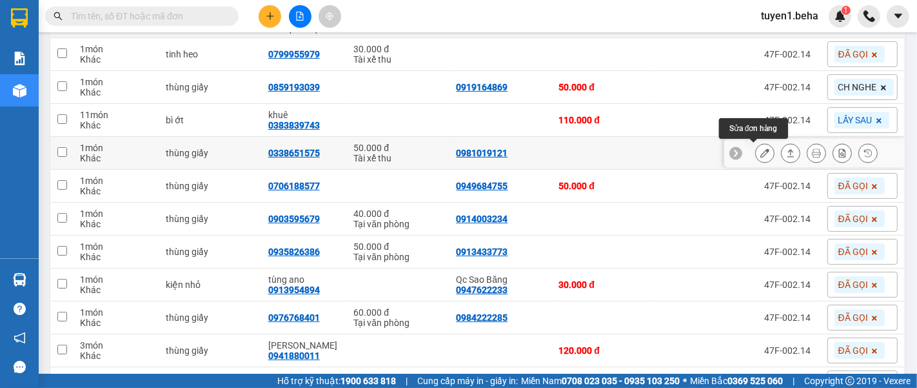
click at [760, 149] on icon at bounding box center [764, 152] width 9 height 9
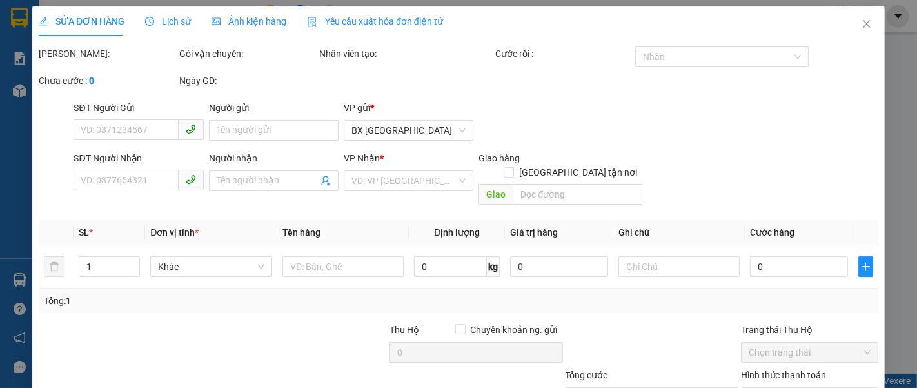
type input "0981019121"
type input "0338651575"
type input "50.000"
type input "0"
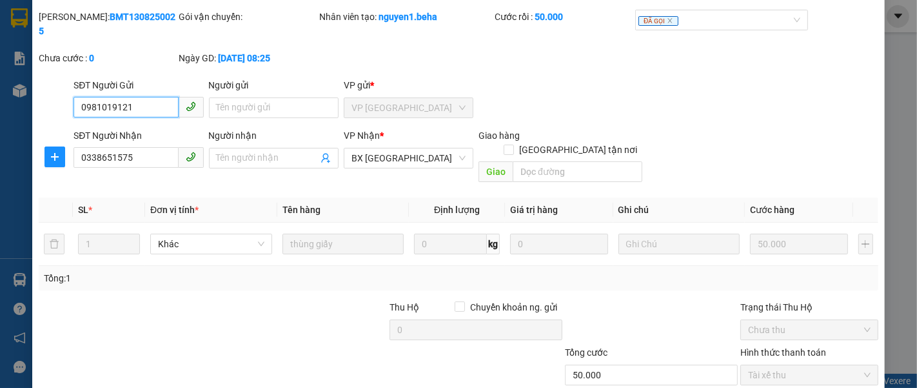
scroll to position [91, 0]
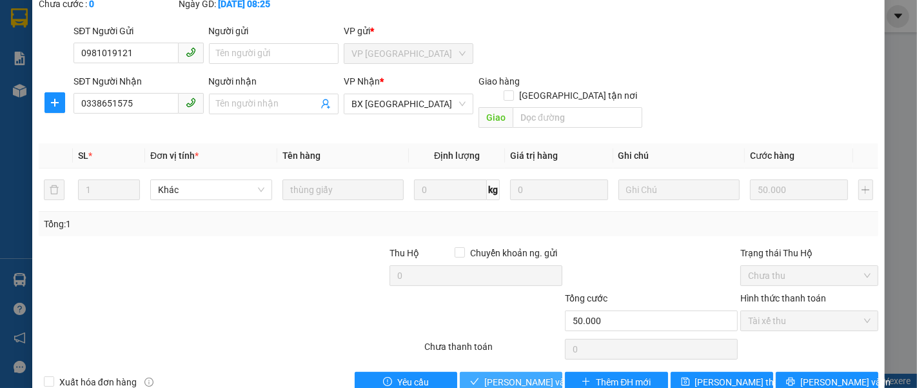
click at [530, 375] on span "[PERSON_NAME] và Giao hàng" at bounding box center [546, 382] width 124 height 14
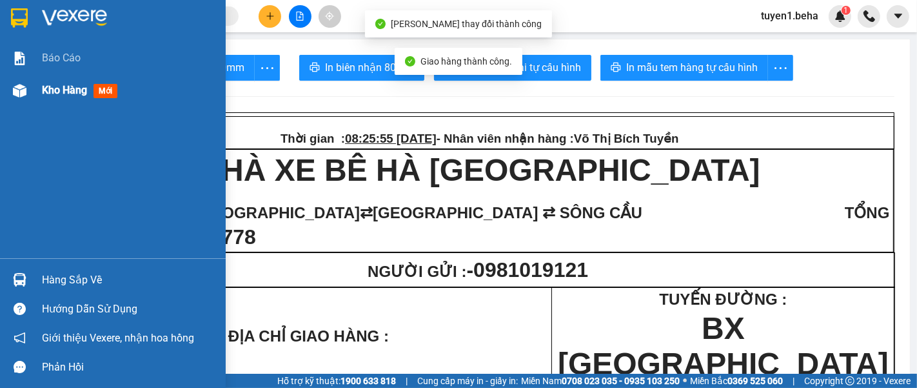
click at [68, 82] on div "Kho hàng mới" at bounding box center [82, 90] width 81 height 16
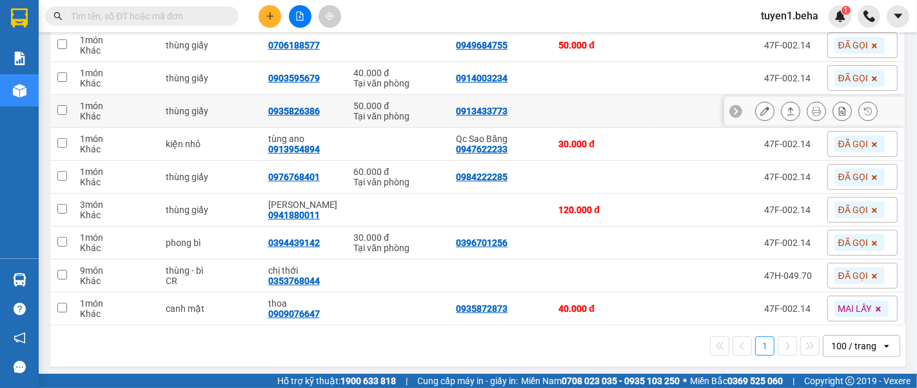
scroll to position [286, 0]
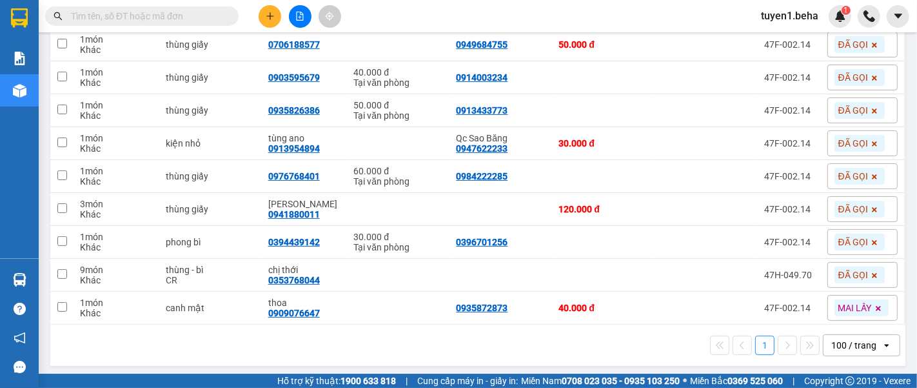
click at [95, 345] on div "1 100 / trang open" at bounding box center [477, 345] width 845 height 22
click at [293, 18] on button at bounding box center [300, 16] width 23 height 23
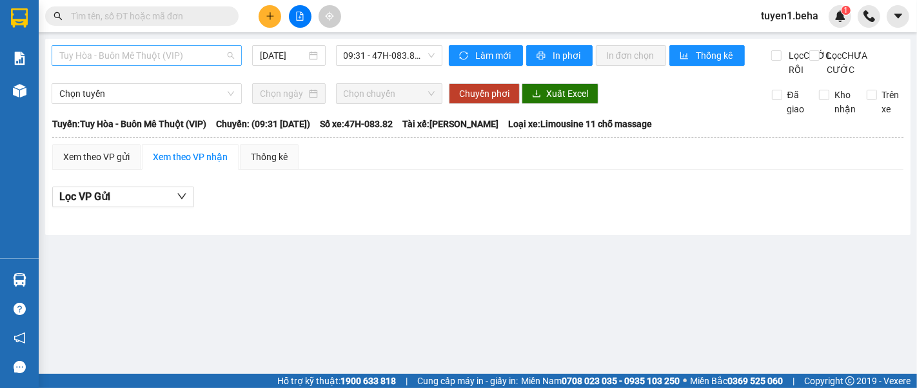
click at [172, 59] on span "Tuy Hòa - Buôn Mê Thuột (VIP)" at bounding box center [146, 55] width 175 height 19
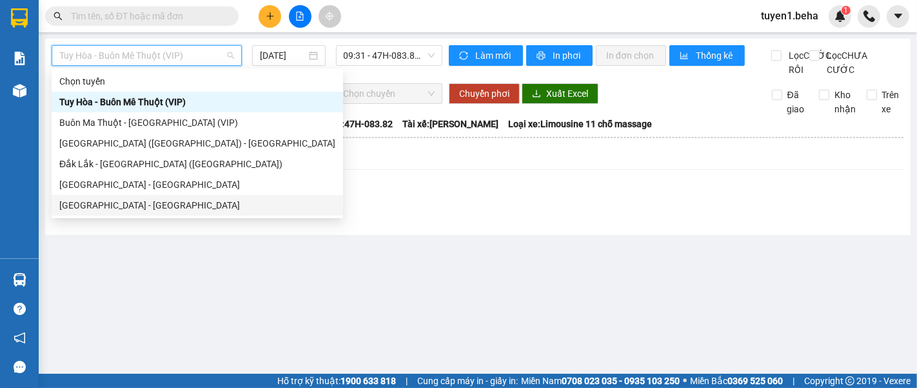
click at [130, 201] on div "[GEOGRAPHIC_DATA] - [GEOGRAPHIC_DATA]" at bounding box center [197, 205] width 276 height 14
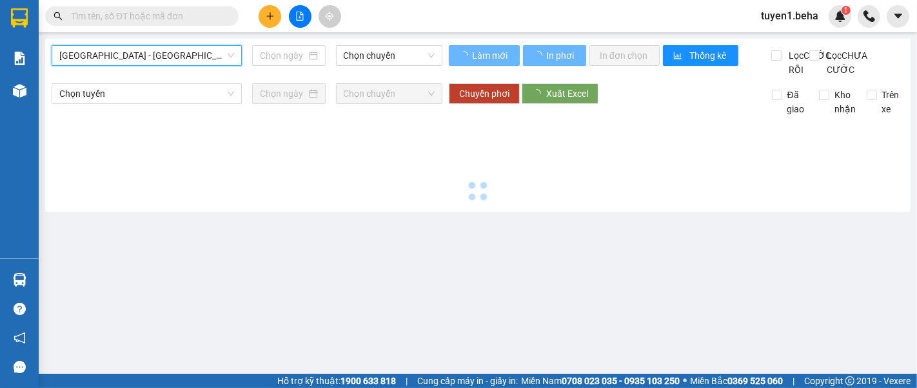
type input "[DATE]"
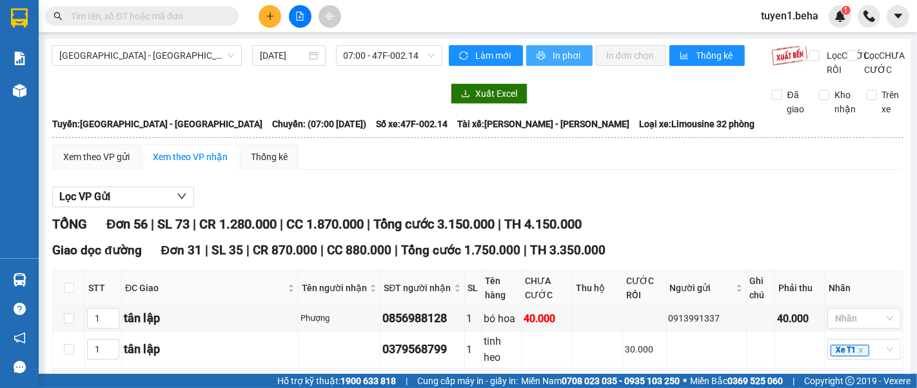
click at [553, 61] on span "In phơi" at bounding box center [568, 55] width 30 height 14
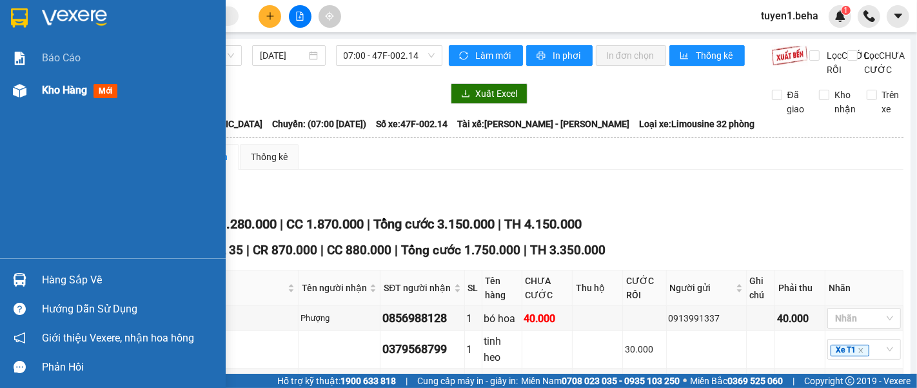
click at [66, 82] on div "Kho hàng mới" at bounding box center [129, 90] width 174 height 32
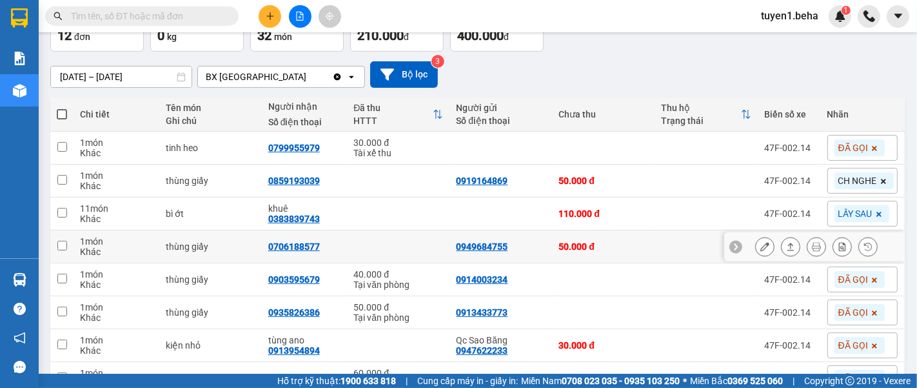
scroll to position [74, 0]
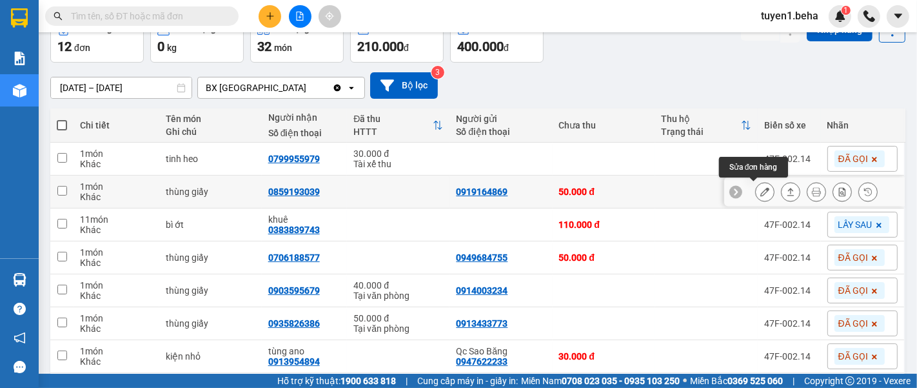
click at [760, 194] on icon at bounding box center [764, 191] width 9 height 9
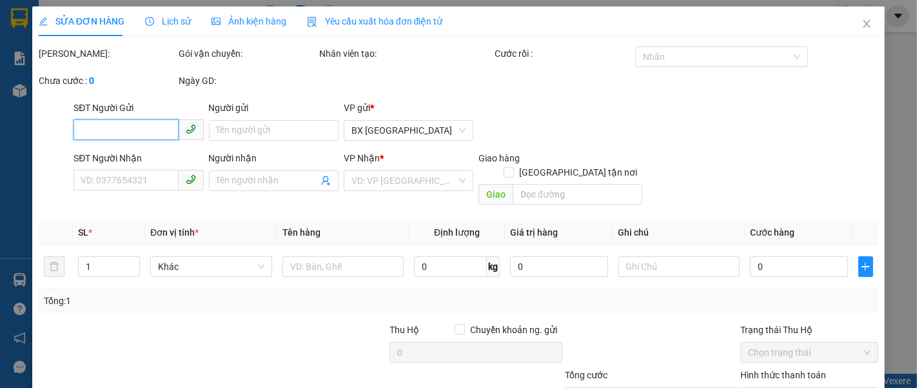
scroll to position [91, 0]
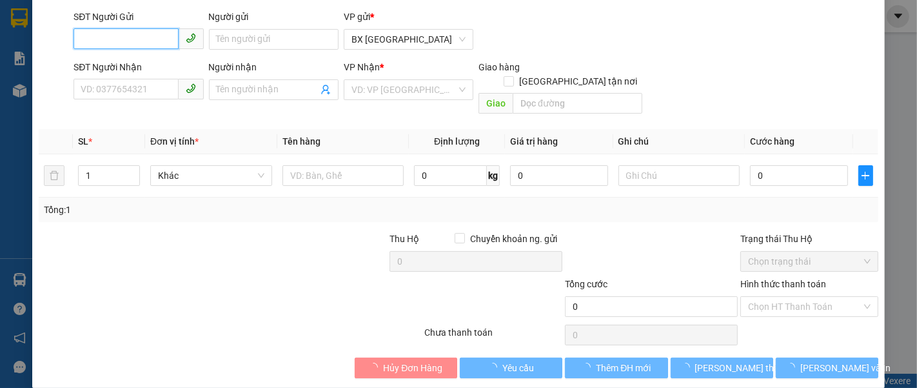
type input "0919164869"
type input "0859193039"
type input "50.000"
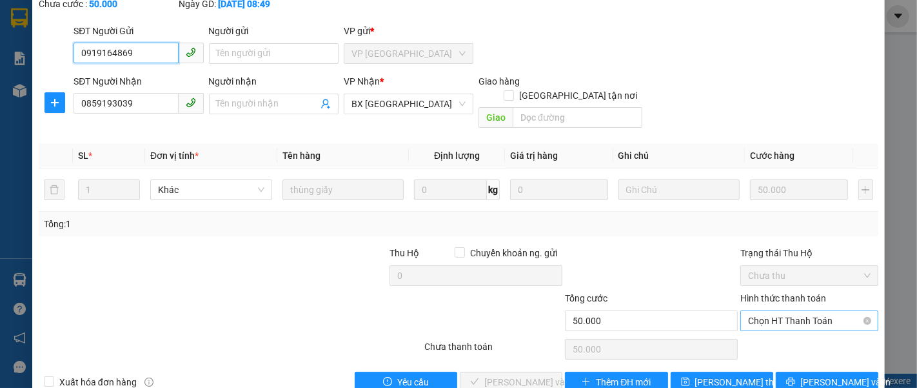
click at [777, 311] on span "Chọn HT Thanh Toán" at bounding box center [809, 320] width 123 height 19
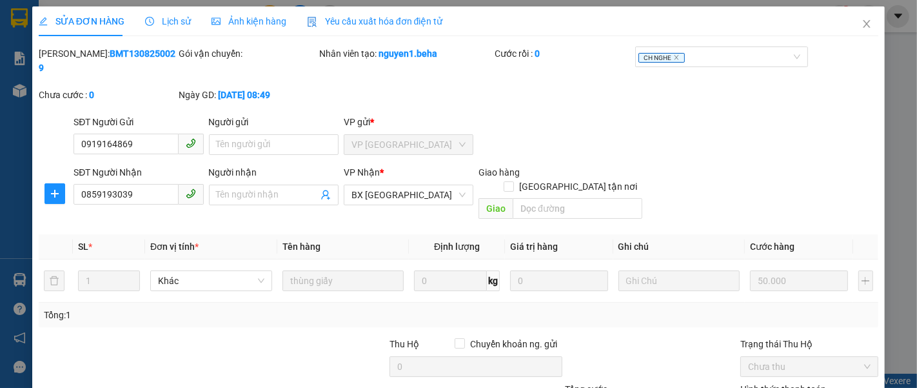
scroll to position [91, 0]
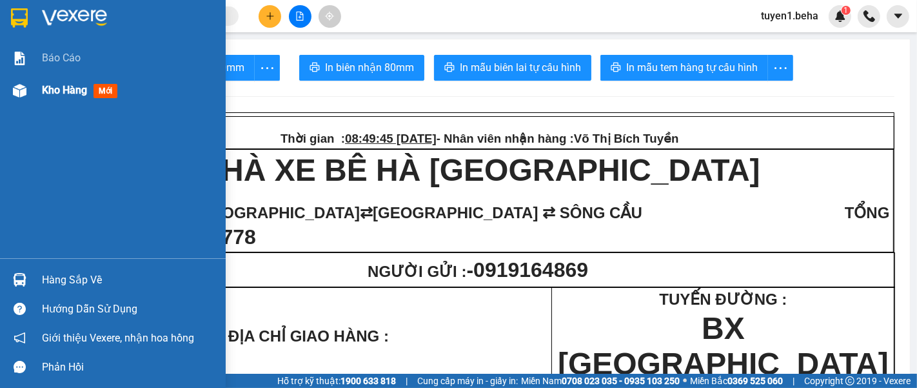
click at [52, 90] on span "Kho hàng" at bounding box center [64, 90] width 45 height 12
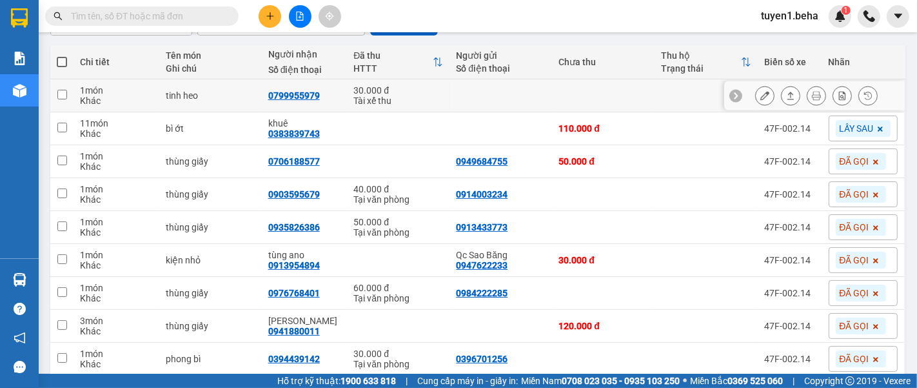
scroll to position [143, 0]
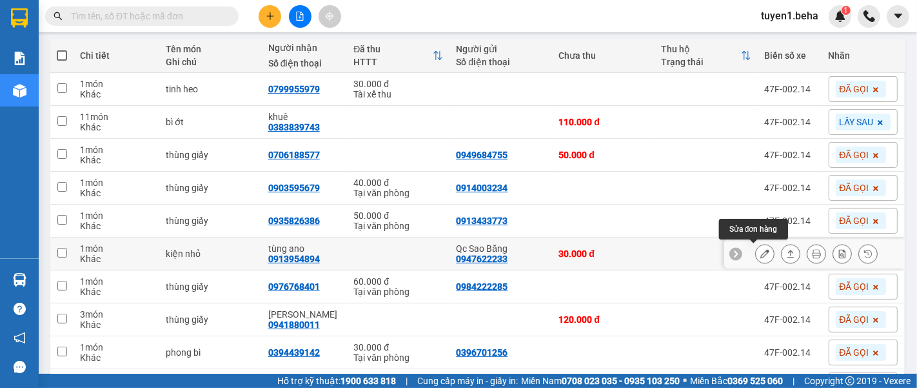
click at [756, 257] on button at bounding box center [765, 254] width 18 height 23
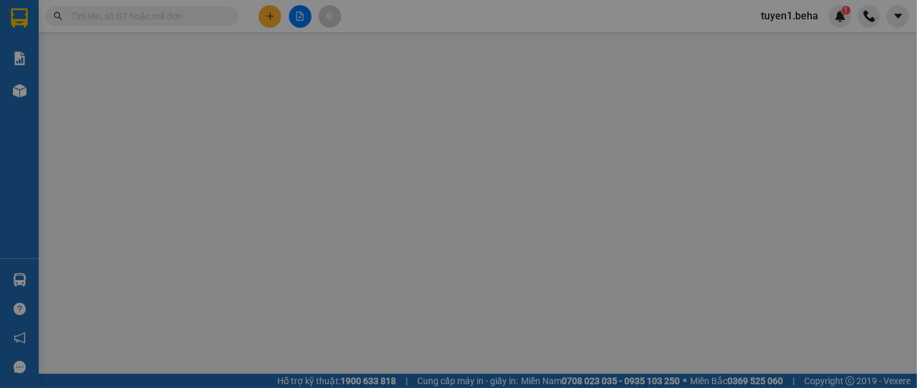
type input "0947622233"
type input "Qc Sao Băng"
type input "0913954894"
type input "tùng ano"
type input "30.000"
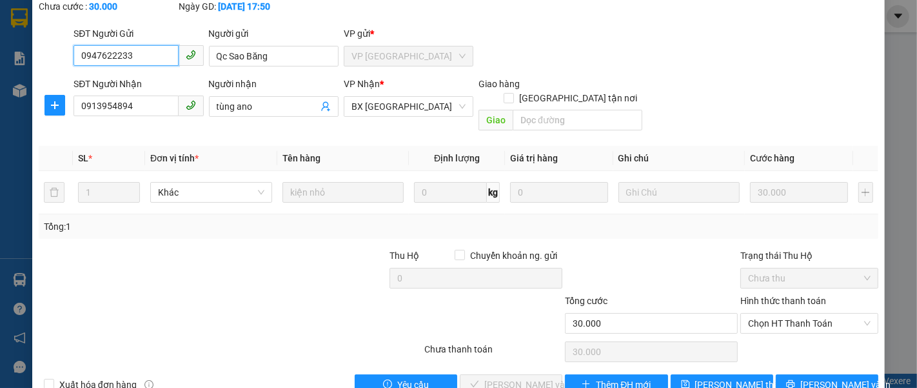
scroll to position [91, 0]
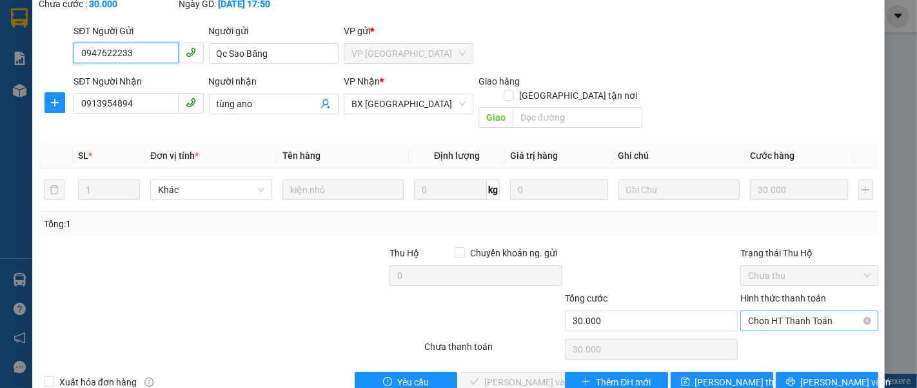
click at [787, 311] on span "Chọn HT Thanh Toán" at bounding box center [809, 320] width 123 height 19
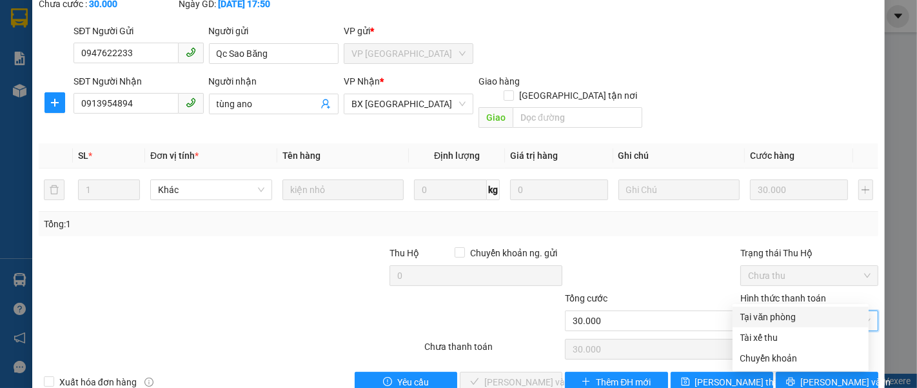
click at [763, 319] on div "Tại văn phòng" at bounding box center [800, 317] width 121 height 14
type input "0"
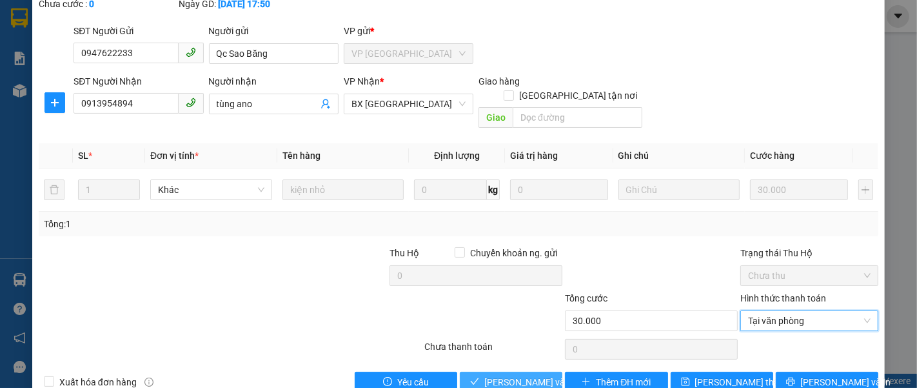
click at [516, 375] on span "[PERSON_NAME] và Giao hàng" at bounding box center [546, 382] width 124 height 14
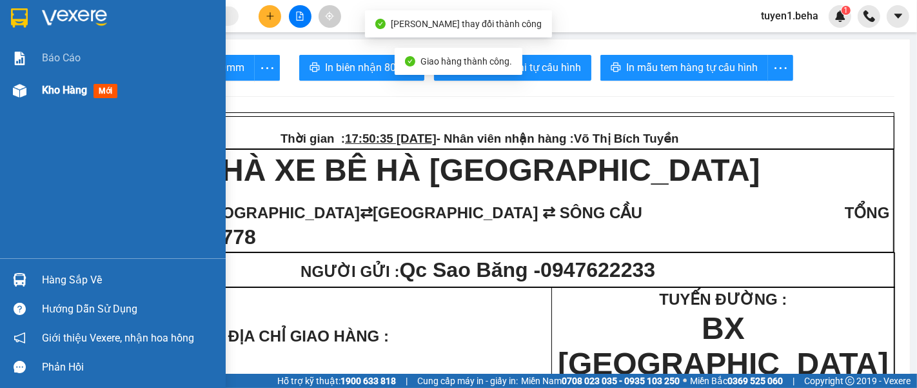
click at [59, 85] on span "Kho hàng" at bounding box center [64, 90] width 45 height 12
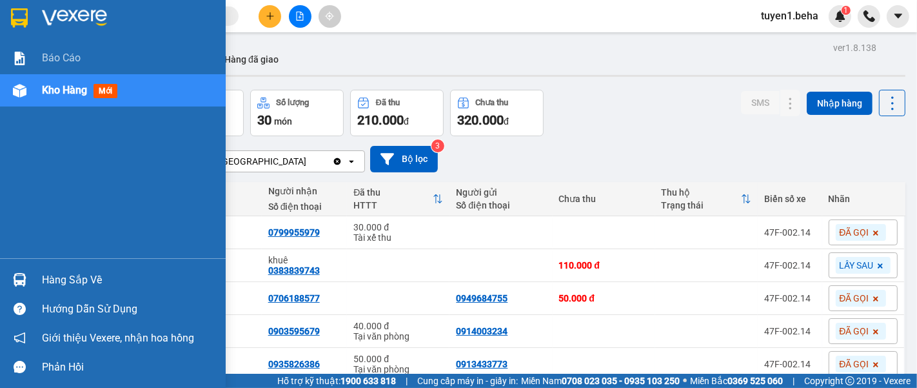
click at [66, 177] on div "Báo cáo Kho hàng mới" at bounding box center [113, 150] width 226 height 216
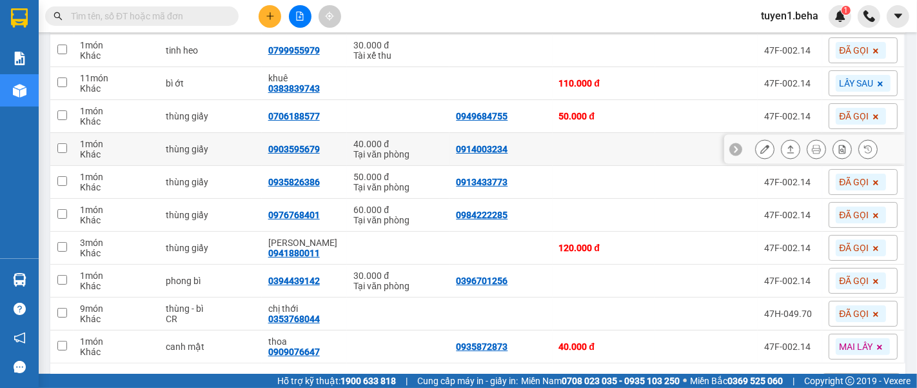
scroll to position [215, 0]
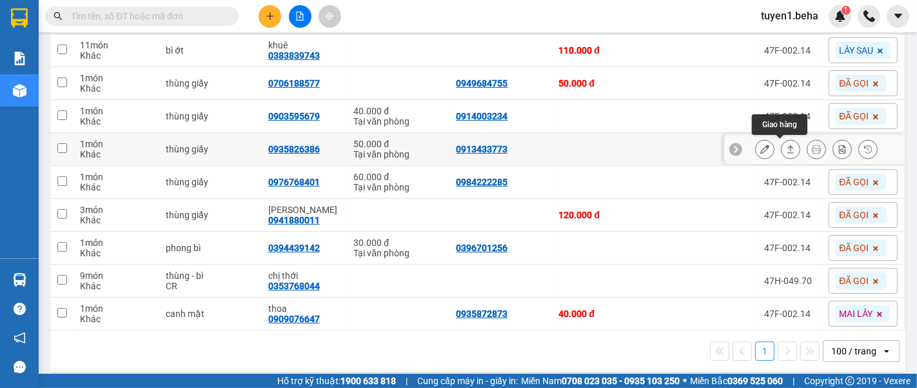
click at [786, 149] on icon at bounding box center [790, 148] width 9 height 9
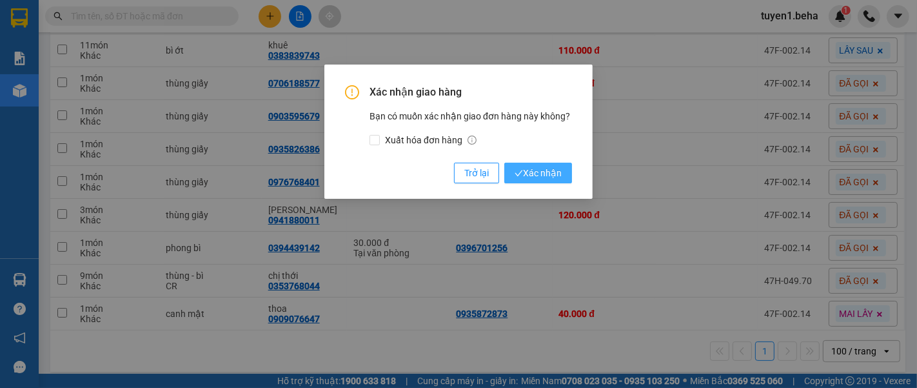
click at [564, 174] on button "Xác nhận" at bounding box center [538, 173] width 68 height 21
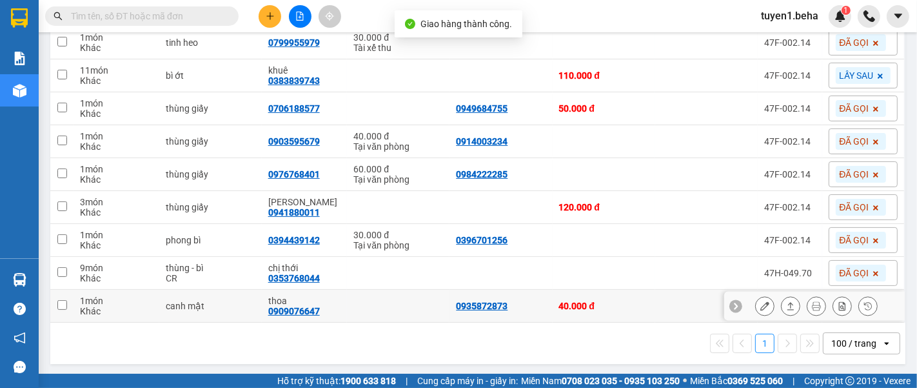
scroll to position [118, 0]
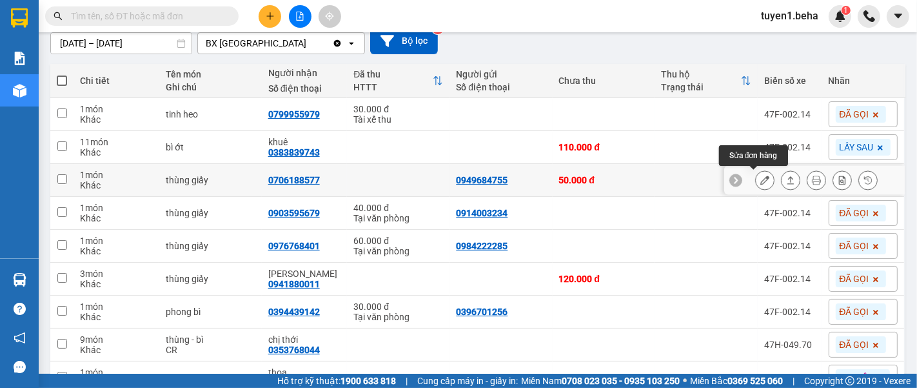
click at [760, 181] on icon at bounding box center [764, 179] width 9 height 9
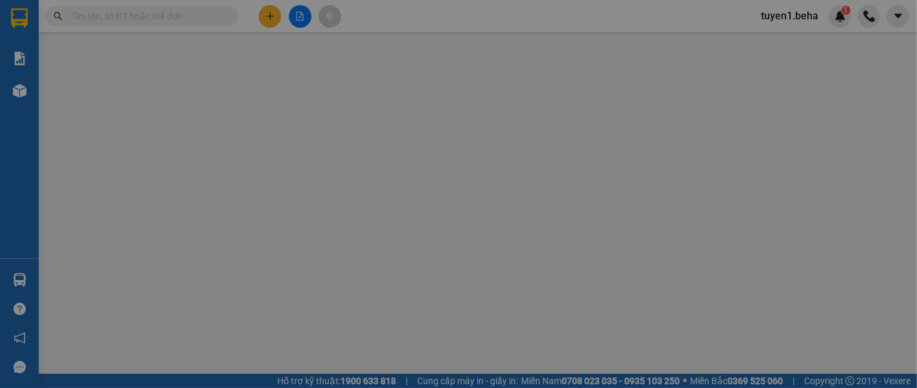
type input "0949684755"
type input "0706188577"
type input "50.000"
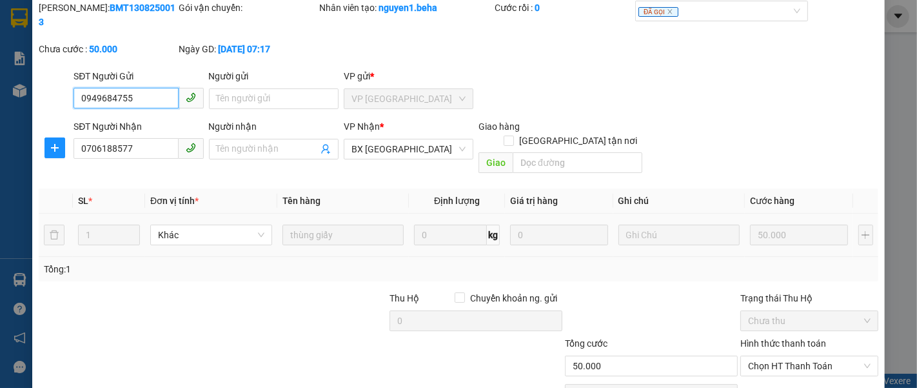
scroll to position [91, 0]
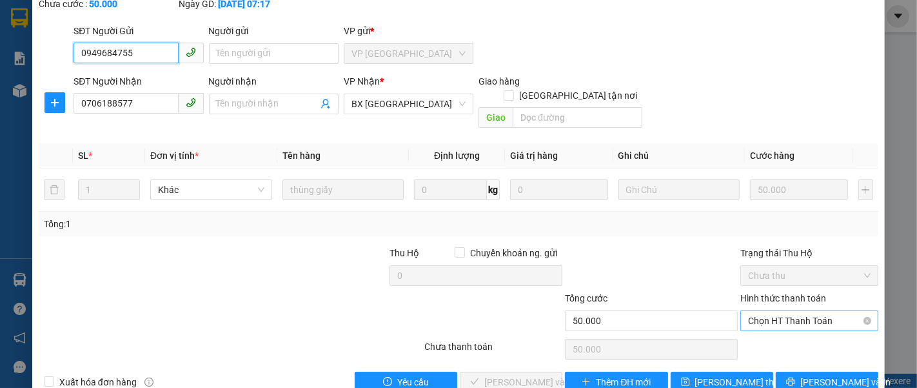
click at [764, 311] on span "Chọn HT Thanh Toán" at bounding box center [809, 320] width 123 height 19
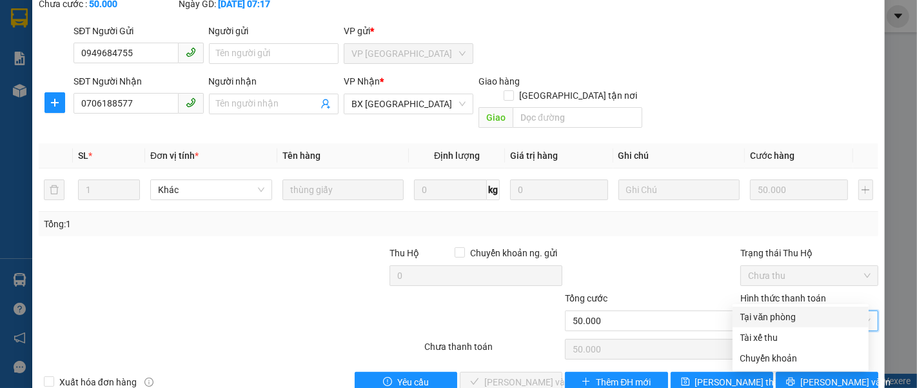
click at [768, 315] on div "Tại văn phòng" at bounding box center [800, 317] width 121 height 14
type input "0"
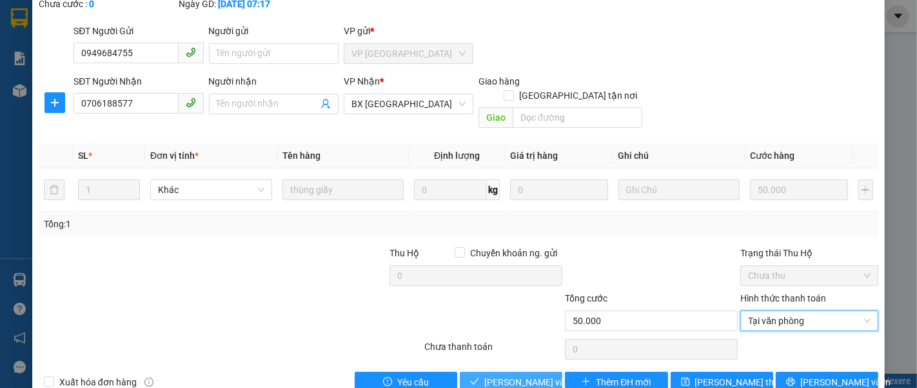
drag, startPoint x: 503, startPoint y: 349, endPoint x: 482, endPoint y: 329, distance: 29.2
click at [503, 375] on span "[PERSON_NAME] và Giao hàng" at bounding box center [546, 382] width 124 height 14
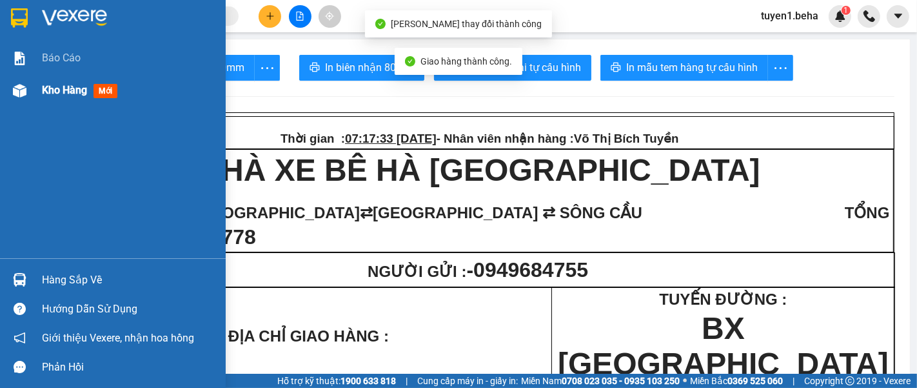
drag, startPoint x: 64, startPoint y: 94, endPoint x: 56, endPoint y: 87, distance: 10.1
click at [64, 93] on span "Kho hàng" at bounding box center [64, 90] width 45 height 12
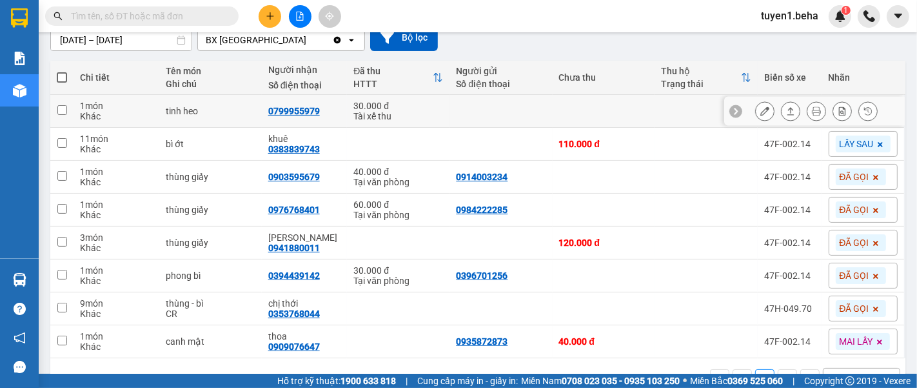
scroll to position [143, 0]
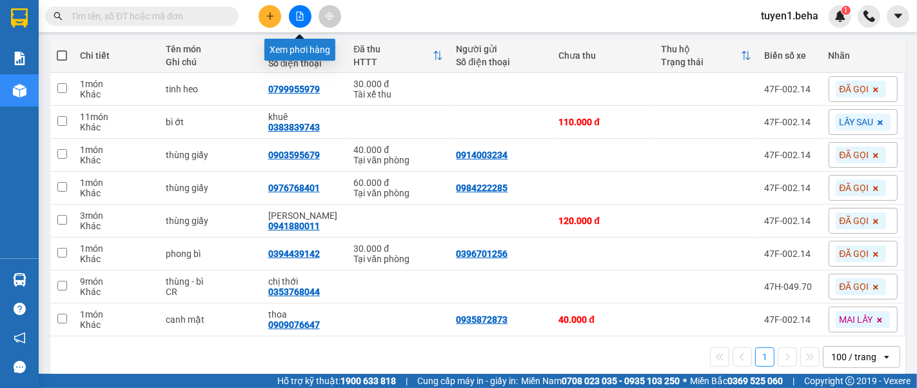
drag, startPoint x: 297, startPoint y: 12, endPoint x: 295, endPoint y: 4, distance: 8.0
click at [296, 12] on icon "file-add" at bounding box center [299, 16] width 9 height 9
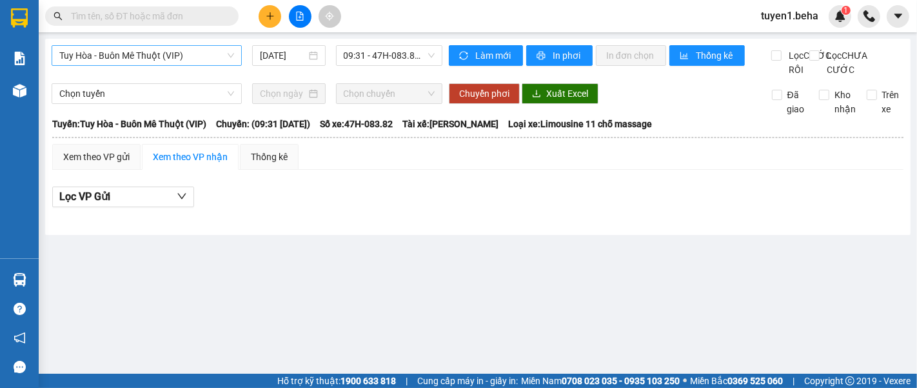
click at [132, 55] on span "Tuy Hòa - Buôn Mê Thuột (VIP)" at bounding box center [146, 55] width 175 height 19
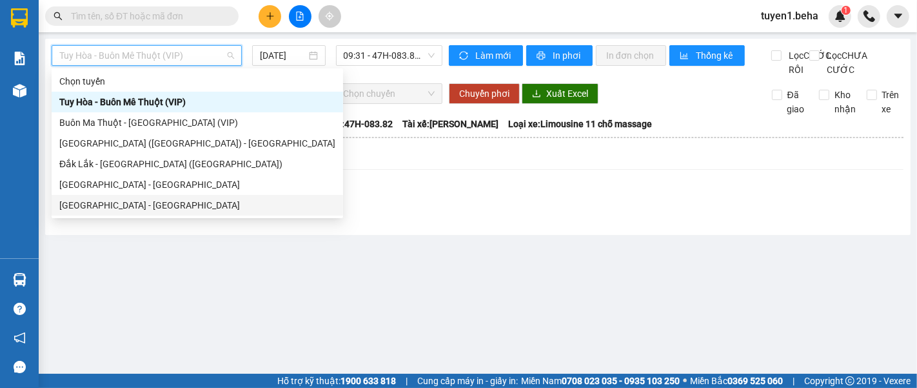
click at [136, 203] on div "[GEOGRAPHIC_DATA] - [GEOGRAPHIC_DATA]" at bounding box center [197, 205] width 276 height 14
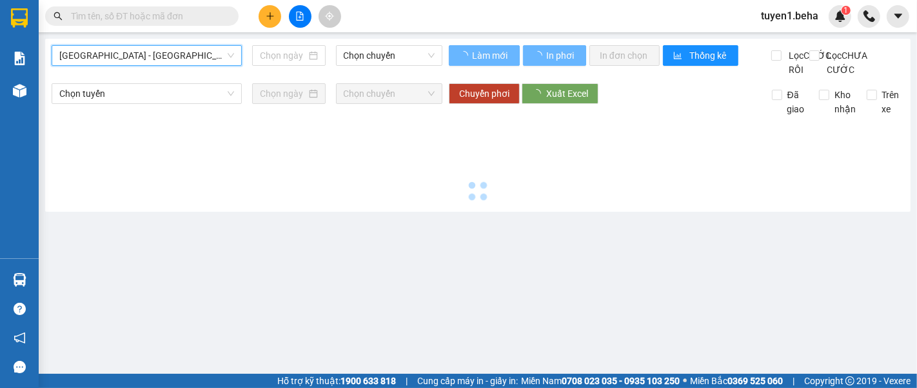
type input "[DATE]"
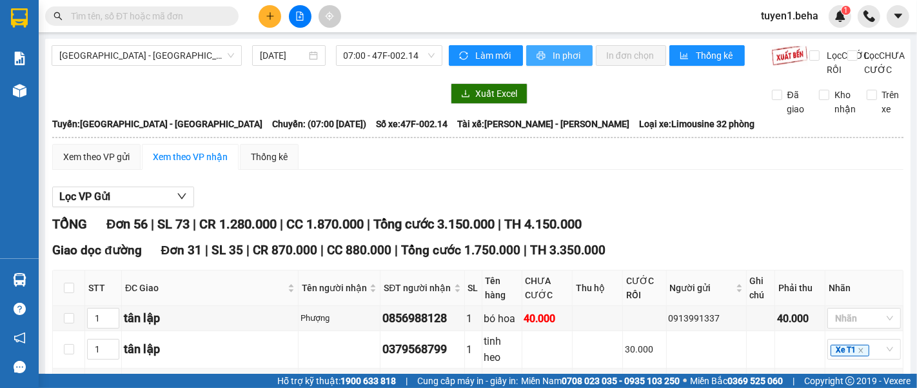
click at [553, 55] on span "In phơi" at bounding box center [568, 55] width 30 height 14
click at [163, 61] on span "[GEOGRAPHIC_DATA] - [GEOGRAPHIC_DATA]" at bounding box center [146, 55] width 175 height 19
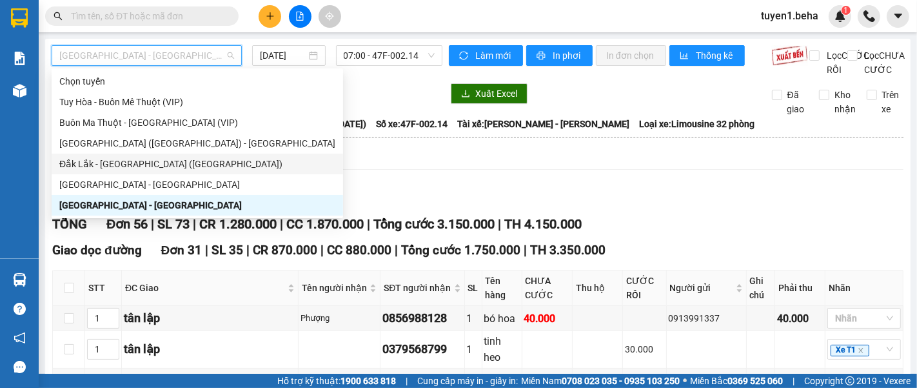
click at [148, 164] on div "Đắk Lắk - [GEOGRAPHIC_DATA] ([GEOGRAPHIC_DATA])" at bounding box center [197, 164] width 276 height 14
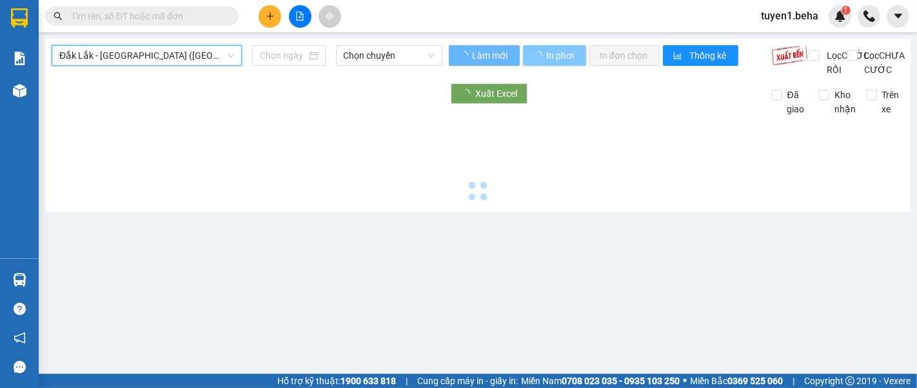
type input "[DATE]"
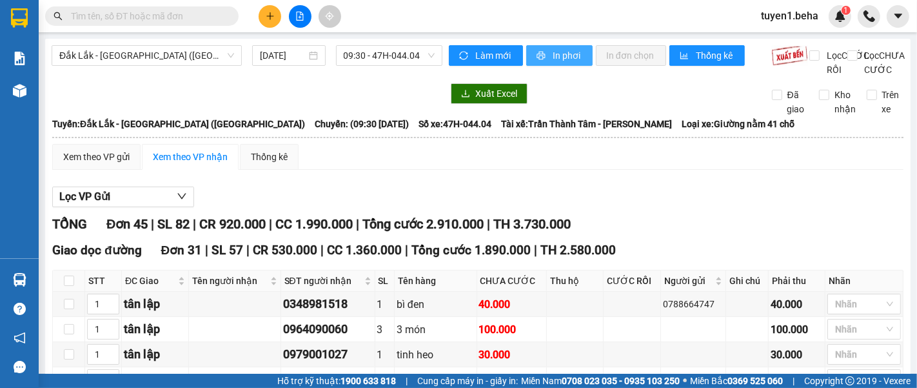
click at [553, 52] on span "In phơi" at bounding box center [568, 55] width 30 height 14
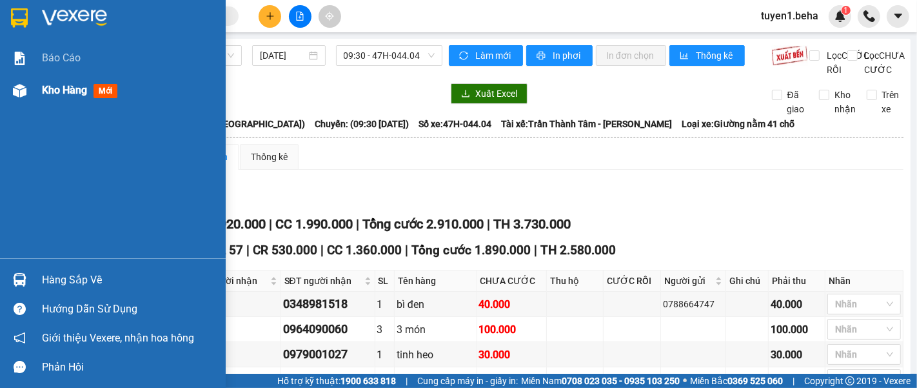
click at [71, 85] on span "Kho hàng" at bounding box center [64, 90] width 45 height 12
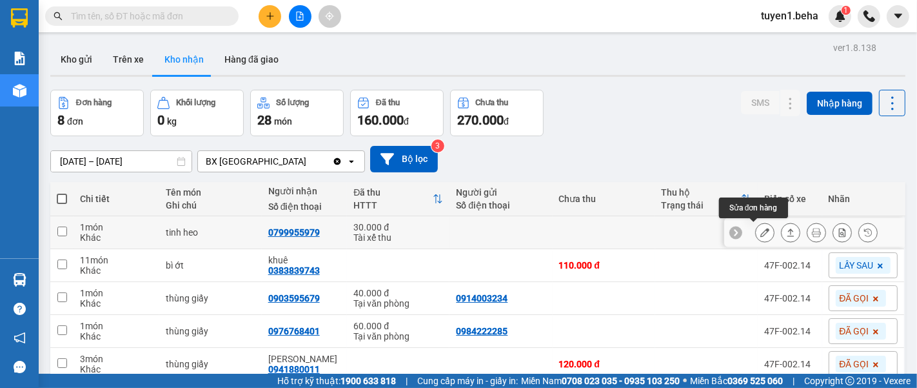
click at [758, 221] on button at bounding box center [765, 232] width 18 height 23
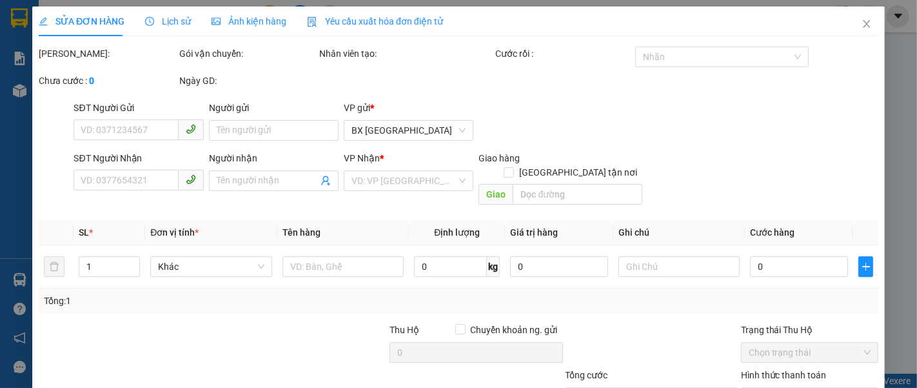
type input "0799955979"
type input "30.000"
type input "0"
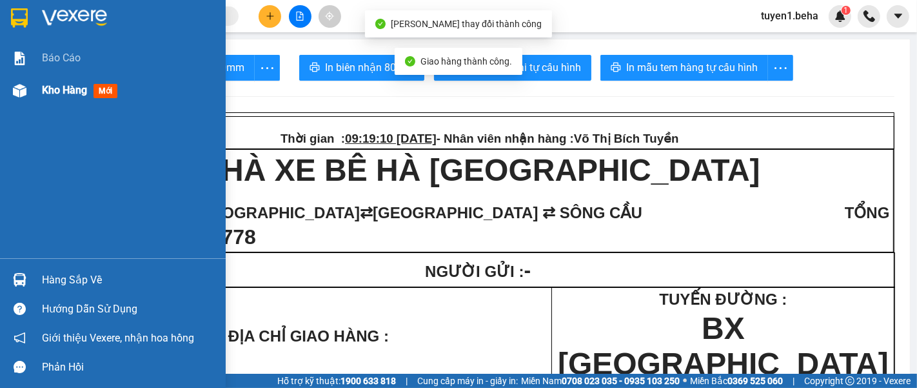
click at [73, 93] on span "Kho hàng" at bounding box center [64, 90] width 45 height 12
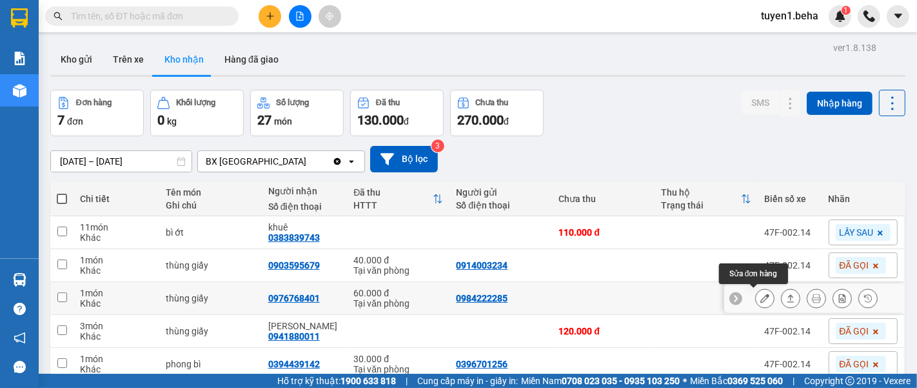
click at [760, 293] on icon at bounding box center [764, 297] width 9 height 9
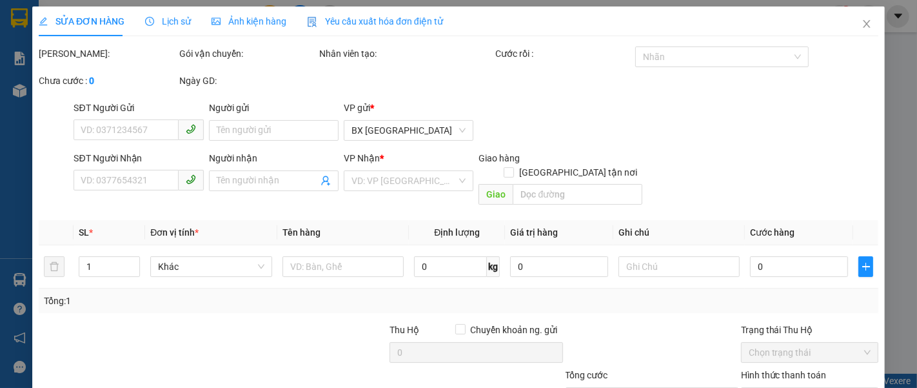
type input "0984222285"
type input "0976768401"
type input "60.000"
type input "0"
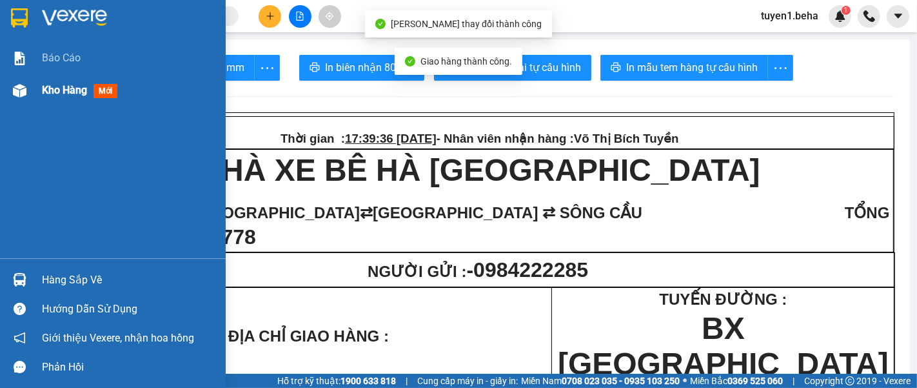
click at [70, 93] on span "Kho hàng" at bounding box center [64, 90] width 45 height 12
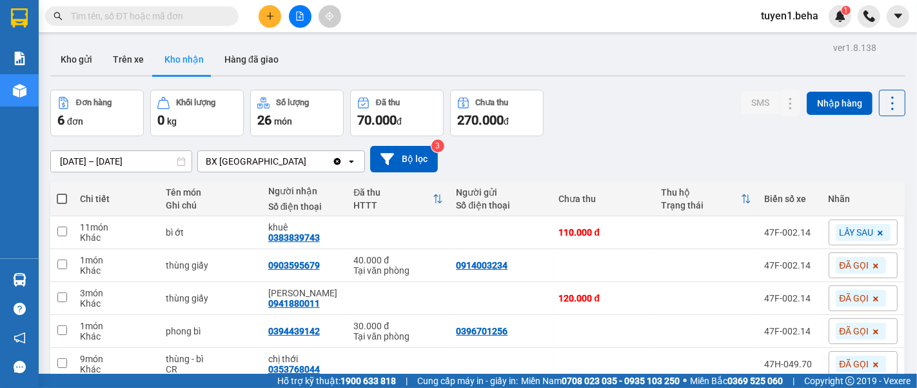
click at [103, 362] on div "ver 1.8.138 Kho gửi Trên xe Kho nhận Hàng đã giao Đơn hàng 6 đơn Khối lượng 0 k…" at bounding box center [478, 249] width 866 height 421
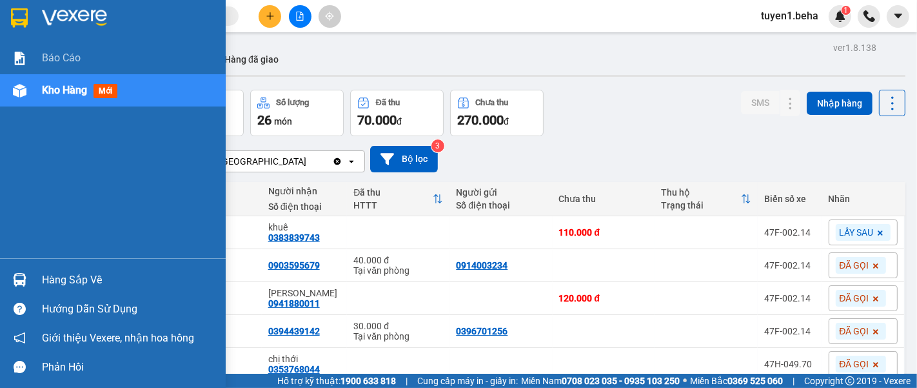
click at [22, 128] on div "Báo cáo Kho hàng mới" at bounding box center [113, 150] width 226 height 216
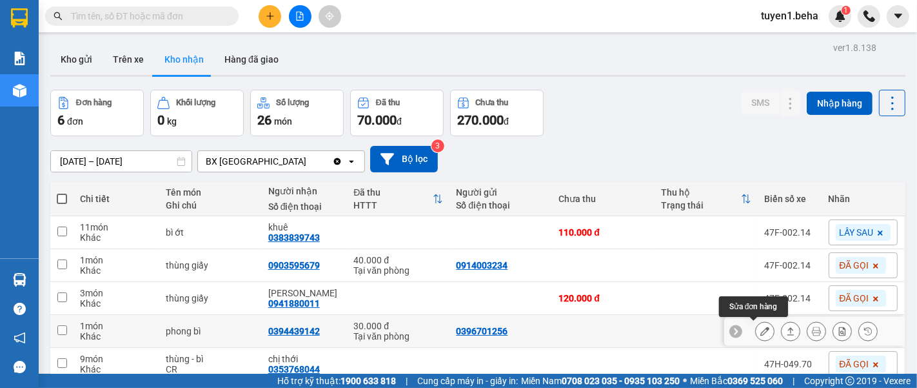
click at [760, 326] on icon at bounding box center [764, 330] width 9 height 9
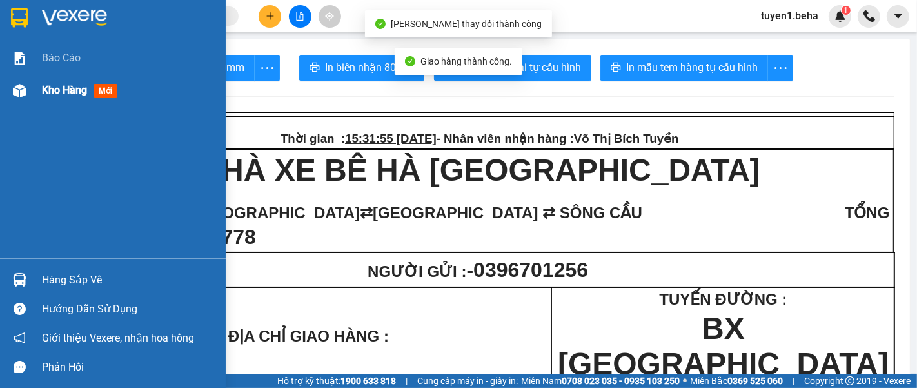
click at [52, 87] on span "Kho hàng" at bounding box center [64, 90] width 45 height 12
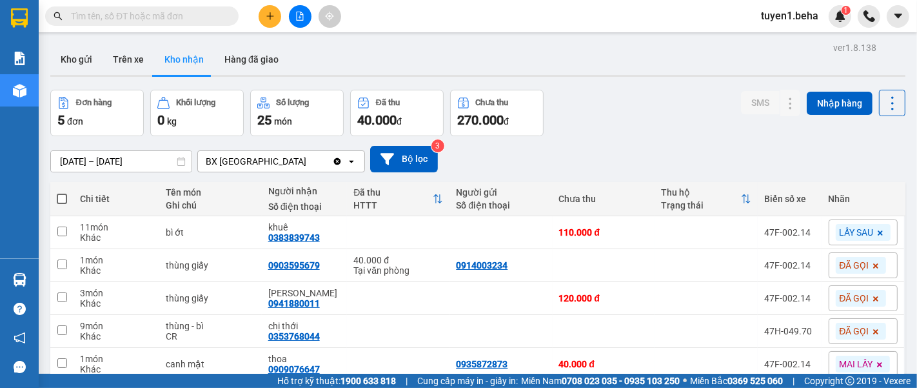
click at [302, 13] on icon "file-add" at bounding box center [300, 16] width 7 height 9
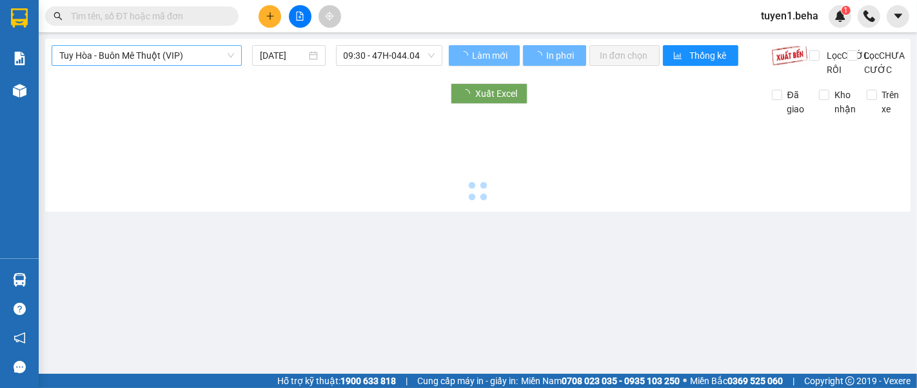
click at [156, 59] on span "Tuy Hòa - Buôn Mê Thuột (VIP)" at bounding box center [146, 55] width 175 height 19
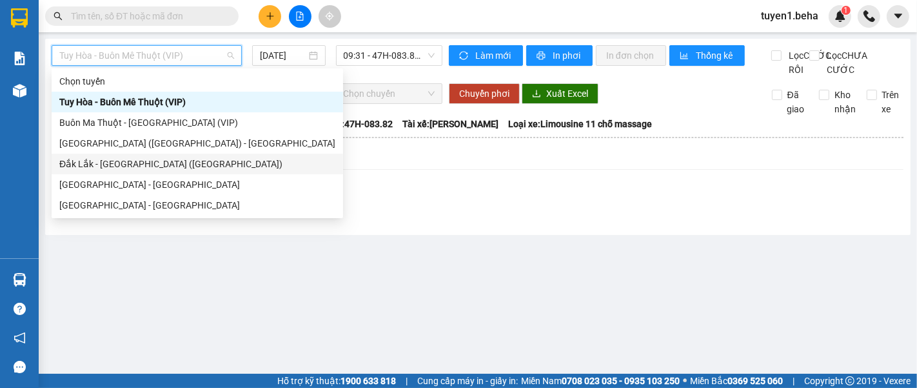
click at [151, 164] on div "Đắk Lắk - [GEOGRAPHIC_DATA] ([GEOGRAPHIC_DATA])" at bounding box center [197, 164] width 276 height 14
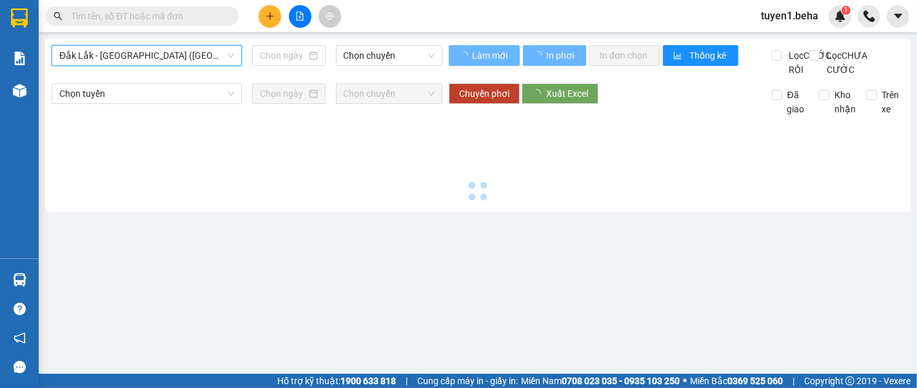
type input "[DATE]"
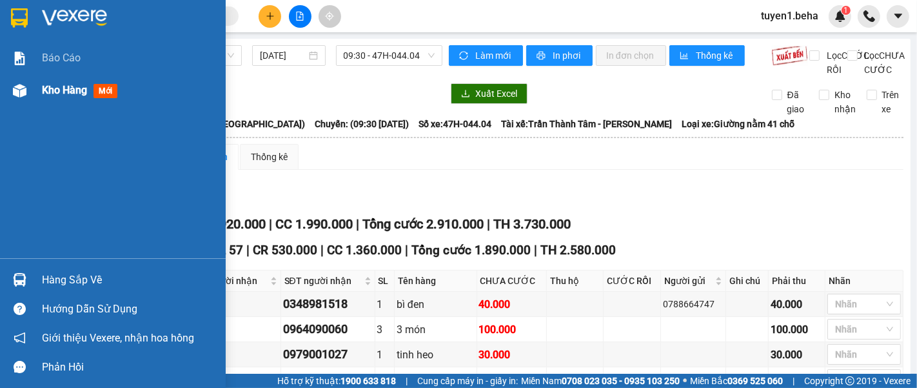
click at [45, 91] on span "Kho hàng" at bounding box center [64, 90] width 45 height 12
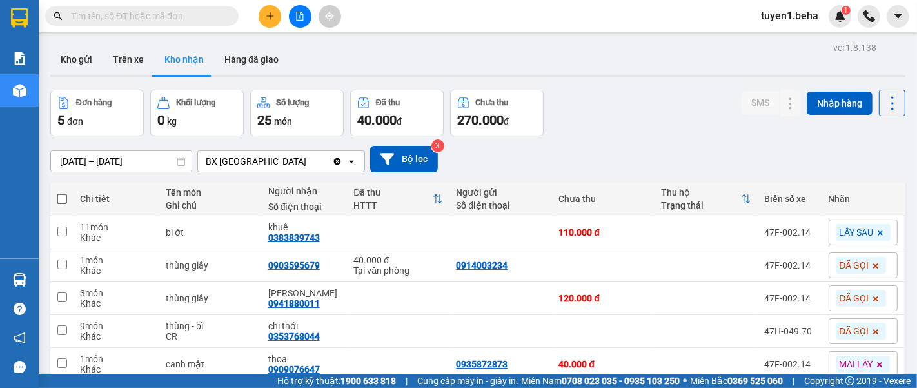
click at [295, 15] on icon "file-add" at bounding box center [299, 16] width 9 height 9
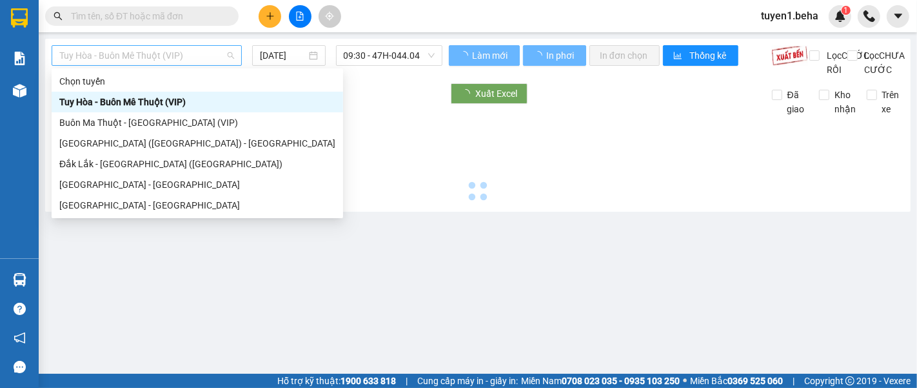
click at [162, 46] on span "Tuy Hòa - Buôn Mê Thuột (VIP)" at bounding box center [146, 55] width 175 height 19
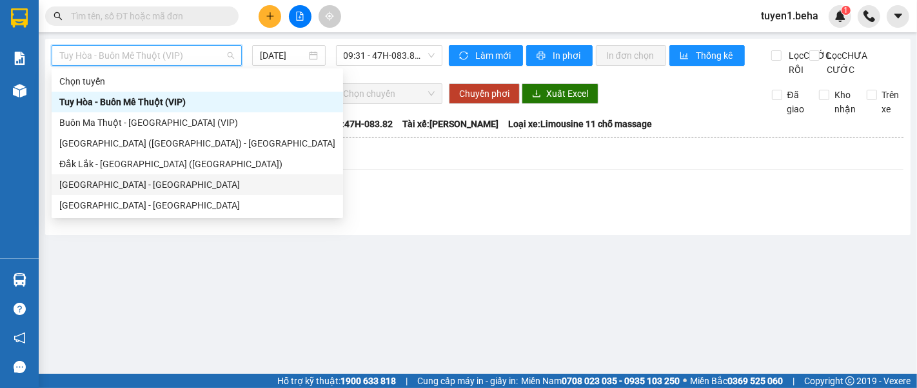
click at [104, 188] on div "[GEOGRAPHIC_DATA] - [GEOGRAPHIC_DATA]" at bounding box center [197, 184] width 276 height 14
type input "[DATE]"
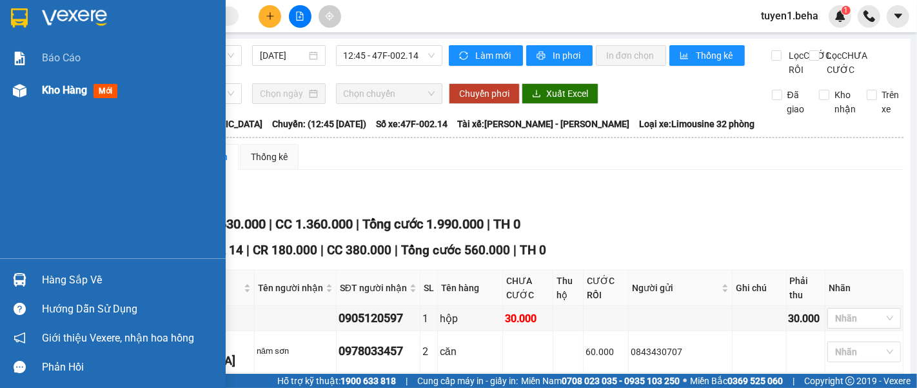
click at [57, 87] on span "Kho hàng" at bounding box center [64, 90] width 45 height 12
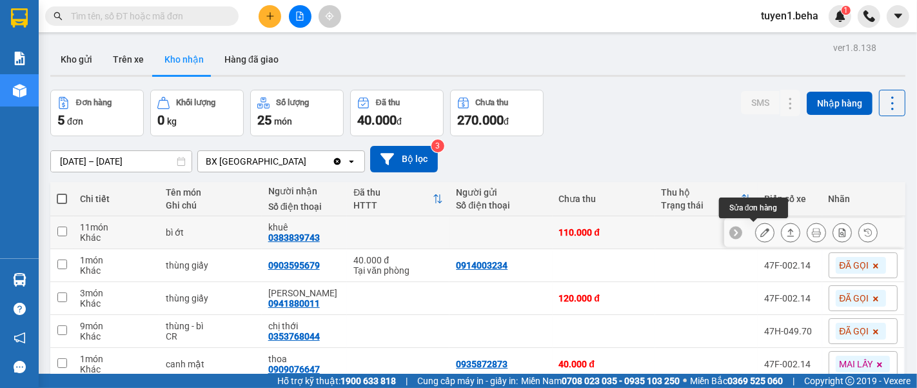
click at [760, 228] on icon at bounding box center [764, 232] width 9 height 9
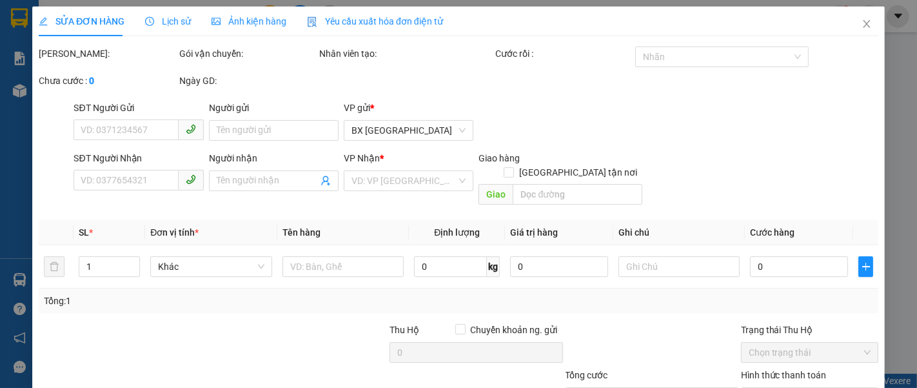
type input "0383839743"
type input "khuê"
type input "110.000"
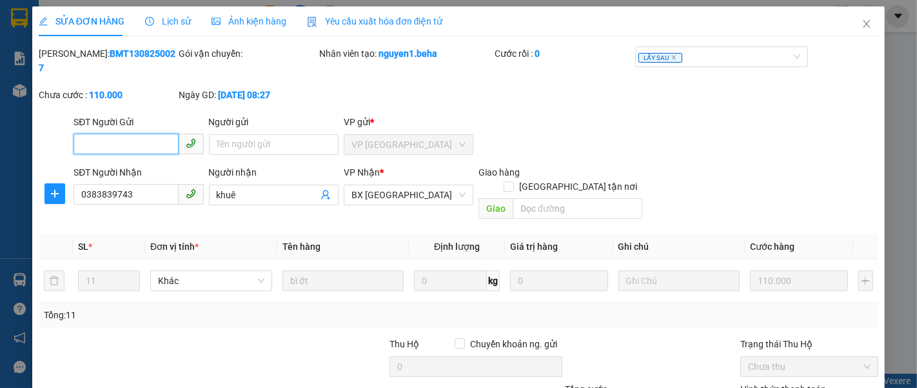
drag, startPoint x: 490, startPoint y: 359, endPoint x: 493, endPoint y: 349, distance: 10.0
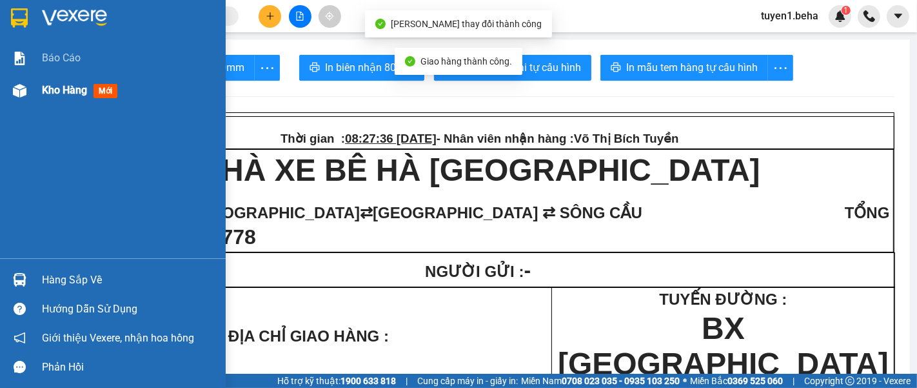
click at [40, 87] on div "Kho hàng mới" at bounding box center [113, 90] width 226 height 32
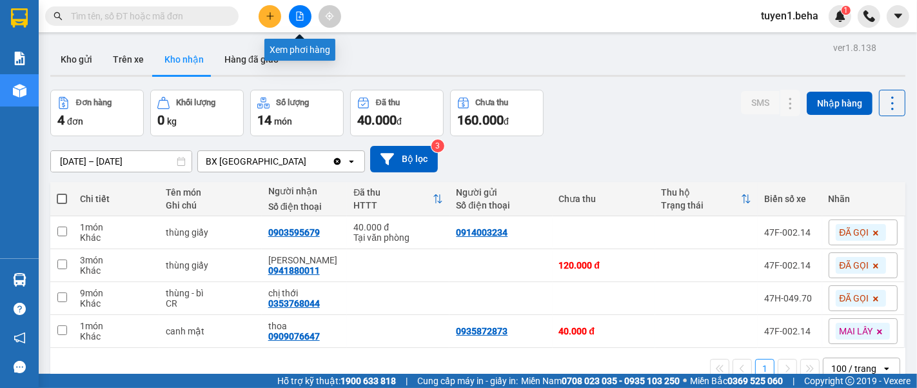
click at [306, 17] on button at bounding box center [300, 16] width 23 height 23
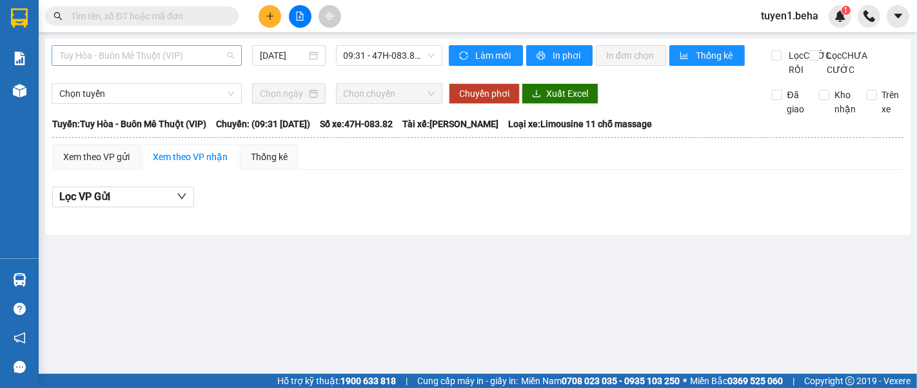
click at [190, 53] on span "Tuy Hòa - Buôn Mê Thuột (VIP)" at bounding box center [146, 55] width 175 height 19
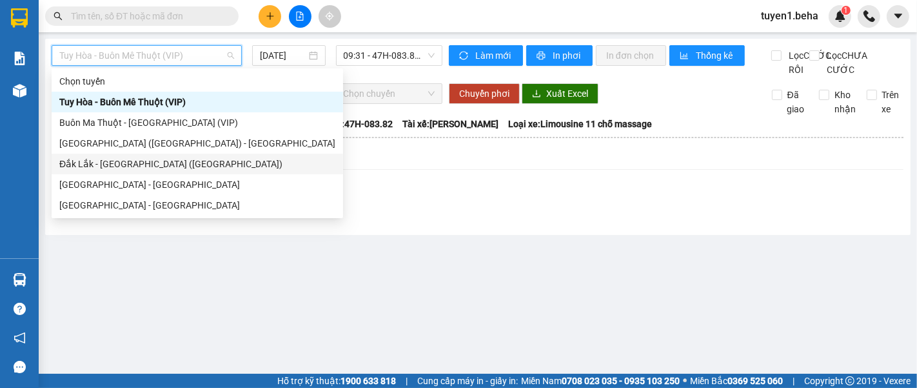
click at [130, 163] on div "Đắk Lắk - [GEOGRAPHIC_DATA] ([GEOGRAPHIC_DATA])" at bounding box center [197, 164] width 276 height 14
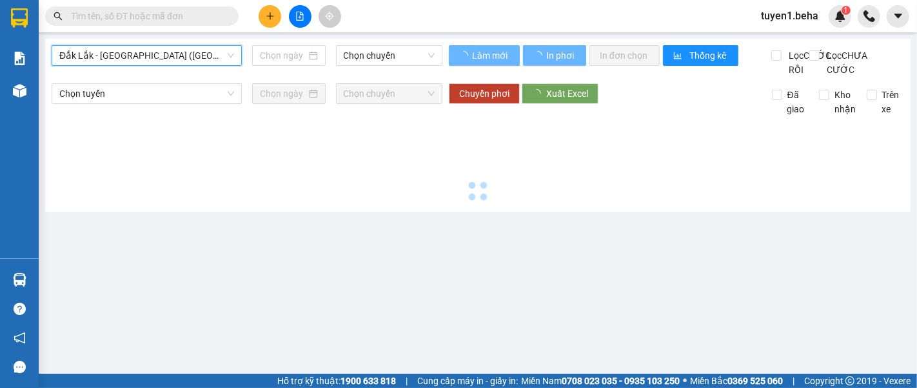
type input "[DATE]"
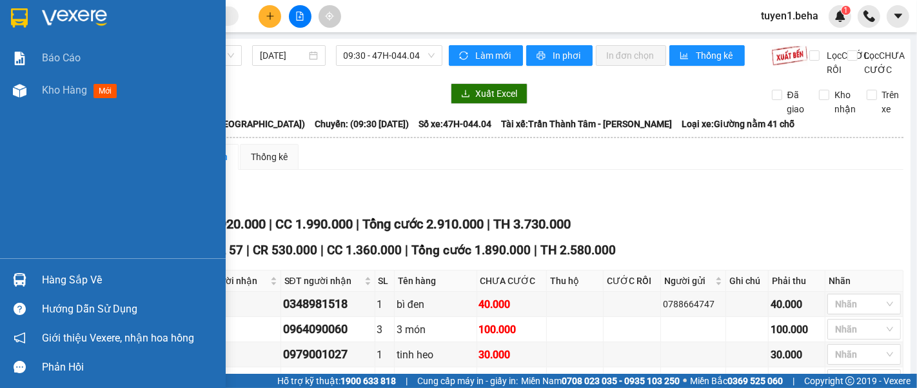
click at [63, 117] on div "Báo cáo Kho hàng mới" at bounding box center [113, 150] width 226 height 216
click at [46, 92] on span "Kho hàng" at bounding box center [64, 90] width 45 height 12
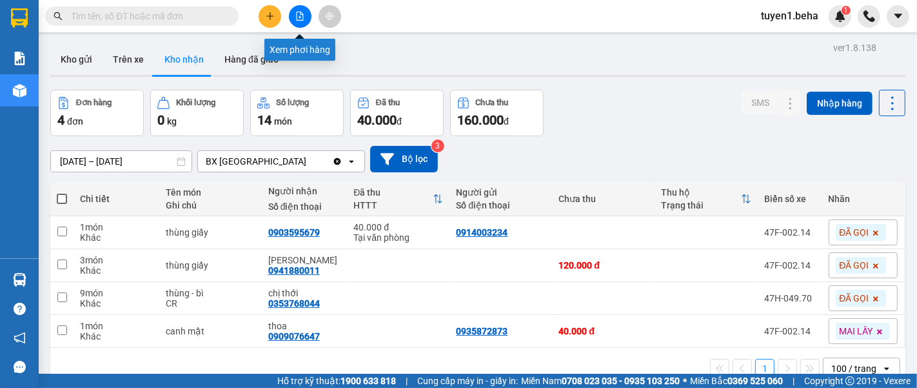
click at [300, 15] on icon "file-add" at bounding box center [299, 16] width 9 height 9
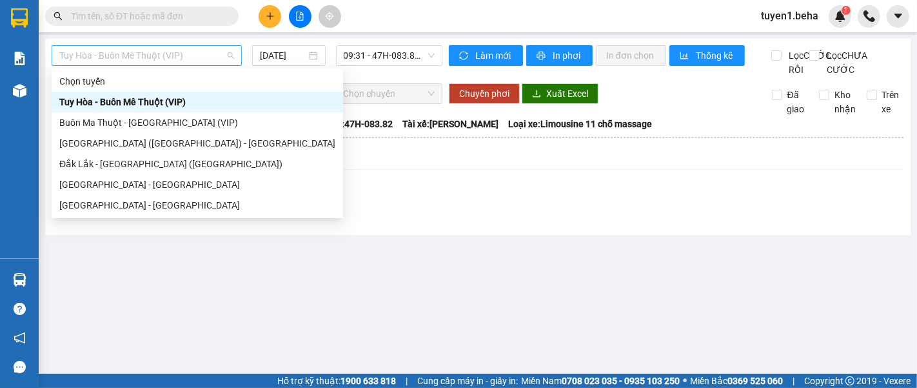
click at [184, 52] on span "Tuy Hòa - Buôn Mê Thuột (VIP)" at bounding box center [146, 55] width 175 height 19
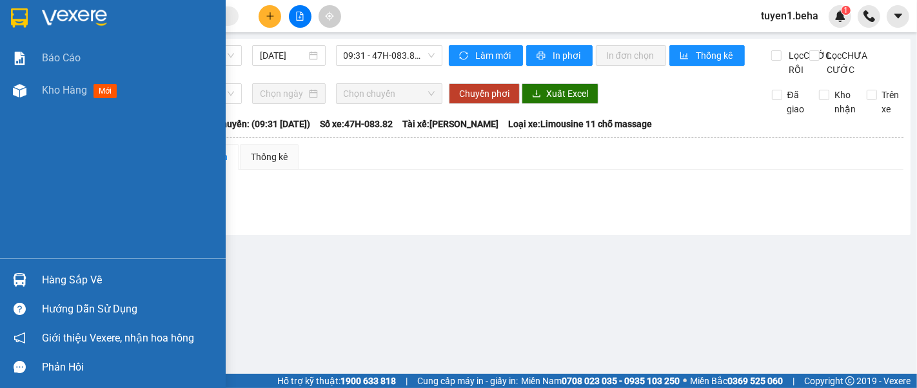
click at [45, 135] on div "Báo cáo Kho hàng mới" at bounding box center [113, 150] width 226 height 216
click at [59, 90] on span "Kho hàng" at bounding box center [64, 90] width 45 height 12
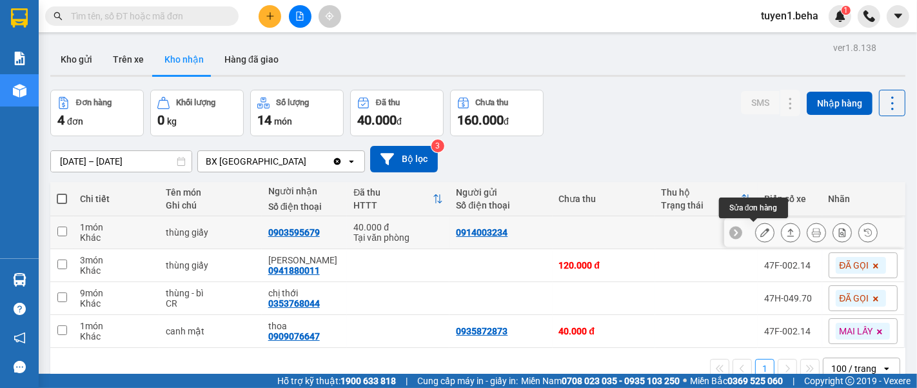
click at [760, 235] on icon at bounding box center [764, 232] width 9 height 9
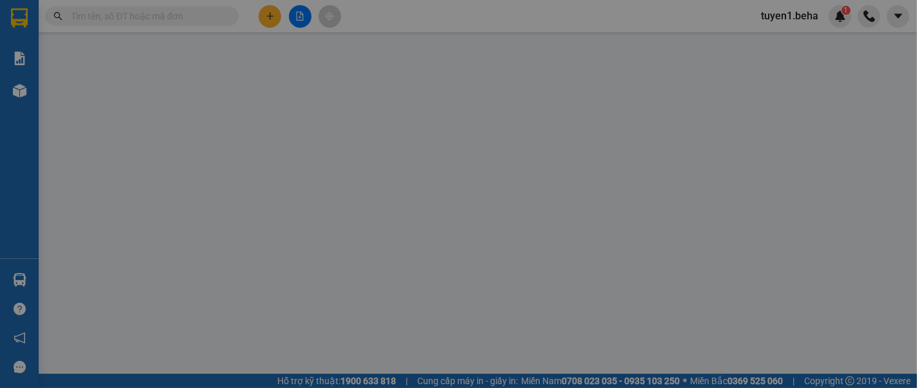
type input "0914003234"
type input "0903595679"
type input "40.000"
type input "0"
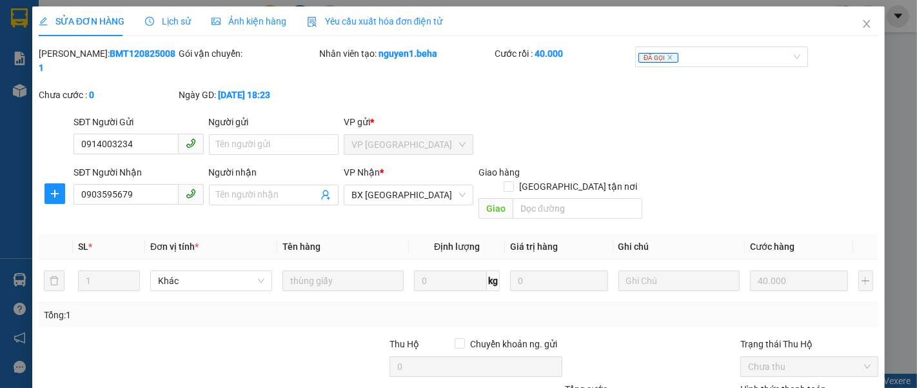
drag, startPoint x: 513, startPoint y: 347, endPoint x: 513, endPoint y: 316, distance: 31.0
click at [514, 339] on div "Total Paid Fee 40.000 Total UnPaid Fee 0 Cash Collection Total Fee Mã ĐH: BMT12…" at bounding box center [459, 264] width 840 height 437
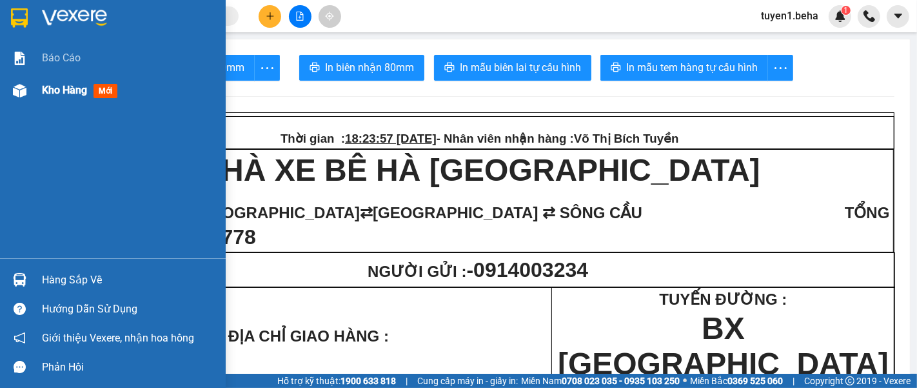
click at [72, 94] on span "Kho hàng" at bounding box center [64, 90] width 45 height 12
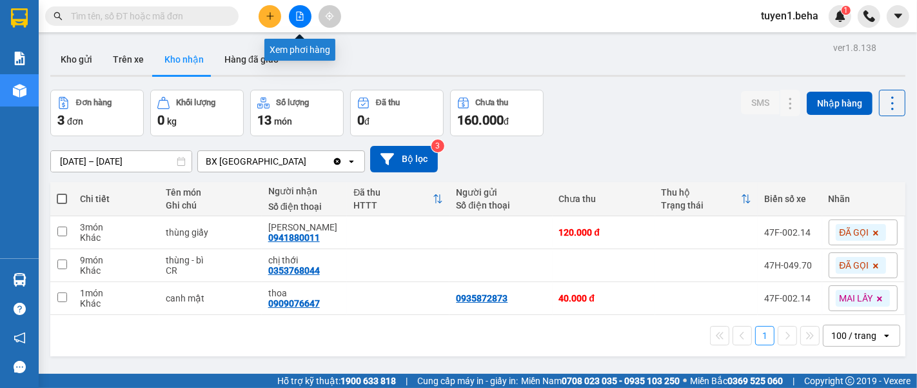
click at [295, 15] on button at bounding box center [300, 16] width 23 height 23
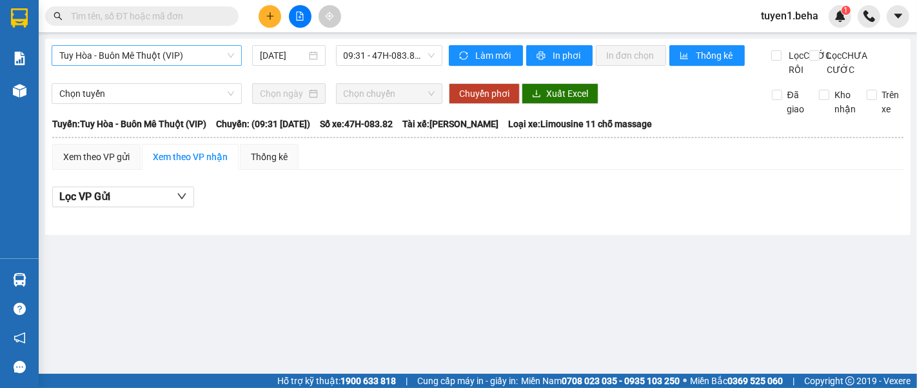
click at [164, 55] on span "Tuy Hòa - Buôn Mê Thuột (VIP)" at bounding box center [146, 55] width 175 height 19
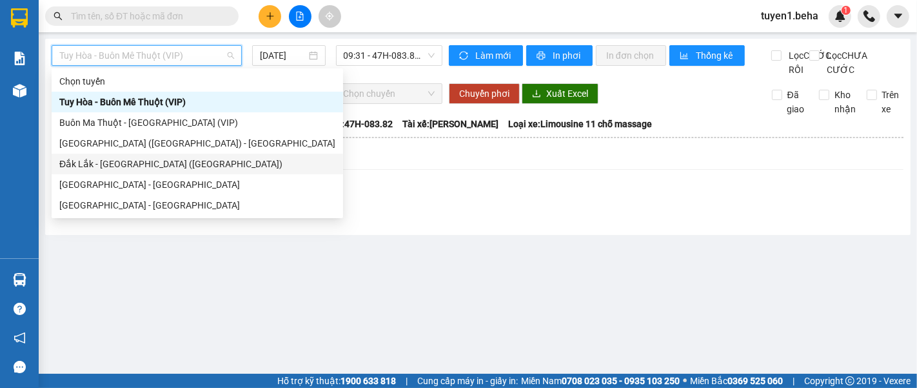
click at [159, 164] on div "Đắk Lắk - [GEOGRAPHIC_DATA] ([GEOGRAPHIC_DATA])" at bounding box center [197, 164] width 276 height 14
type input "[DATE]"
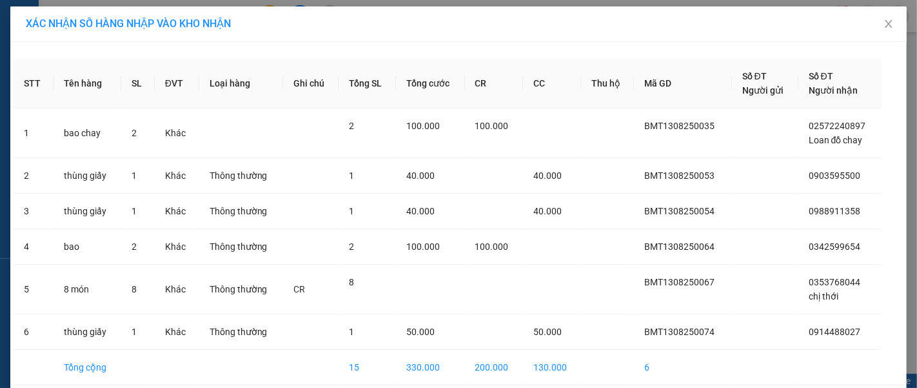
drag, startPoint x: 506, startPoint y: 348, endPoint x: 508, endPoint y: 334, distance: 14.3
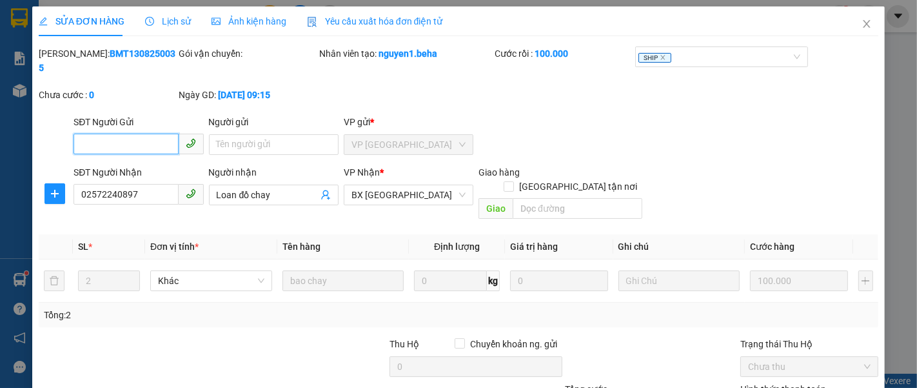
drag, startPoint x: 526, startPoint y: 348, endPoint x: 517, endPoint y: 331, distance: 19.3
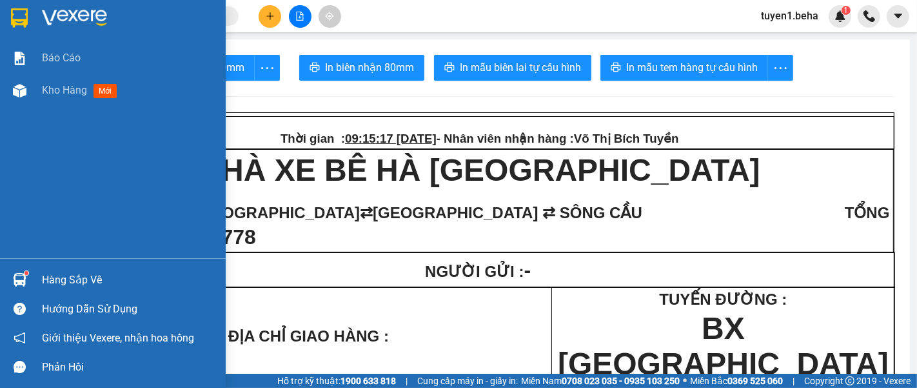
drag, startPoint x: 65, startPoint y: 83, endPoint x: 206, endPoint y: 111, distance: 144.0
click at [67, 81] on div "Kho hàng mới" at bounding box center [129, 90] width 174 height 32
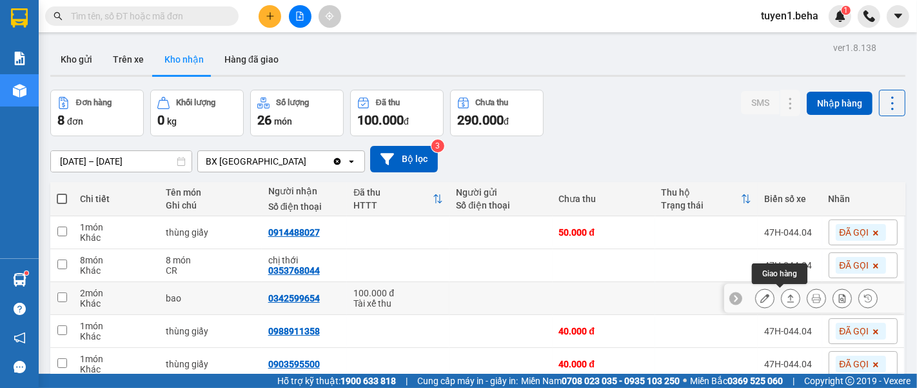
click at [786, 293] on icon at bounding box center [790, 297] width 9 height 9
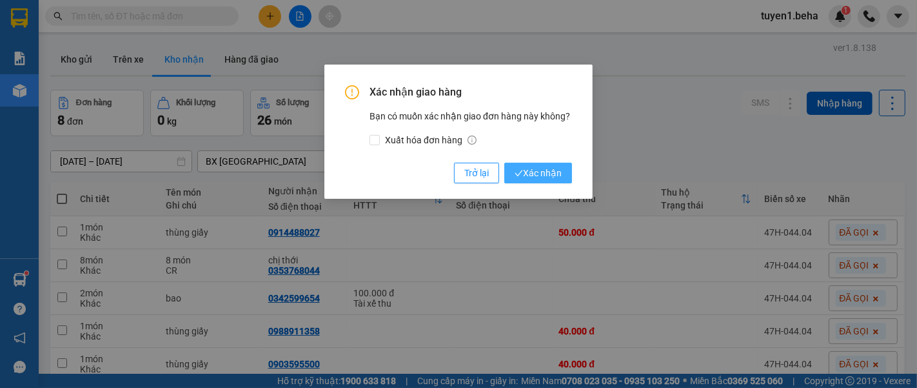
click at [541, 170] on span "Xác nhận" at bounding box center [538, 173] width 47 height 14
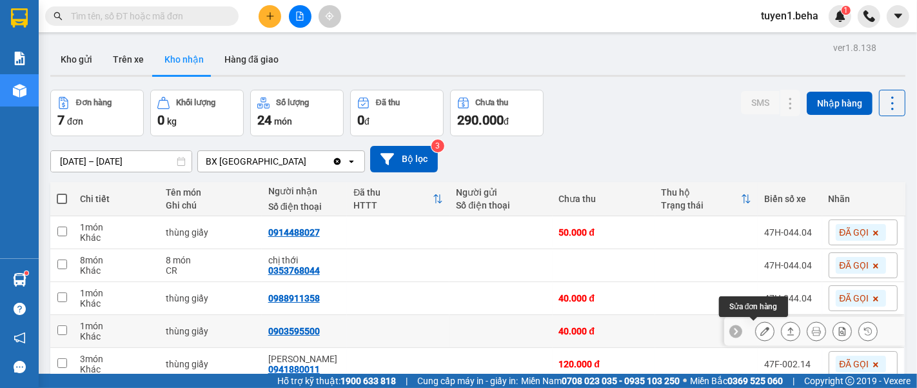
click at [760, 326] on icon at bounding box center [764, 330] width 9 height 9
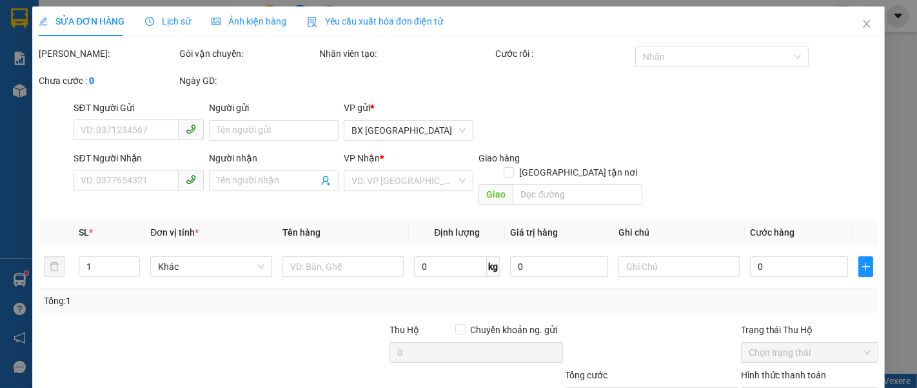
type input "0903595500"
type input "40.000"
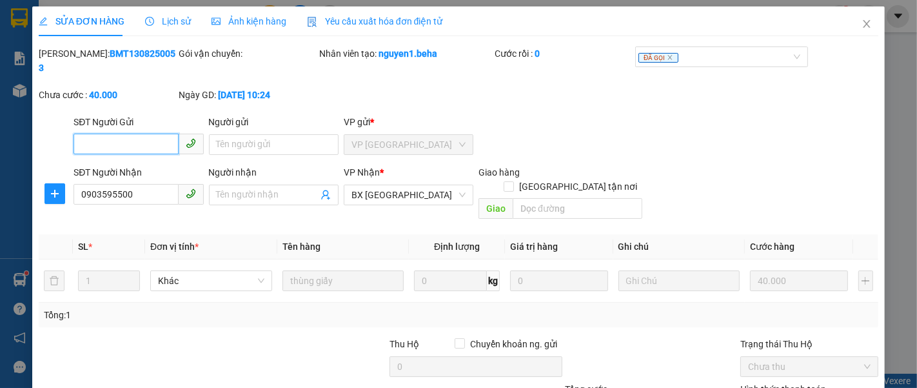
type input "0"
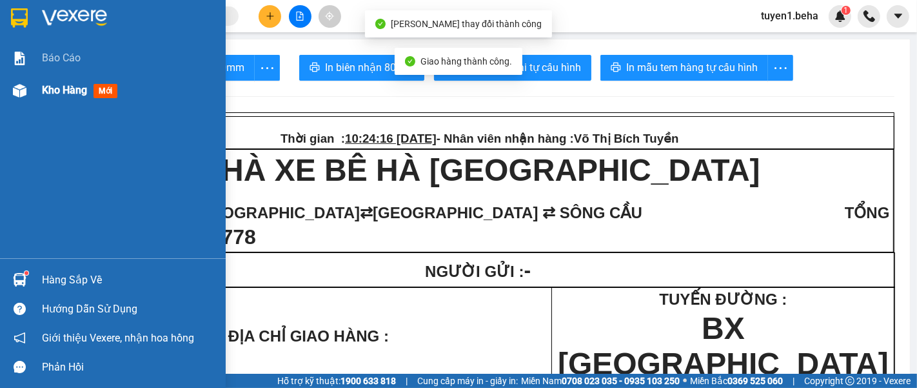
click at [61, 94] on span "Kho hàng" at bounding box center [64, 90] width 45 height 12
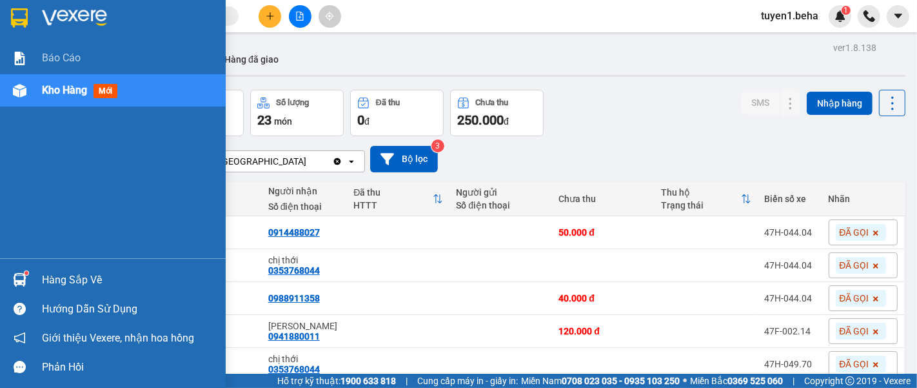
click at [50, 138] on div "Báo cáo Kho hàng mới" at bounding box center [113, 150] width 226 height 216
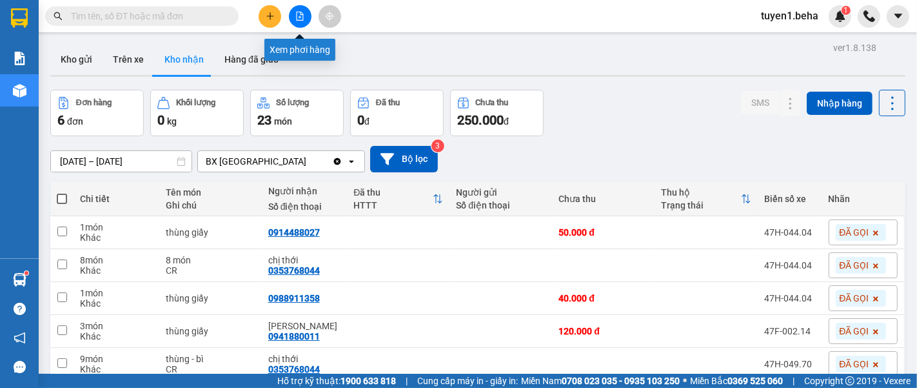
click at [297, 17] on icon "file-add" at bounding box center [299, 16] width 9 height 9
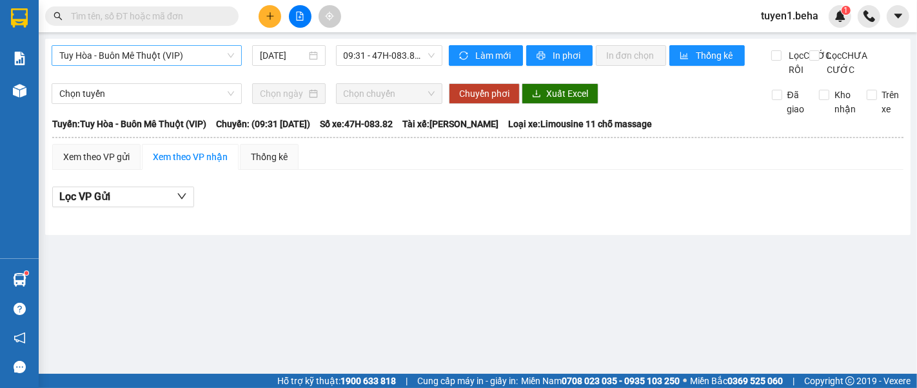
click at [203, 51] on span "Tuy Hòa - Buôn Mê Thuột (VIP)" at bounding box center [146, 55] width 175 height 19
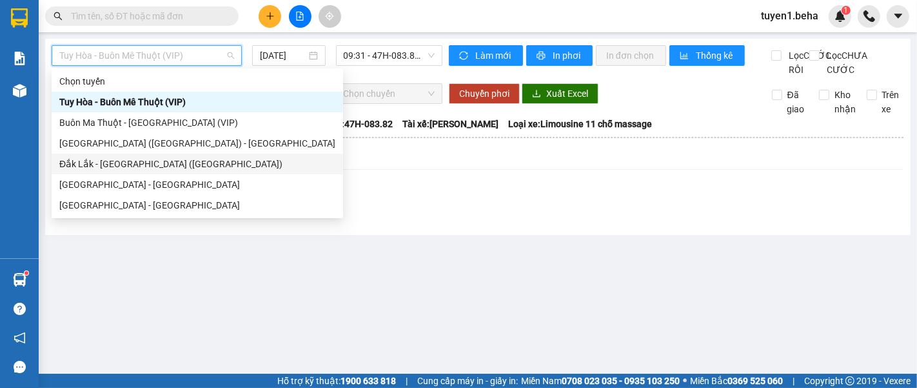
click at [167, 160] on div "Đắk Lắk - [GEOGRAPHIC_DATA] ([GEOGRAPHIC_DATA])" at bounding box center [197, 164] width 276 height 14
type input "[DATE]"
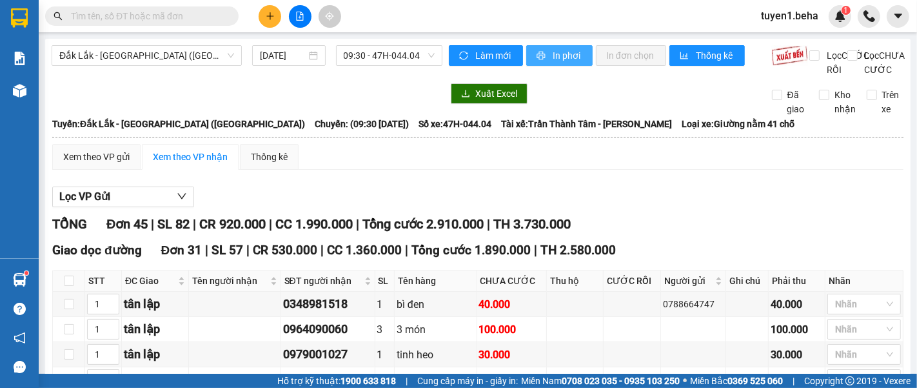
click at [556, 61] on span "In phơi" at bounding box center [568, 55] width 30 height 14
click at [90, 104] on div at bounding box center [247, 93] width 391 height 21
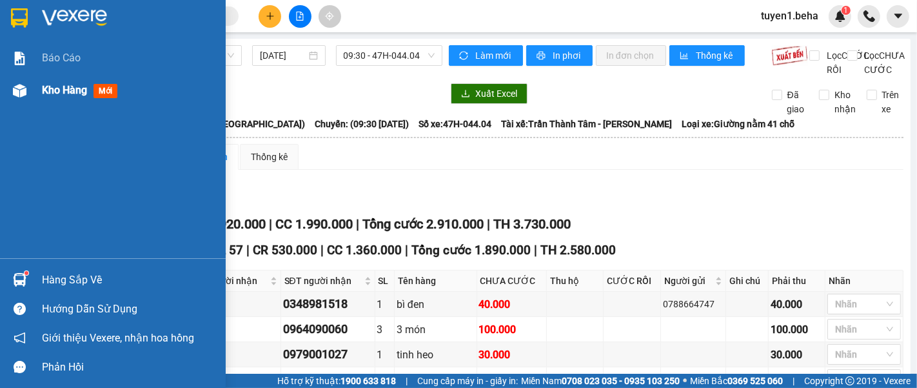
click at [47, 106] on div "Kho hàng mới" at bounding box center [129, 90] width 174 height 32
